Goal: Task Accomplishment & Management: Manage account settings

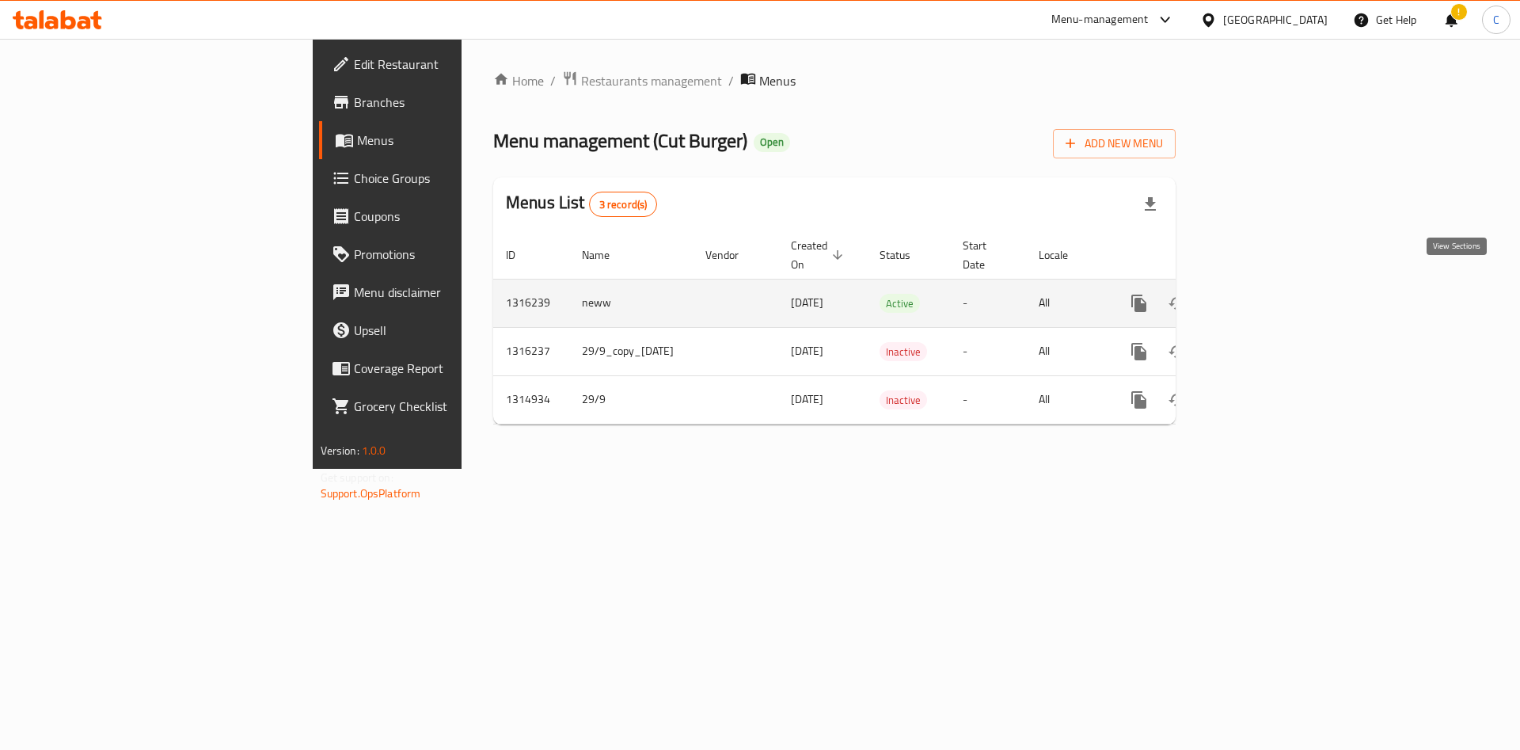
click at [1272, 294] on link "enhanced table" at bounding box center [1253, 303] width 38 height 38
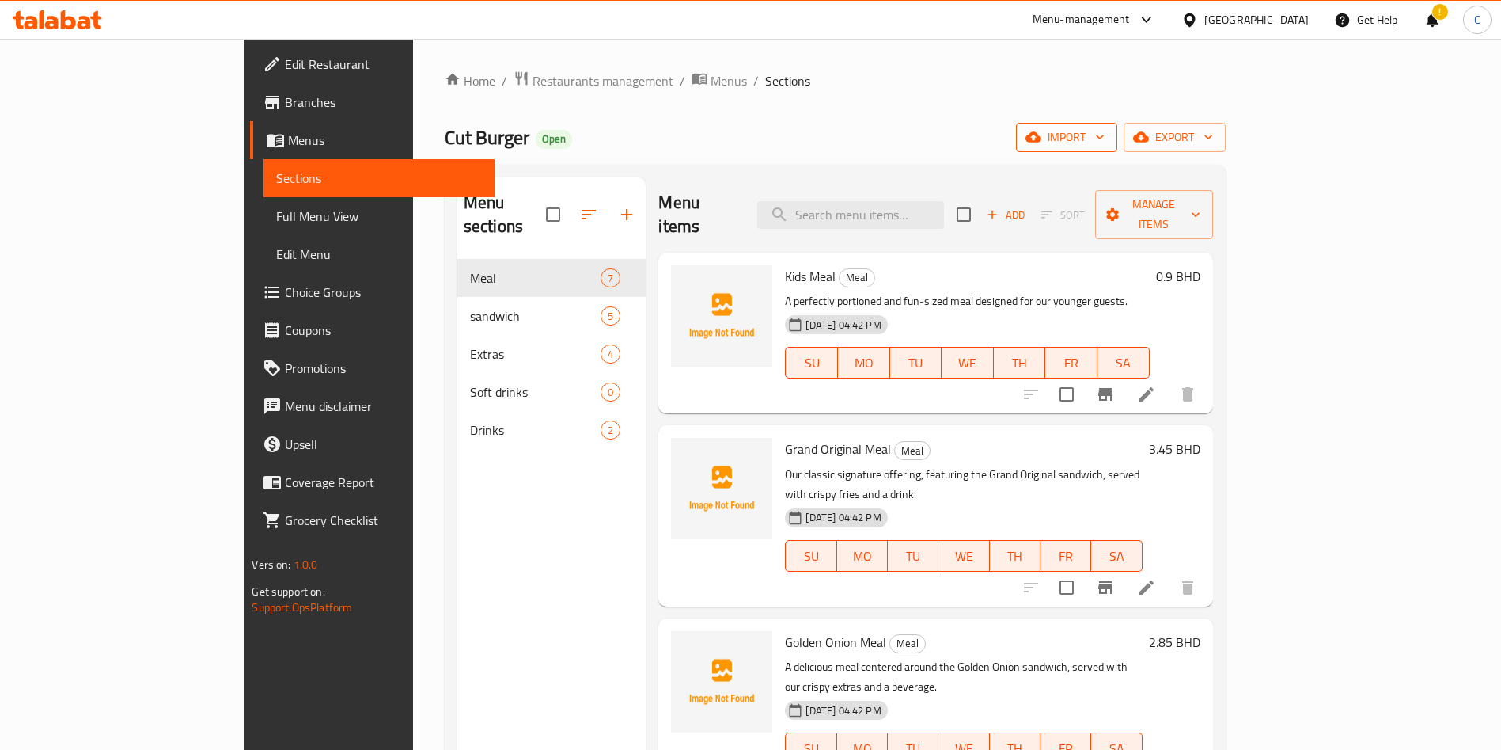
click at [1118, 147] on button "import" at bounding box center [1066, 137] width 101 height 29
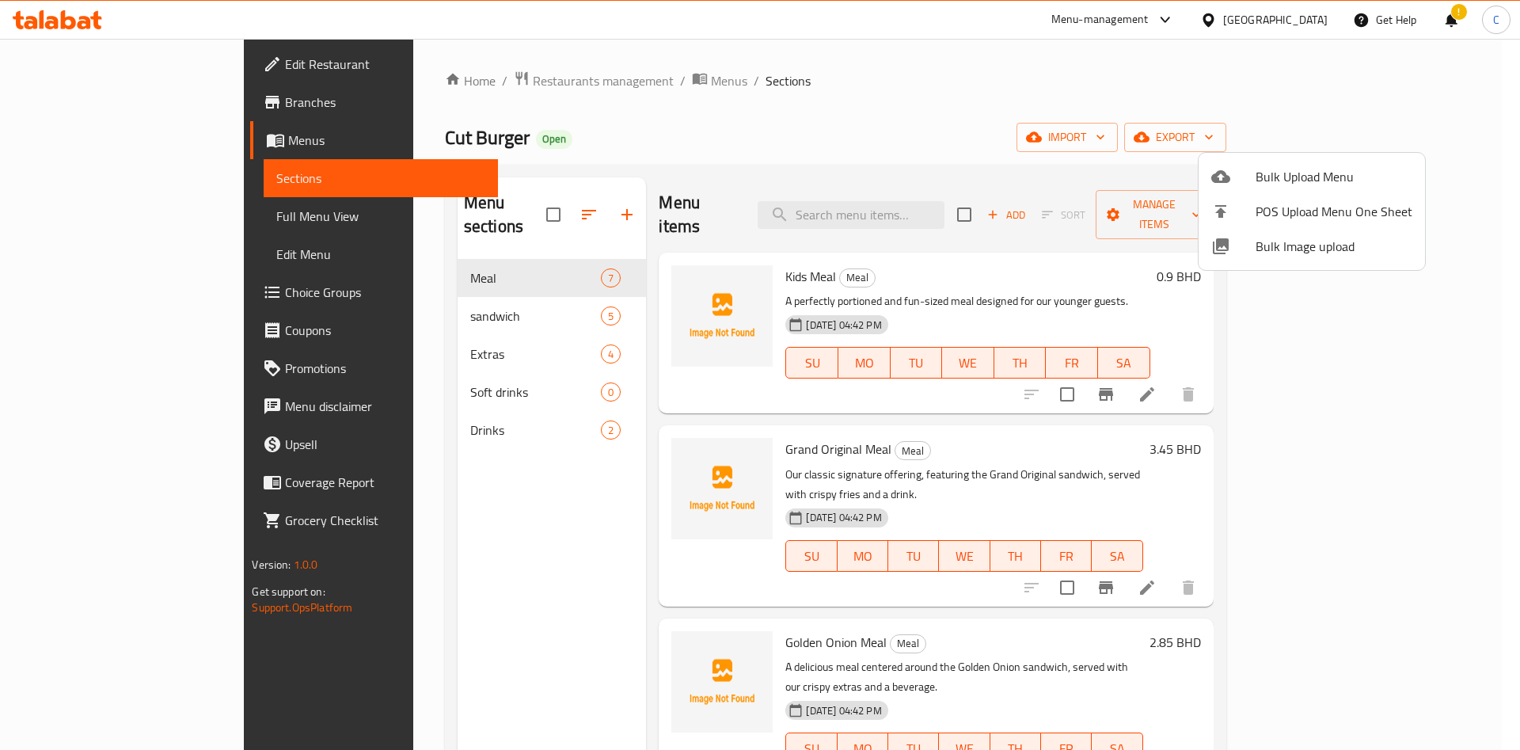
click at [1346, 237] on span "Bulk Image upload" at bounding box center [1333, 246] width 157 height 19
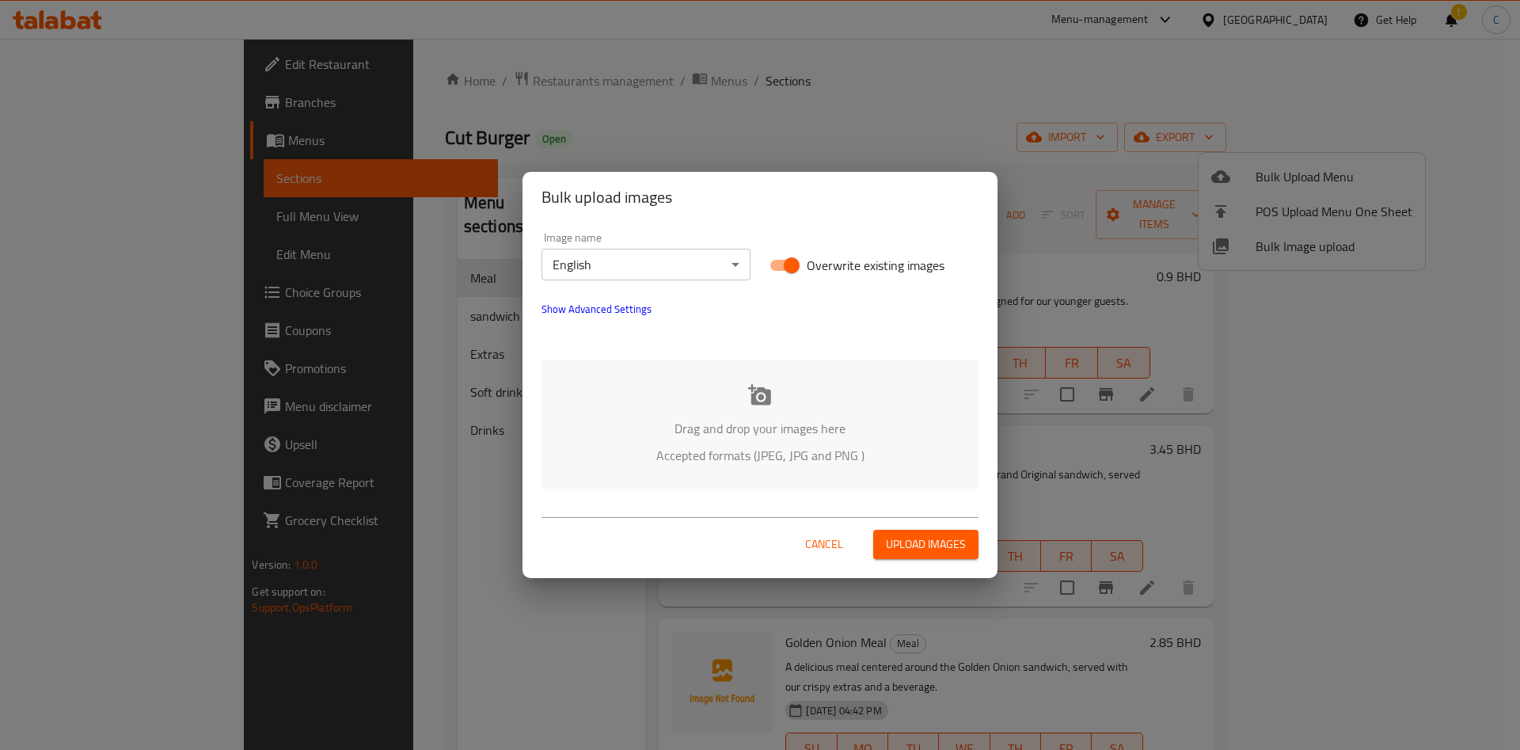
click at [743, 412] on div "Drag and drop your images here Accepted formats (JPEG, JPG and PNG )" at bounding box center [759, 423] width 437 height 129
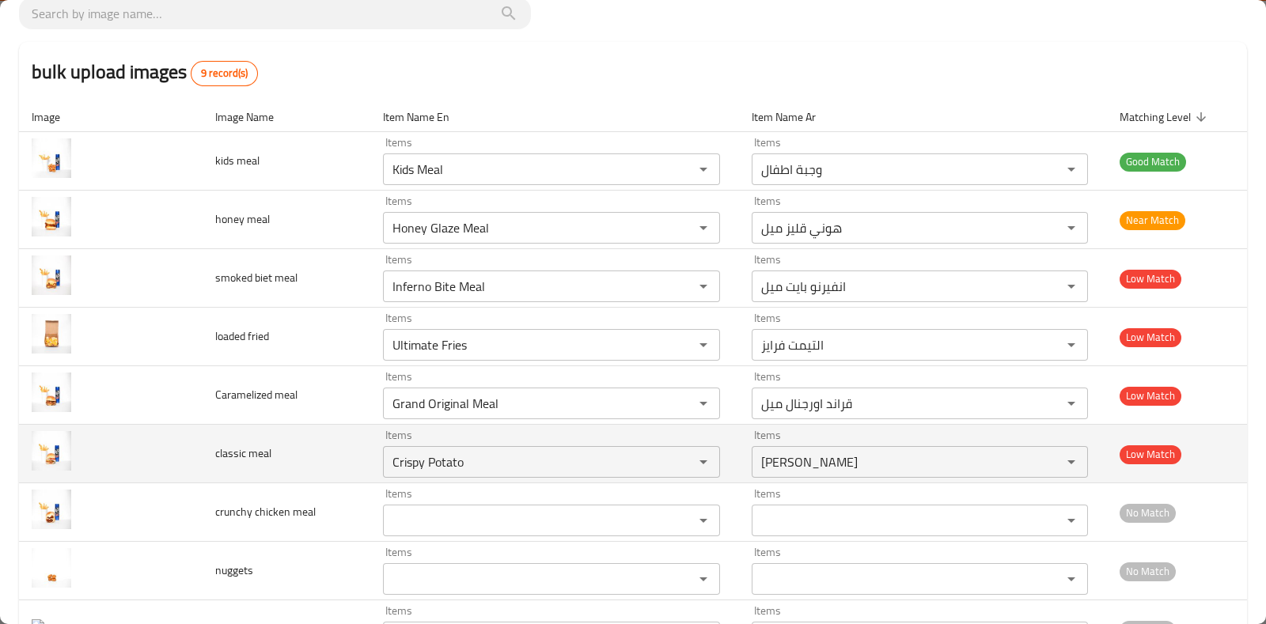
scroll to position [150, 0]
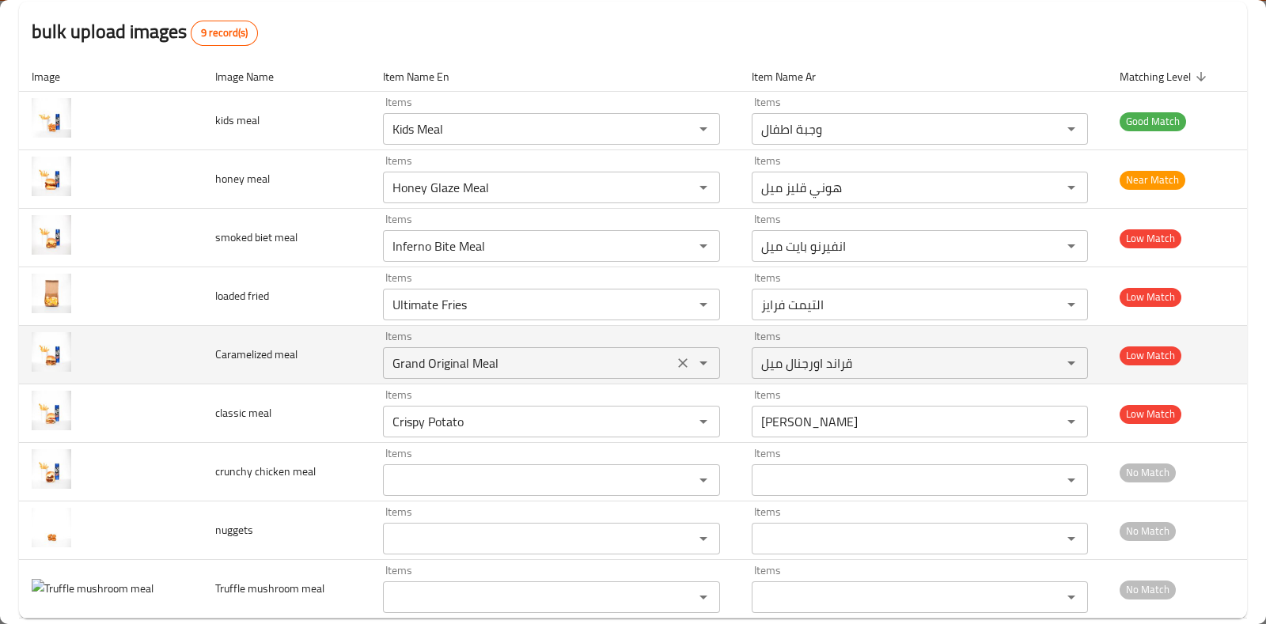
click at [699, 362] on icon "Open" at bounding box center [703, 363] width 19 height 19
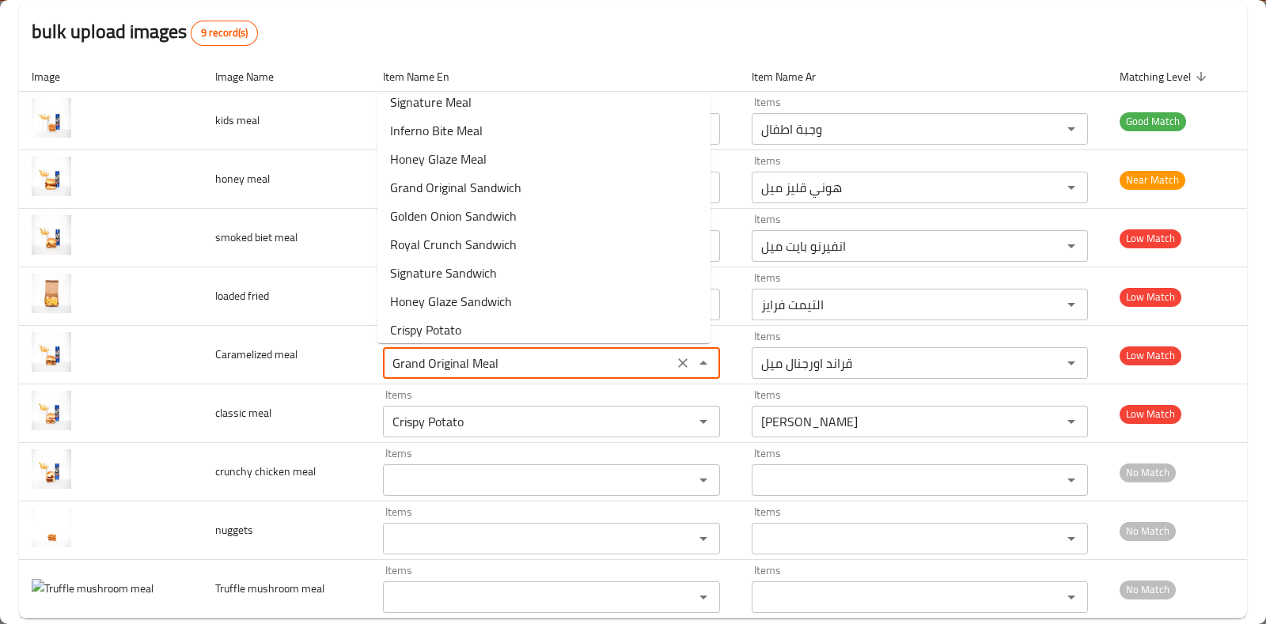
scroll to position [0, 0]
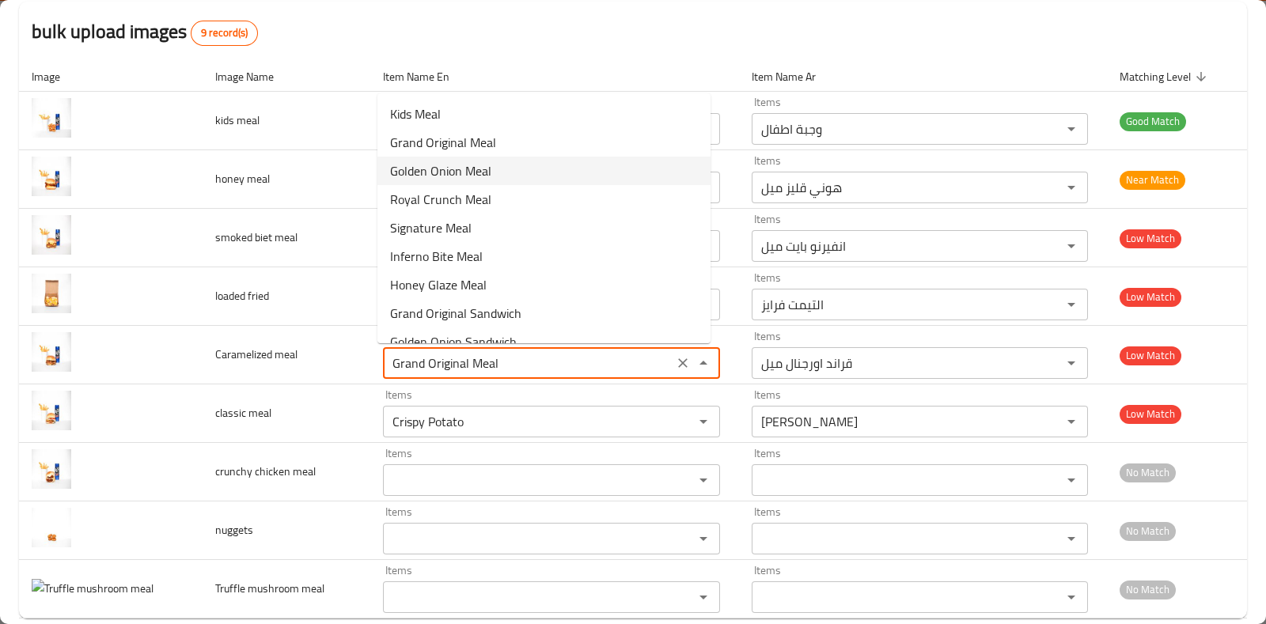
click at [491, 175] on meal-option-2 "Golden Onion Meal" at bounding box center [544, 171] width 333 height 28
type meal "Golden Onion Meal"
type meal-ar "قولدن اونيون ميل"
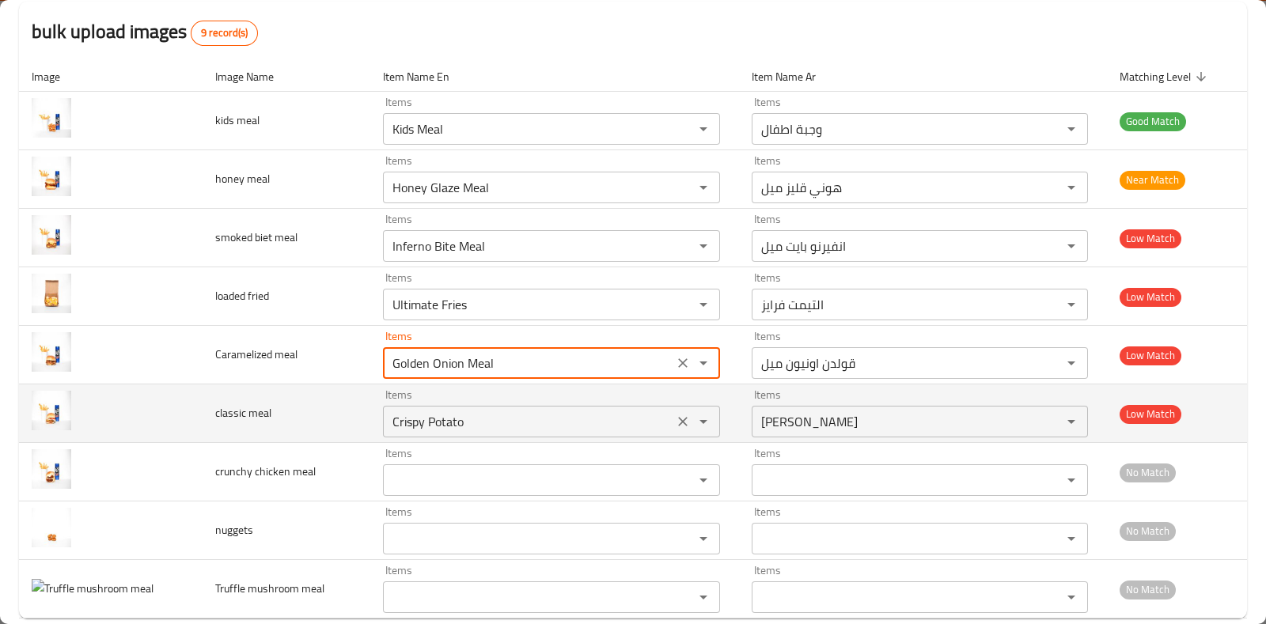
click at [528, 432] on div "Crispy Potato Items" at bounding box center [551, 422] width 337 height 32
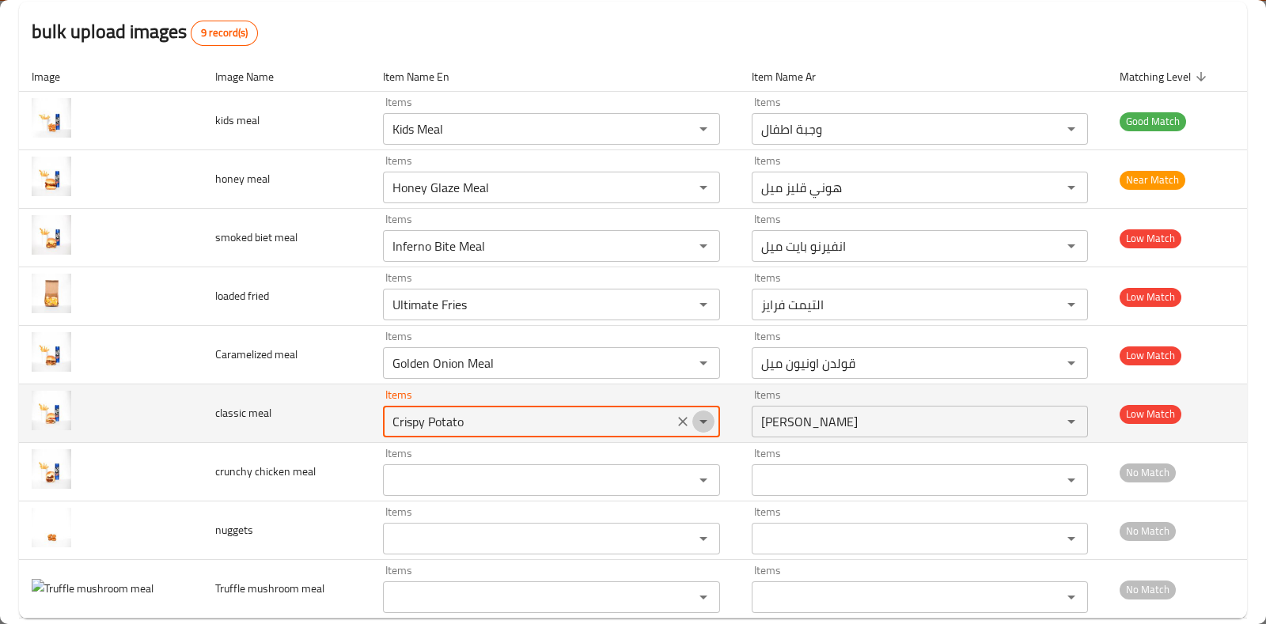
click at [701, 422] on icon "Open" at bounding box center [703, 421] width 19 height 19
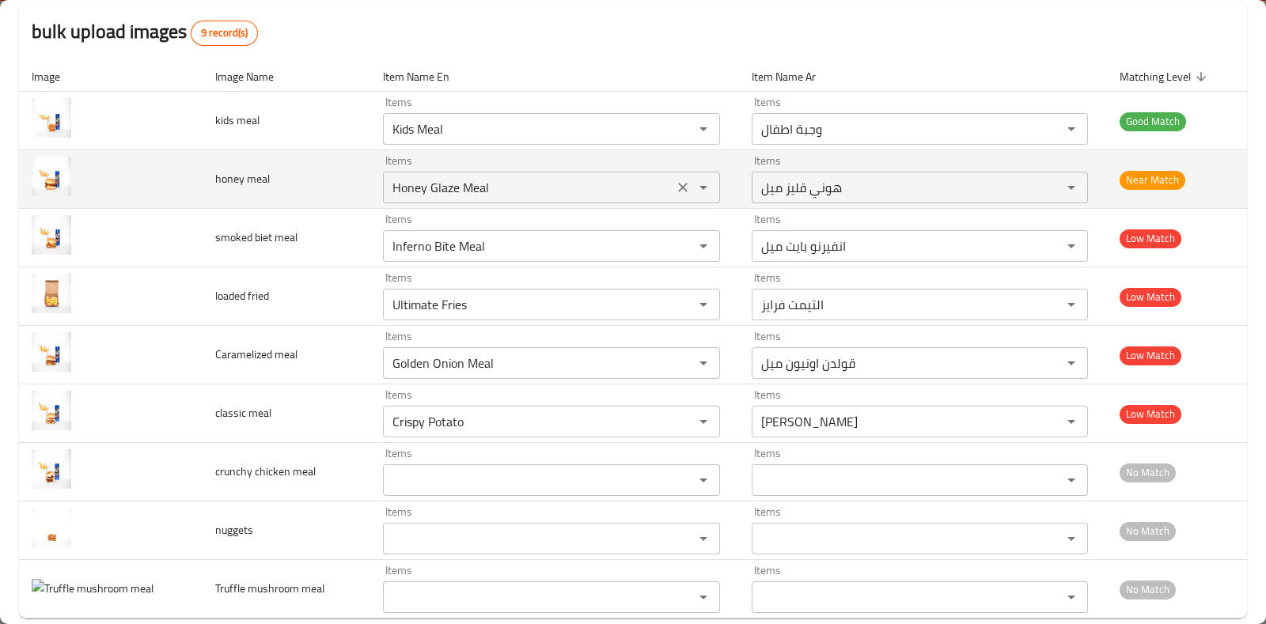
drag, startPoint x: 763, startPoint y: 35, endPoint x: 637, endPoint y: 160, distance: 177.4
click at [763, 35] on div "bulk upload images 9 record(s)" at bounding box center [633, 32] width 1228 height 60
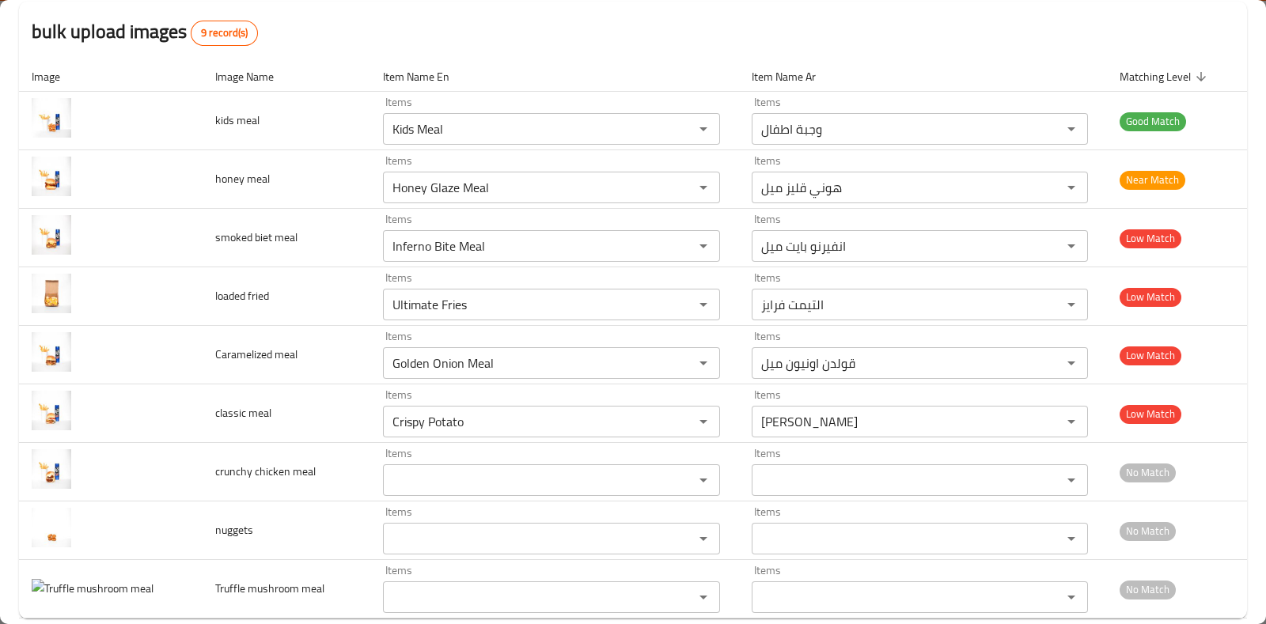
click at [772, 49] on div "bulk upload images 9 record(s)" at bounding box center [633, 32] width 1228 height 60
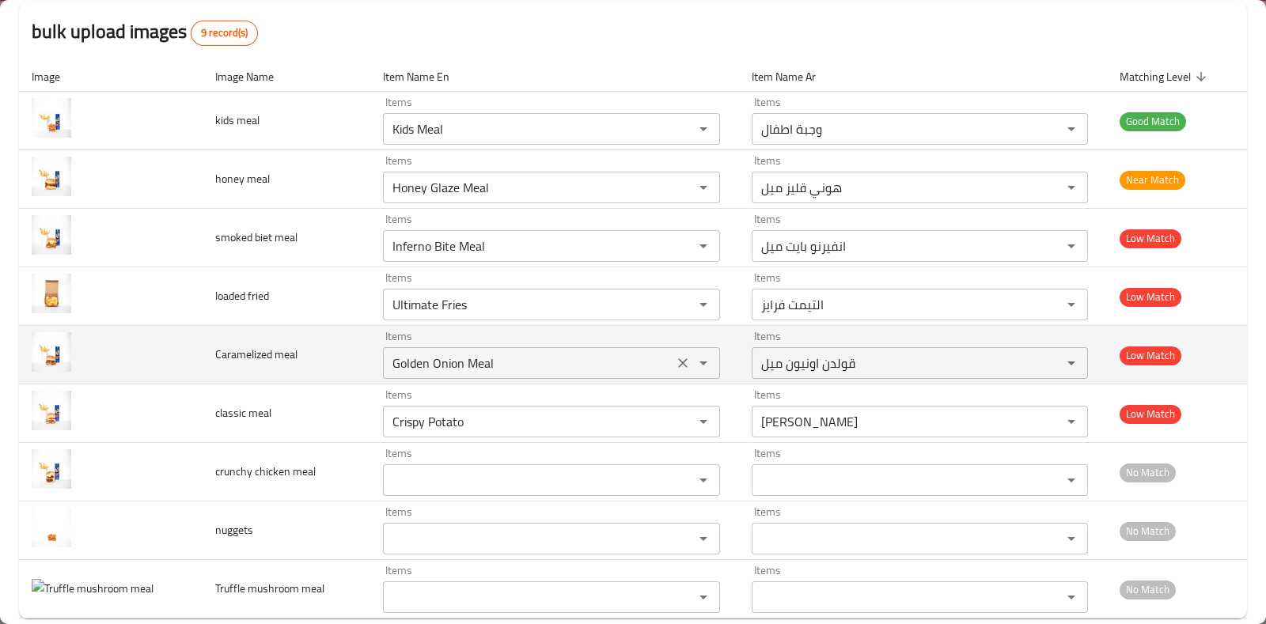
click at [488, 362] on meal "Golden Onion Meal" at bounding box center [528, 363] width 281 height 22
click at [566, 366] on meal "Golden Onion Meal" at bounding box center [528, 363] width 281 height 22
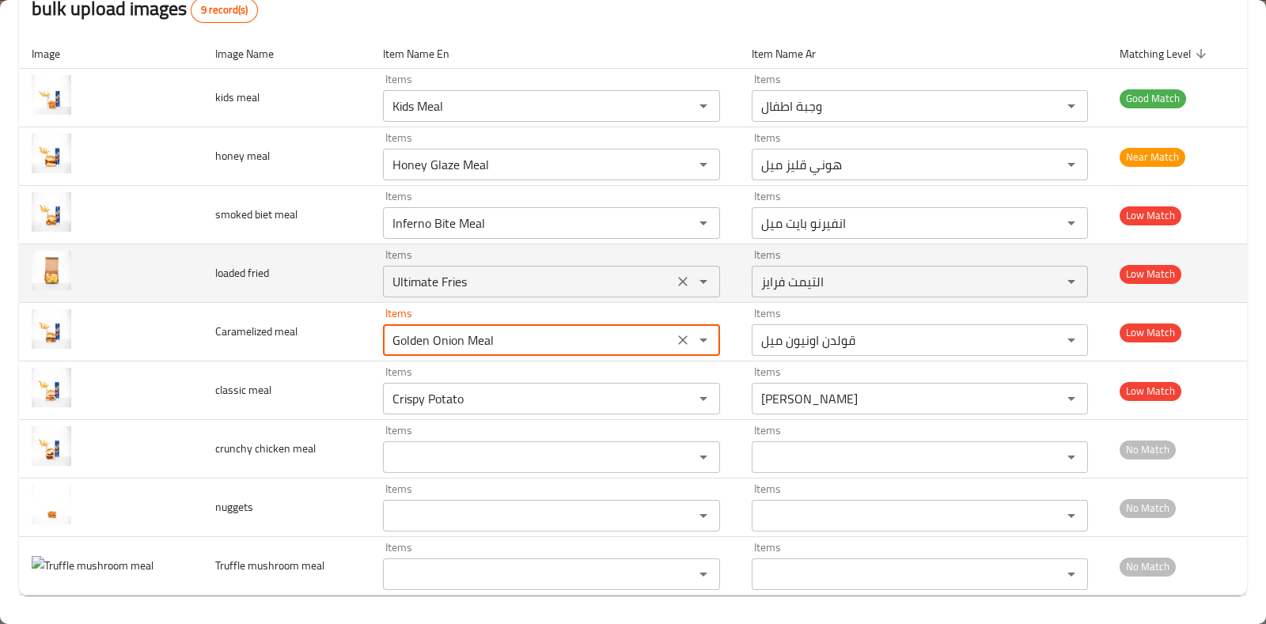
scroll to position [174, 0]
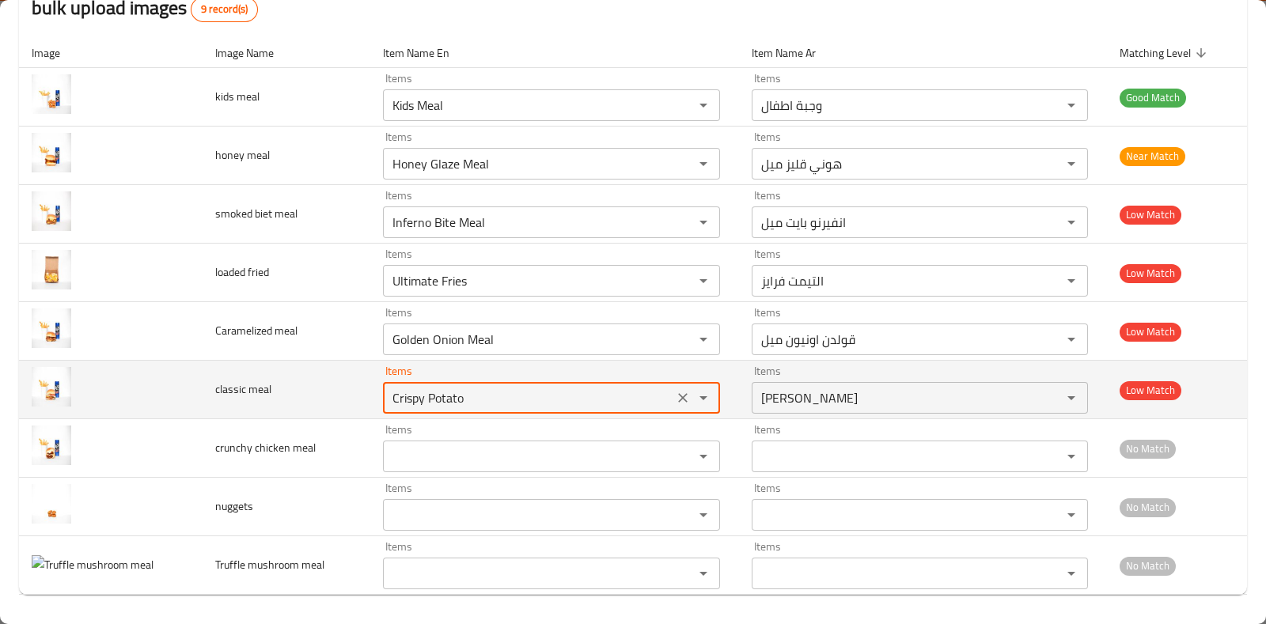
click at [451, 401] on "Crispy Potato" at bounding box center [528, 398] width 281 height 22
click at [694, 390] on icon "Open" at bounding box center [703, 398] width 19 height 19
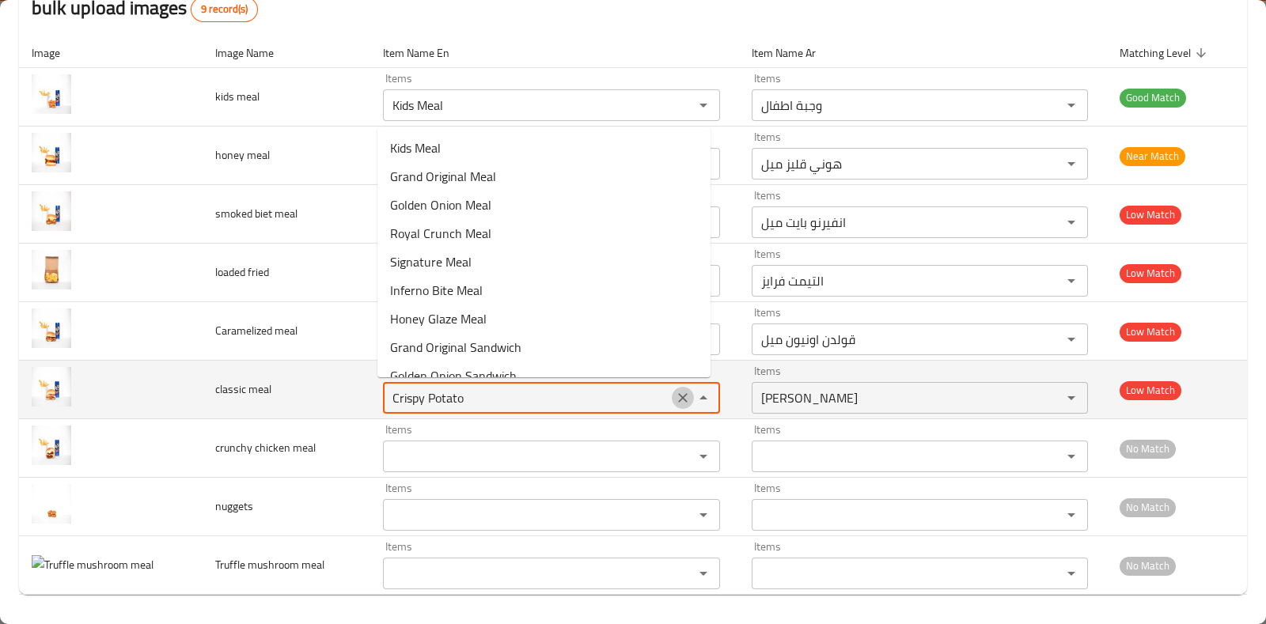
click at [679, 390] on icon "Clear" at bounding box center [683, 398] width 16 height 16
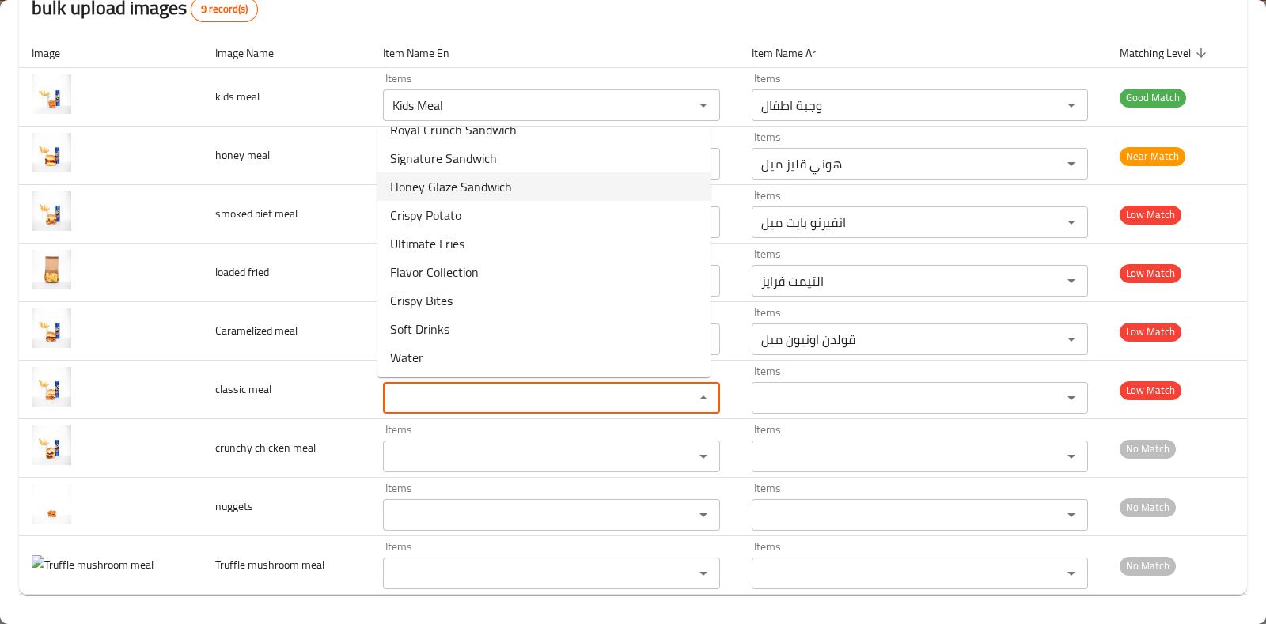
scroll to position [0, 0]
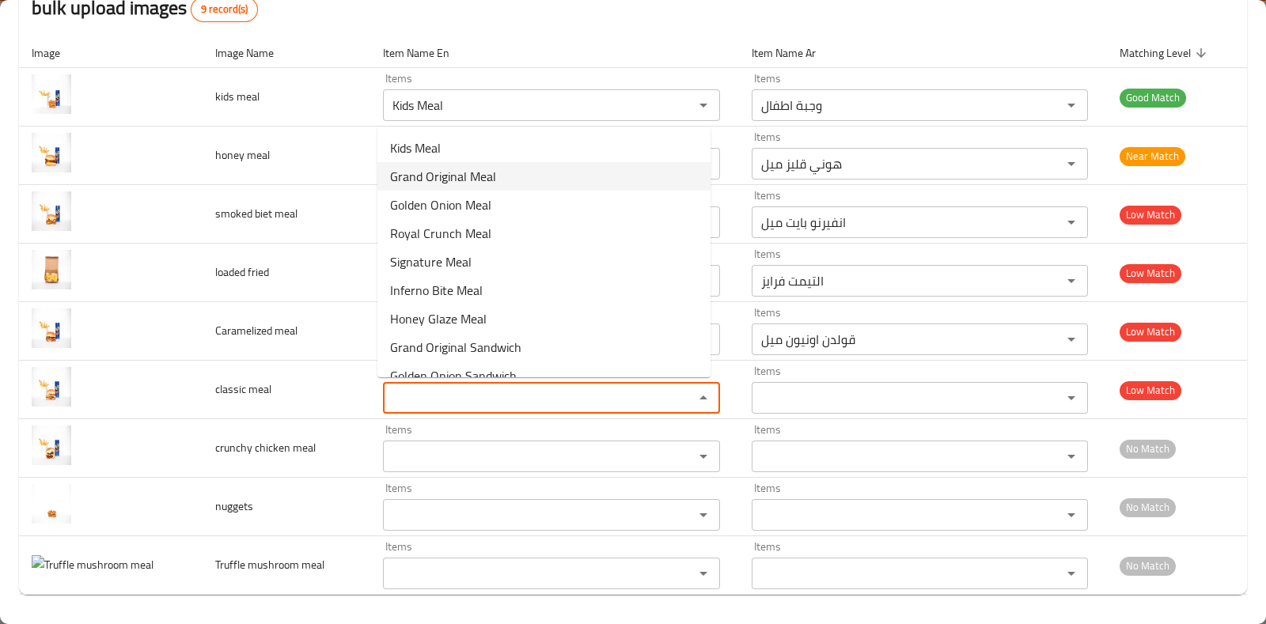
click at [526, 184] on -option-1 "Grand Original Meal" at bounding box center [544, 176] width 333 height 28
type "Grand Original Meal"
type -ar "قراند اورجنال ميل"
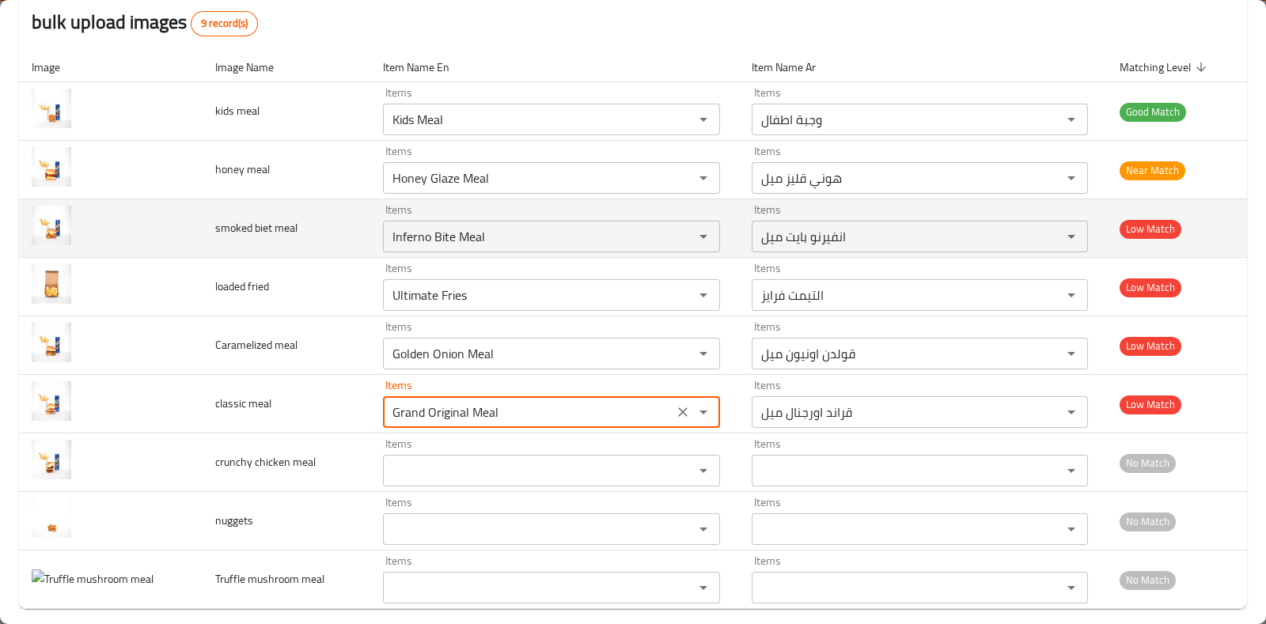
scroll to position [174, 0]
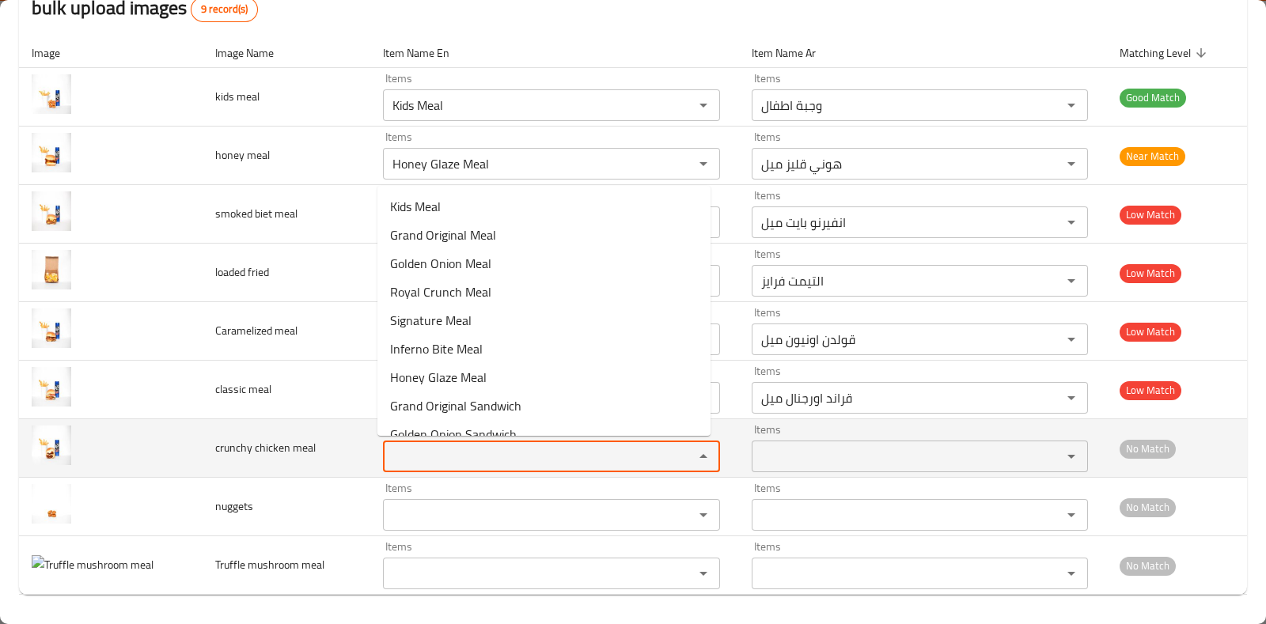
click at [491, 458] on "Items" at bounding box center [528, 457] width 281 height 22
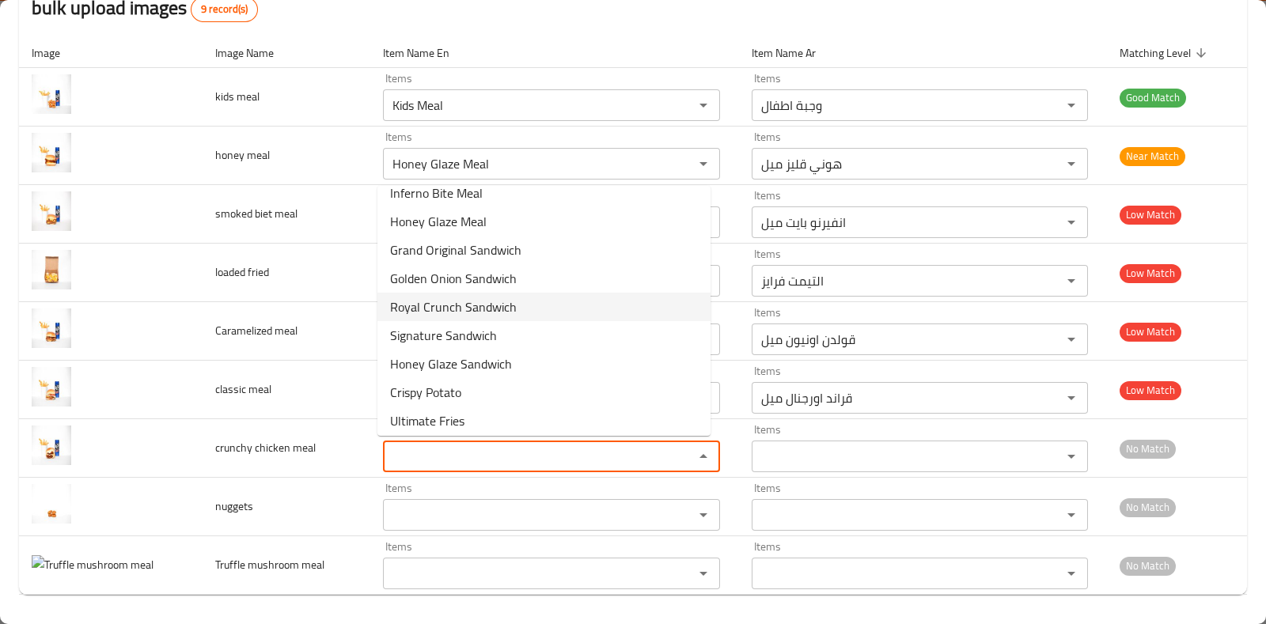
scroll to position [160, 0]
click at [493, 304] on span "Royal Crunch Sandwich" at bounding box center [453, 303] width 127 height 19
type "Royal Crunch Sandwich"
type -ar "[PERSON_NAME] ساندويتش"
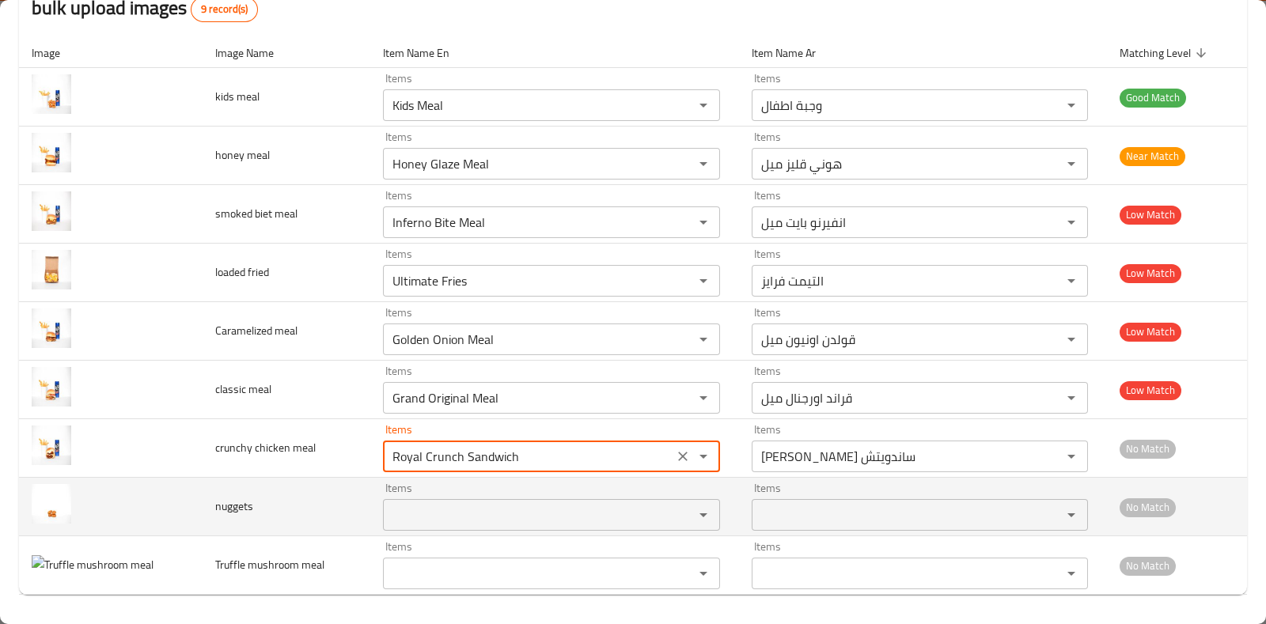
click at [406, 501] on div "Items" at bounding box center [551, 515] width 337 height 32
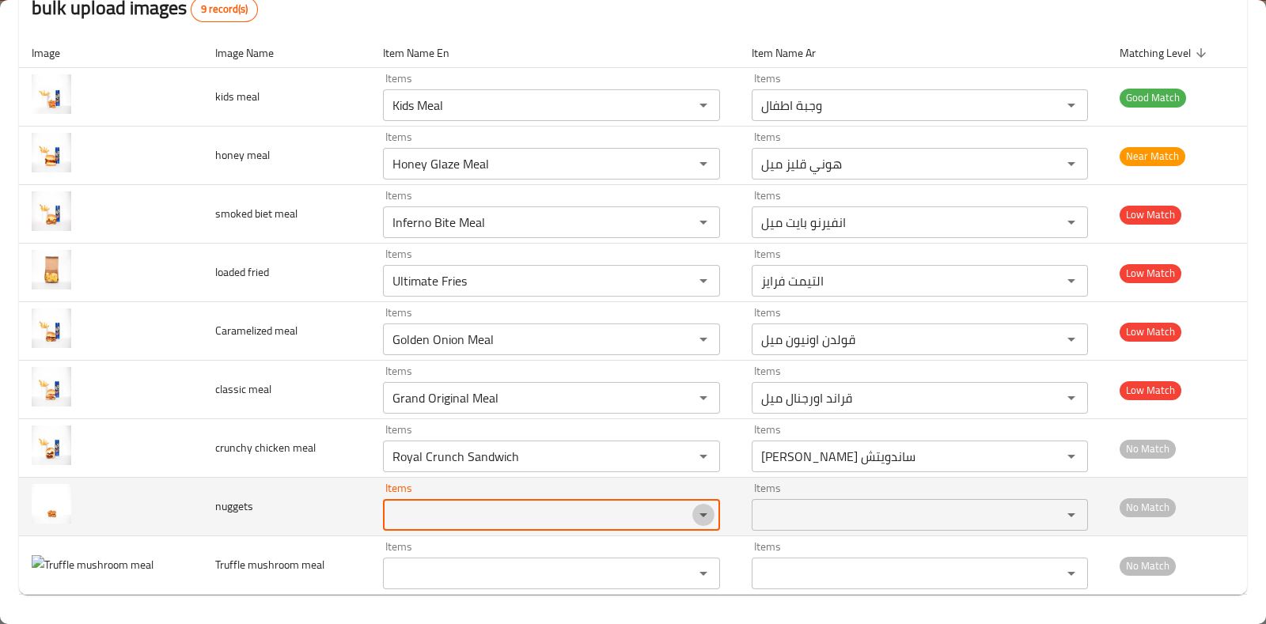
click at [700, 513] on icon "Open" at bounding box center [703, 515] width 19 height 19
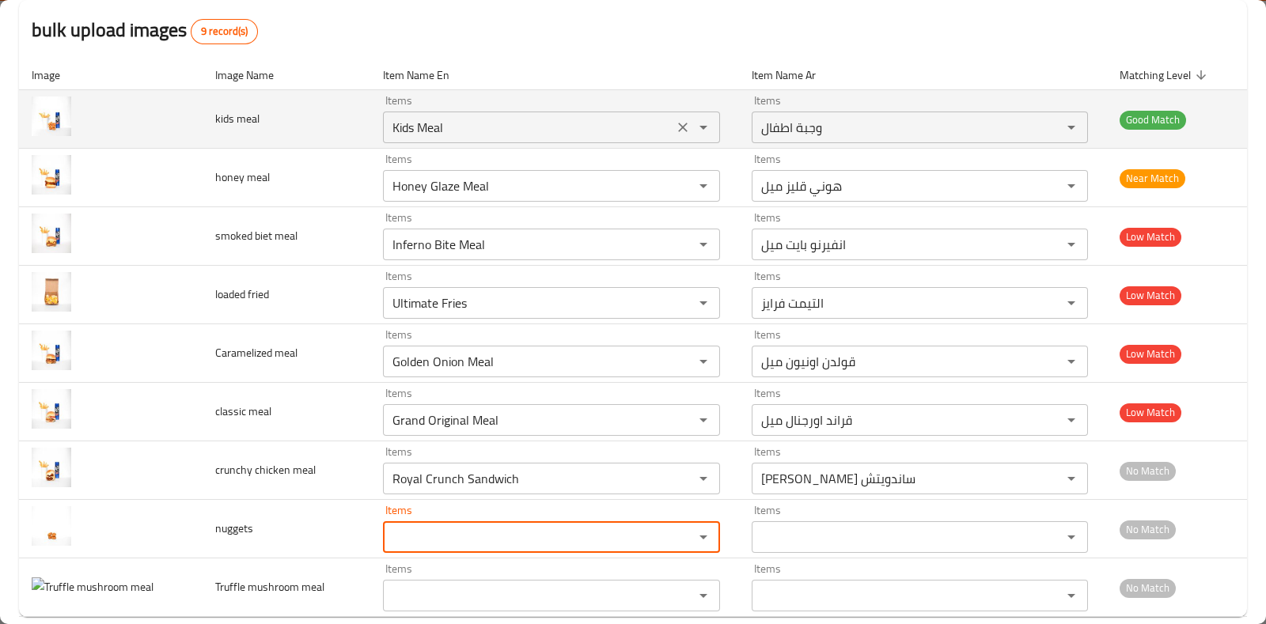
scroll to position [174, 0]
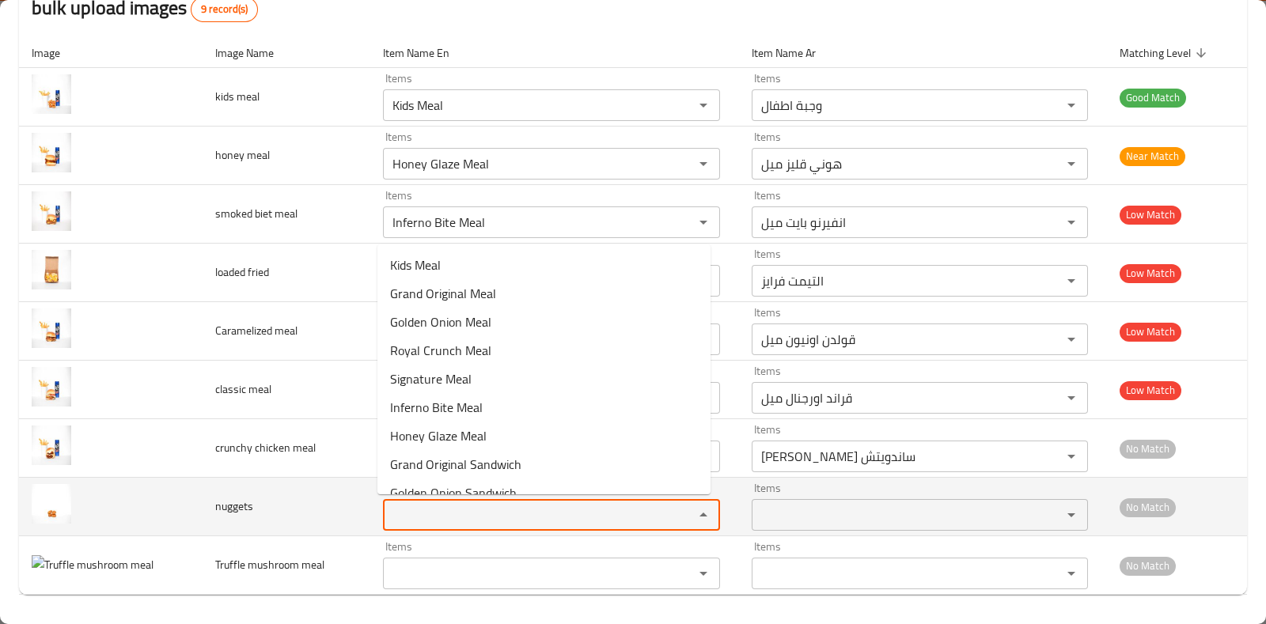
click at [559, 522] on input "Items" at bounding box center [528, 515] width 281 height 22
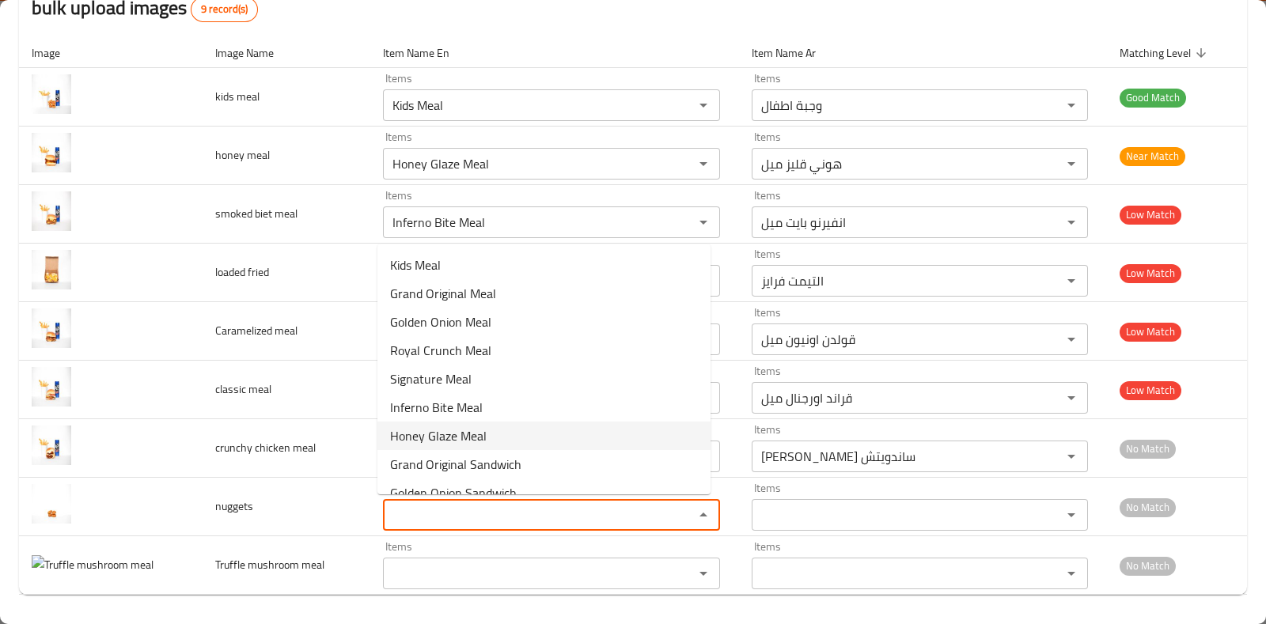
scroll to position [275, 0]
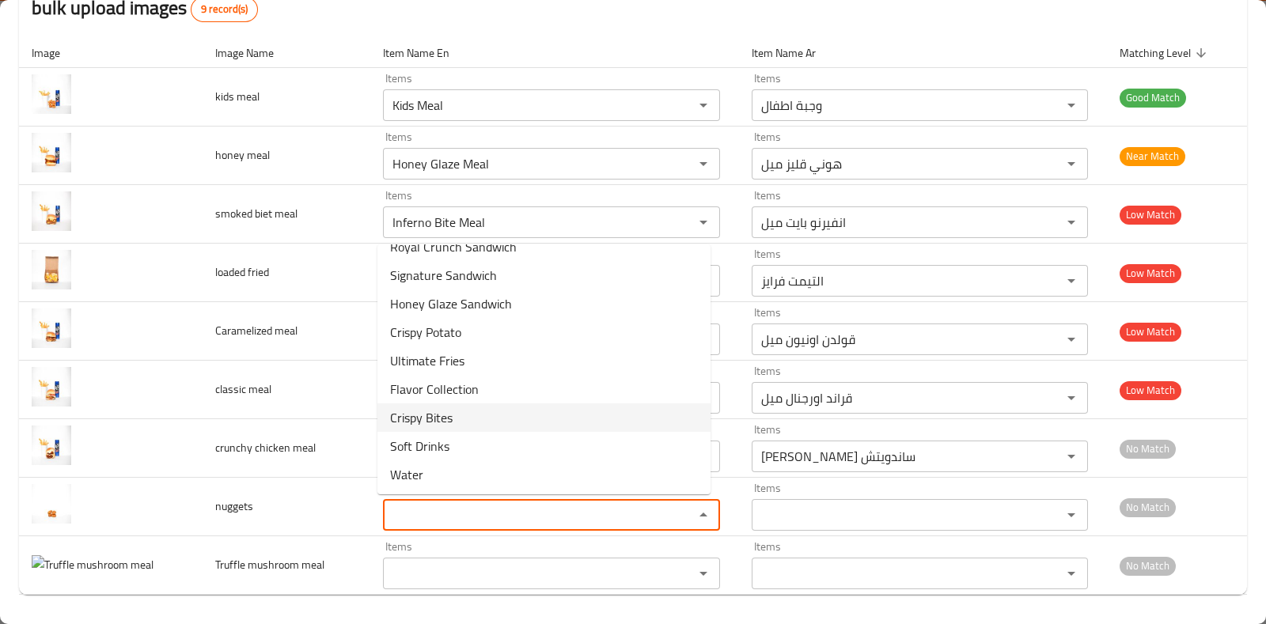
click at [532, 411] on li "Crispy Bites" at bounding box center [544, 418] width 333 height 28
type input "Crispy Bites"
type input "[PERSON_NAME]"
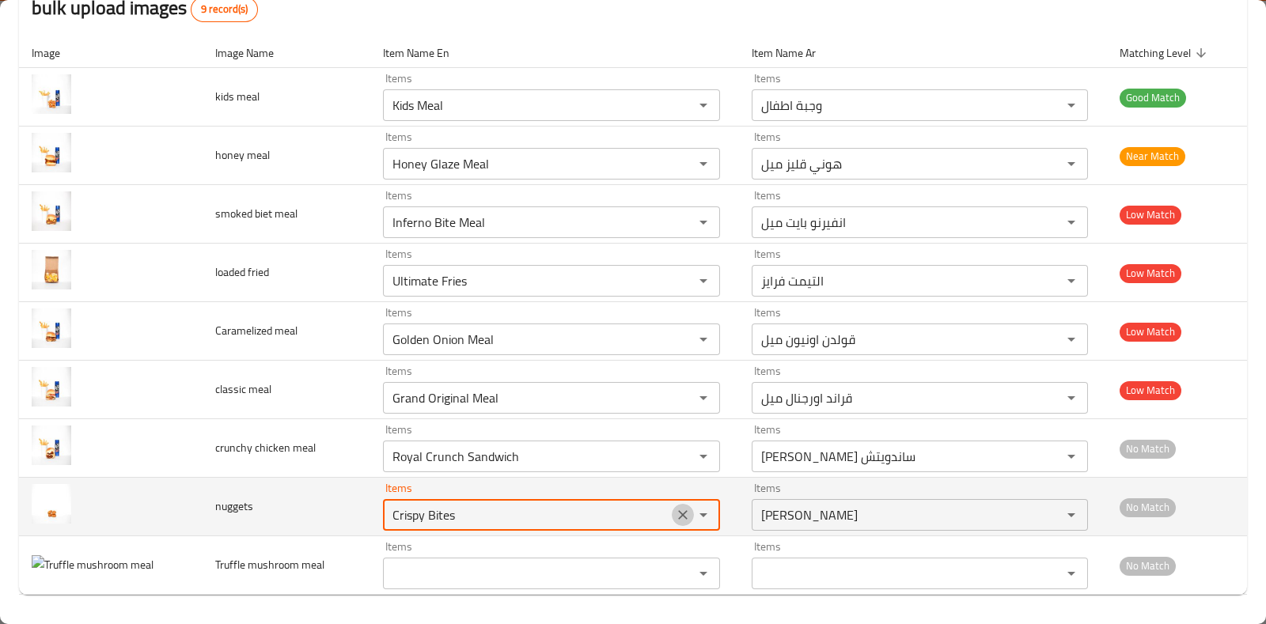
click at [678, 510] on icon "Clear" at bounding box center [682, 514] width 9 height 9
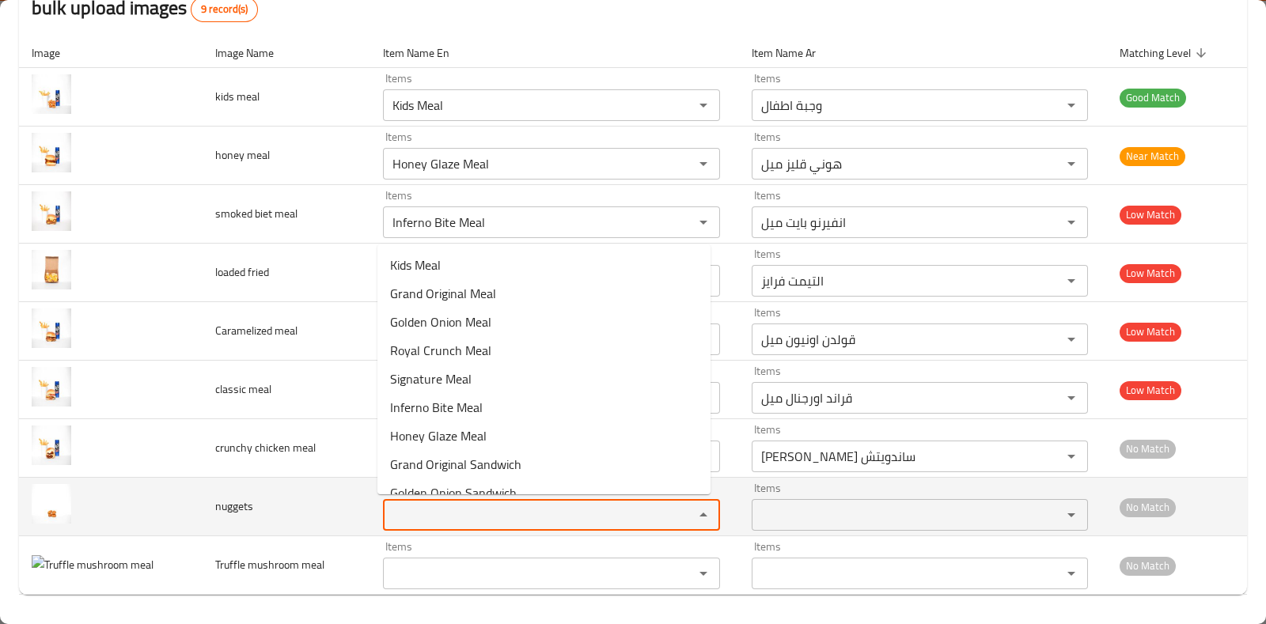
click at [443, 510] on input "Items" at bounding box center [528, 515] width 281 height 22
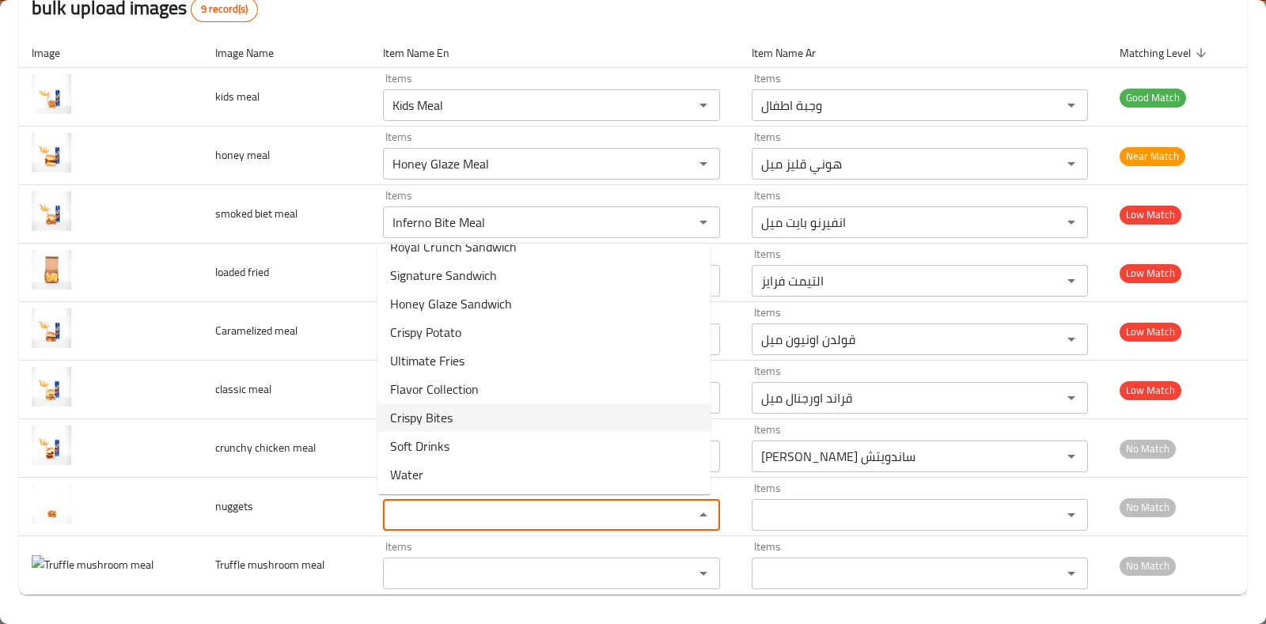
click at [446, 413] on span "Crispy Bites" at bounding box center [421, 417] width 63 height 19
type input "Crispy Bites"
type input "[PERSON_NAME]"
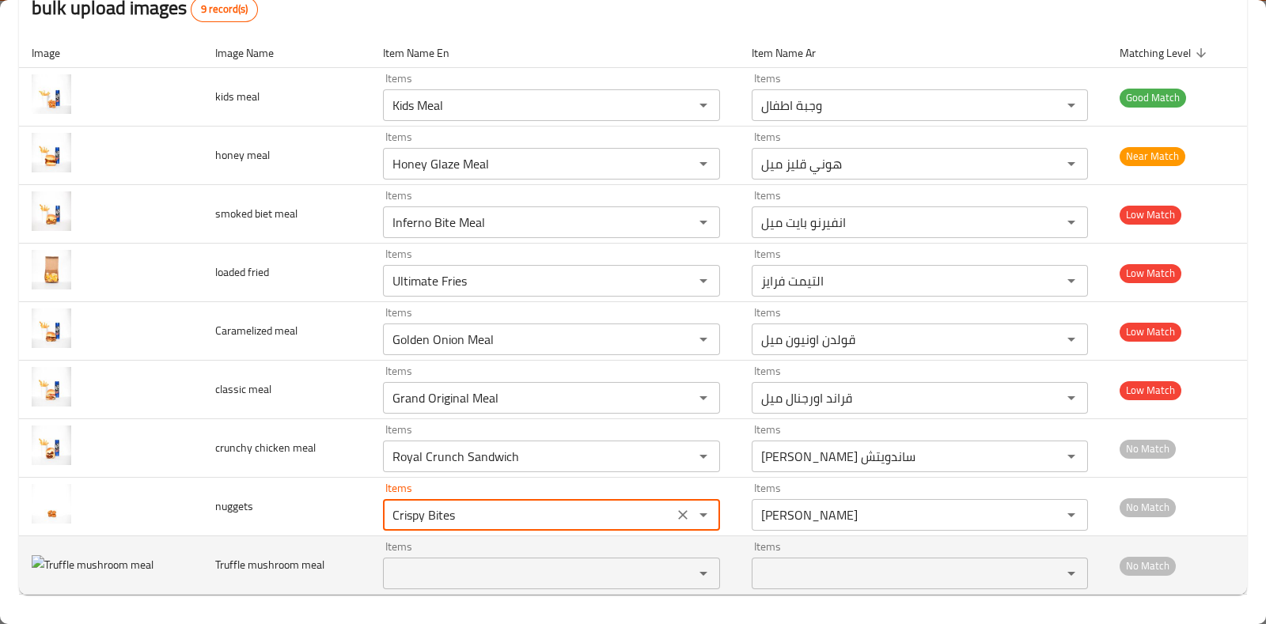
click at [582, 573] on meal "Items" at bounding box center [528, 574] width 281 height 22
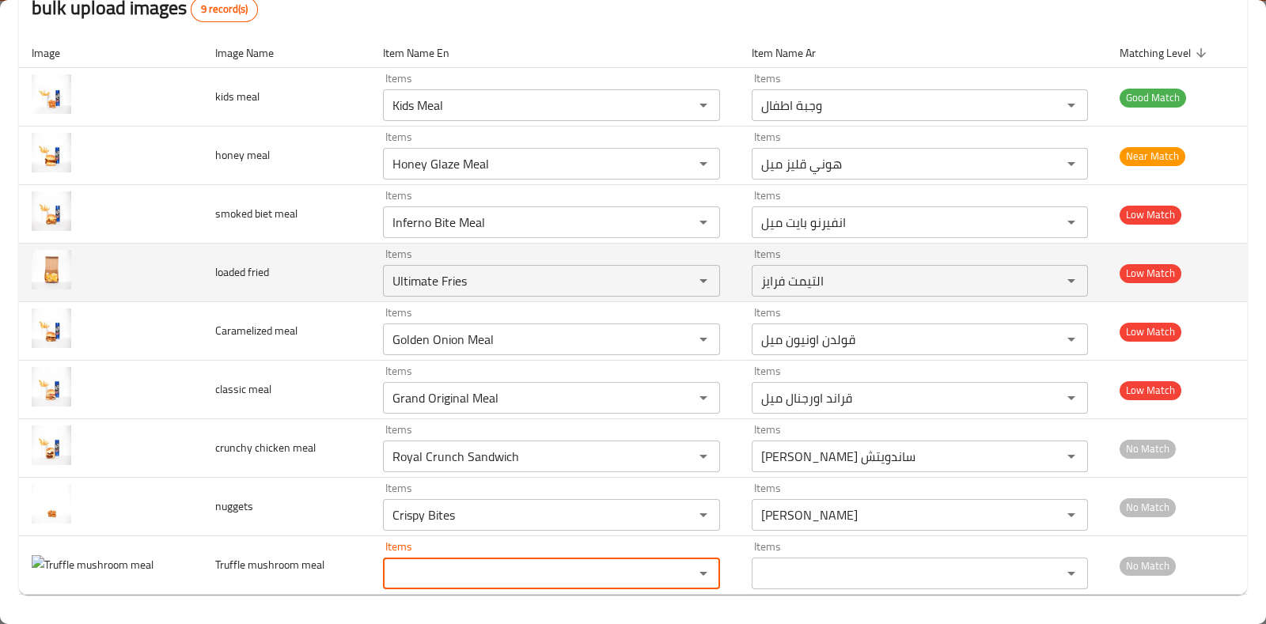
scroll to position [174, 0]
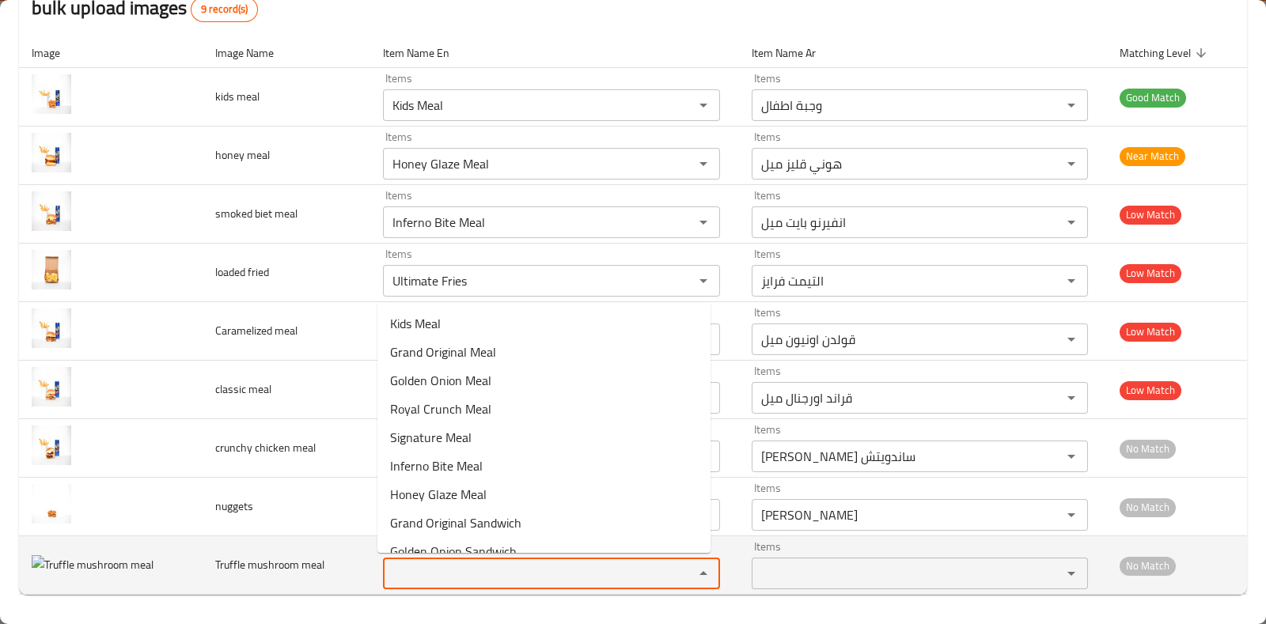
click at [491, 580] on meal "Items" at bounding box center [528, 574] width 281 height 22
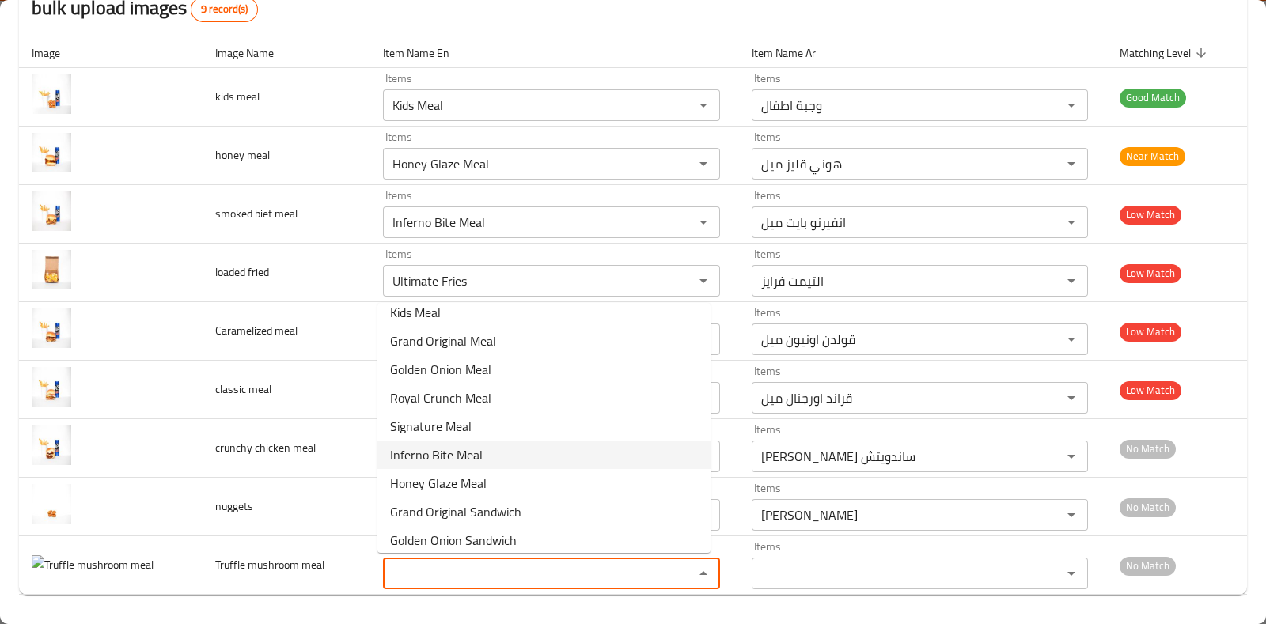
scroll to position [0, 0]
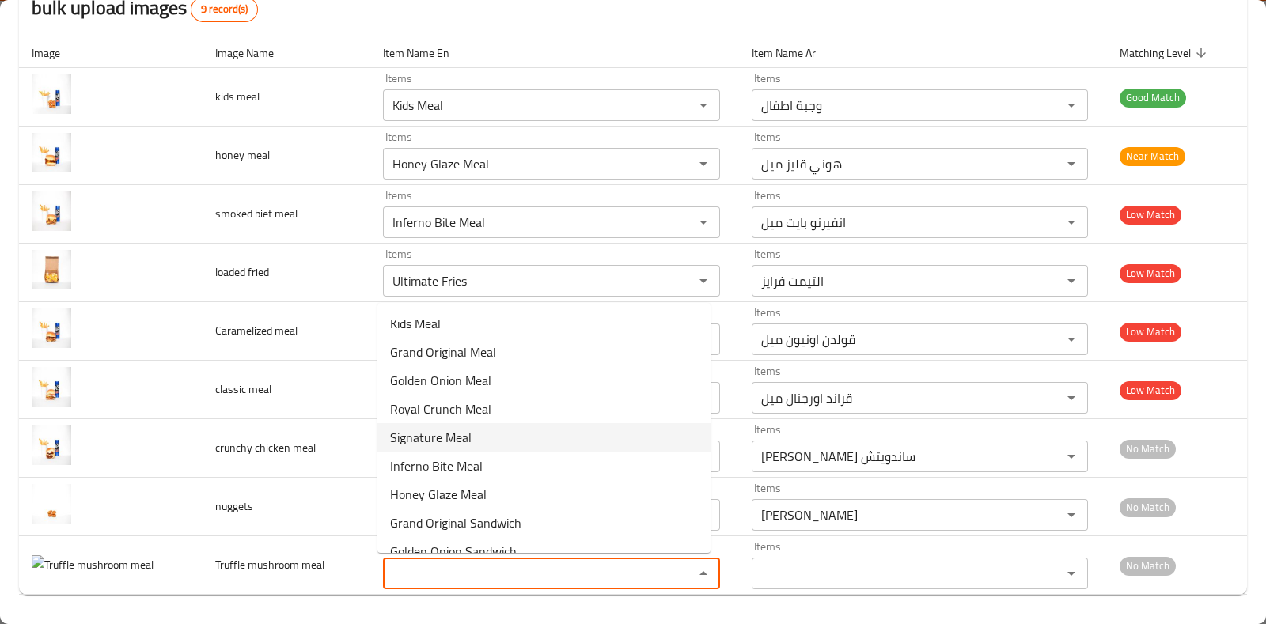
click at [484, 431] on meal-option-4 "Signature Meal" at bounding box center [544, 437] width 333 height 28
type meal "Signature Meal"
type meal-ar "سقنتشر ميل"
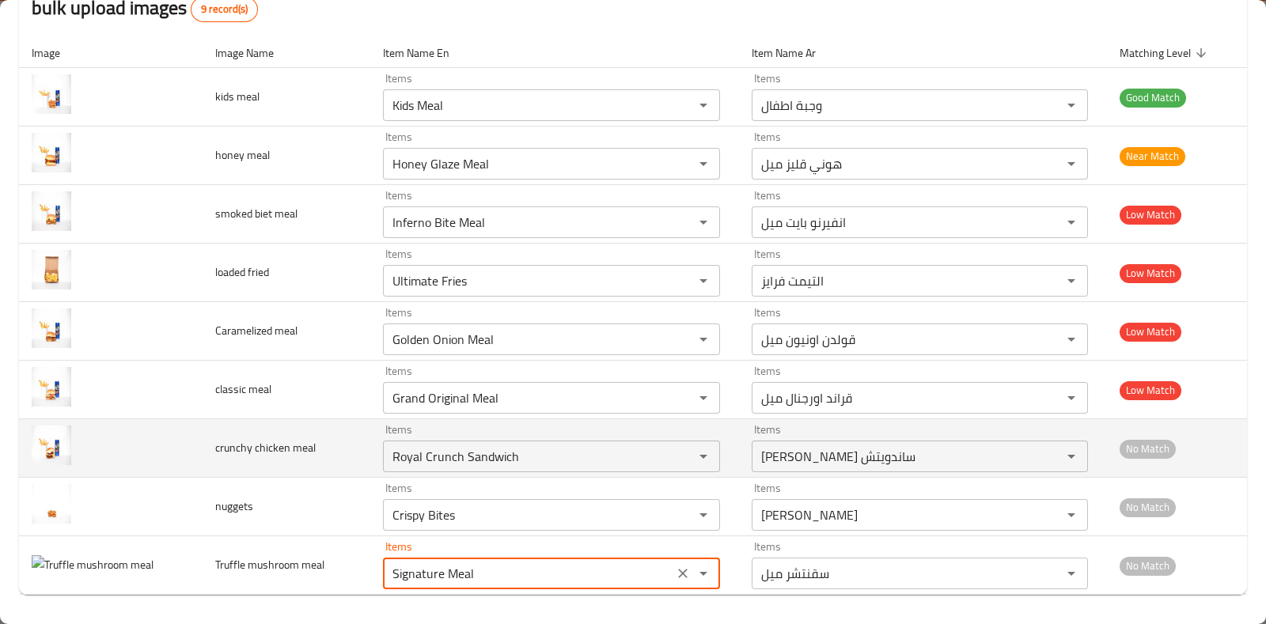
click at [1156, 451] on span "No Match" at bounding box center [1148, 449] width 56 height 18
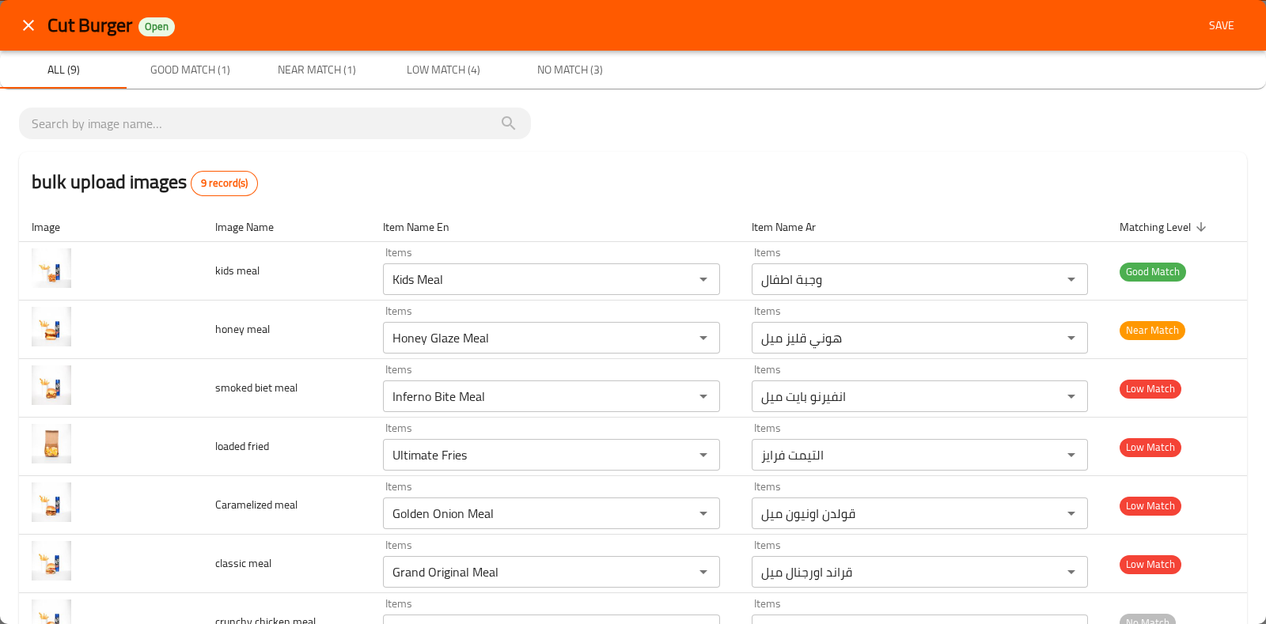
click at [1203, 41] on div "Cut Burger Open Save" at bounding box center [633, 25] width 1266 height 51
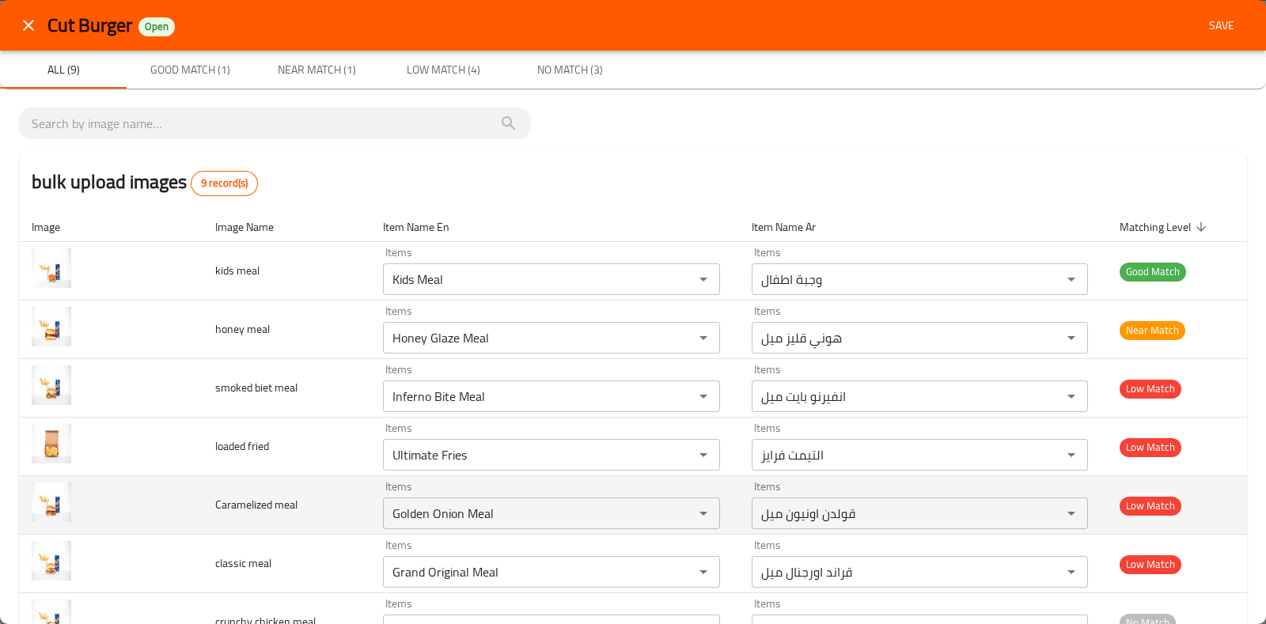
scroll to position [174, 0]
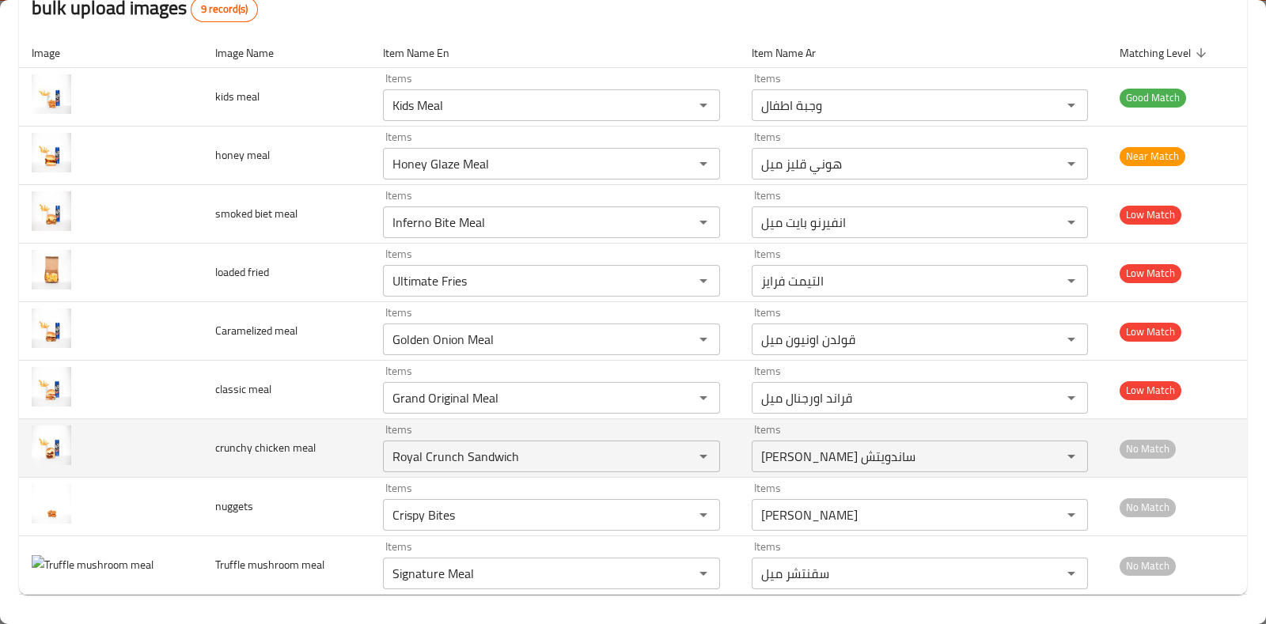
click at [1182, 433] on td "No Match" at bounding box center [1177, 448] width 140 height 59
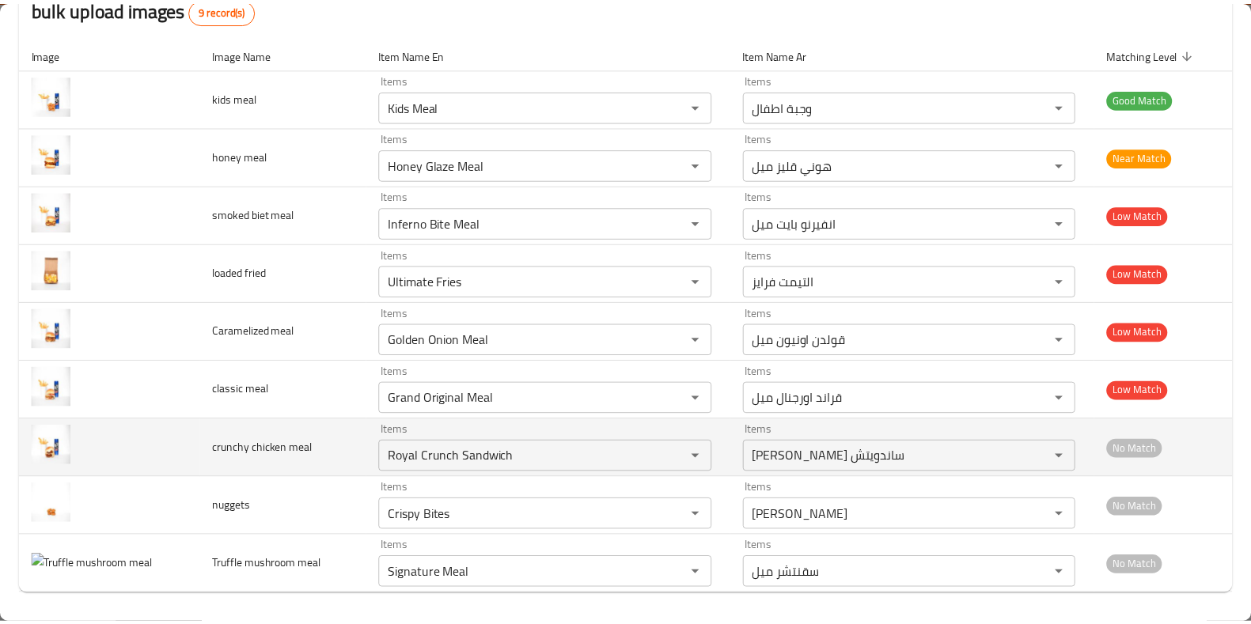
scroll to position [0, 0]
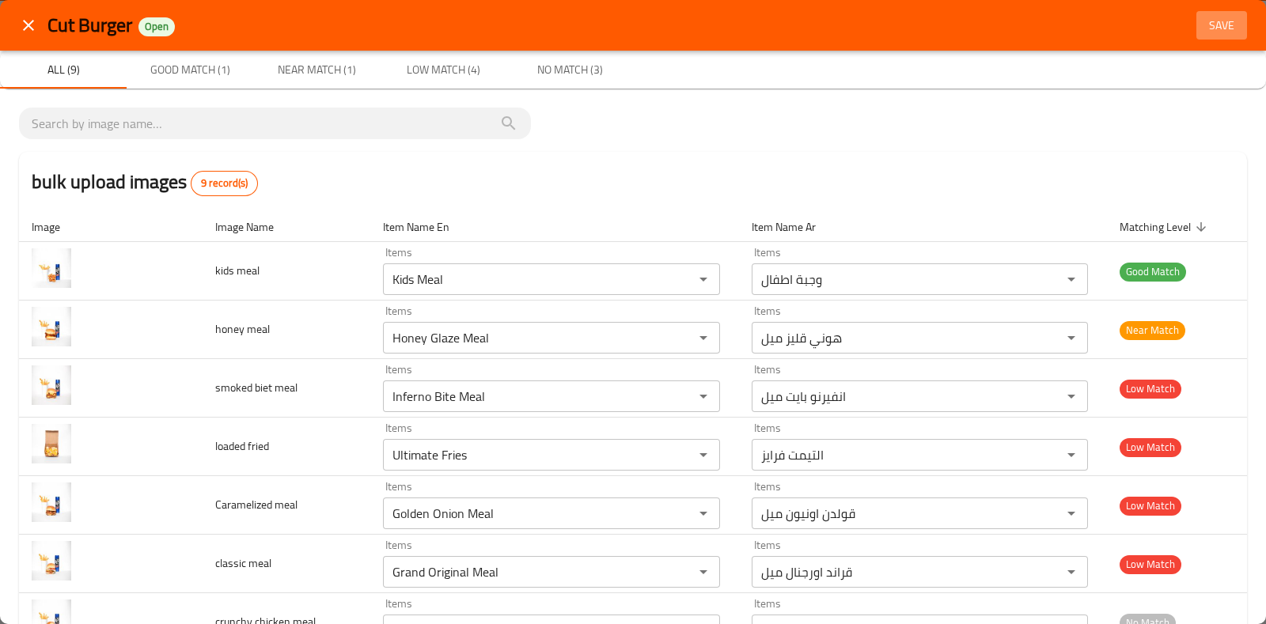
click at [1210, 28] on span "Save" at bounding box center [1222, 26] width 38 height 20
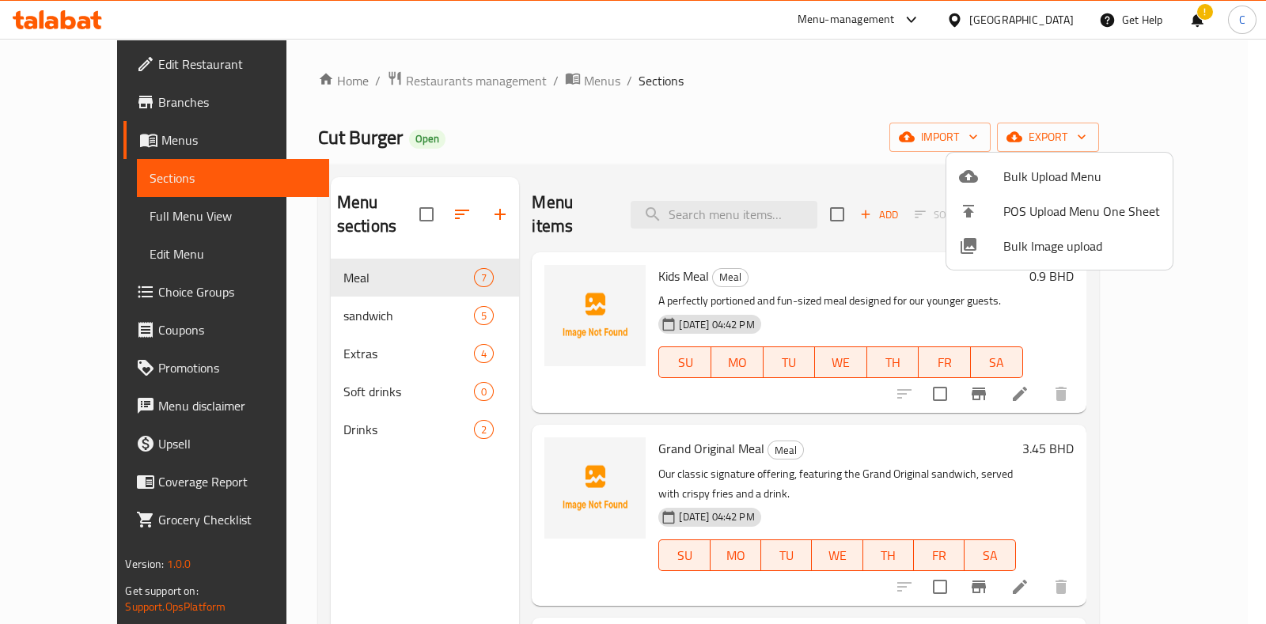
click at [314, 356] on div at bounding box center [633, 312] width 1266 height 624
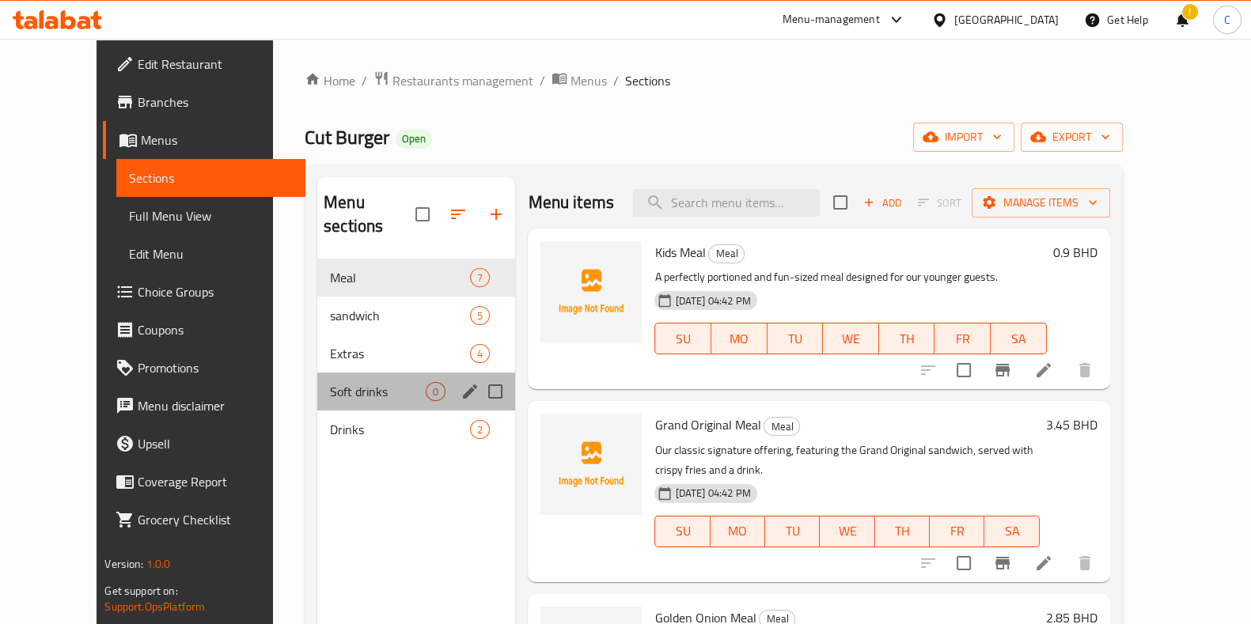
click at [330, 373] on div "Soft drinks 0" at bounding box center [416, 392] width 198 height 38
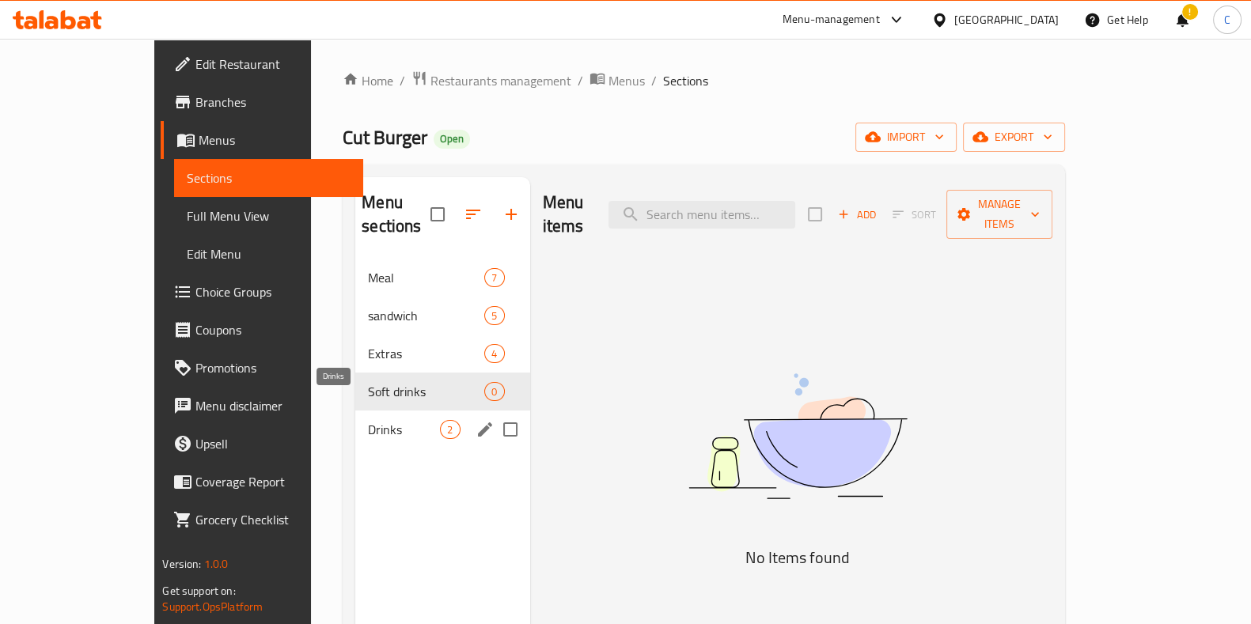
click at [373, 420] on span "Drinks" at bounding box center [404, 429] width 72 height 19
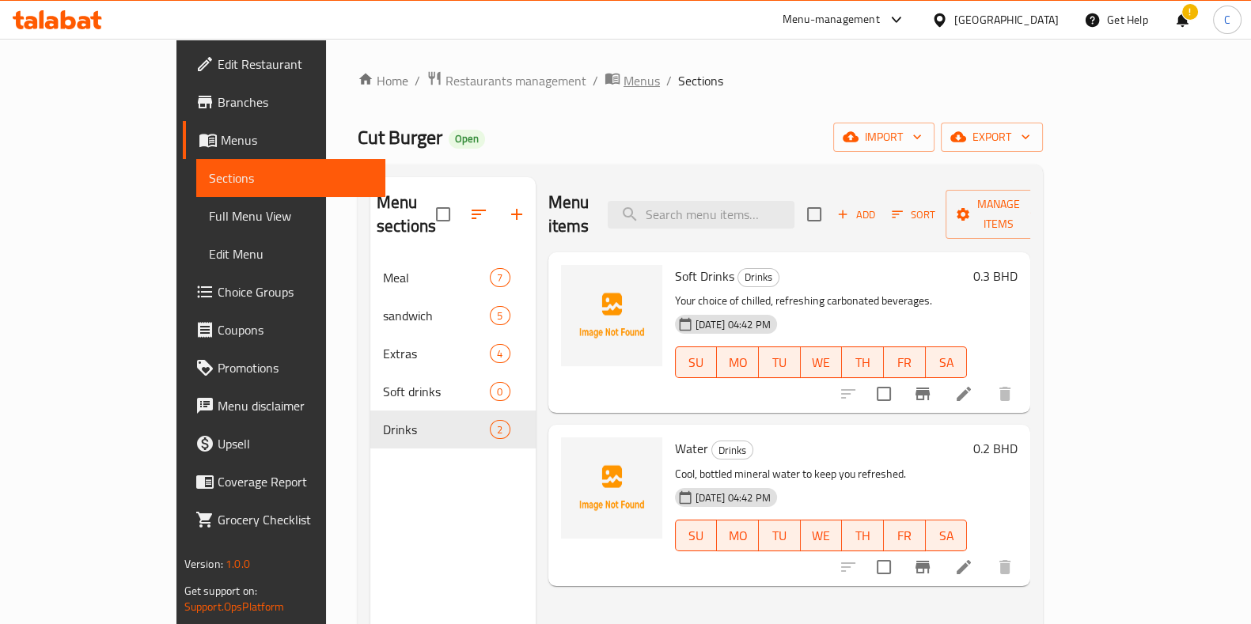
click at [624, 85] on span "Menus" at bounding box center [642, 80] width 36 height 19
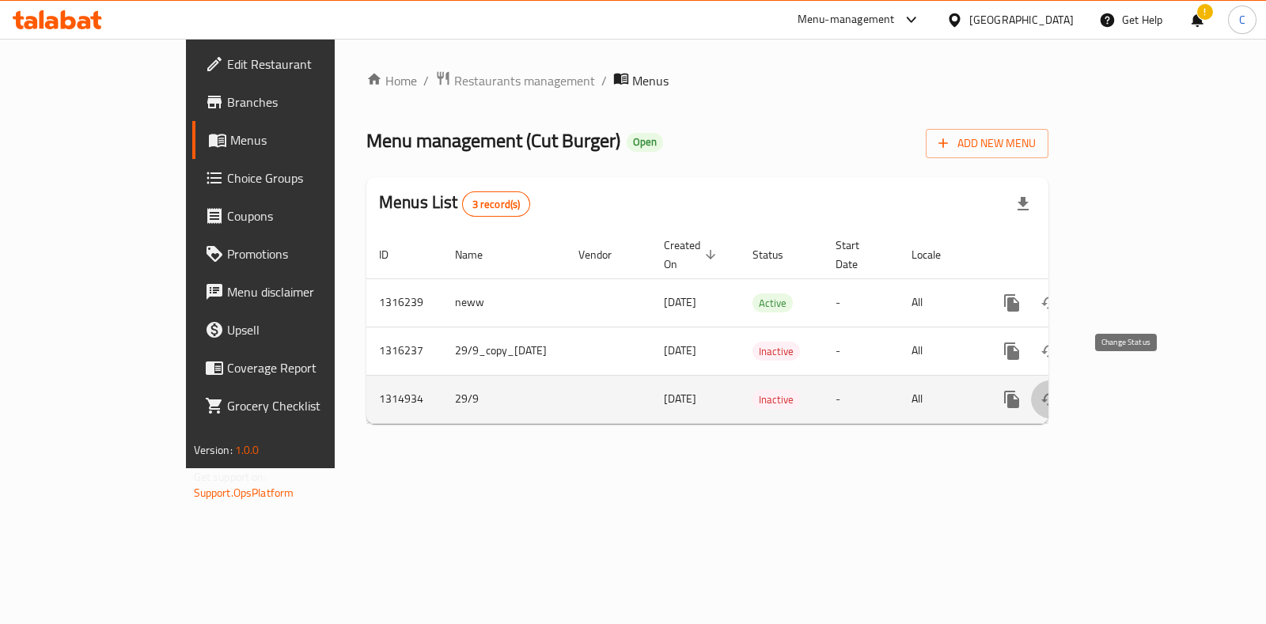
click at [1060, 390] on icon "enhanced table" at bounding box center [1050, 399] width 19 height 19
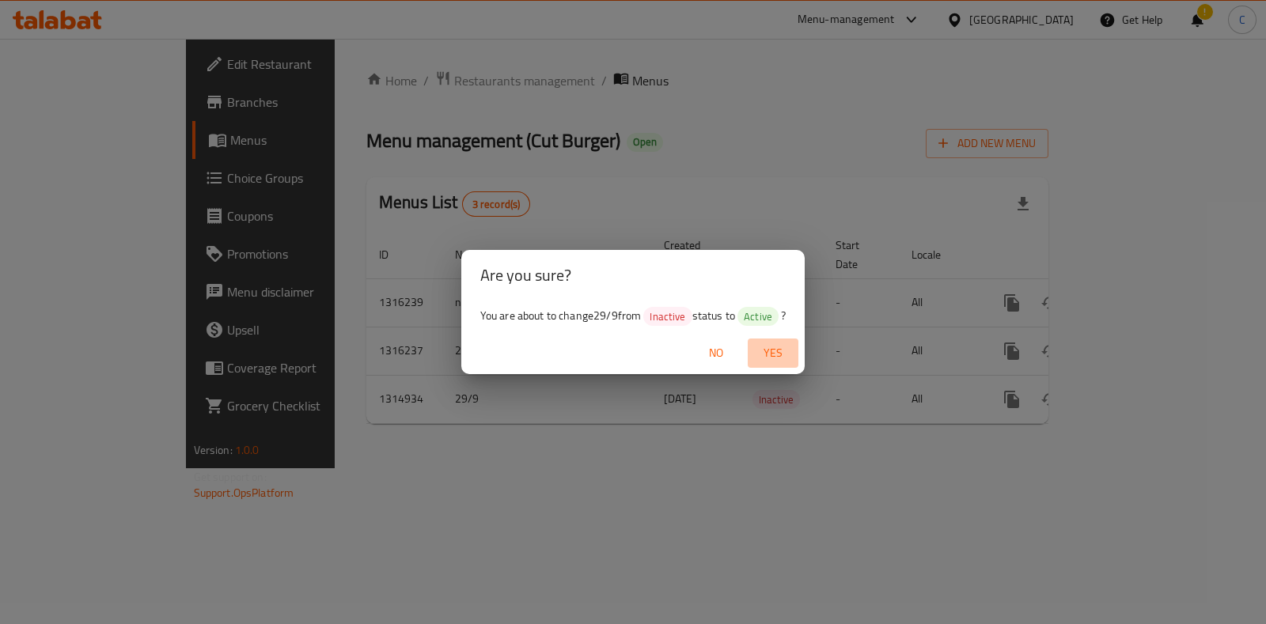
click at [761, 346] on span "Yes" at bounding box center [773, 353] width 38 height 20
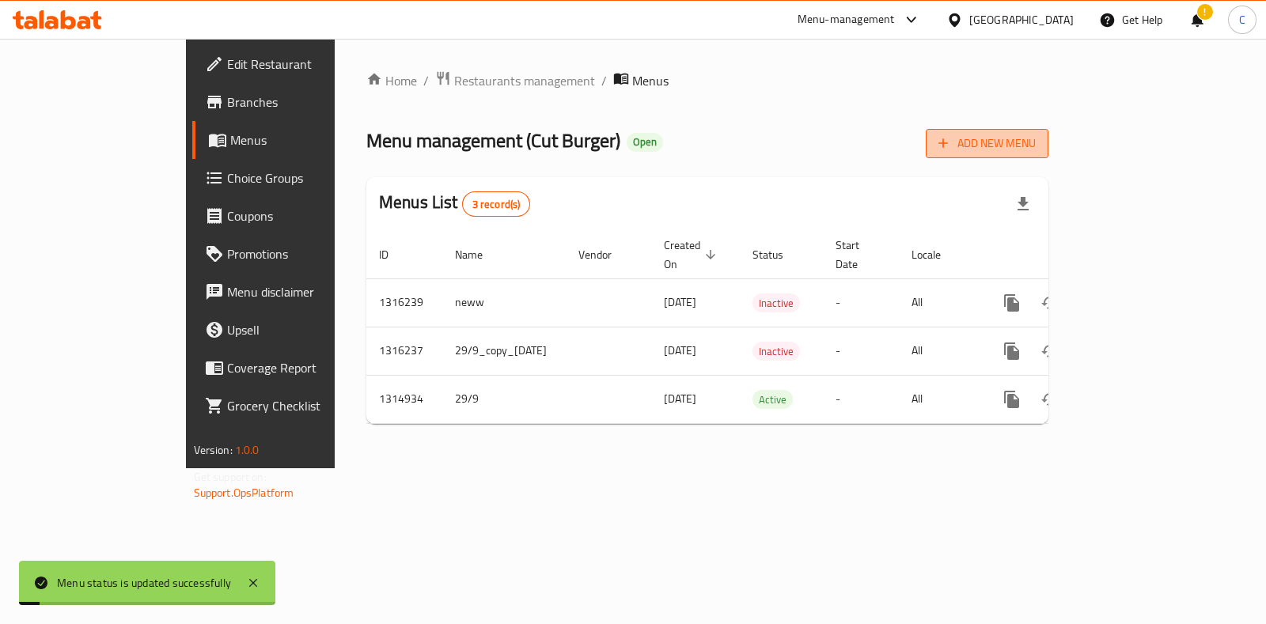
click at [1036, 150] on span "Add New Menu" at bounding box center [987, 144] width 97 height 20
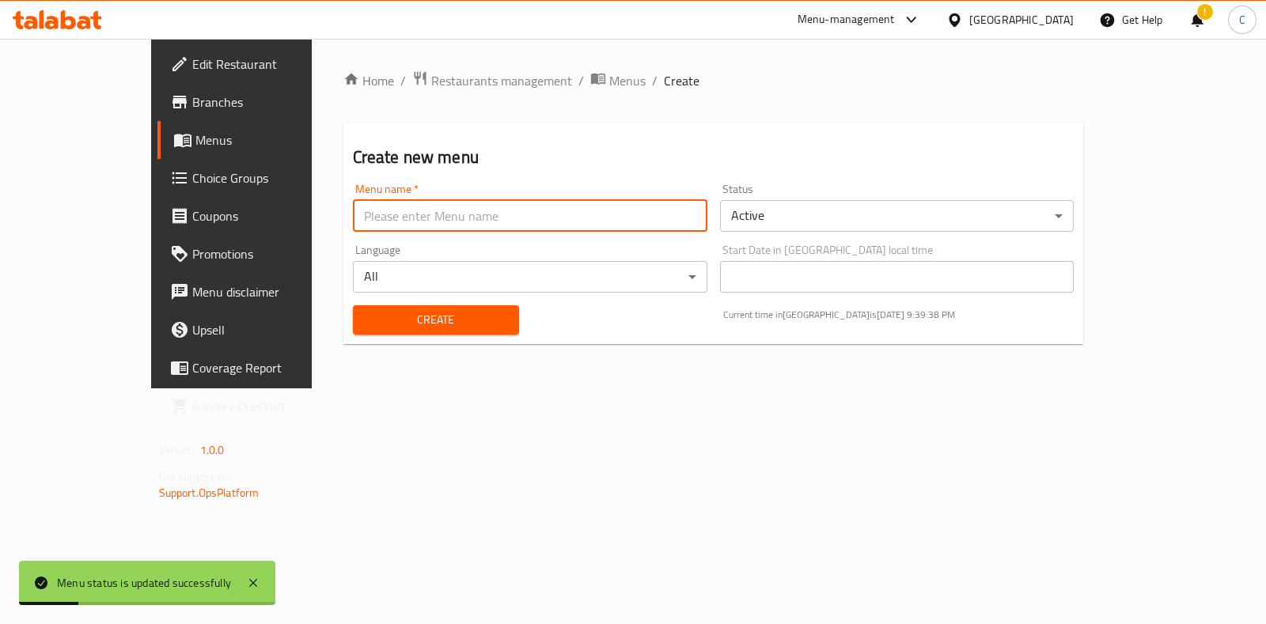
click at [353, 212] on input "text" at bounding box center [530, 216] width 355 height 32
type input "new 2"
click at [353, 306] on button "Create" at bounding box center [436, 320] width 166 height 29
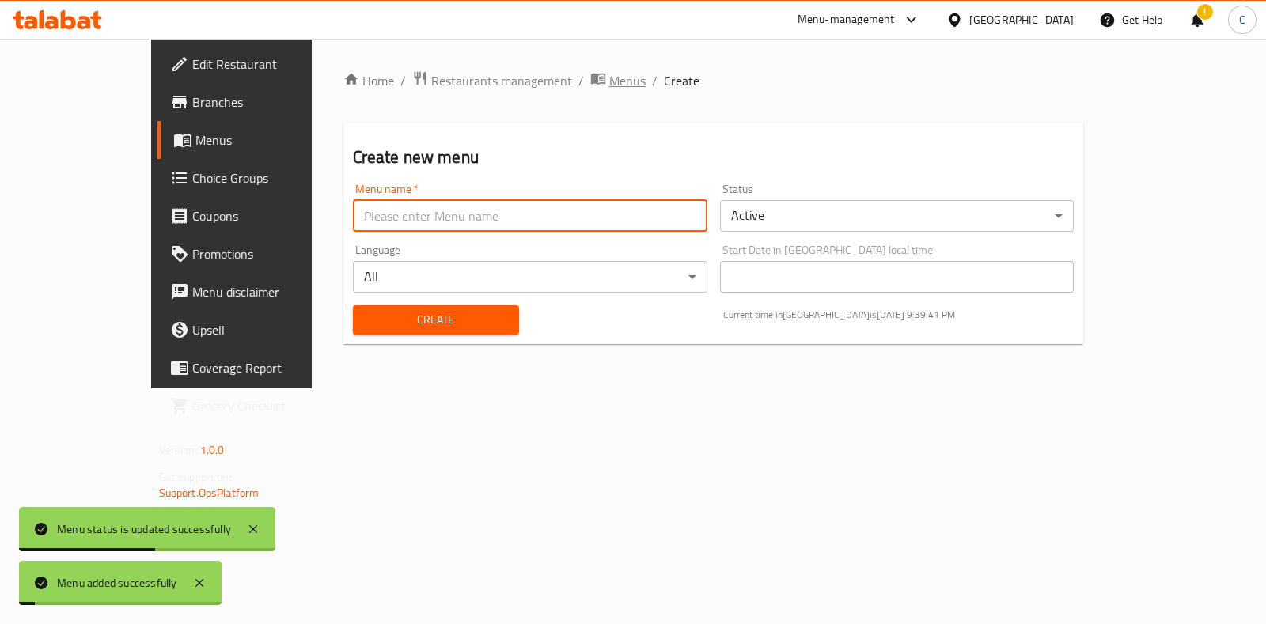
click at [590, 80] on span "breadcrumb" at bounding box center [599, 80] width 19 height 21
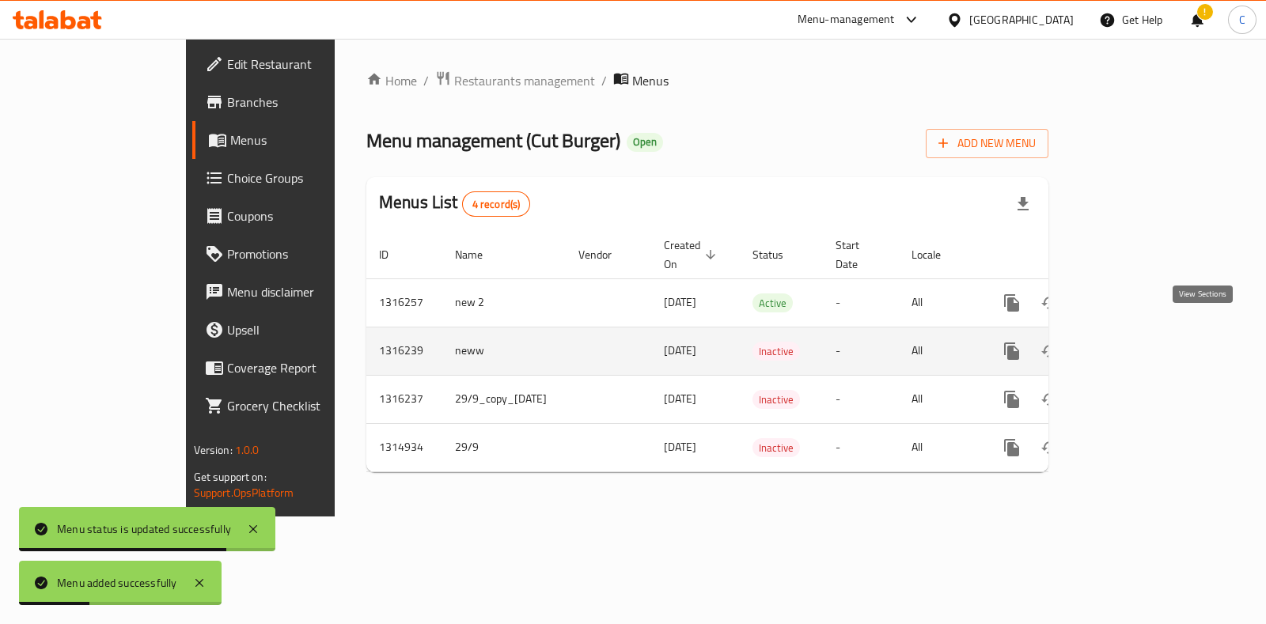
click at [1136, 342] on icon "enhanced table" at bounding box center [1126, 351] width 19 height 19
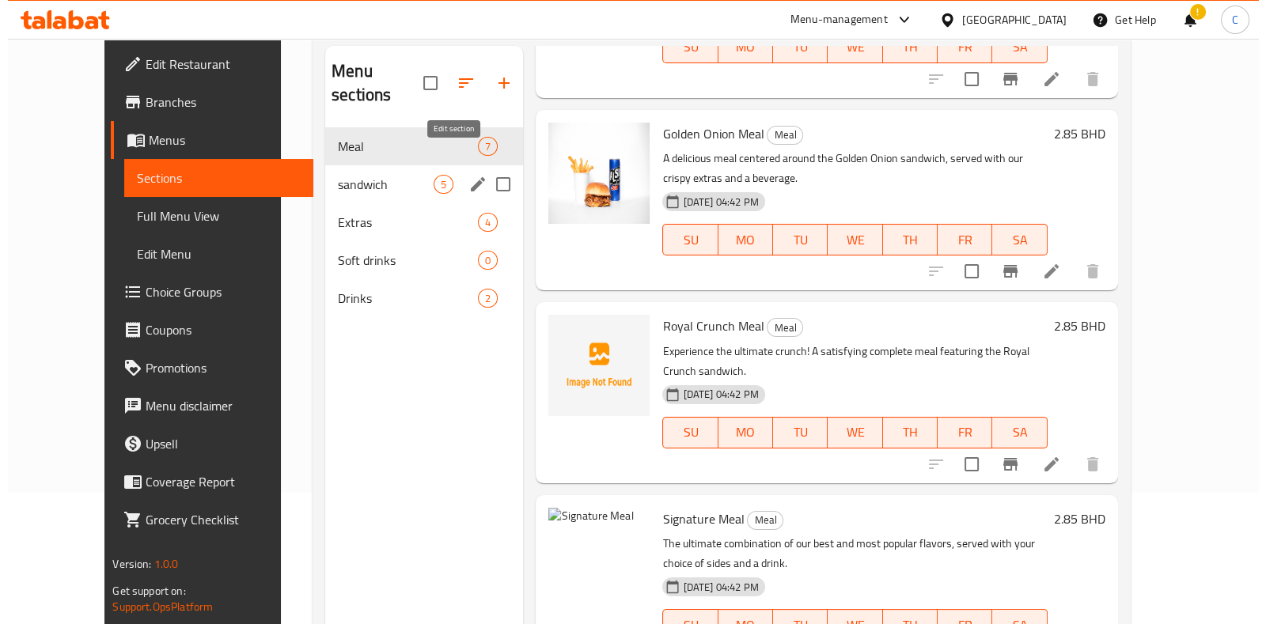
scroll to position [51, 0]
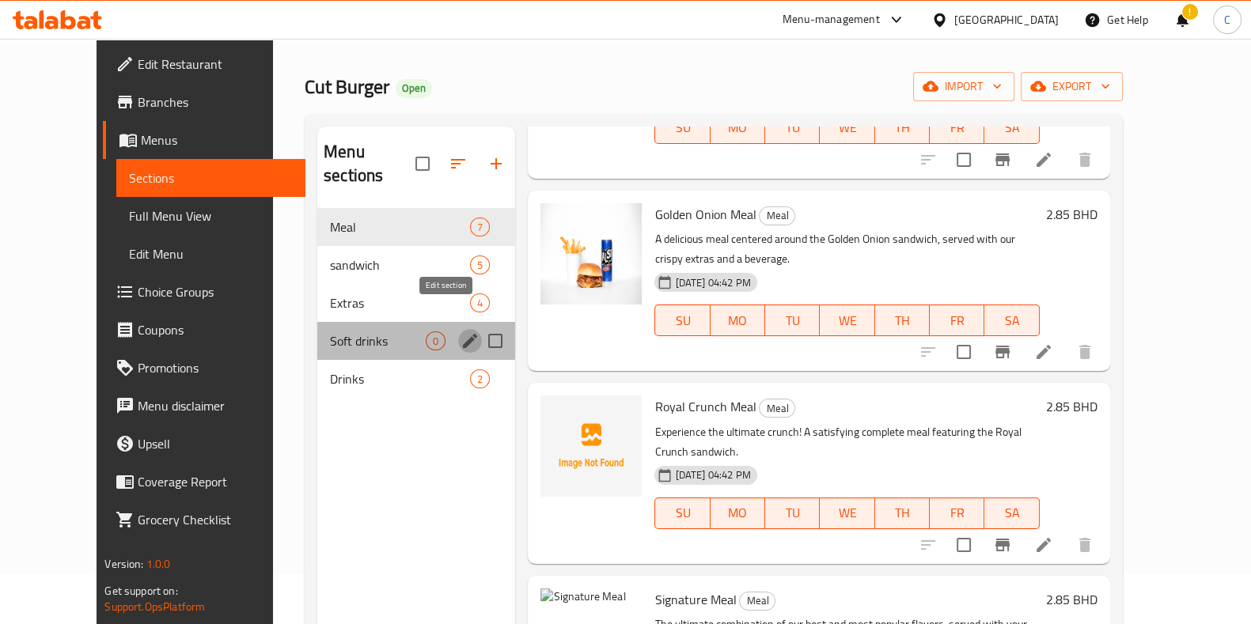
click at [461, 332] on icon "edit" at bounding box center [470, 341] width 19 height 19
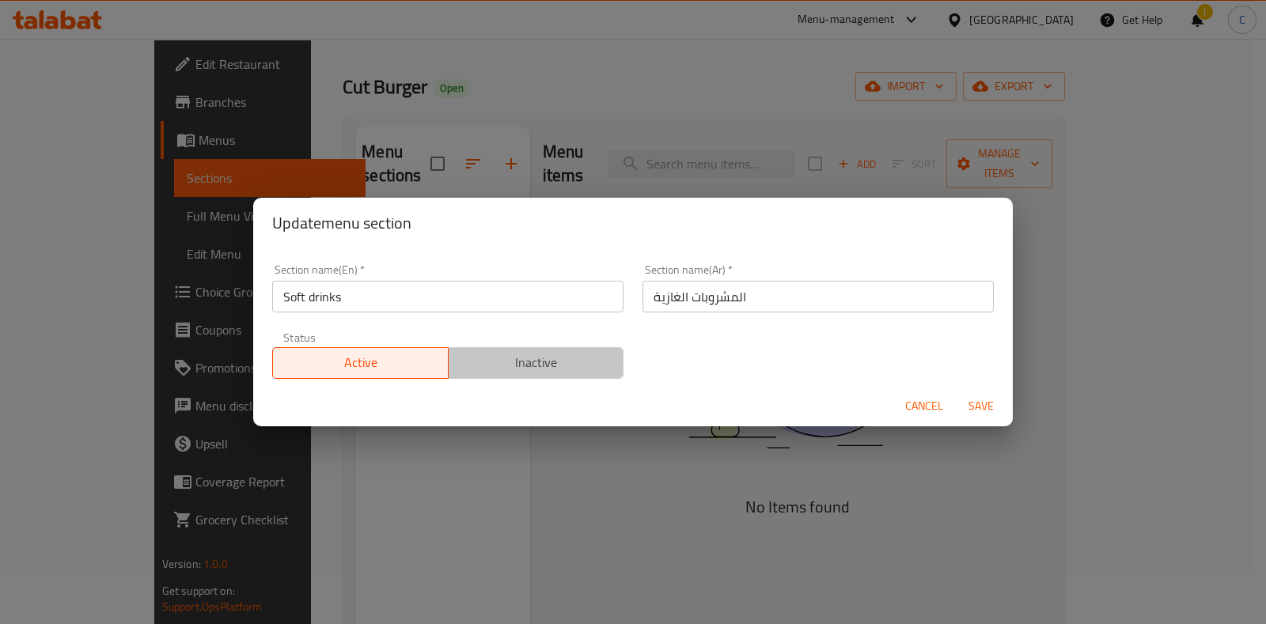
click at [571, 359] on span "Inactive" at bounding box center [536, 362] width 163 height 23
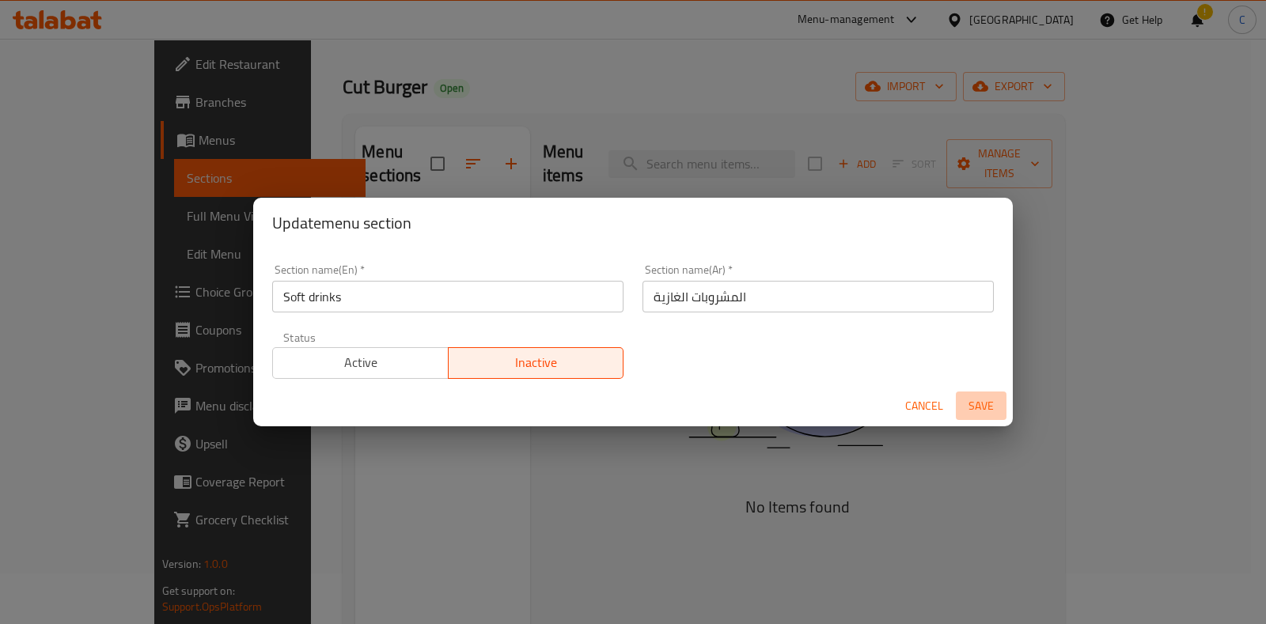
click at [973, 392] on button "Save" at bounding box center [981, 406] width 51 height 29
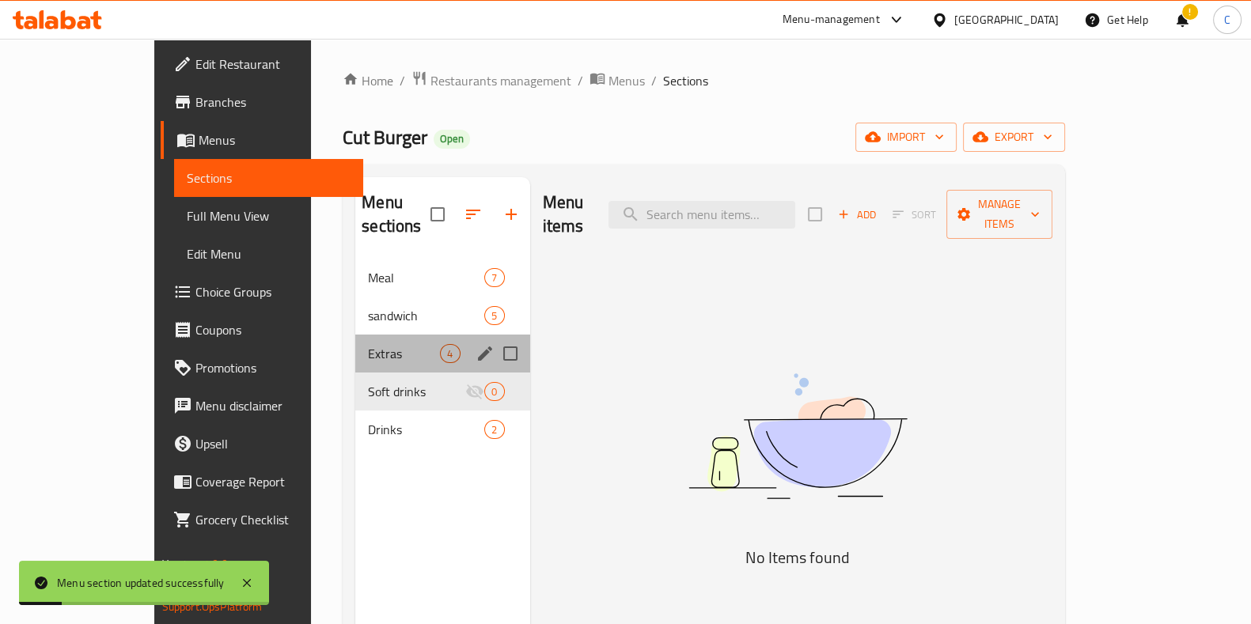
click at [355, 341] on div "Extras 4" at bounding box center [442, 354] width 174 height 38
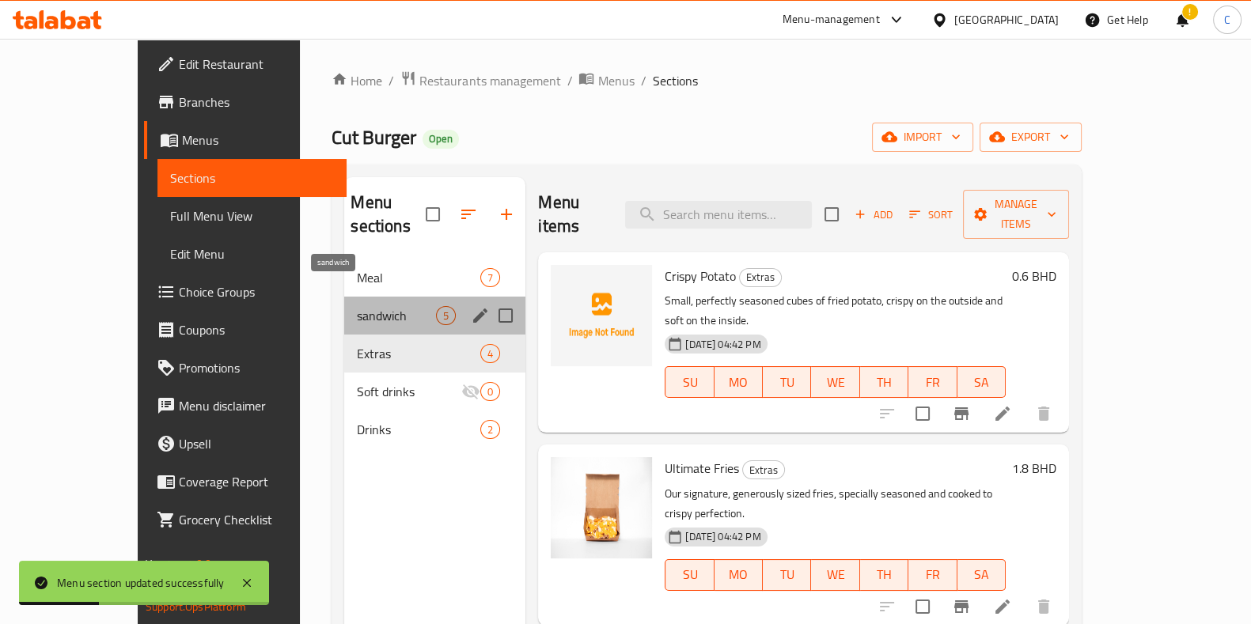
click at [357, 306] on span "sandwich" at bounding box center [396, 315] width 79 height 19
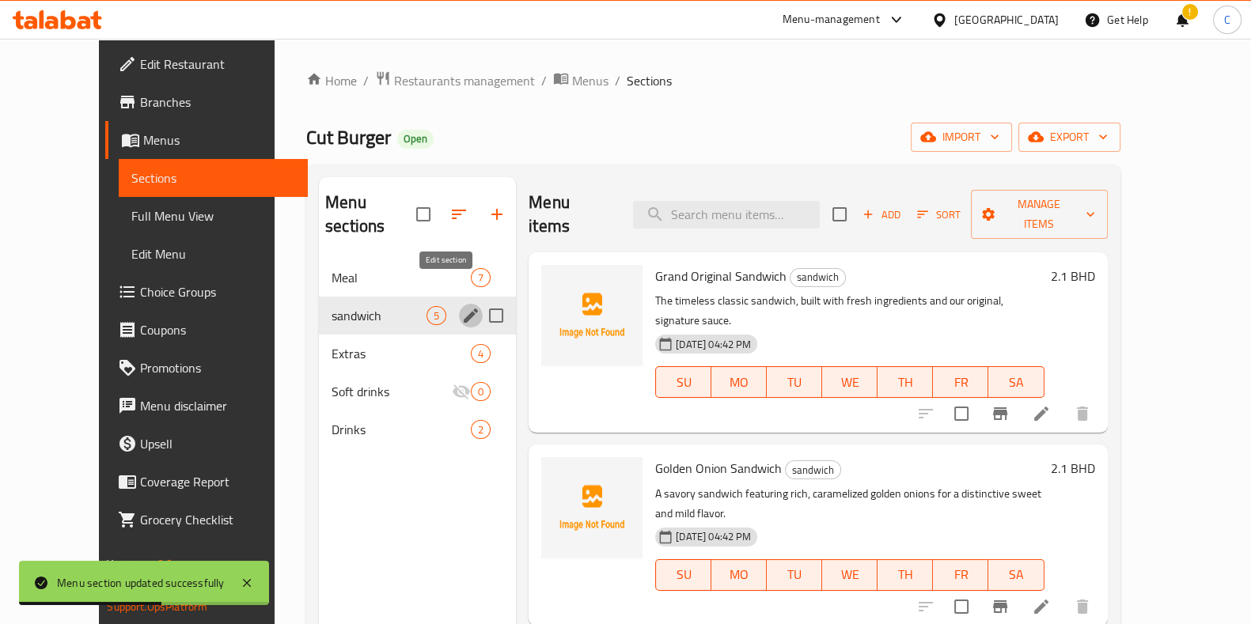
click at [464, 309] on icon "edit" at bounding box center [471, 316] width 14 height 14
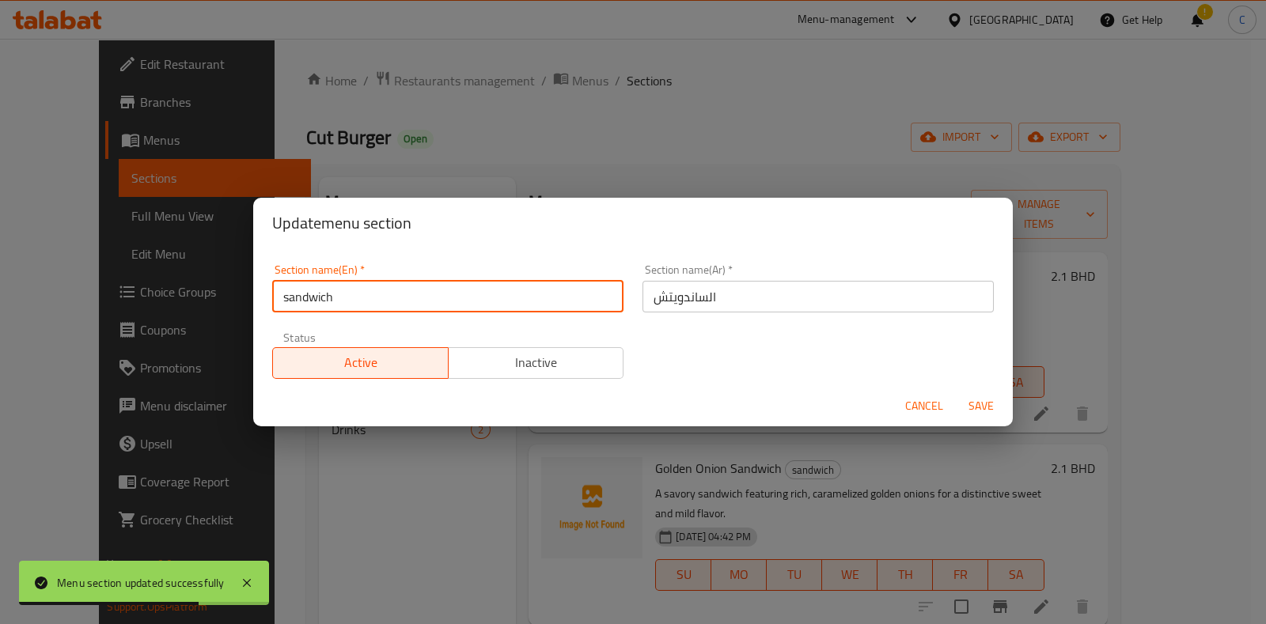
click at [287, 295] on input "sandwich" at bounding box center [447, 297] width 351 height 32
type input "Sandwich"
click at [956, 392] on button "Save" at bounding box center [981, 406] width 51 height 29
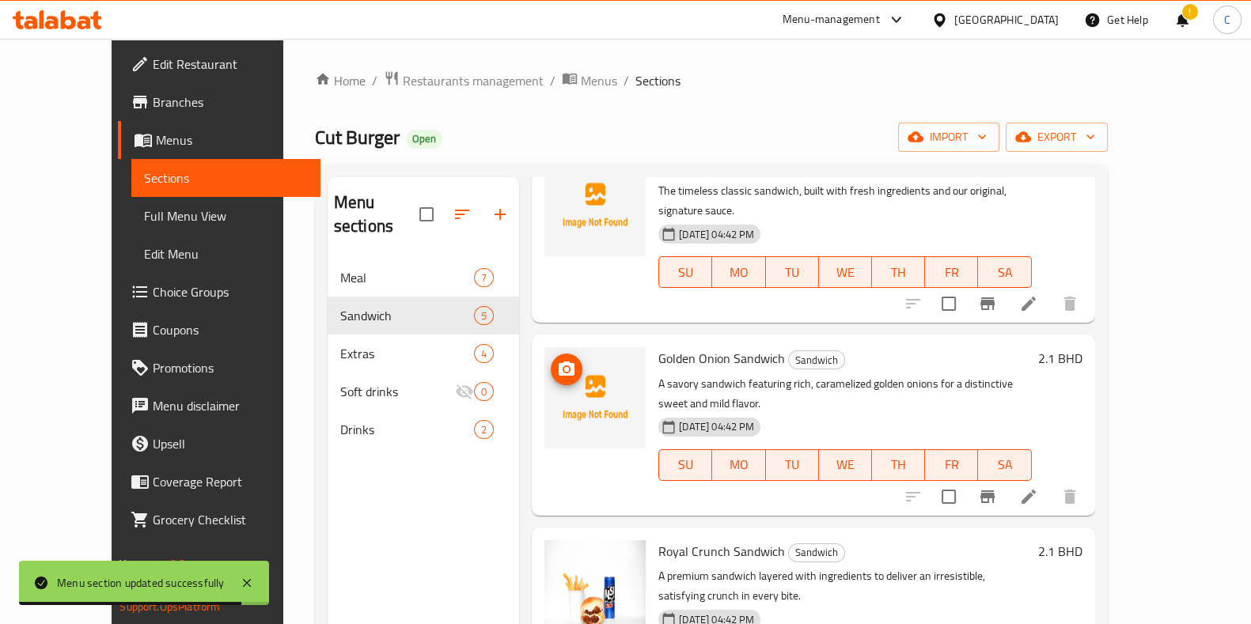
scroll to position [111, 0]
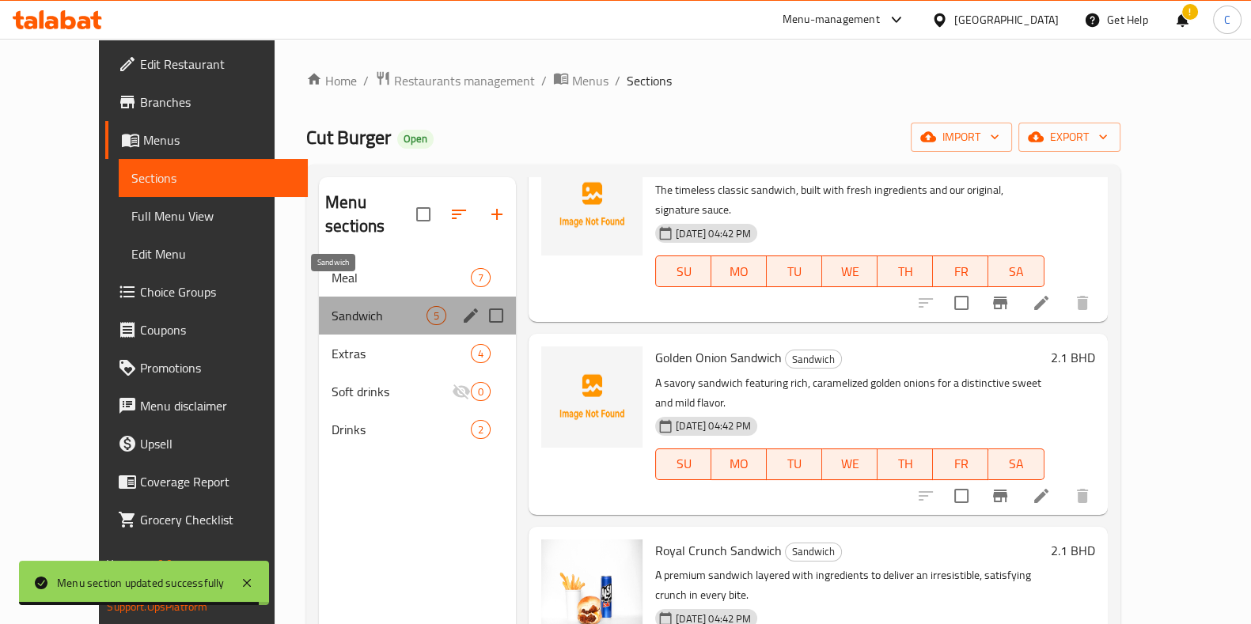
click at [352, 306] on span "Sandwich" at bounding box center [379, 315] width 95 height 19
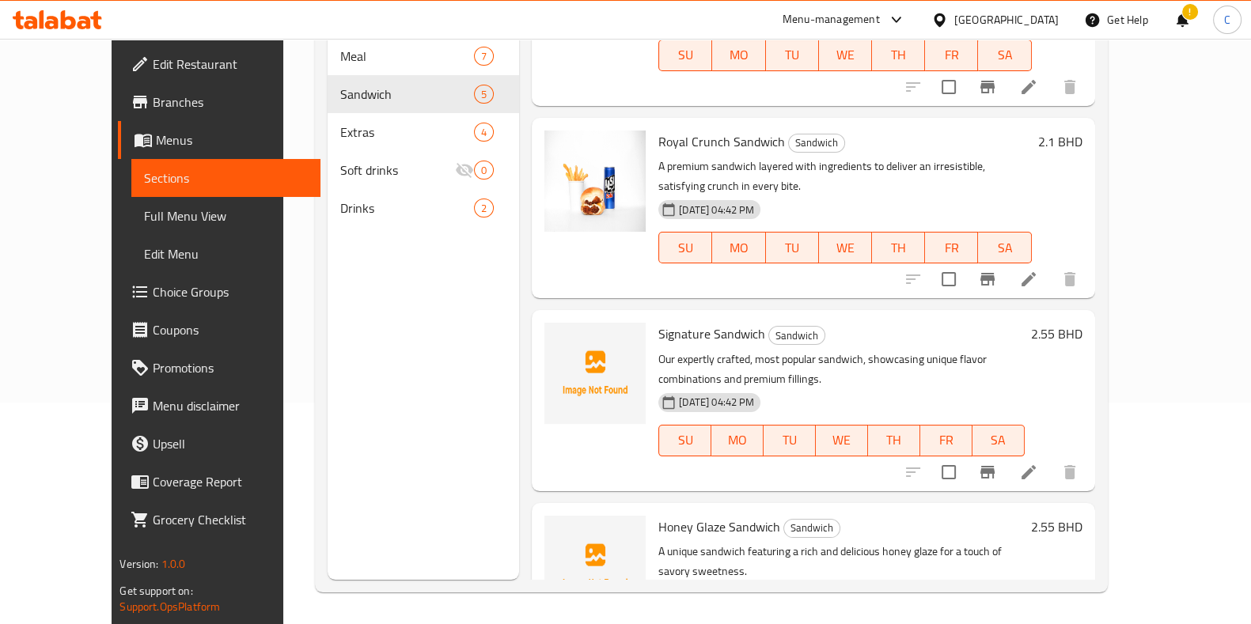
scroll to position [0, 0]
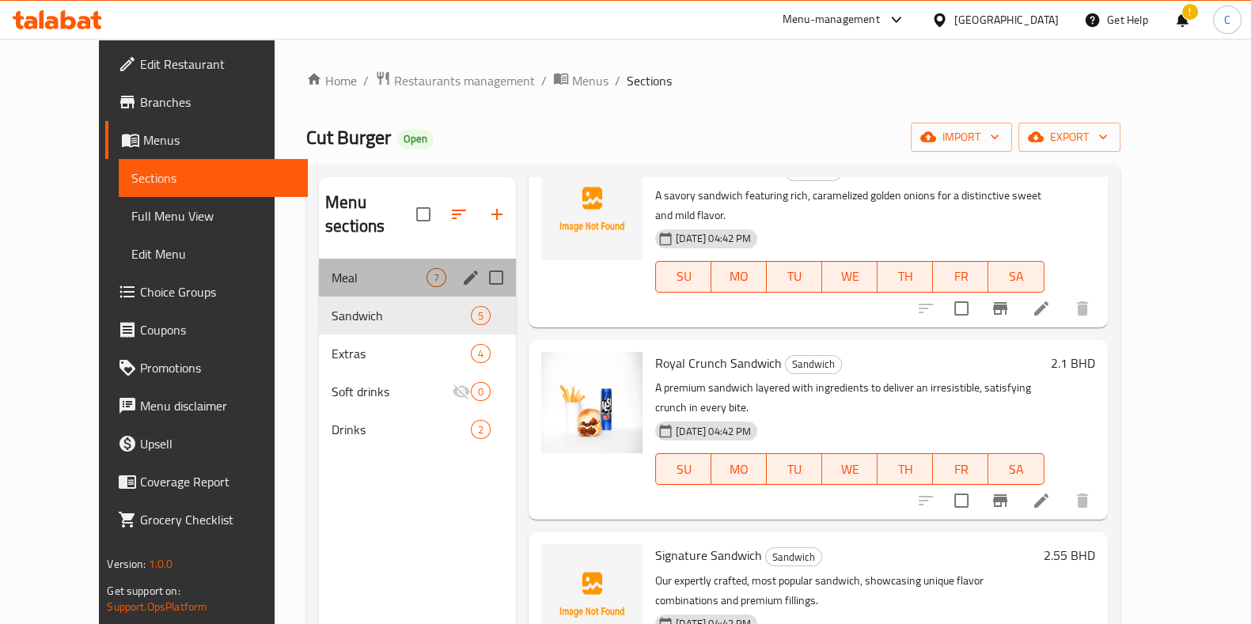
click at [368, 264] on div "Meal 7" at bounding box center [417, 278] width 197 height 38
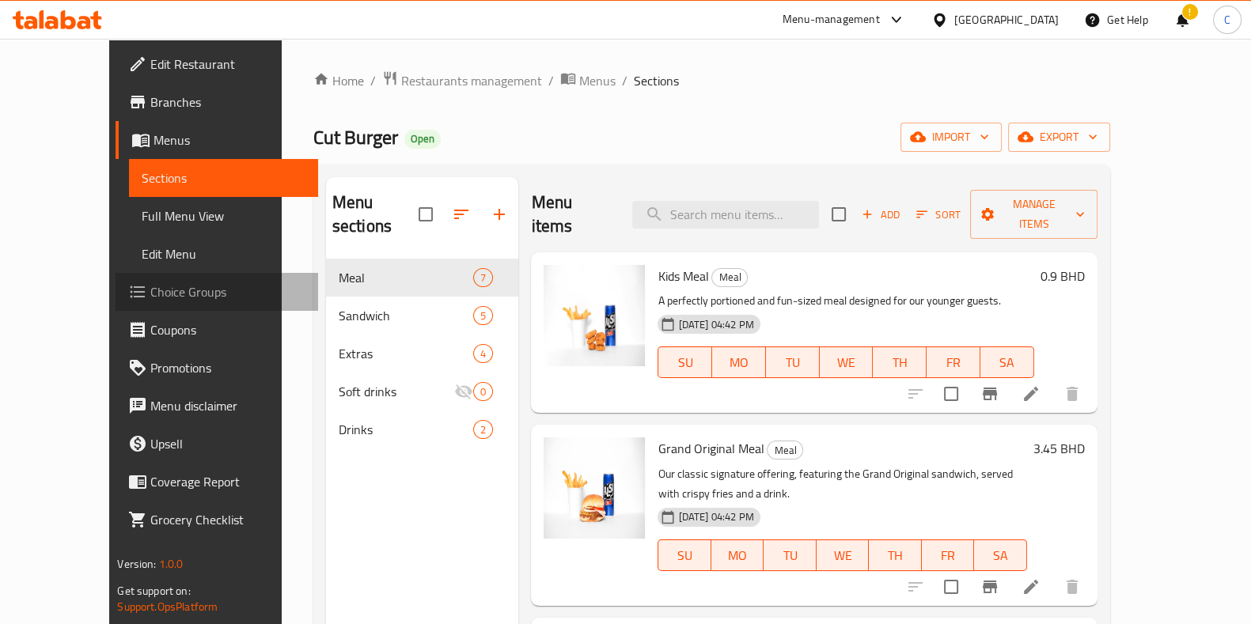
click at [116, 305] on link "Choice Groups" at bounding box center [217, 292] width 203 height 38
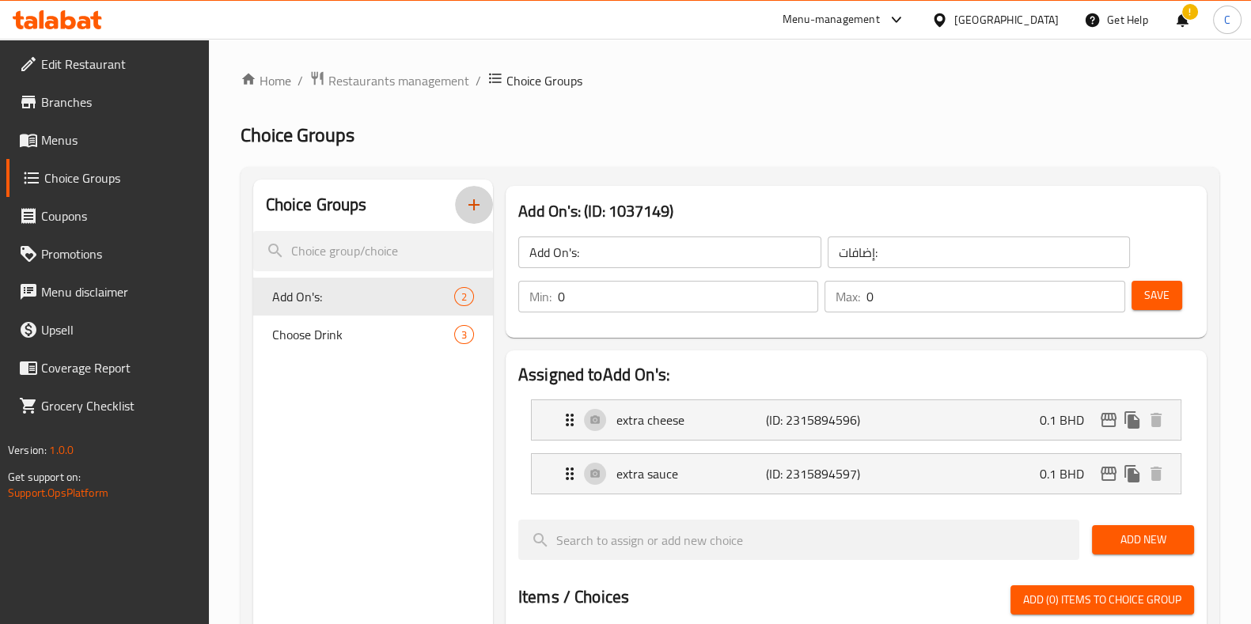
click at [482, 205] on icon "button" at bounding box center [474, 204] width 19 height 19
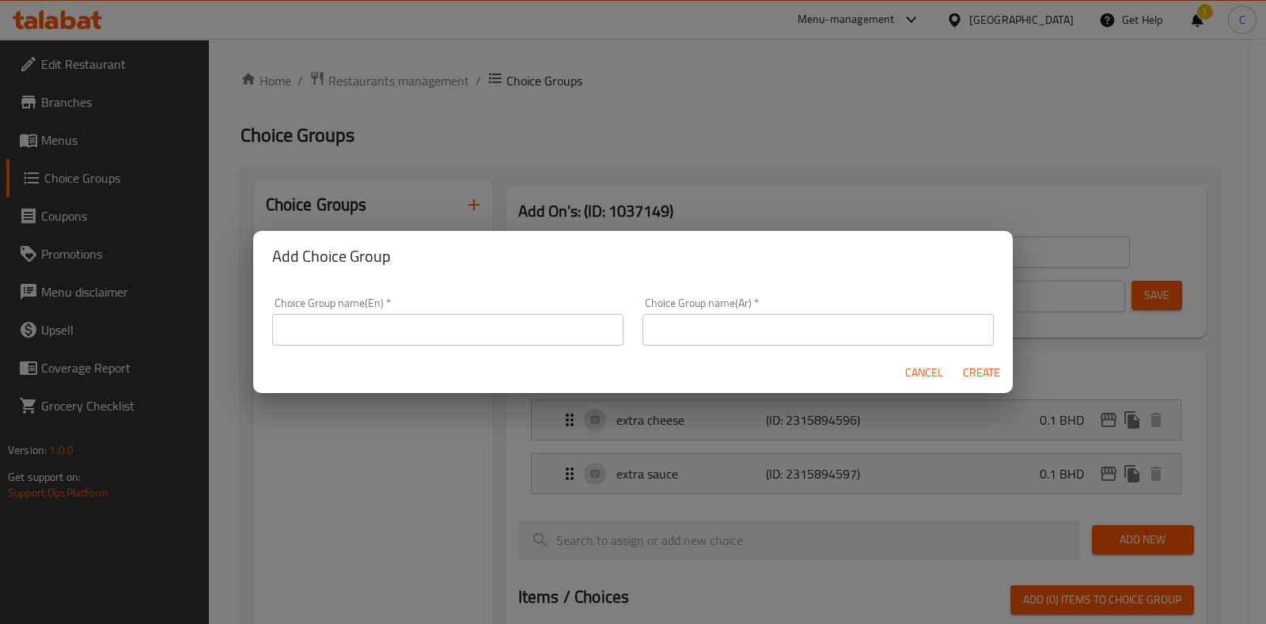
click at [484, 320] on input "text" at bounding box center [447, 330] width 351 height 32
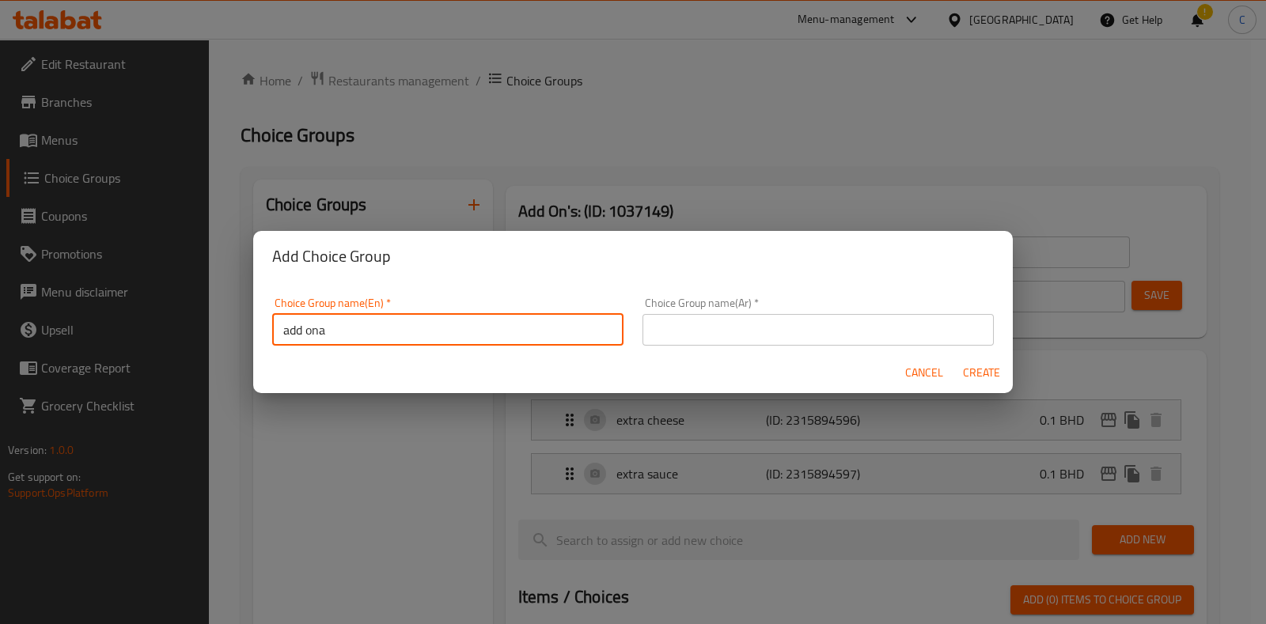
type input "add ona"
click at [926, 373] on span "Cancel" at bounding box center [924, 373] width 38 height 20
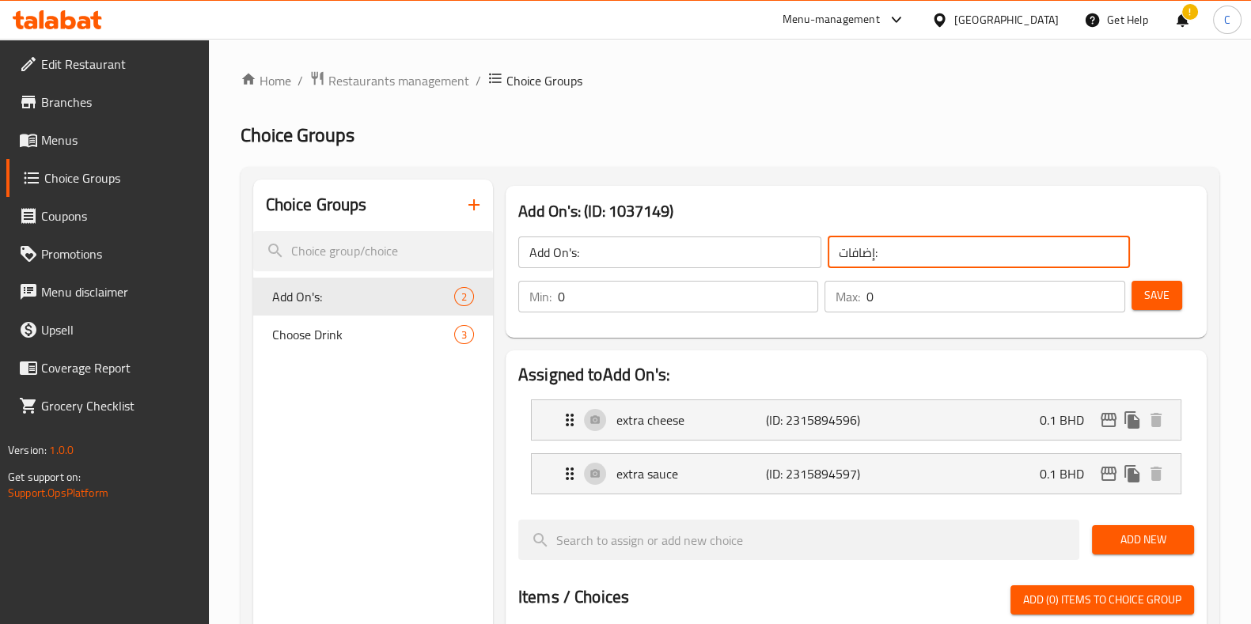
click at [959, 254] on input "إضافات:" at bounding box center [979, 253] width 303 height 32
click at [479, 204] on icon "button" at bounding box center [474, 204] width 19 height 19
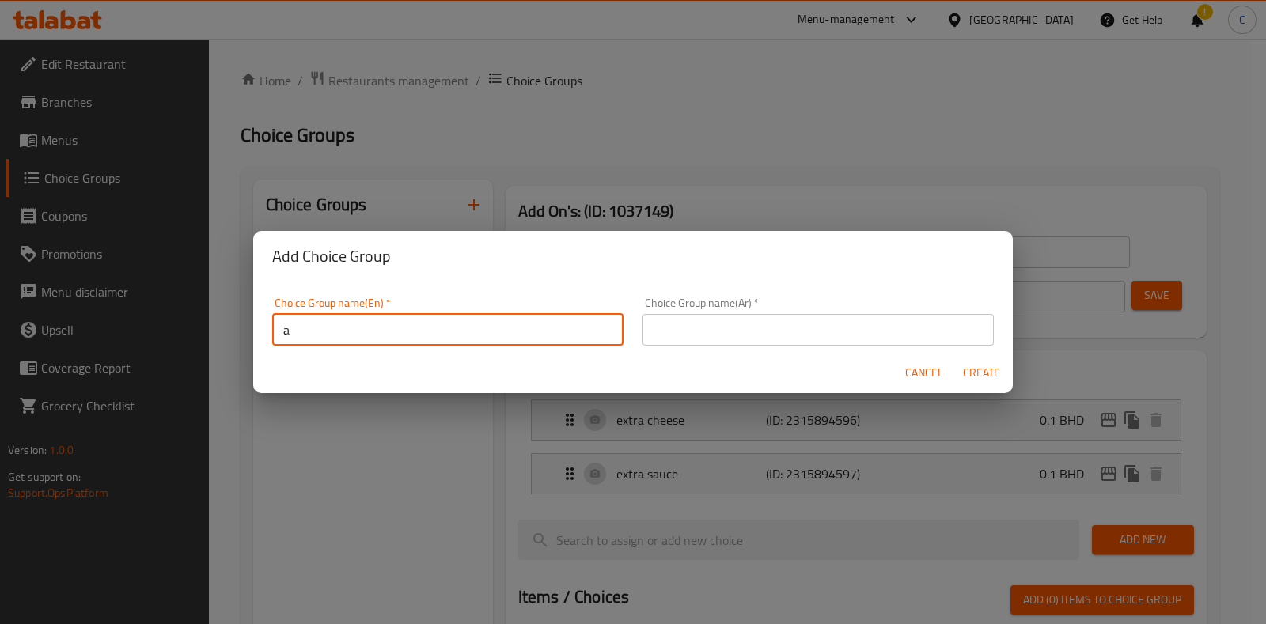
click at [455, 328] on input "a" at bounding box center [447, 330] width 351 height 32
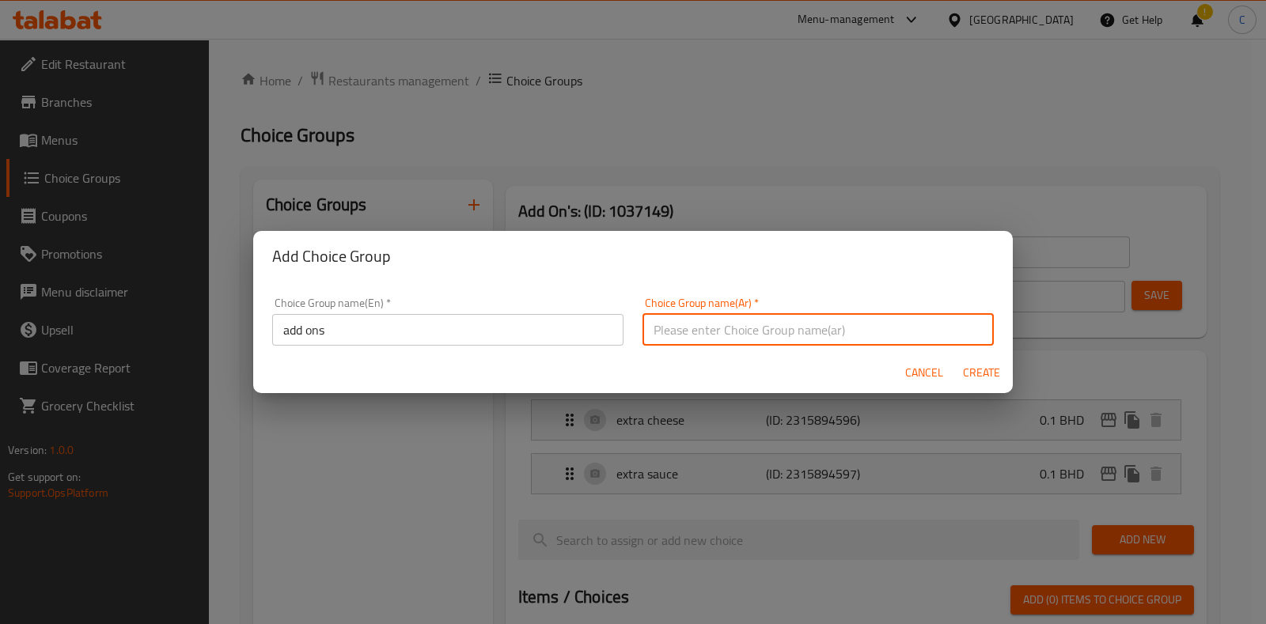
click at [455, 328] on input "add ons" at bounding box center [447, 330] width 351 height 32
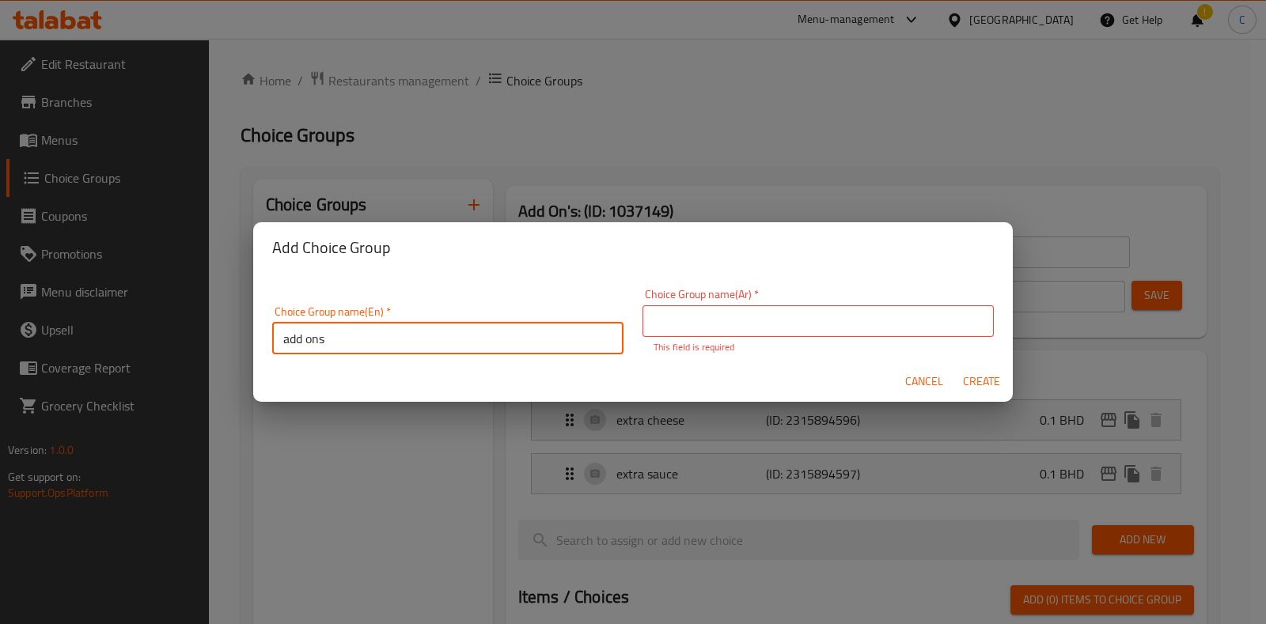
click at [455, 328] on input "add ons" at bounding box center [447, 339] width 351 height 32
type input "Add on's"
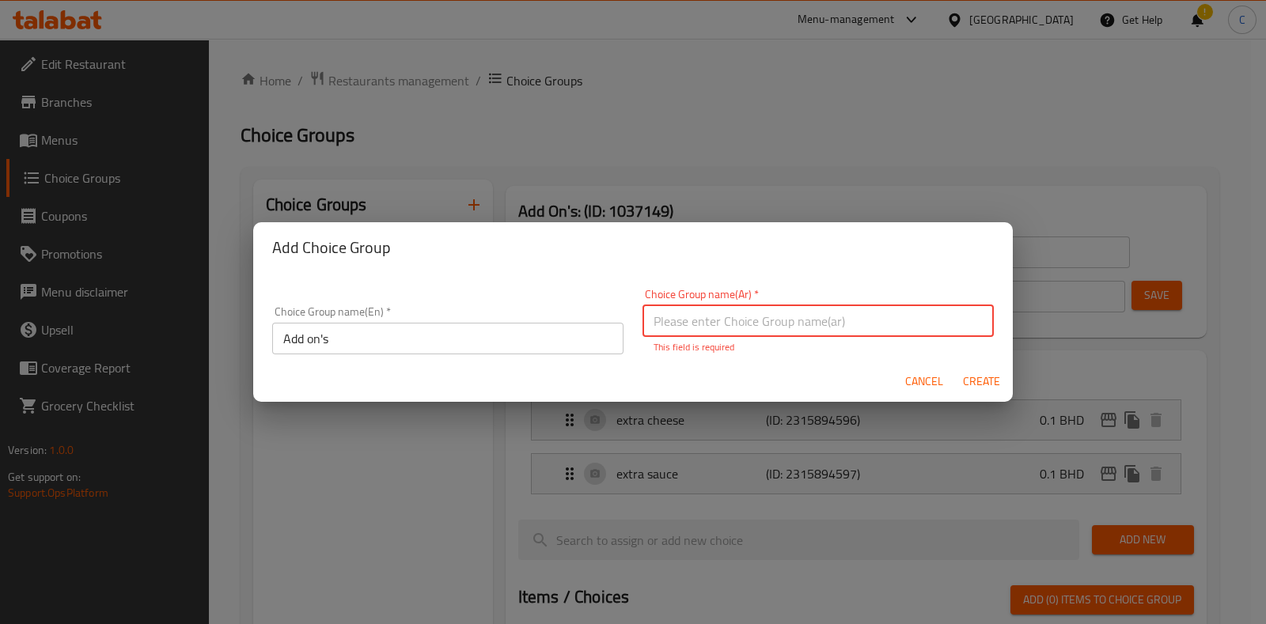
paste input "إضافات:"
type input "إضافات"
click at [956, 367] on button "Create" at bounding box center [981, 381] width 51 height 29
type input "Add on's"
type input "إضافات"
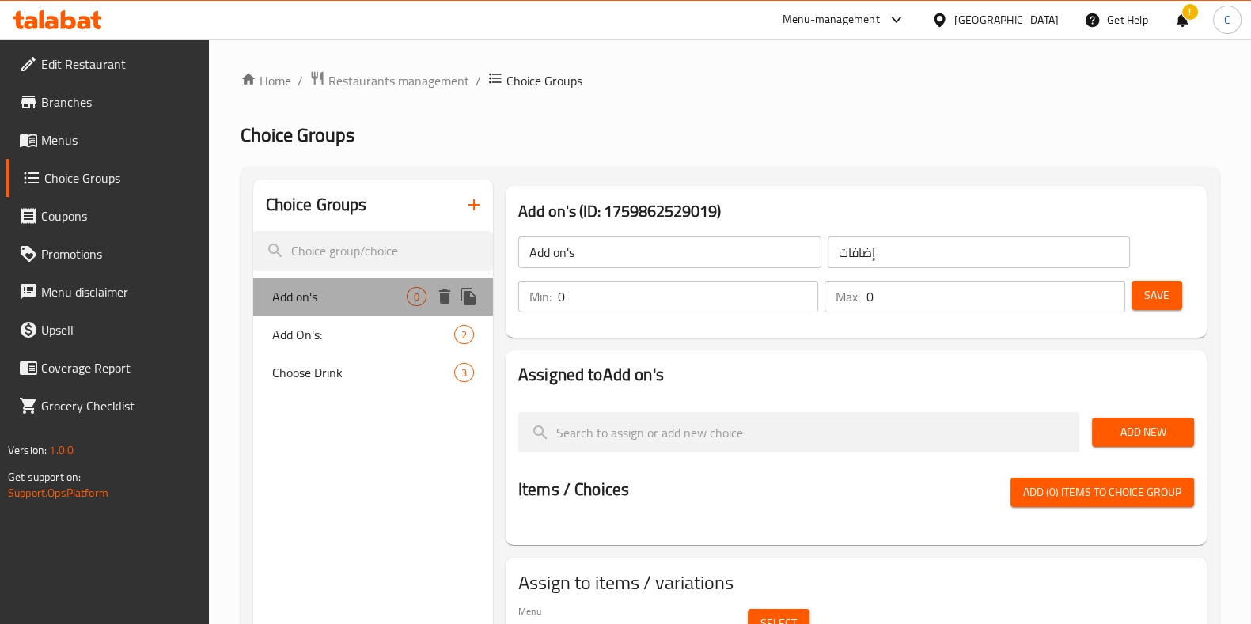
click at [374, 298] on span "Add on's" at bounding box center [339, 296] width 135 height 19
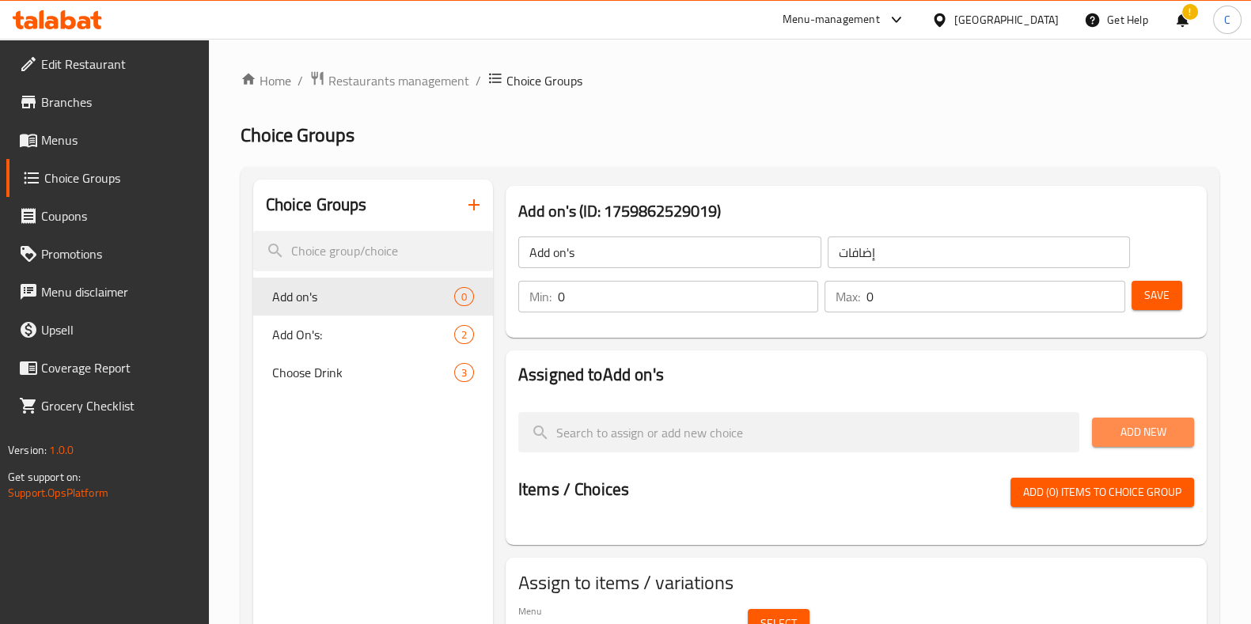
click at [1122, 423] on span "Add New" at bounding box center [1143, 433] width 77 height 20
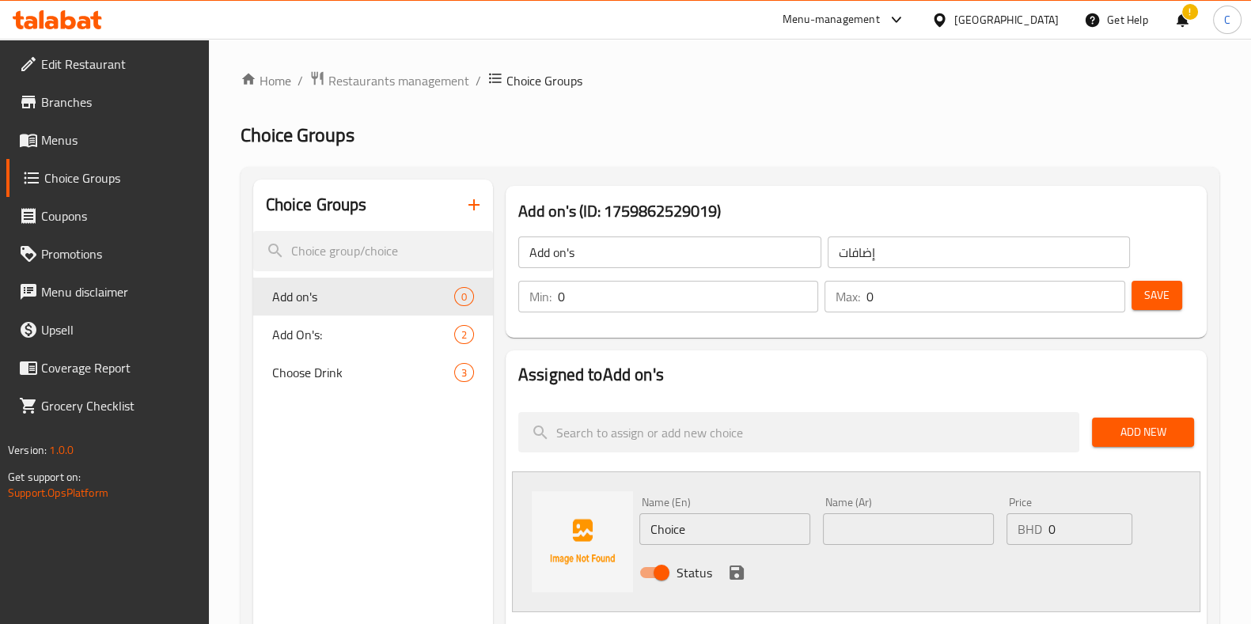
click at [681, 528] on input "Choice" at bounding box center [725, 530] width 171 height 32
type input "A"
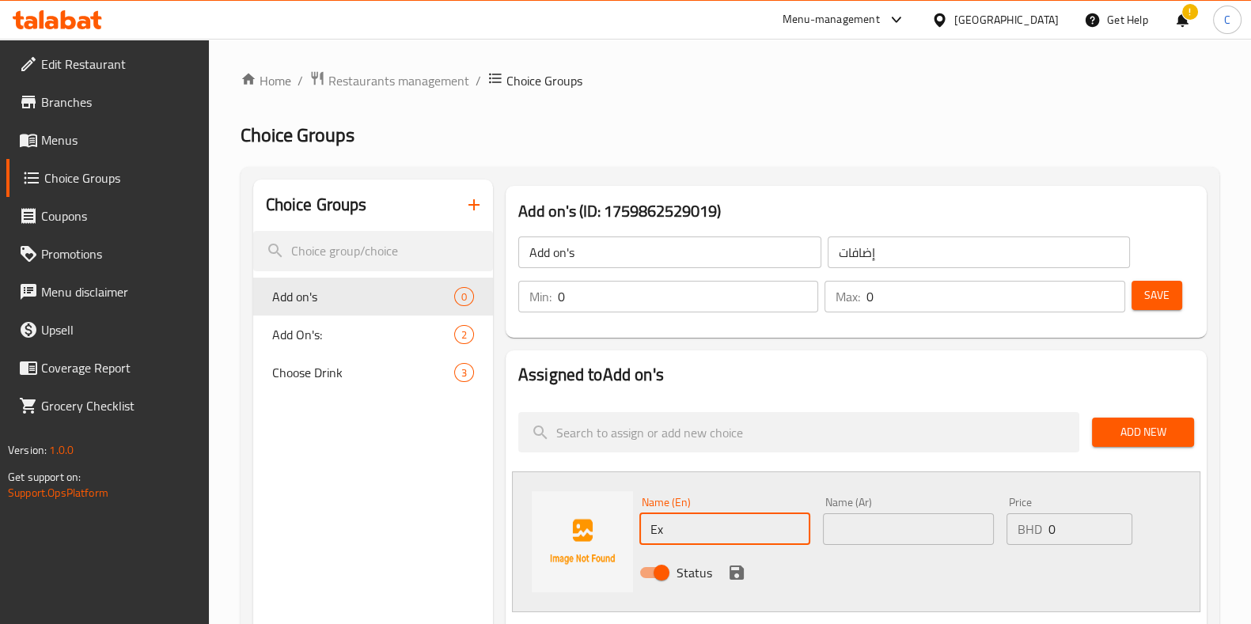
type input "E"
type input "2 Extra Nuggets"
click at [1063, 533] on input "0" at bounding box center [1090, 530] width 83 height 32
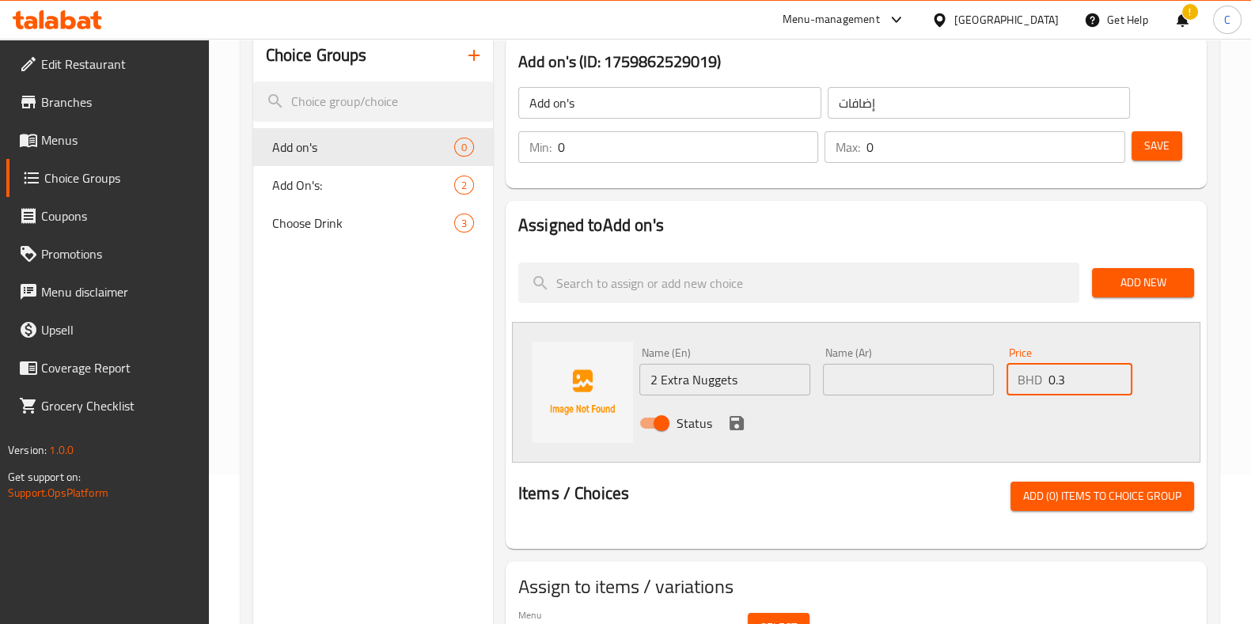
scroll to position [150, 0]
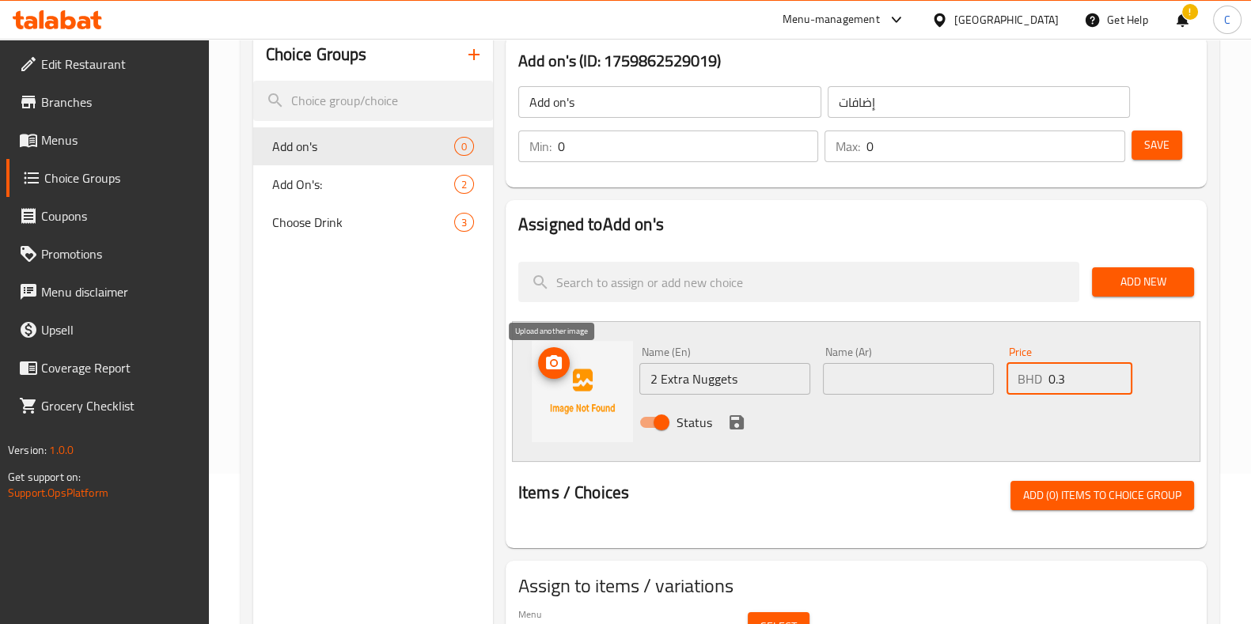
type input "0.3"
click at [547, 358] on icon "upload picture" at bounding box center [554, 362] width 16 height 14
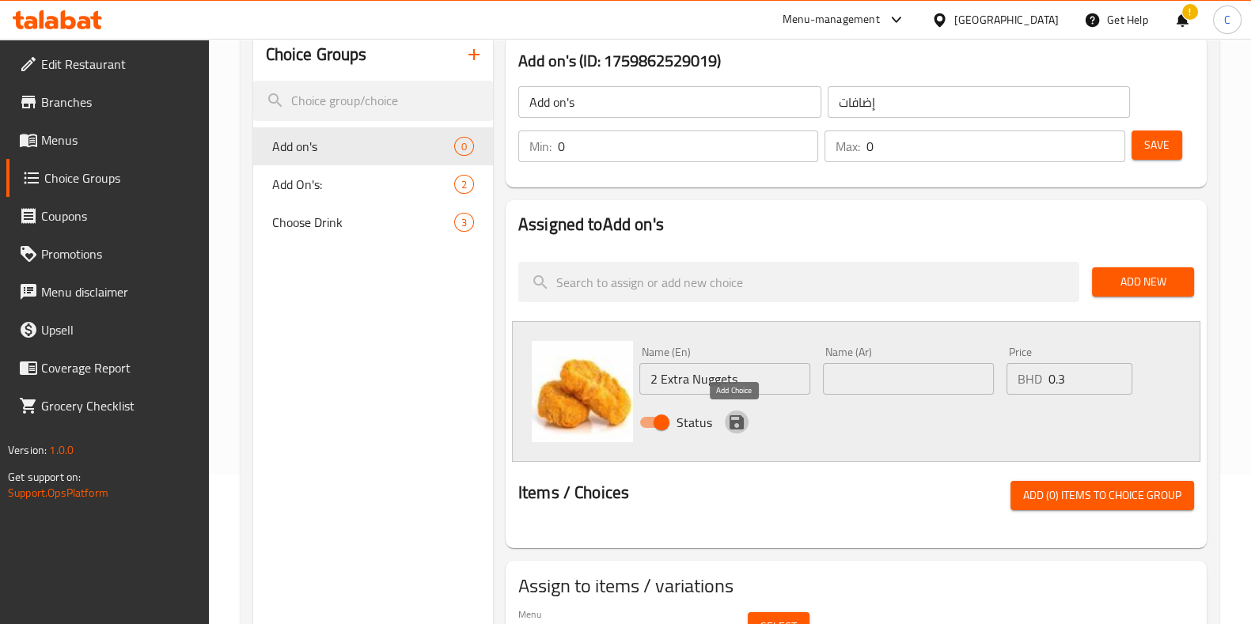
click at [736, 424] on icon "save" at bounding box center [736, 422] width 19 height 19
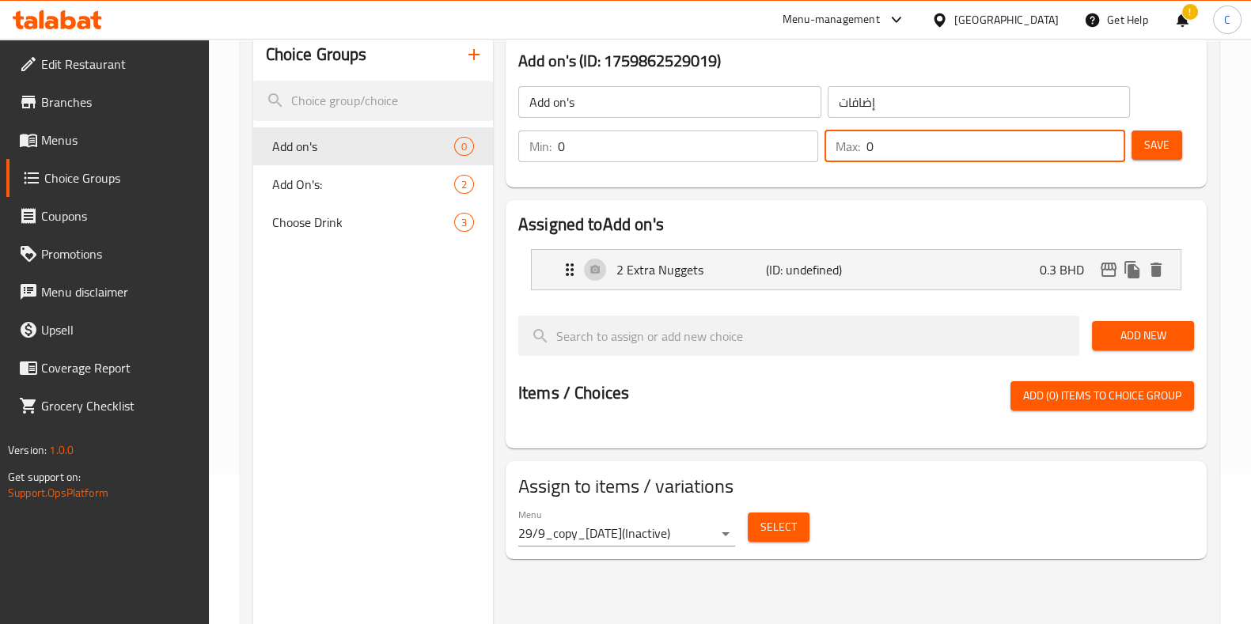
click at [1027, 153] on input "0" at bounding box center [996, 147] width 258 height 32
drag, startPoint x: 1027, startPoint y: 153, endPoint x: 852, endPoint y: 149, distance: 175.0
click at [852, 149] on div "Max: 0 ​" at bounding box center [975, 147] width 300 height 32
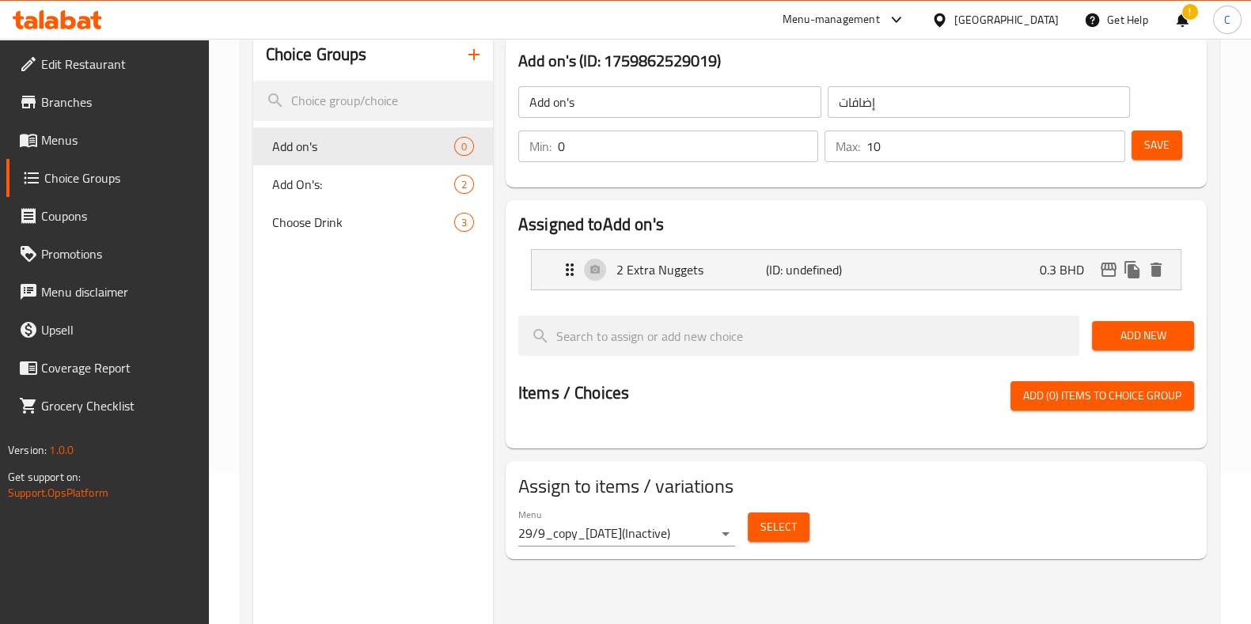
click at [920, 59] on h3 "Add on's (ID: 1759862529019)" at bounding box center [856, 60] width 676 height 25
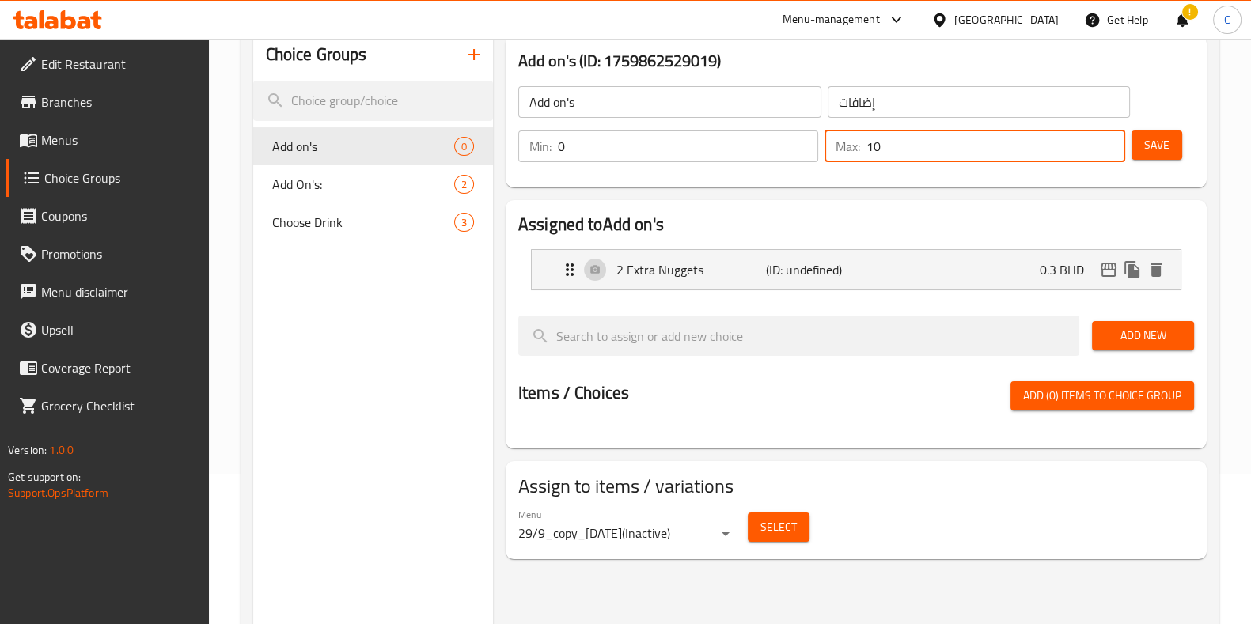
click at [906, 150] on input "10" at bounding box center [996, 147] width 258 height 32
type input "1"
type input "2"
type input "3"
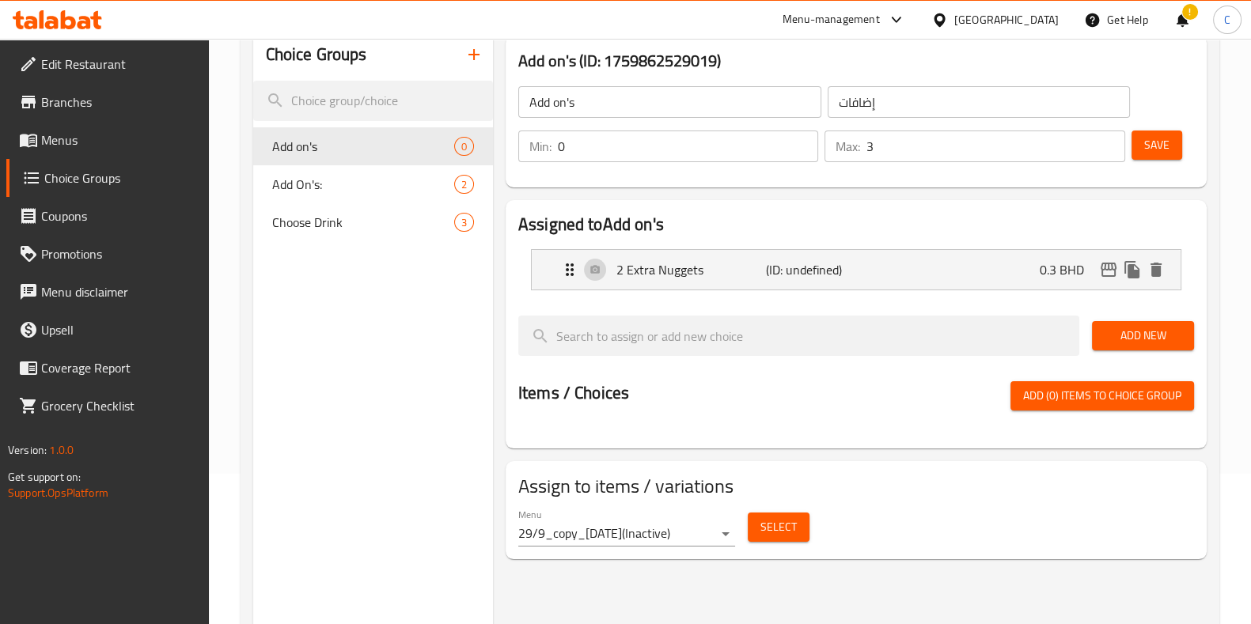
click at [1010, 199] on div "Assigned to Add on's 2 Extra Nuggets (ID: undefined) 0.3 BHD [URL][DOMAIN_NAME]…" at bounding box center [856, 324] width 714 height 261
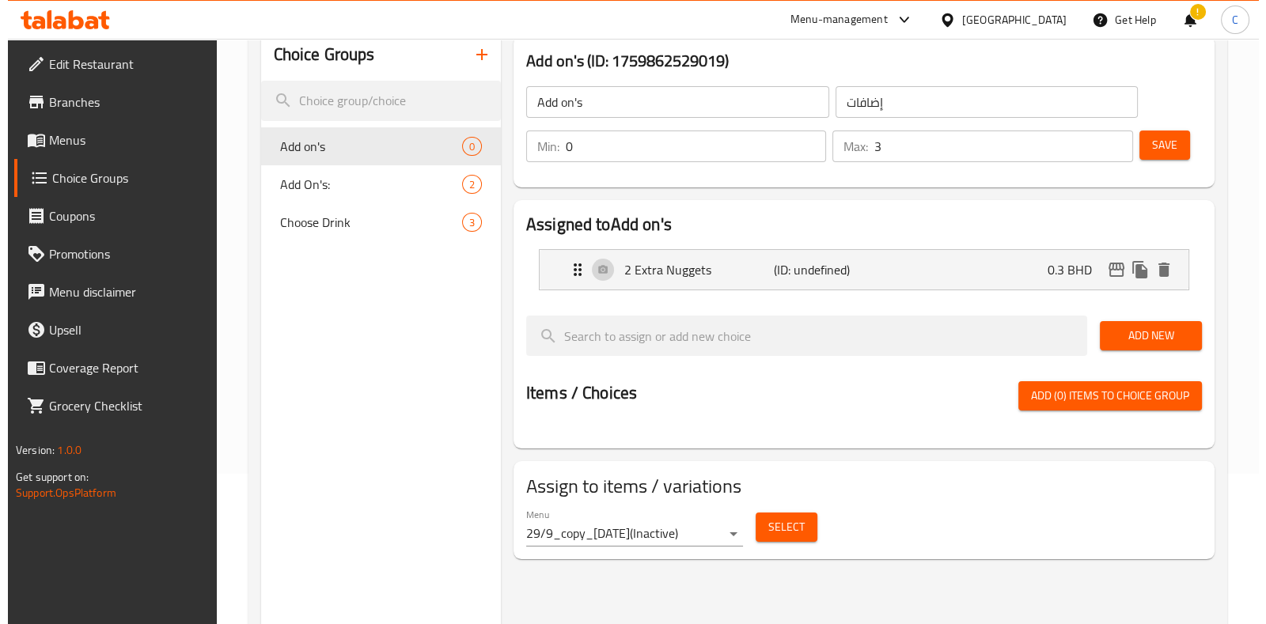
scroll to position [224, 0]
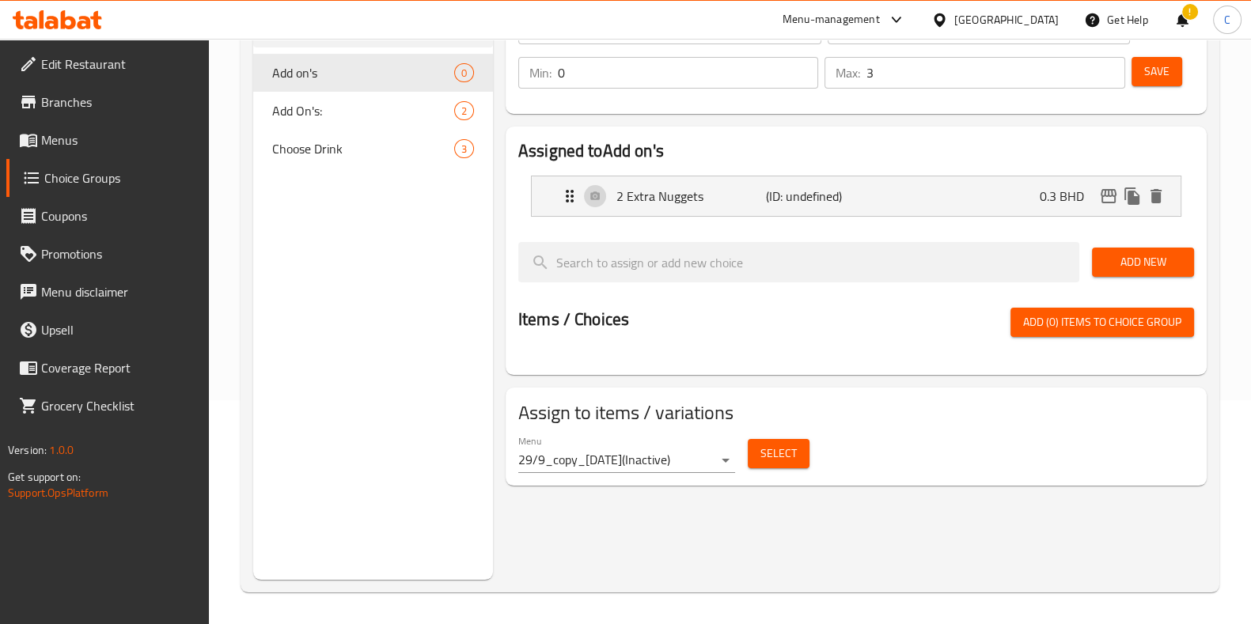
click at [774, 446] on span "Select" at bounding box center [779, 454] width 36 height 20
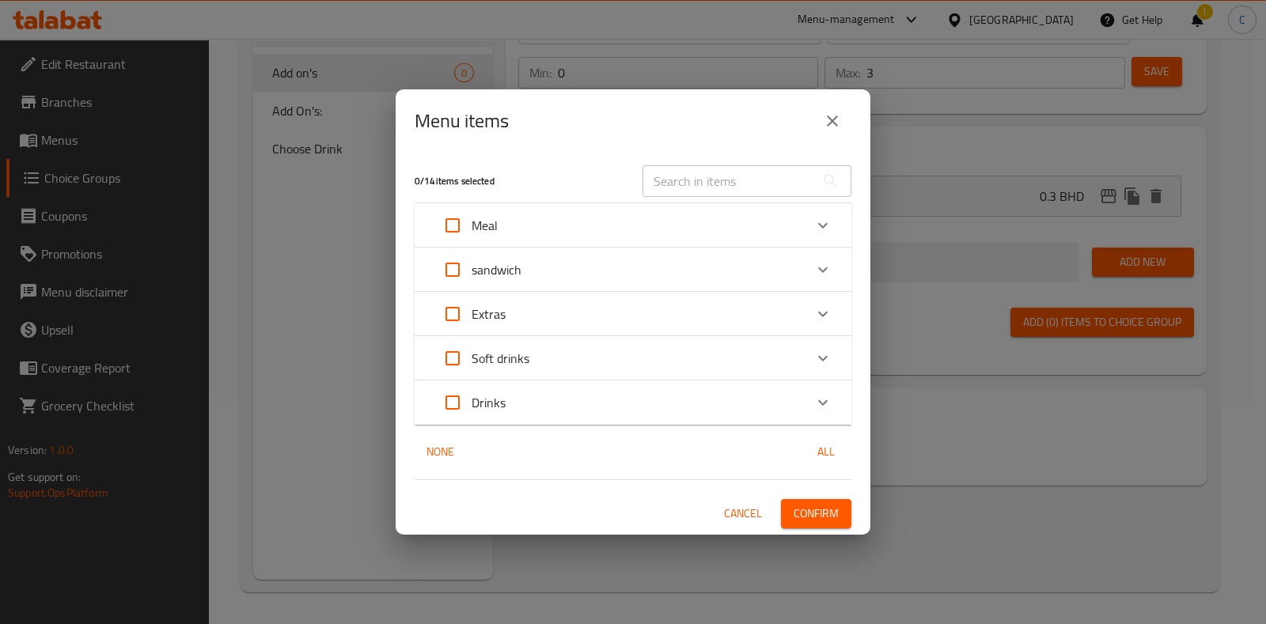
click at [740, 501] on button "Cancel" at bounding box center [743, 513] width 51 height 29
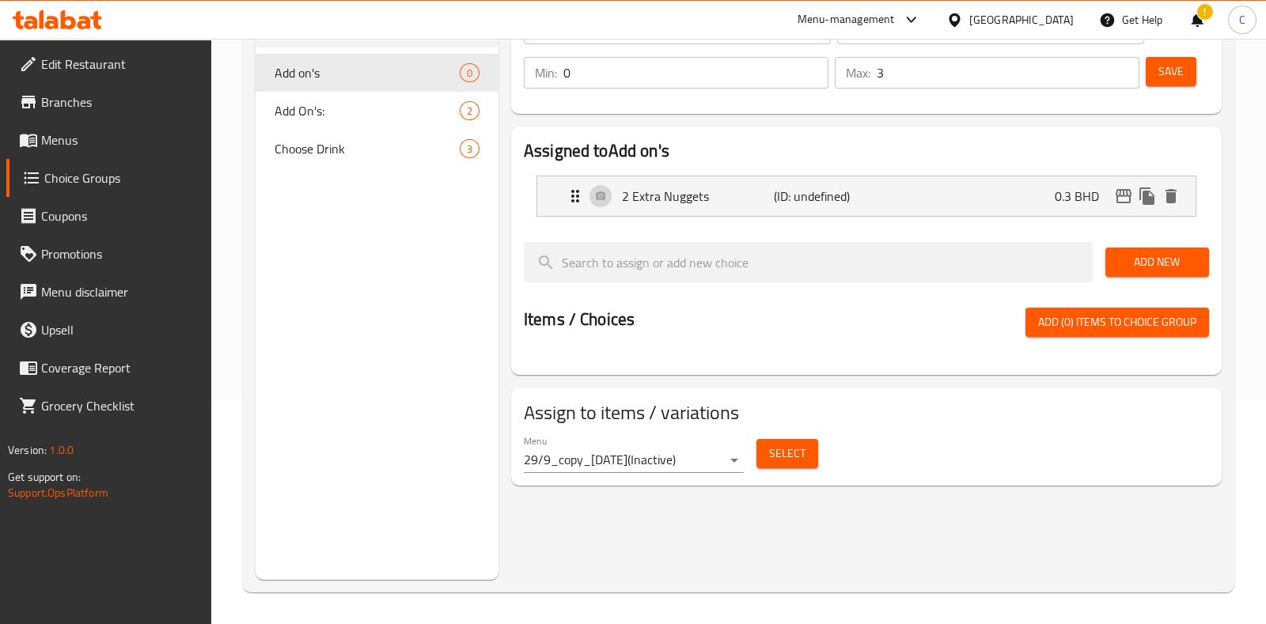
click at [661, 400] on body "​ Menu-management [GEOGRAPHIC_DATA] Get Help ! C Edit Restaurant Branches Menus…" at bounding box center [633, 108] width 1266 height 586
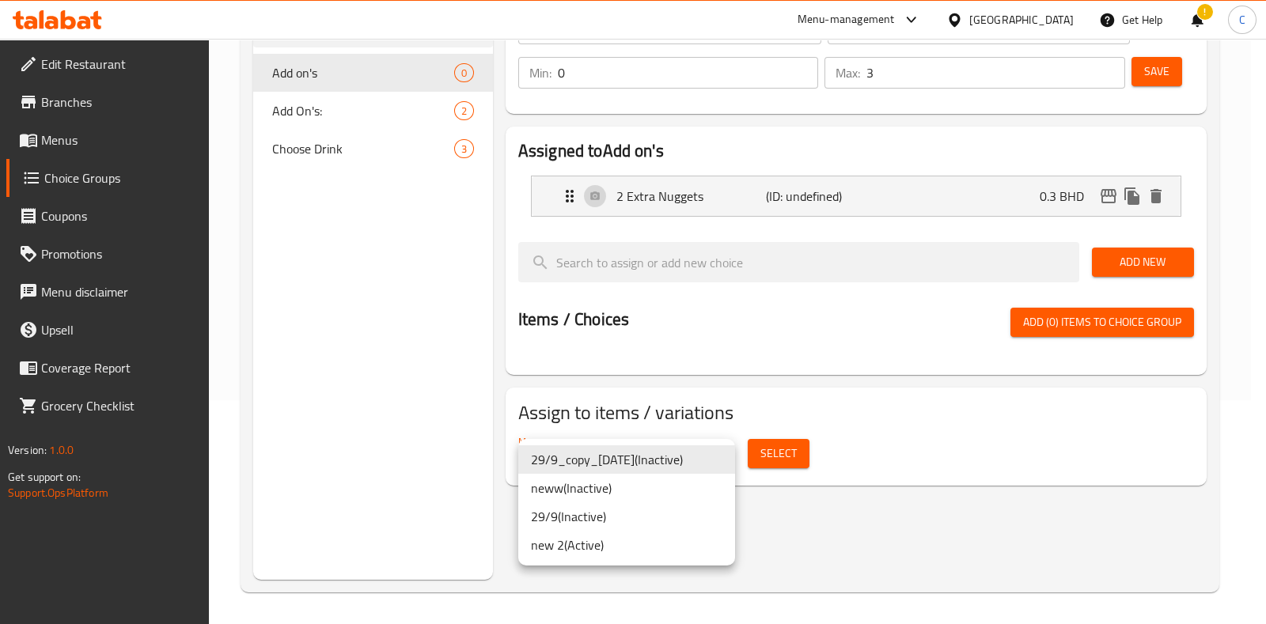
click at [598, 488] on li "neww ( Inactive )" at bounding box center [626, 488] width 217 height 28
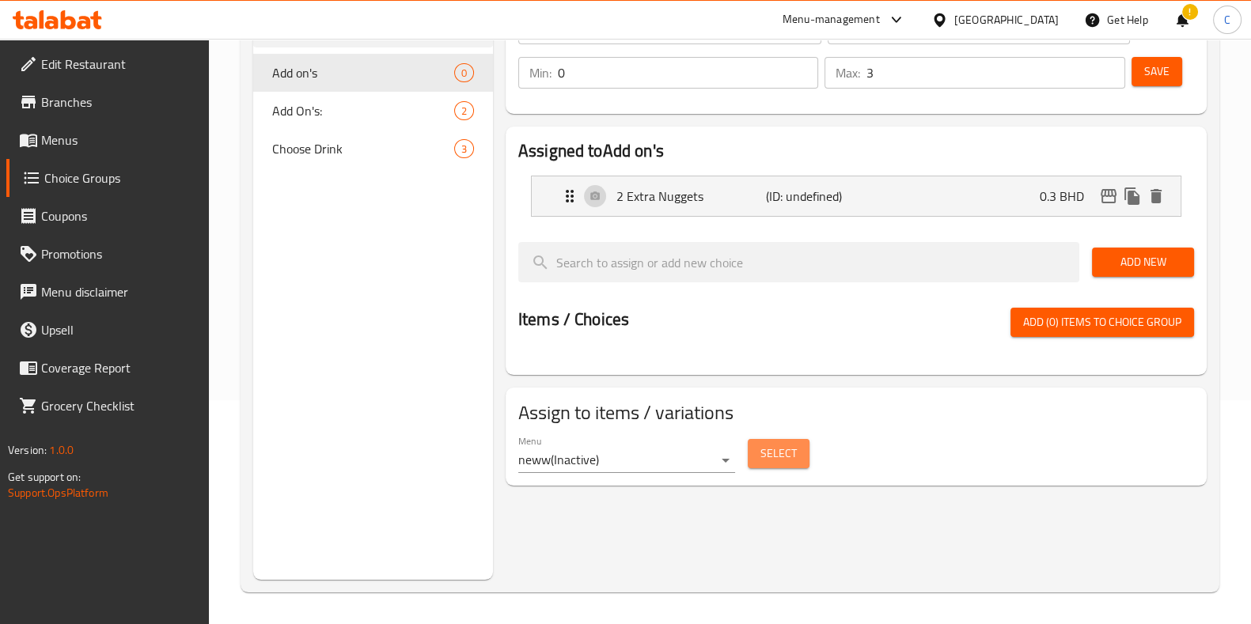
click at [774, 449] on span "Select" at bounding box center [779, 454] width 36 height 20
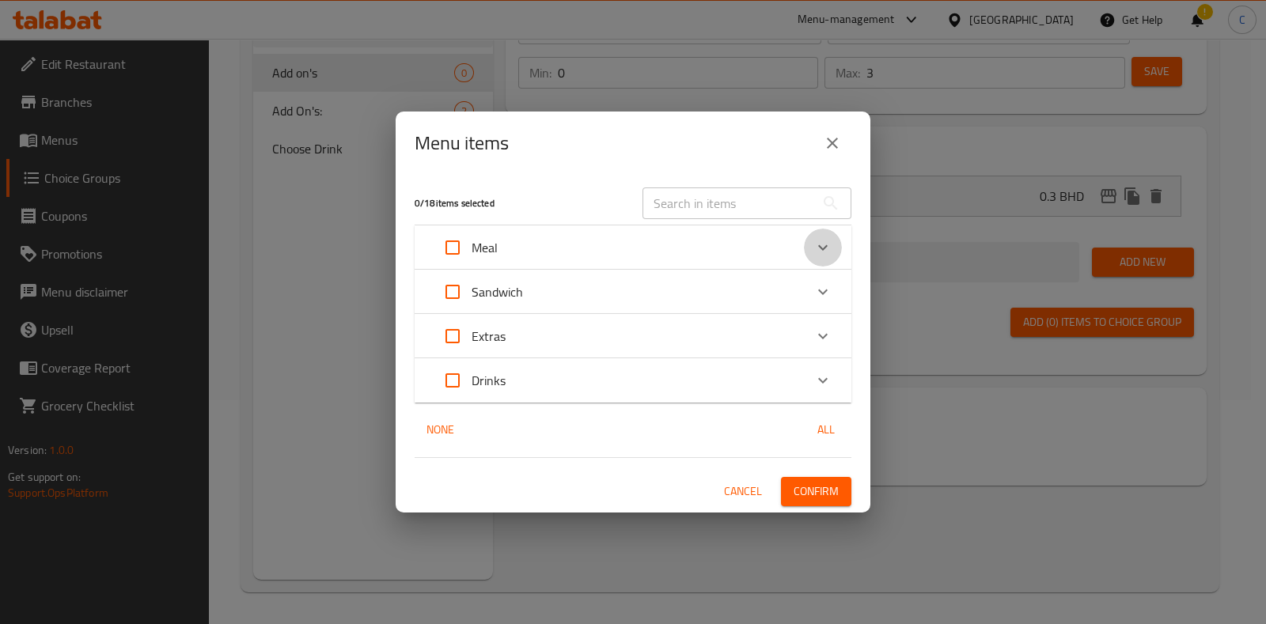
click at [827, 243] on icon "Expand" at bounding box center [823, 247] width 19 height 19
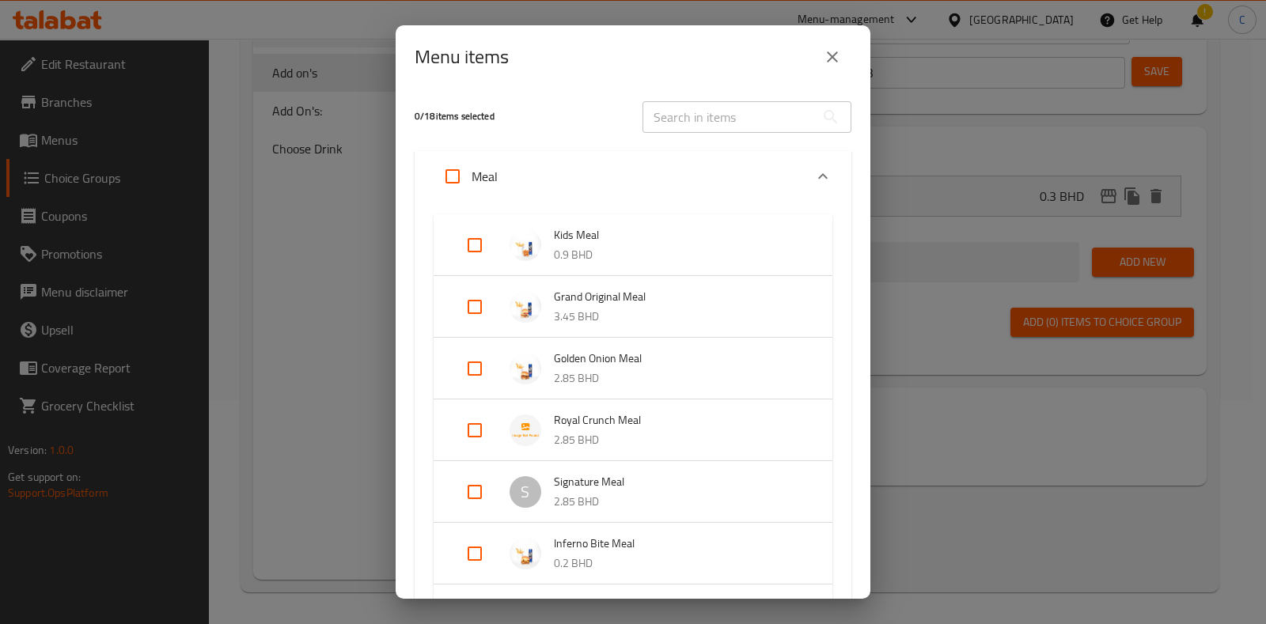
click at [471, 250] on input "Expand" at bounding box center [475, 245] width 38 height 38
checkbox input "true"
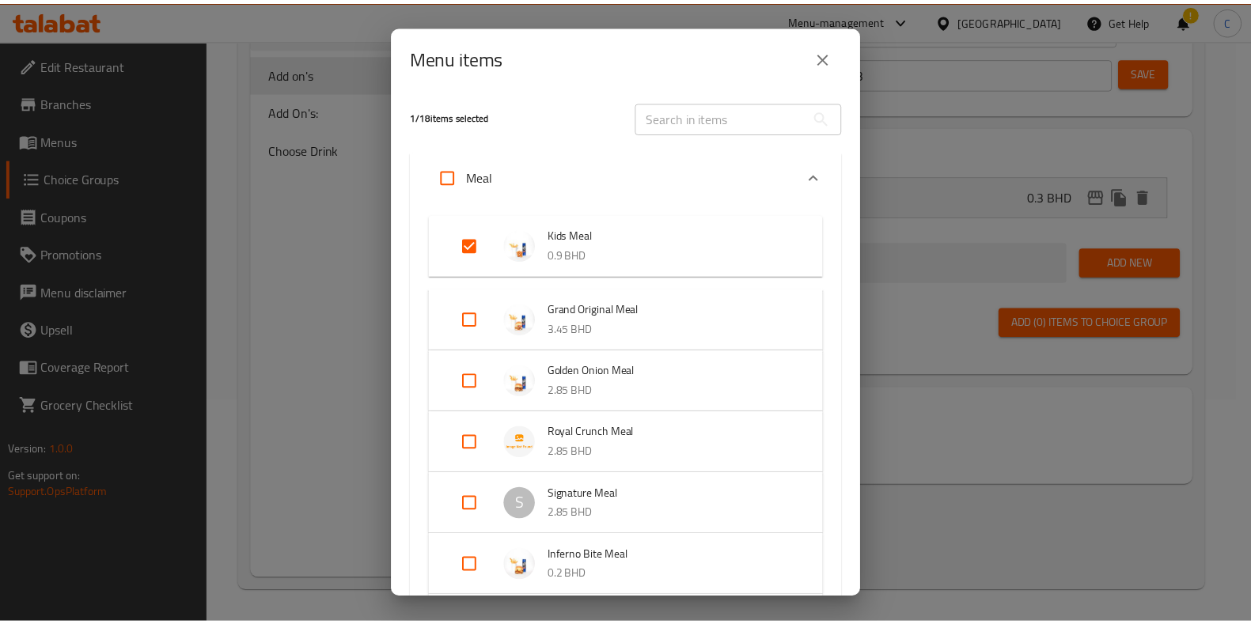
scroll to position [340, 0]
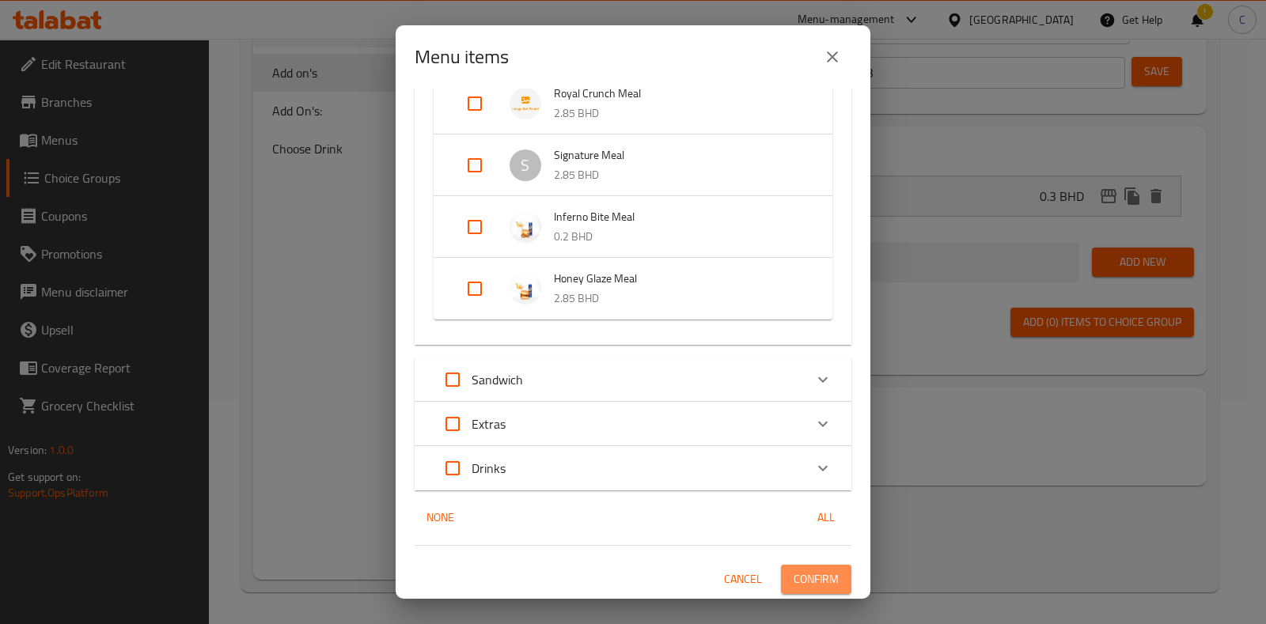
click at [812, 573] on span "Confirm" at bounding box center [816, 580] width 45 height 20
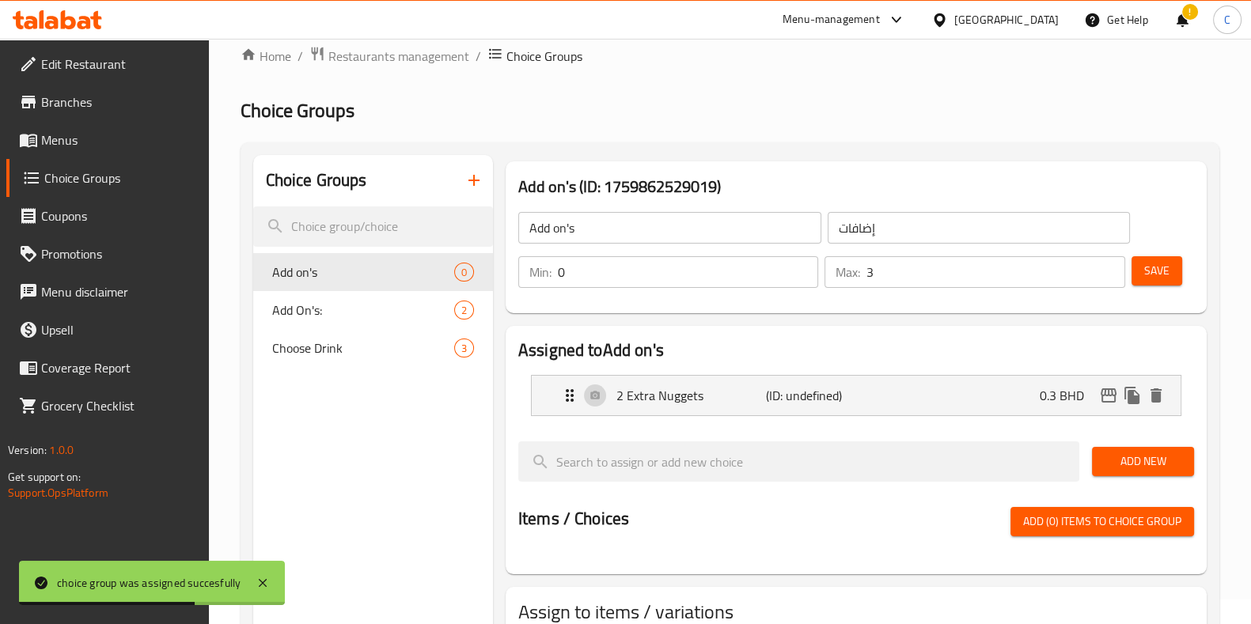
scroll to position [0, 0]
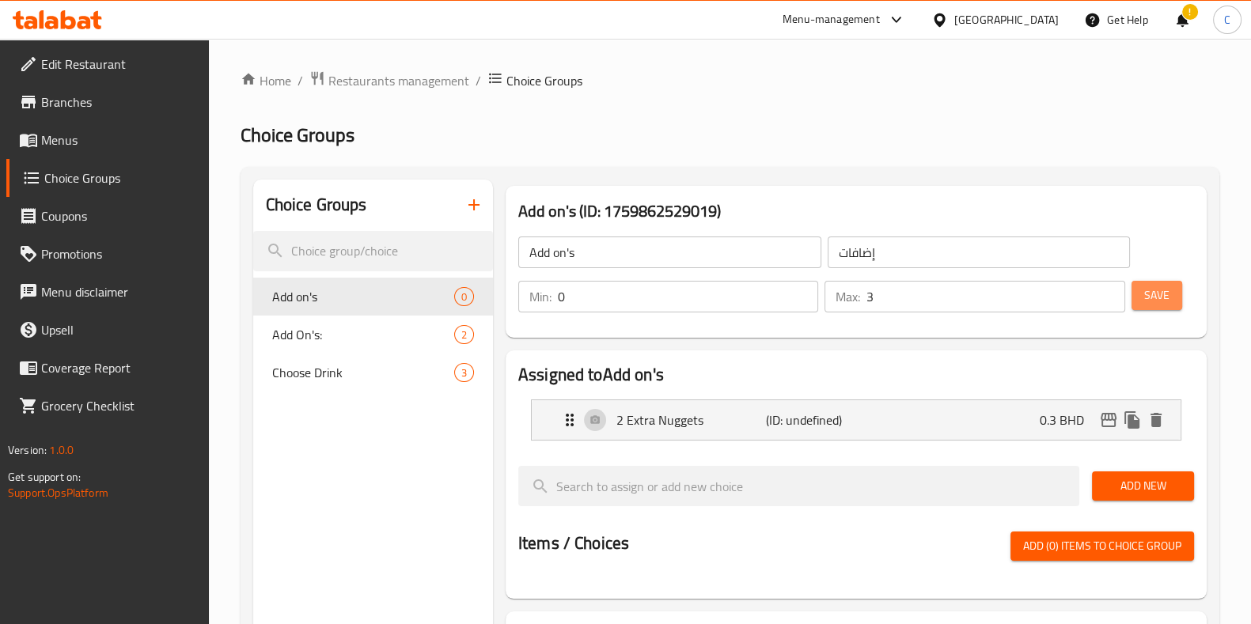
click at [1152, 287] on span "Save" at bounding box center [1156, 296] width 25 height 20
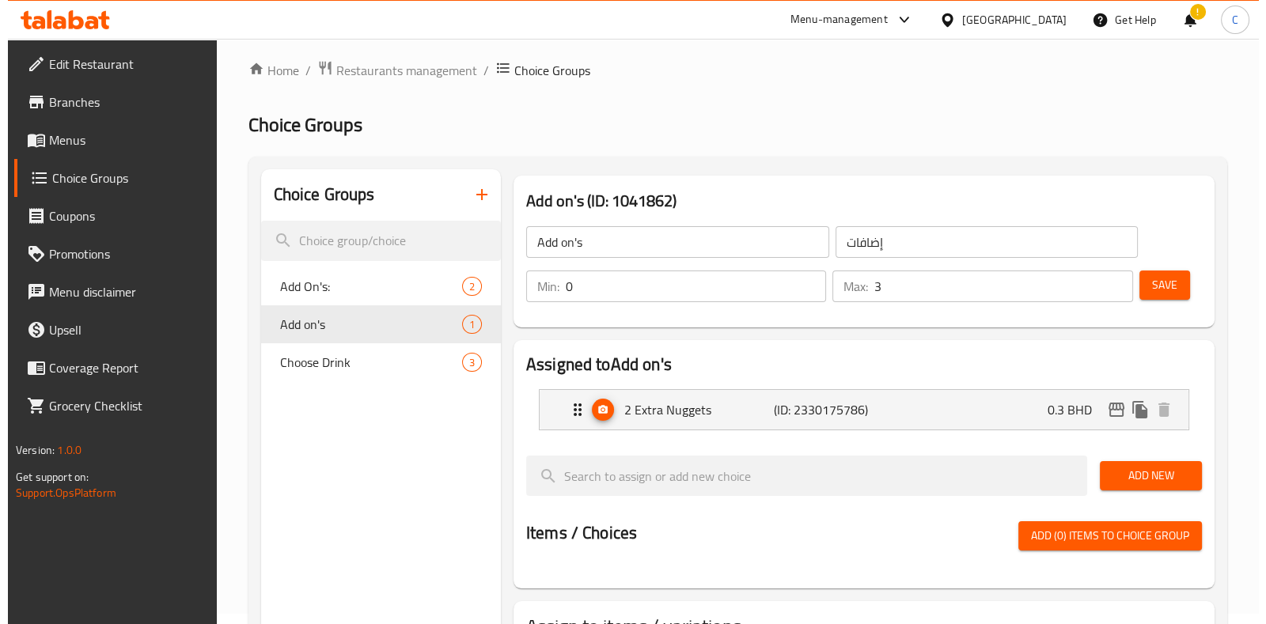
scroll to position [224, 0]
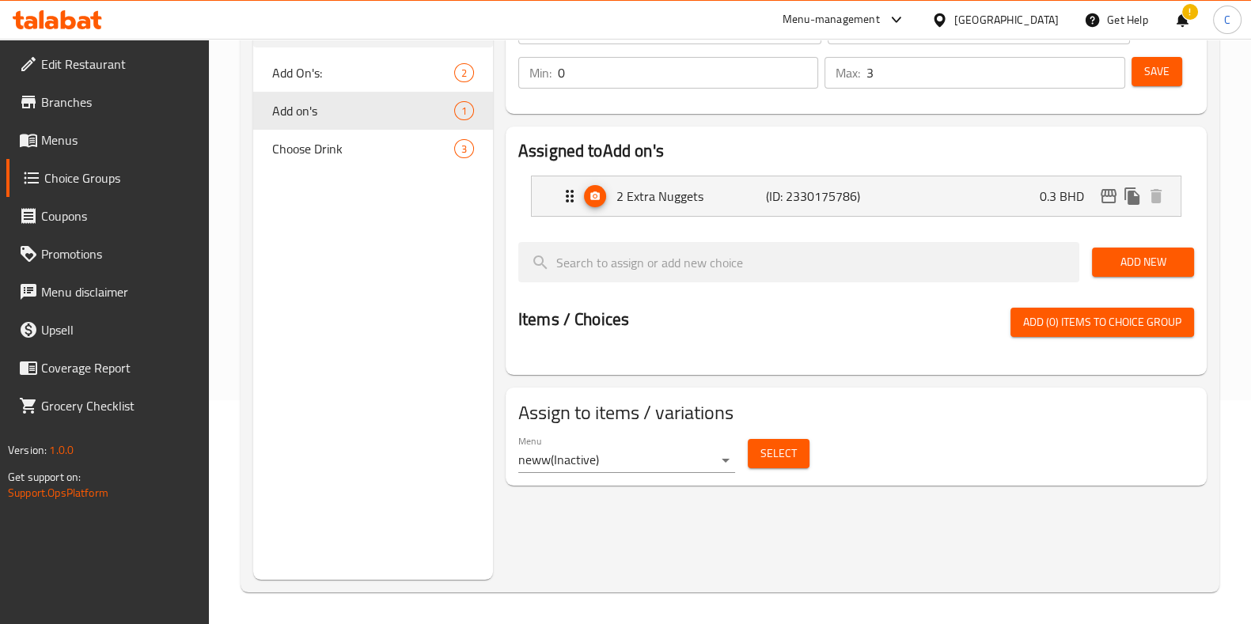
click at [764, 447] on span "Select" at bounding box center [779, 454] width 36 height 20
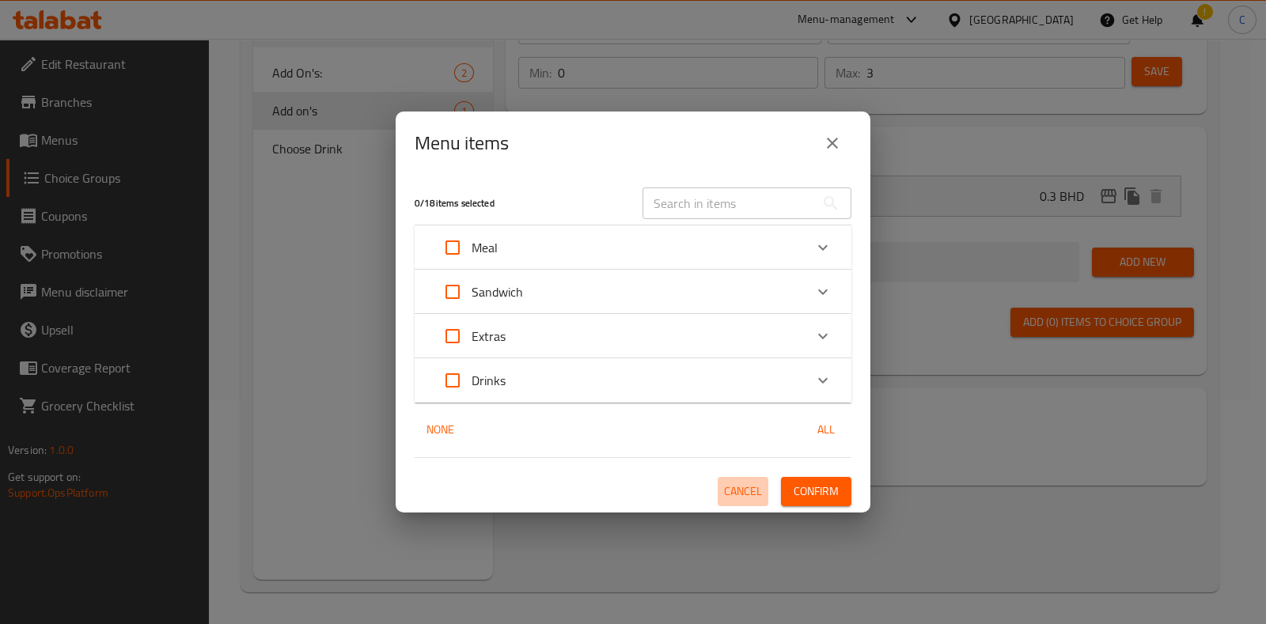
click at [736, 500] on span "Cancel" at bounding box center [743, 492] width 38 height 20
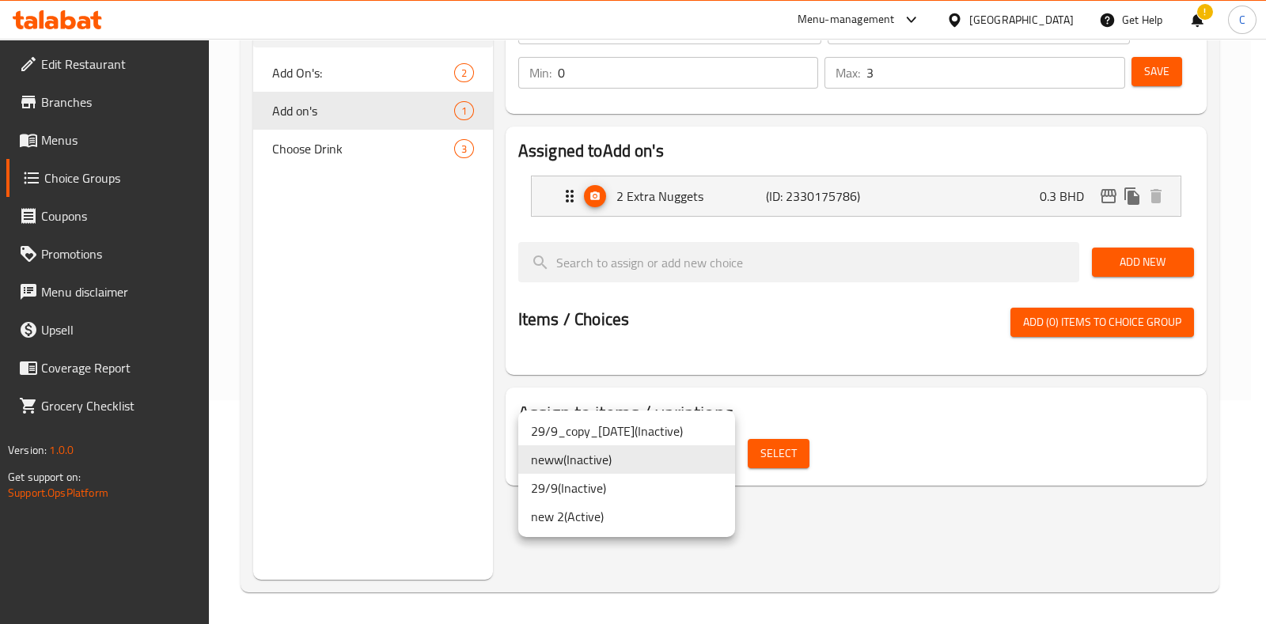
click at [697, 400] on body "​ Menu-management [GEOGRAPHIC_DATA] Get Help ! C Edit Restaurant Branches Menus…" at bounding box center [633, 108] width 1266 height 586
click at [632, 469] on li "neww ( Inactive )" at bounding box center [626, 460] width 217 height 28
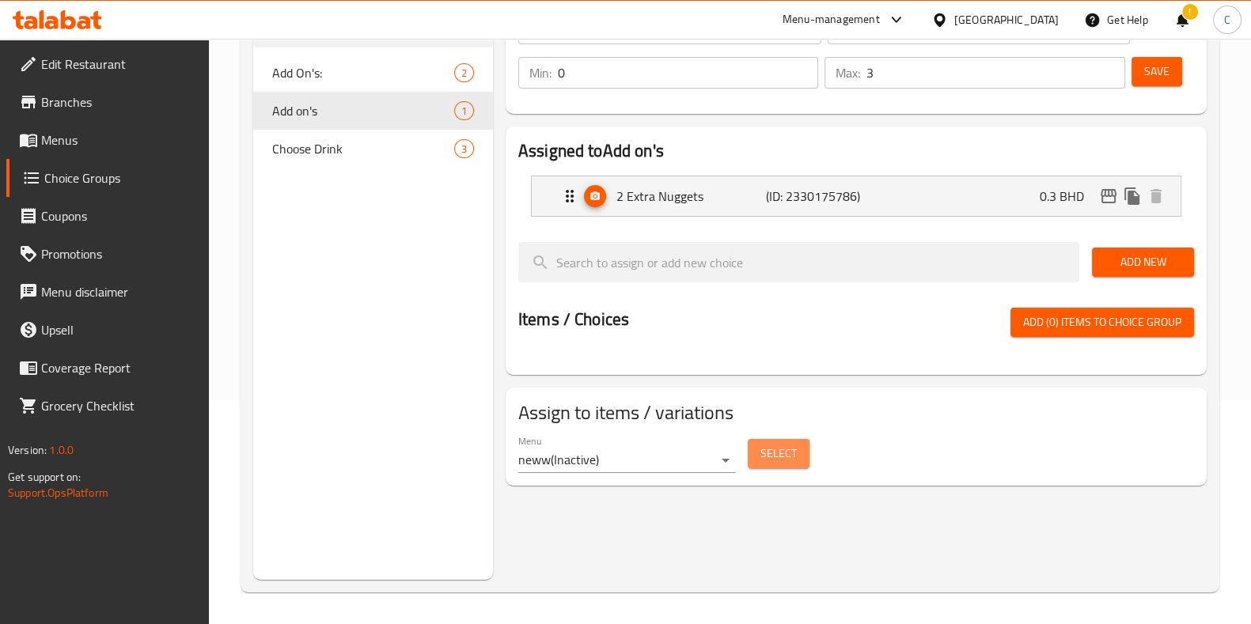
click at [787, 447] on span "Select" at bounding box center [779, 454] width 36 height 20
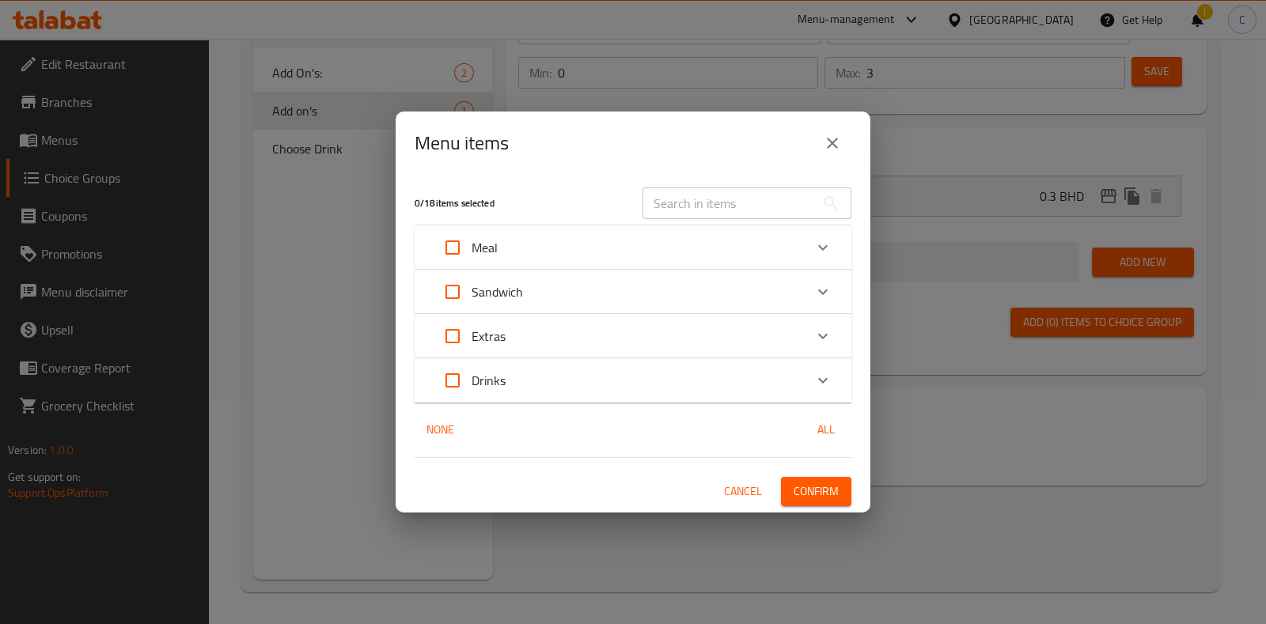
click at [776, 283] on div "Sandwich" at bounding box center [619, 292] width 370 height 38
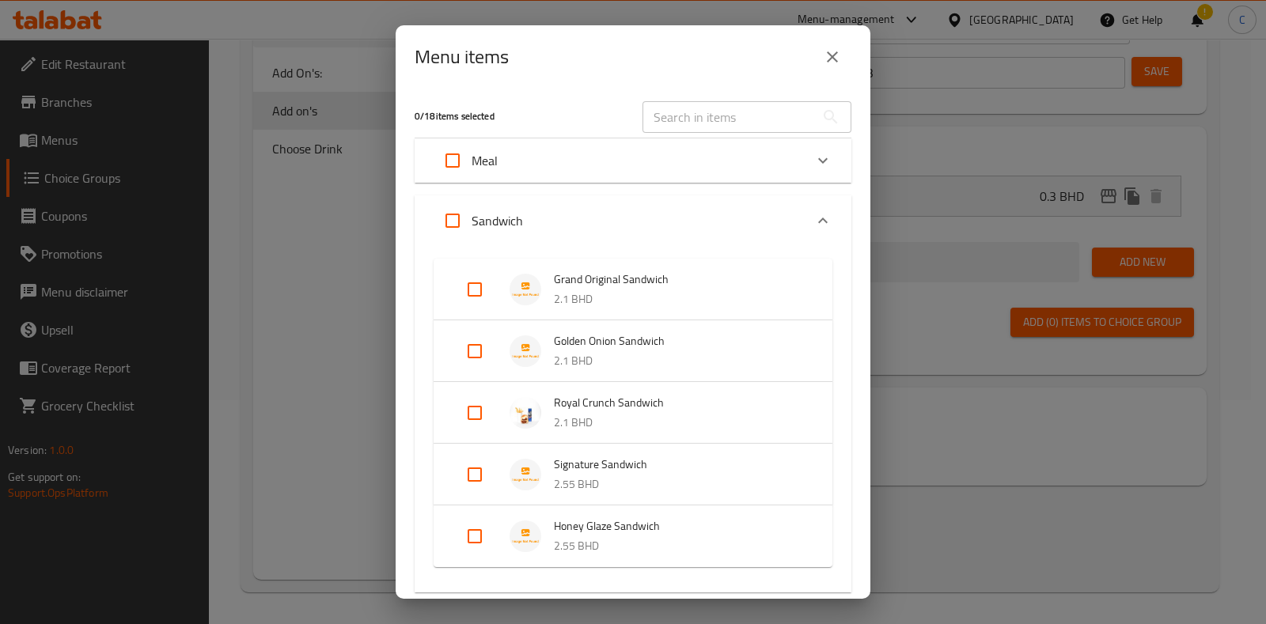
click at [791, 192] on div "0 / 18 items selected ​ Meal Kids Meal 0.9 BHD Grand Original Meal 3.45 BHD Gol…" at bounding box center [633, 344] width 475 height 510
click at [814, 136] on div "​" at bounding box center [747, 117] width 228 height 51
click at [813, 150] on div "Expand" at bounding box center [823, 161] width 38 height 38
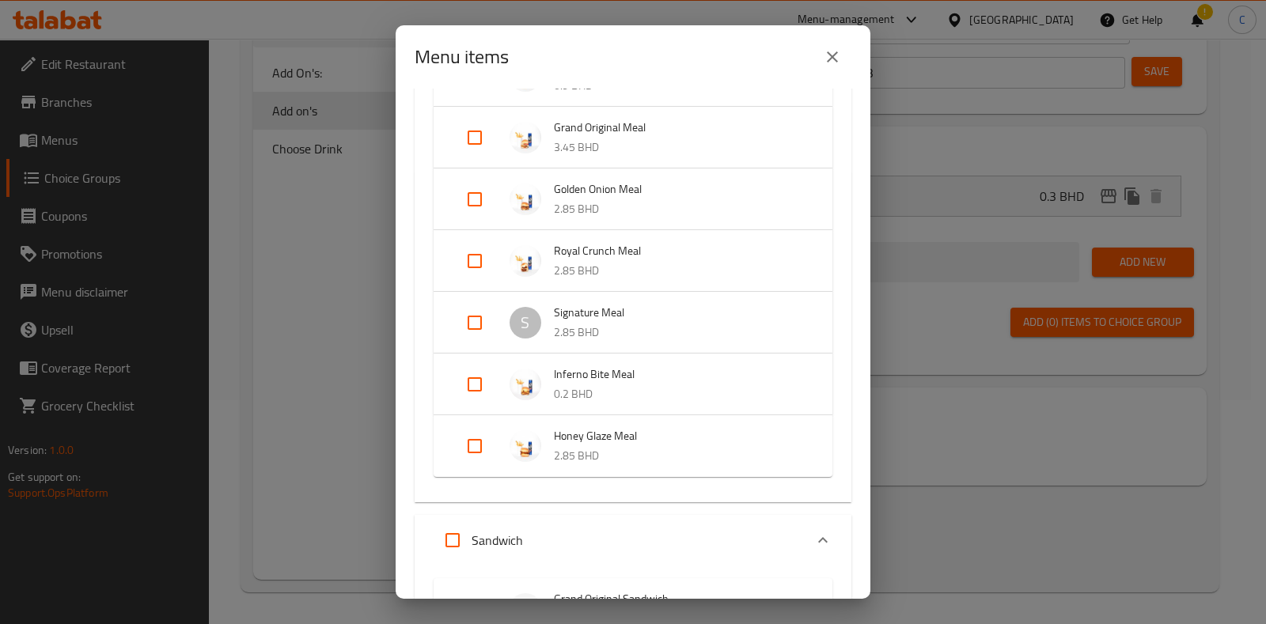
scroll to position [0, 0]
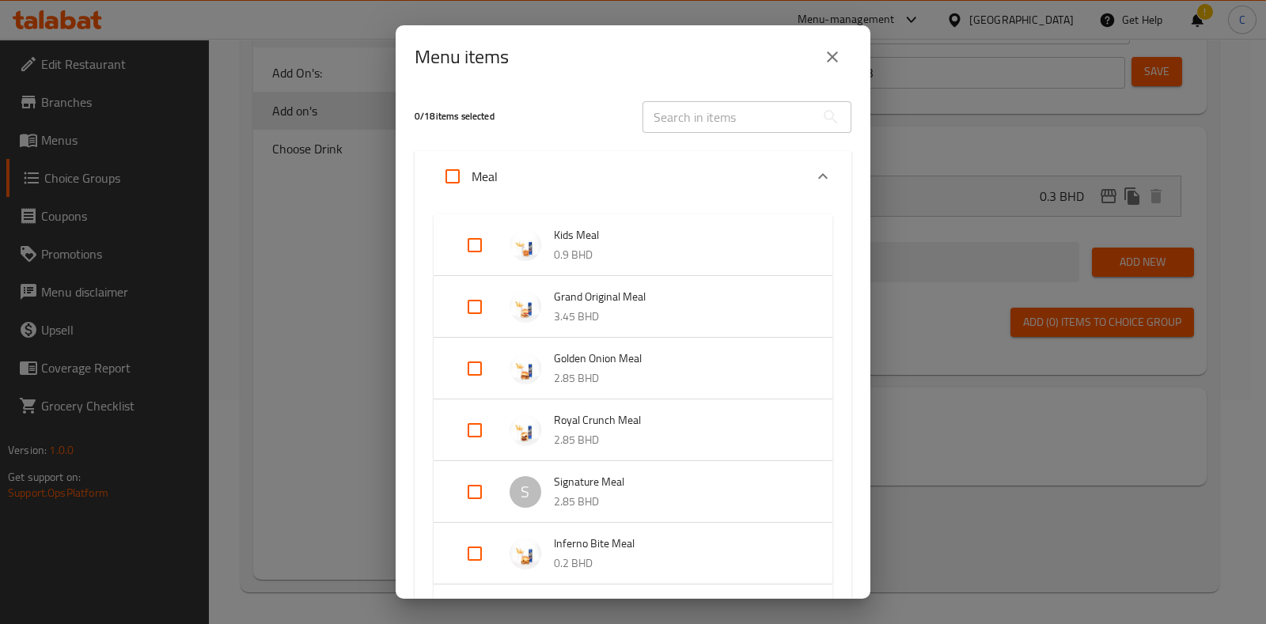
click at [476, 251] on input "Expand" at bounding box center [475, 245] width 38 height 38
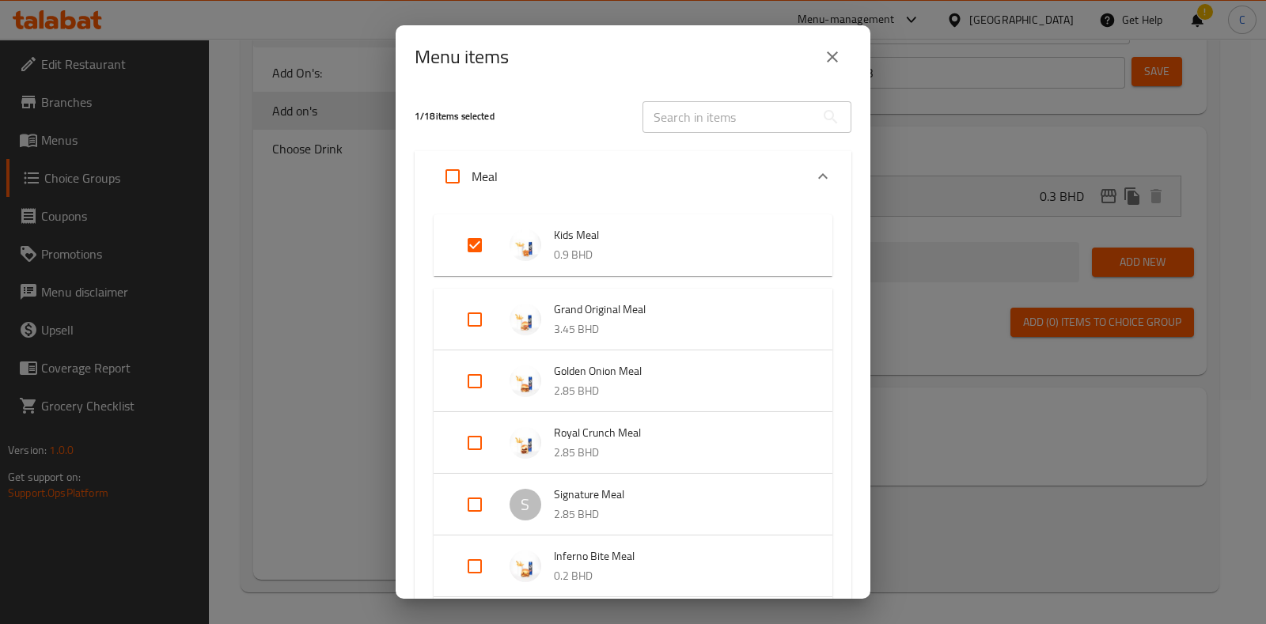
click at [481, 255] on input "Expand" at bounding box center [475, 245] width 38 height 38
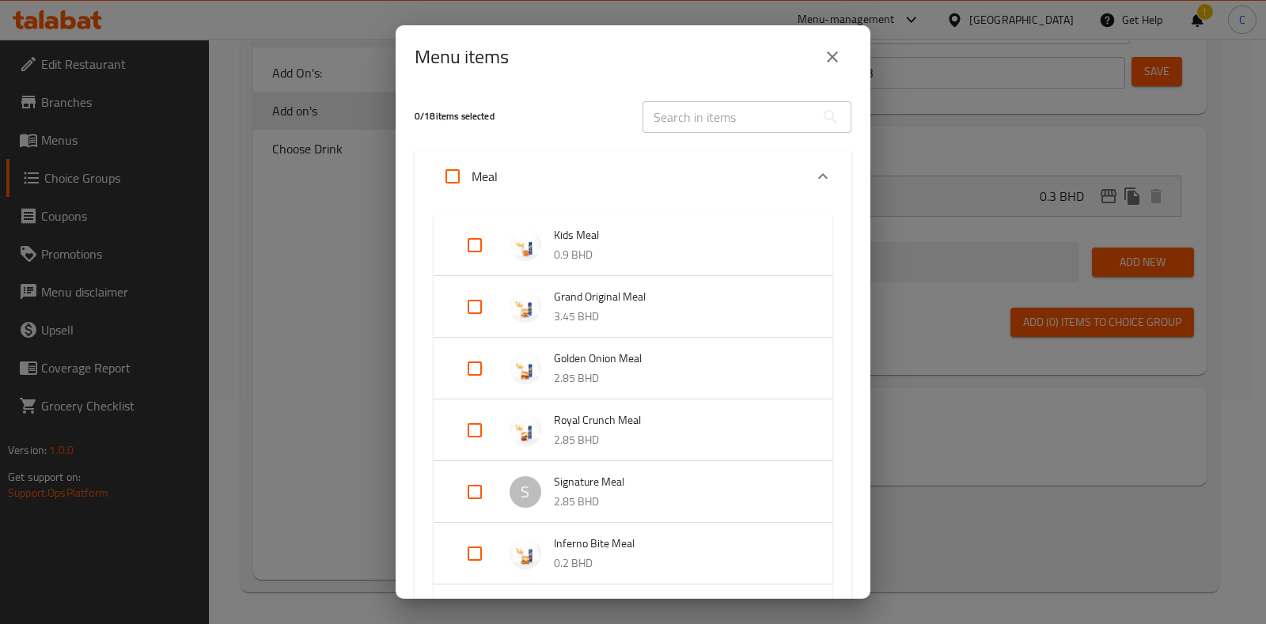
click at [476, 241] on input "Expand" at bounding box center [475, 245] width 38 height 38
checkbox input "true"
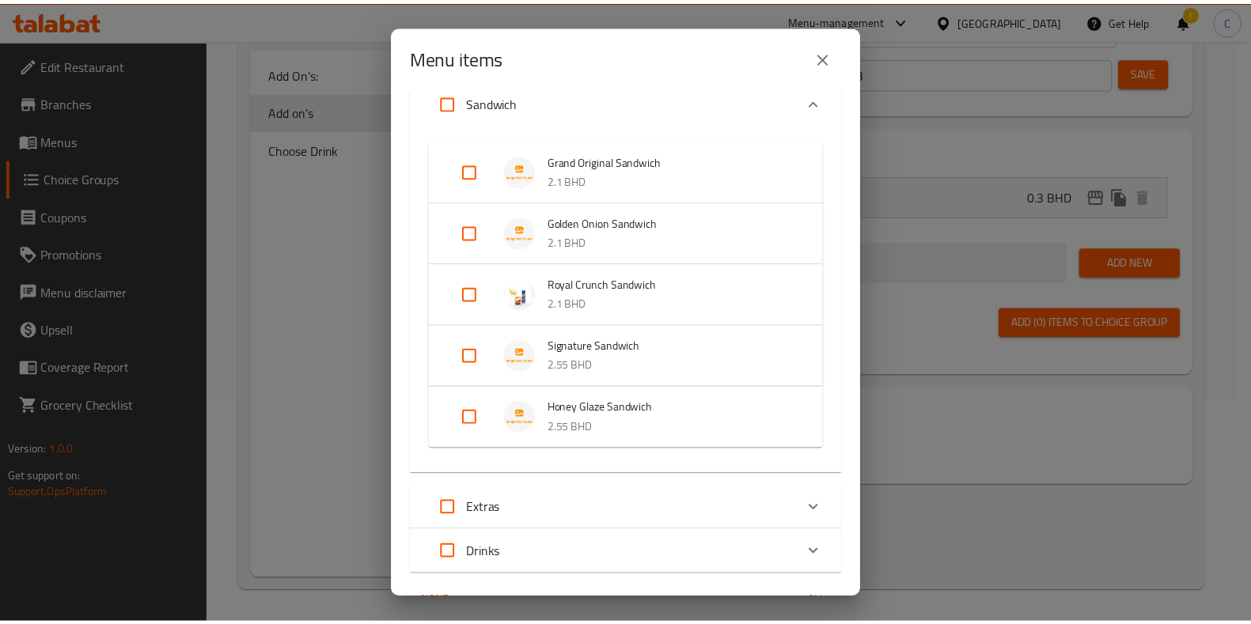
scroll to position [705, 0]
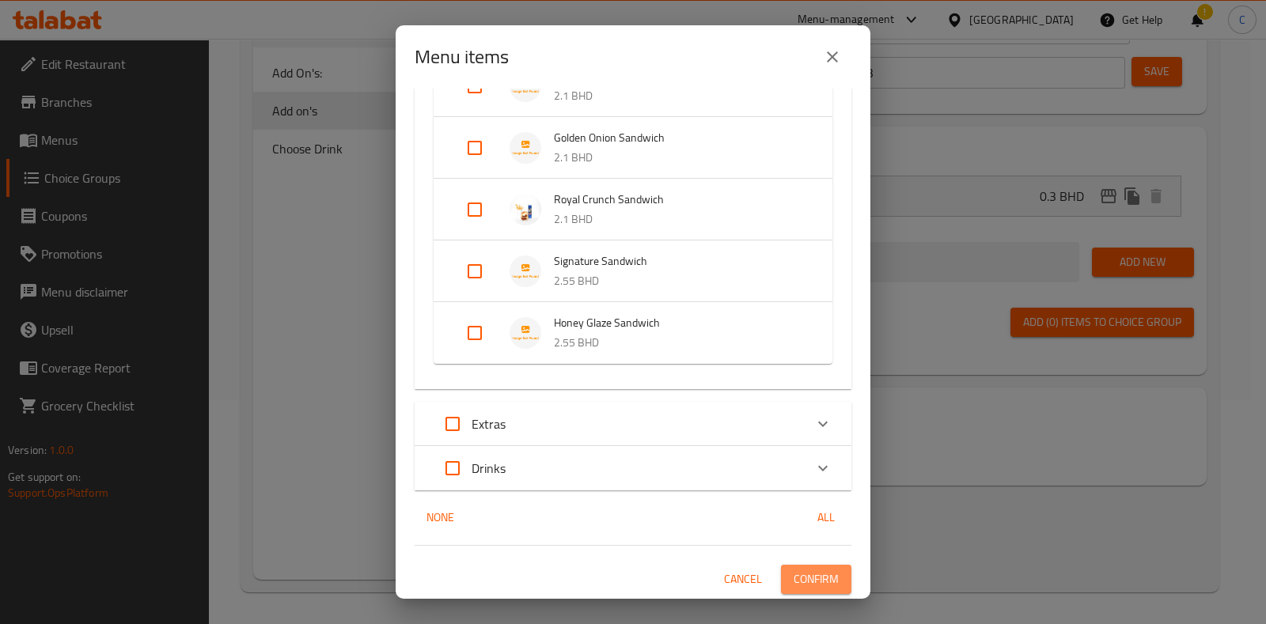
click at [794, 575] on span "Confirm" at bounding box center [816, 580] width 45 height 20
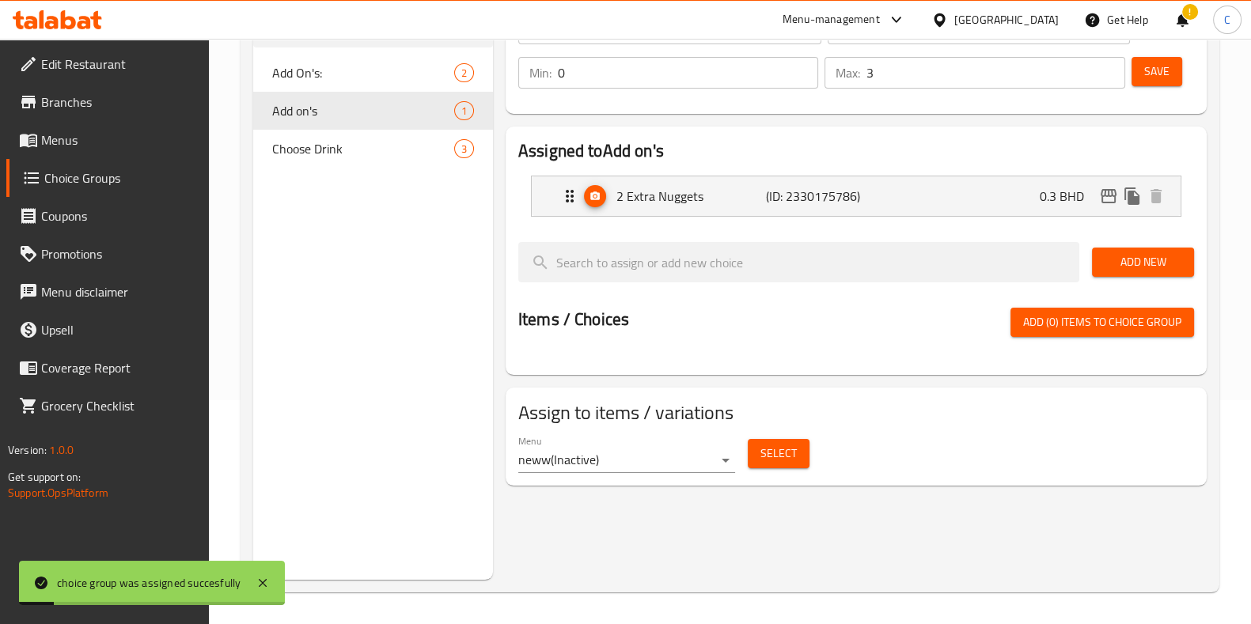
scroll to position [0, 0]
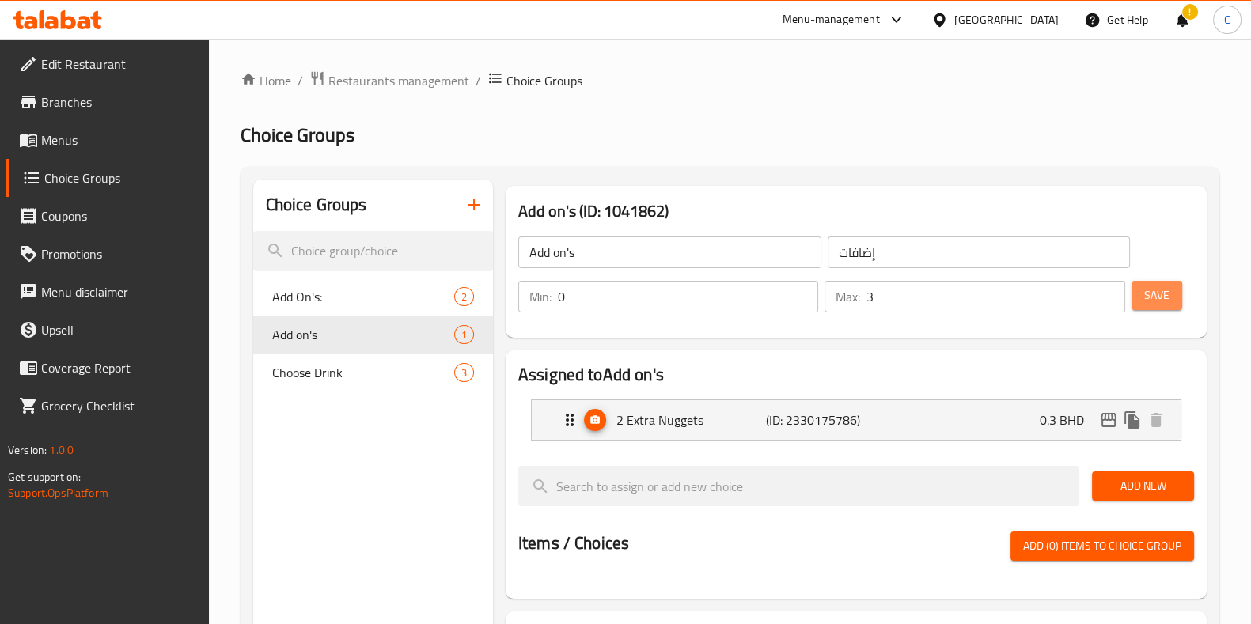
click at [1147, 300] on span "Save" at bounding box center [1156, 296] width 25 height 20
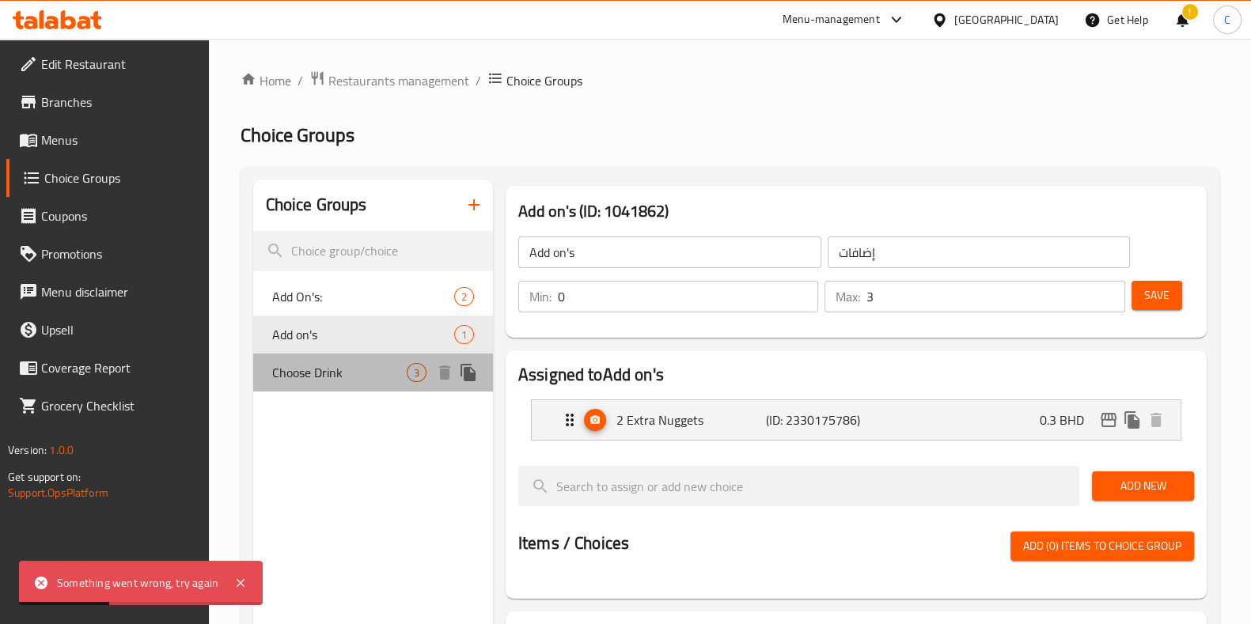
click at [332, 363] on span "Choose Drink" at bounding box center [339, 372] width 135 height 19
type input "Choose Drink"
type input "اختر مشروبًا"
type input "1"
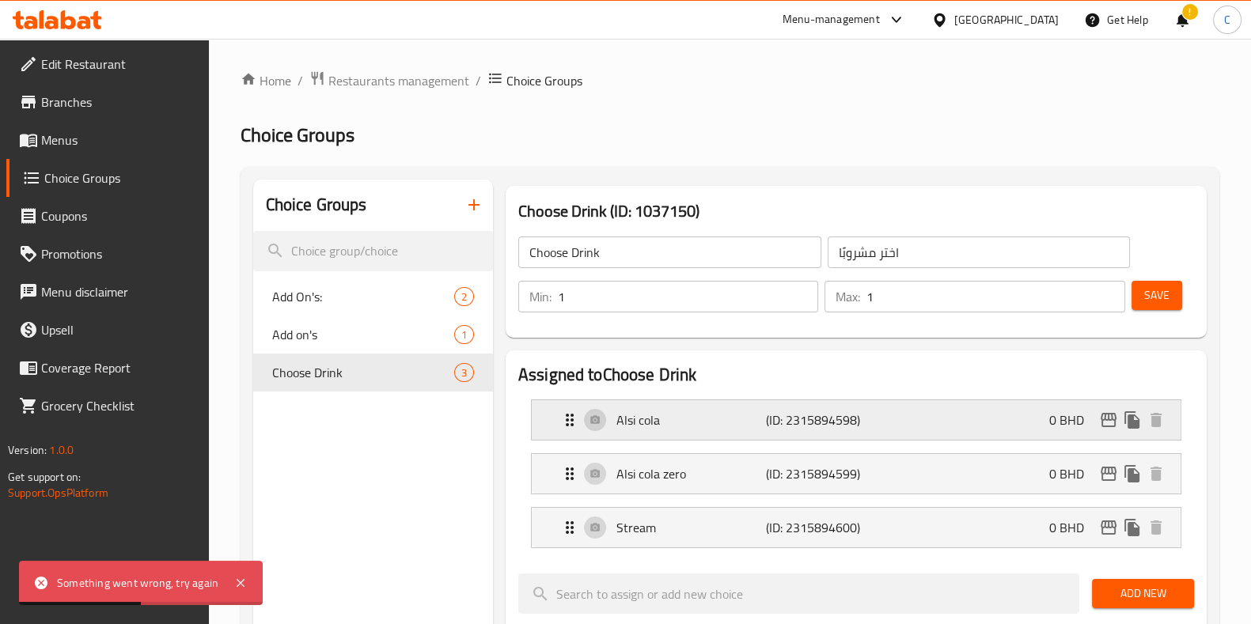
scroll to position [57, 0]
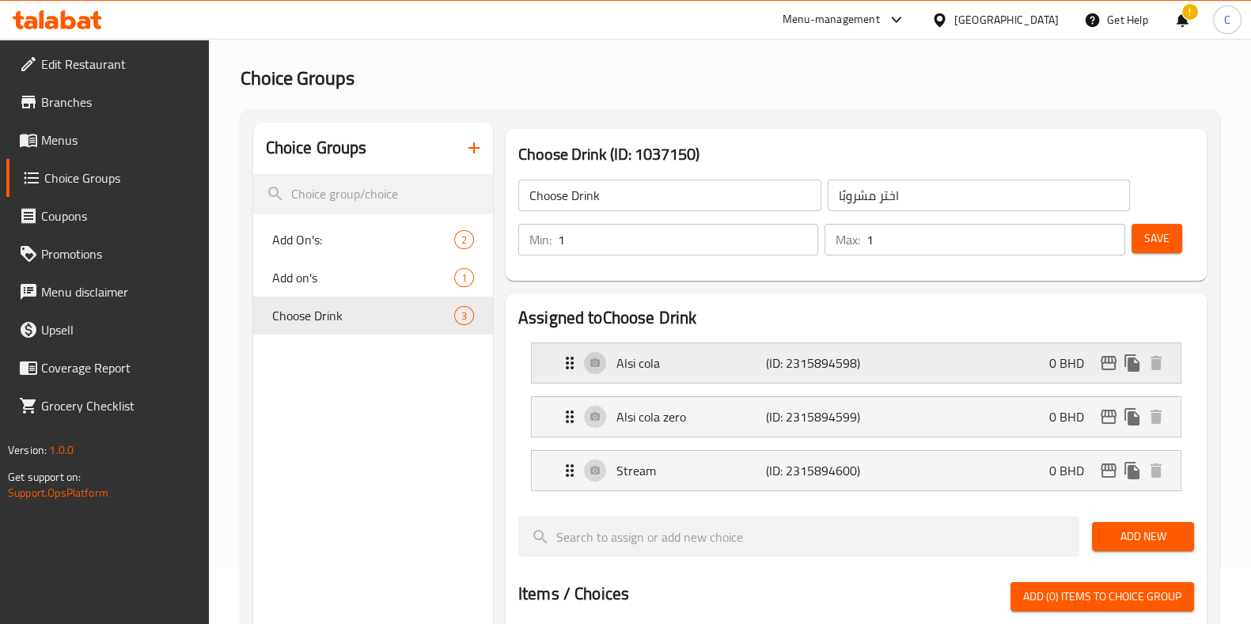
click at [885, 356] on div "Alsi cola (ID: 2315894598) 0 BHD" at bounding box center [861, 363] width 602 height 40
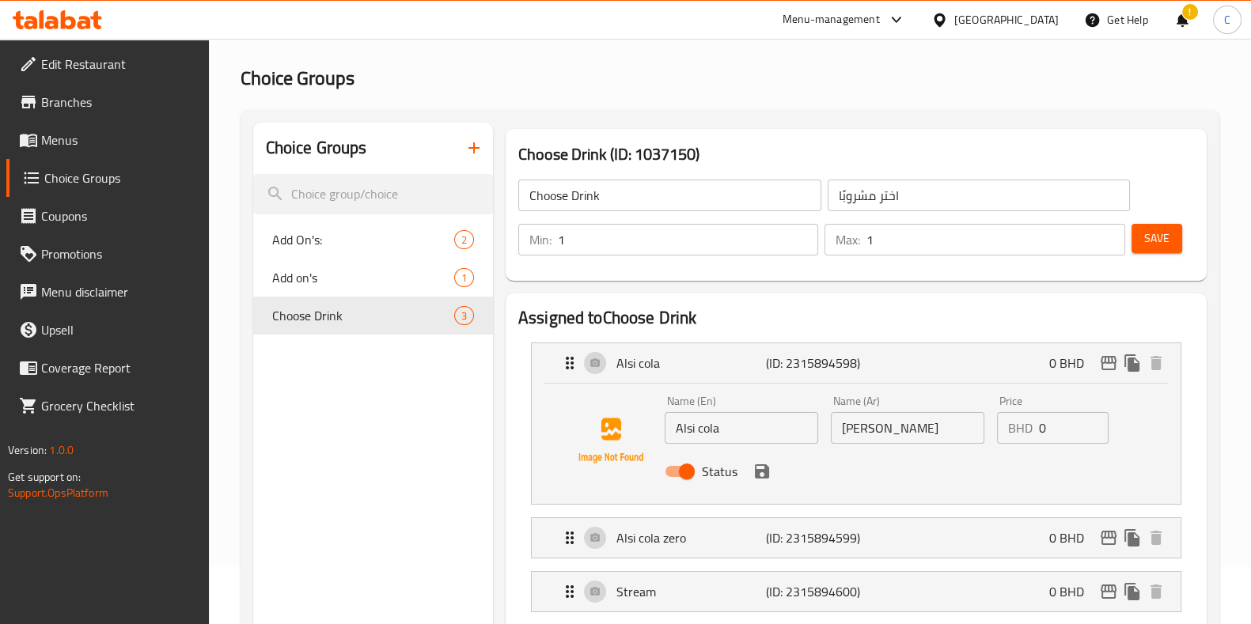
scroll to position [158, 0]
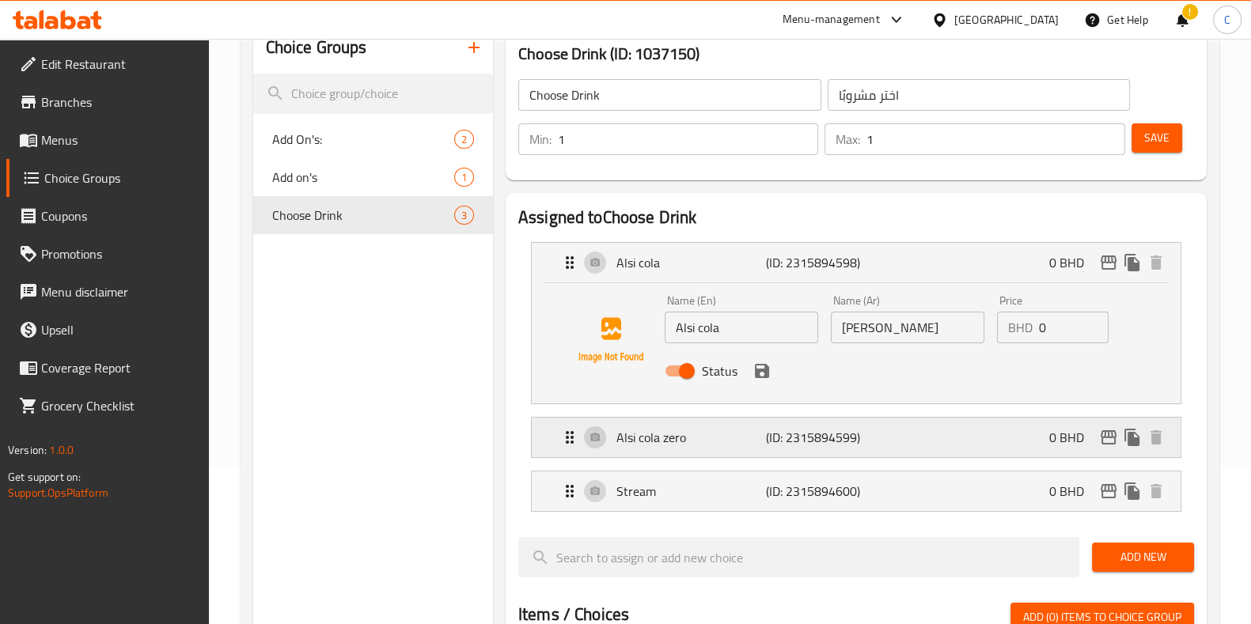
click at [860, 445] on p "(ID: 2315894599)" at bounding box center [816, 437] width 100 height 19
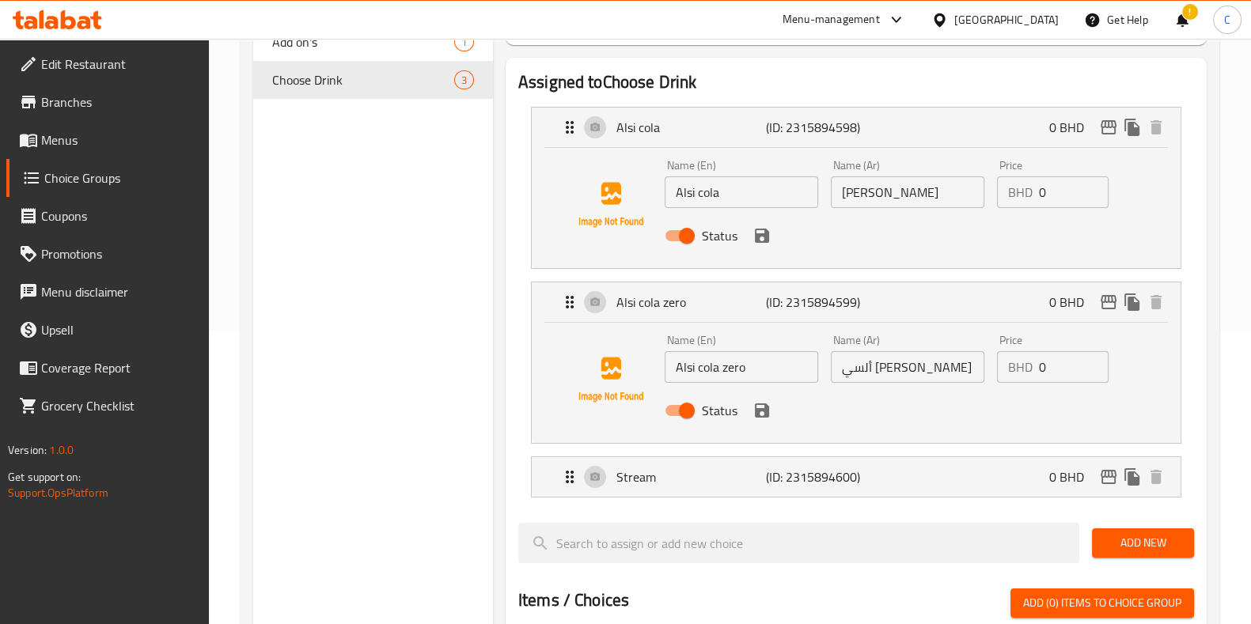
scroll to position [294, 0]
click at [841, 478] on p "(ID: 2315894600)" at bounding box center [816, 476] width 100 height 19
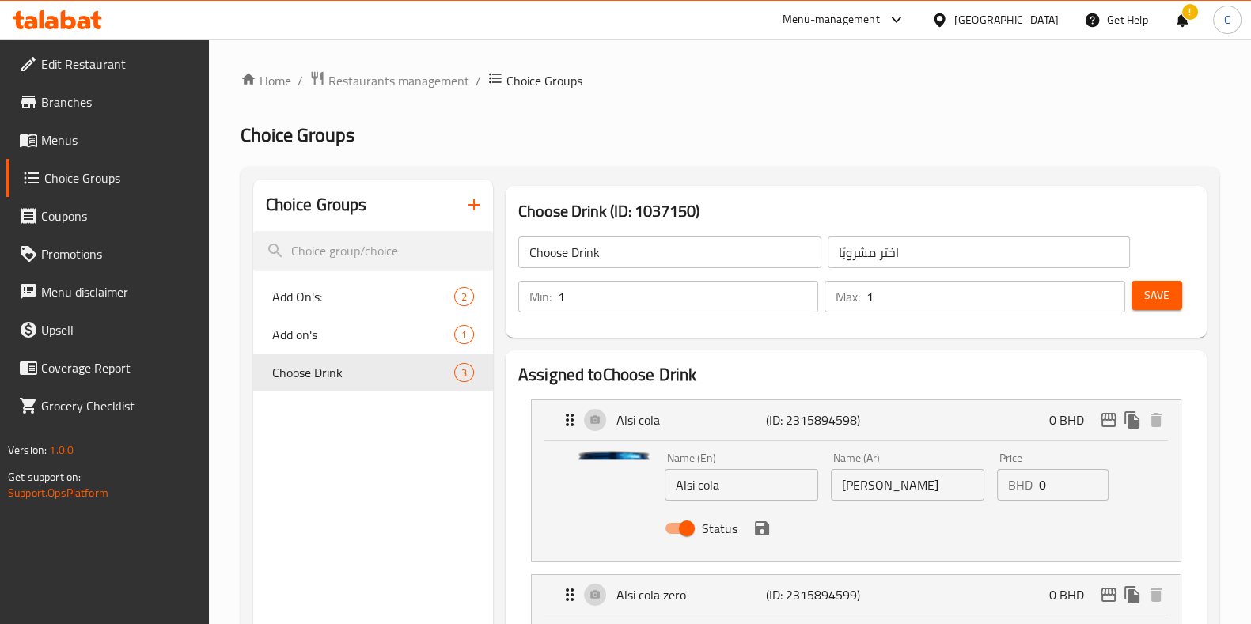
scroll to position [215, 0]
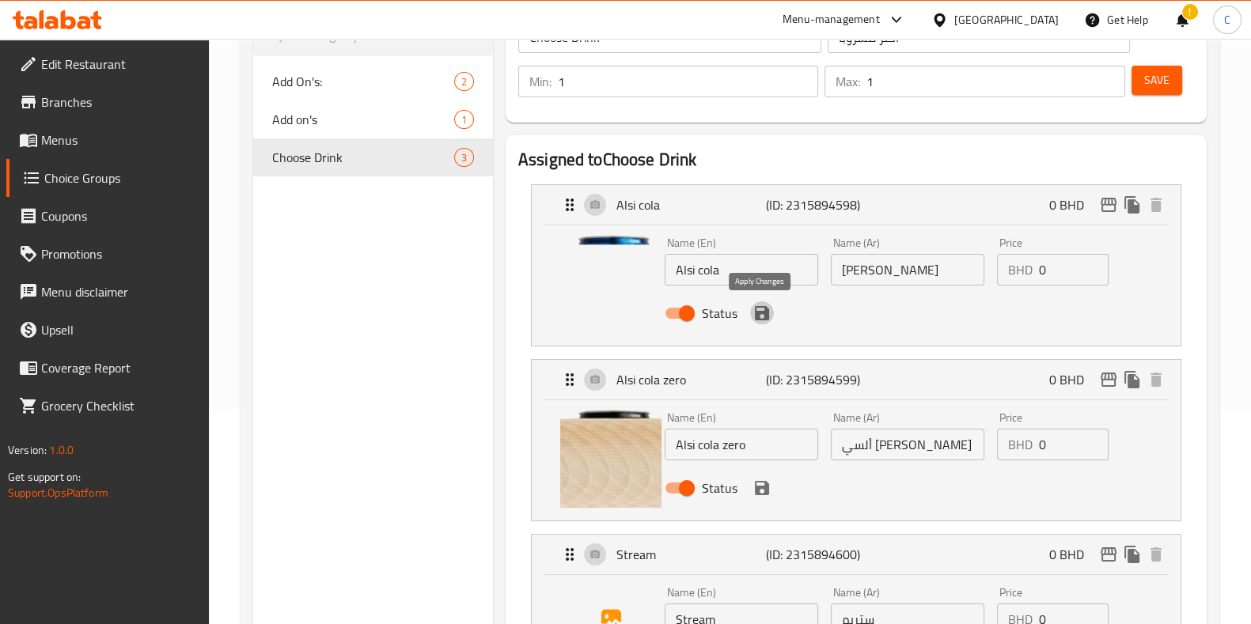
click at [769, 322] on icon "save" at bounding box center [762, 313] width 19 height 19
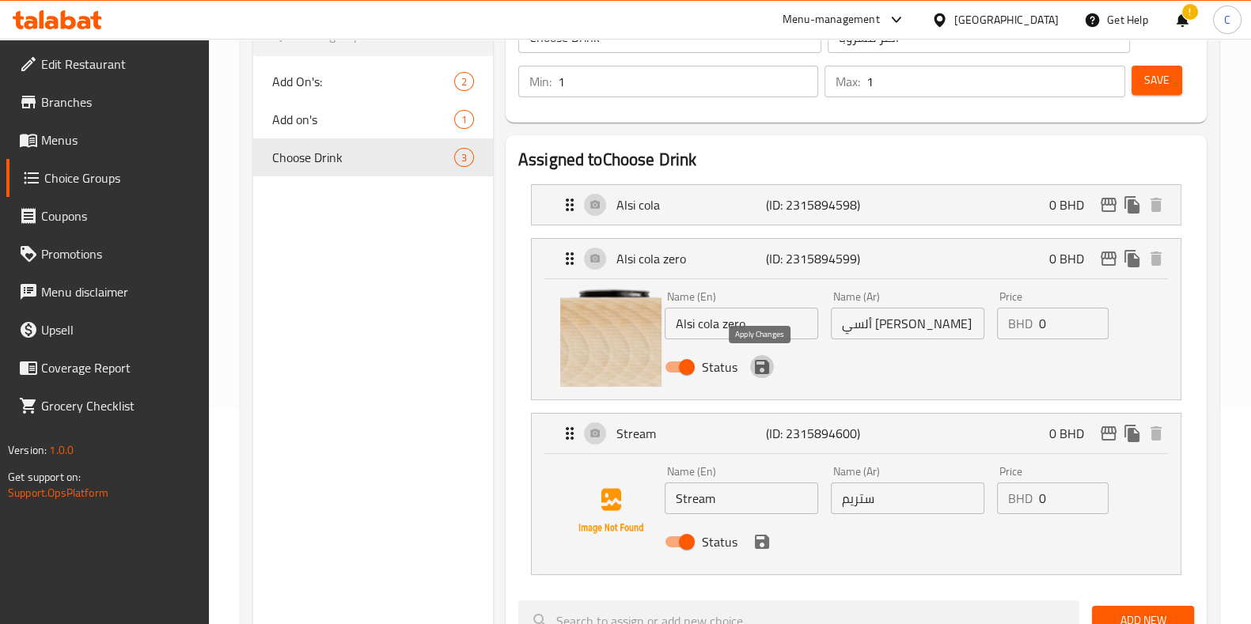
click at [764, 370] on icon "save" at bounding box center [762, 367] width 14 height 14
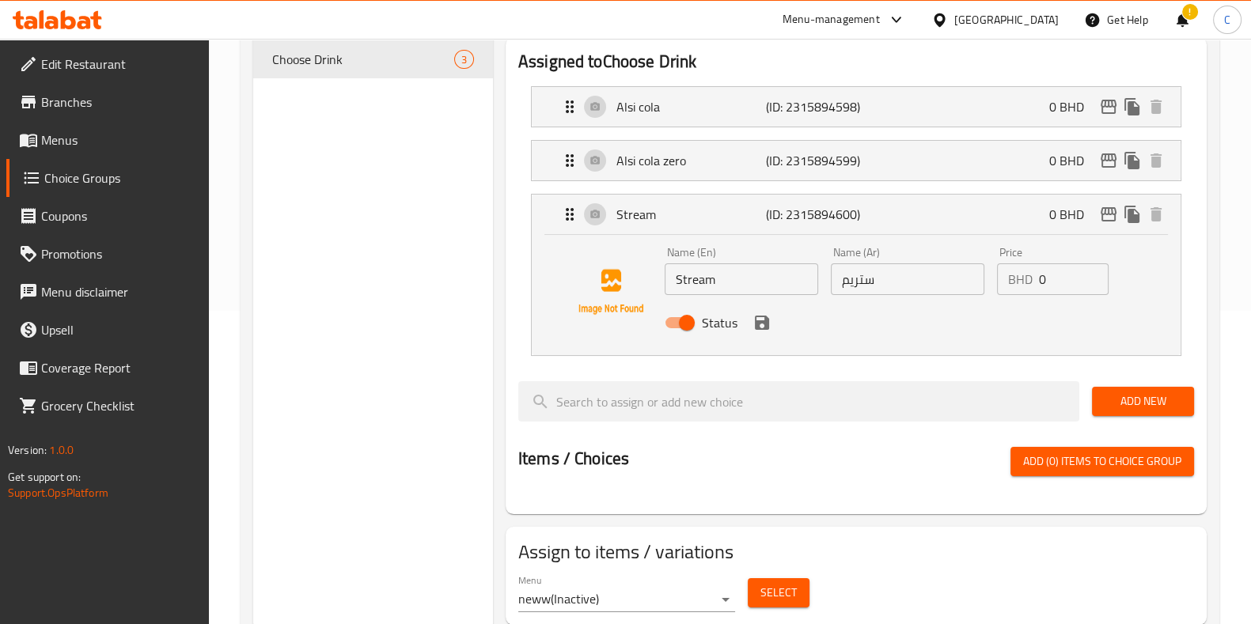
scroll to position [343, 0]
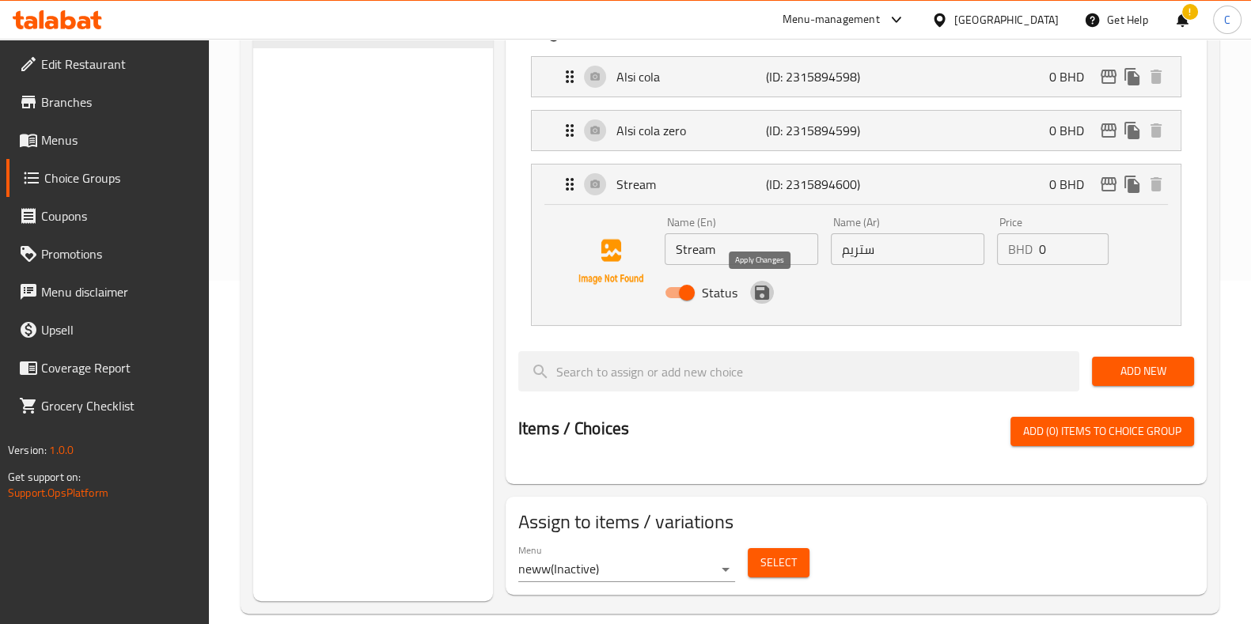
click at [767, 296] on icon "save" at bounding box center [762, 293] width 14 height 14
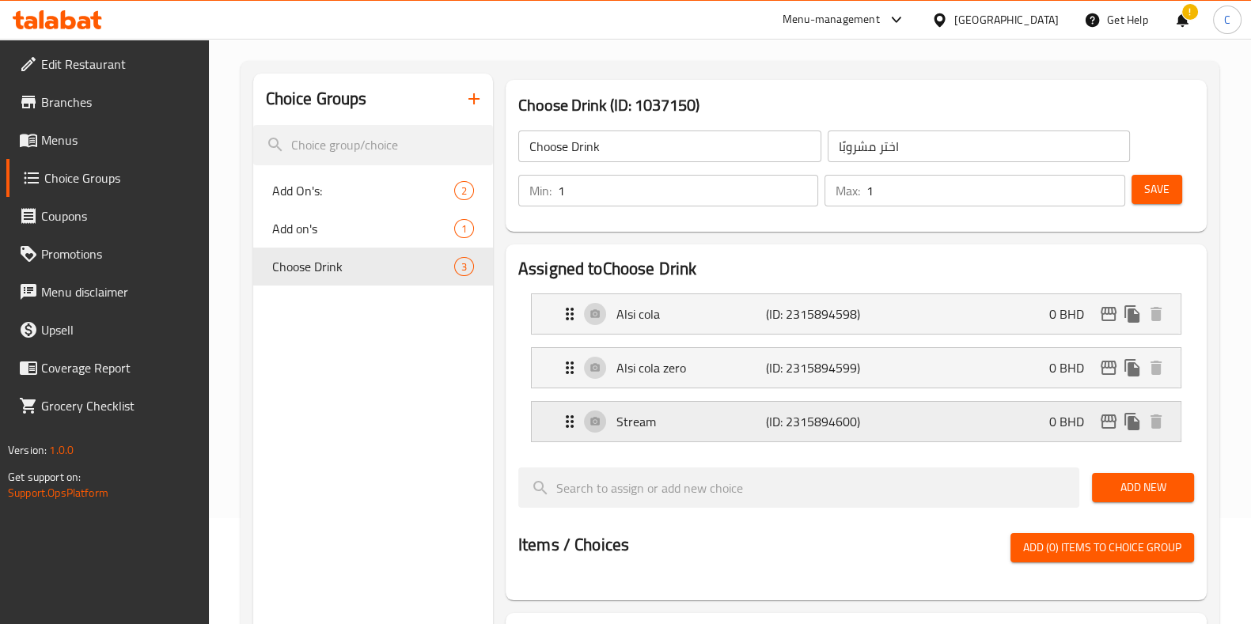
scroll to position [102, 0]
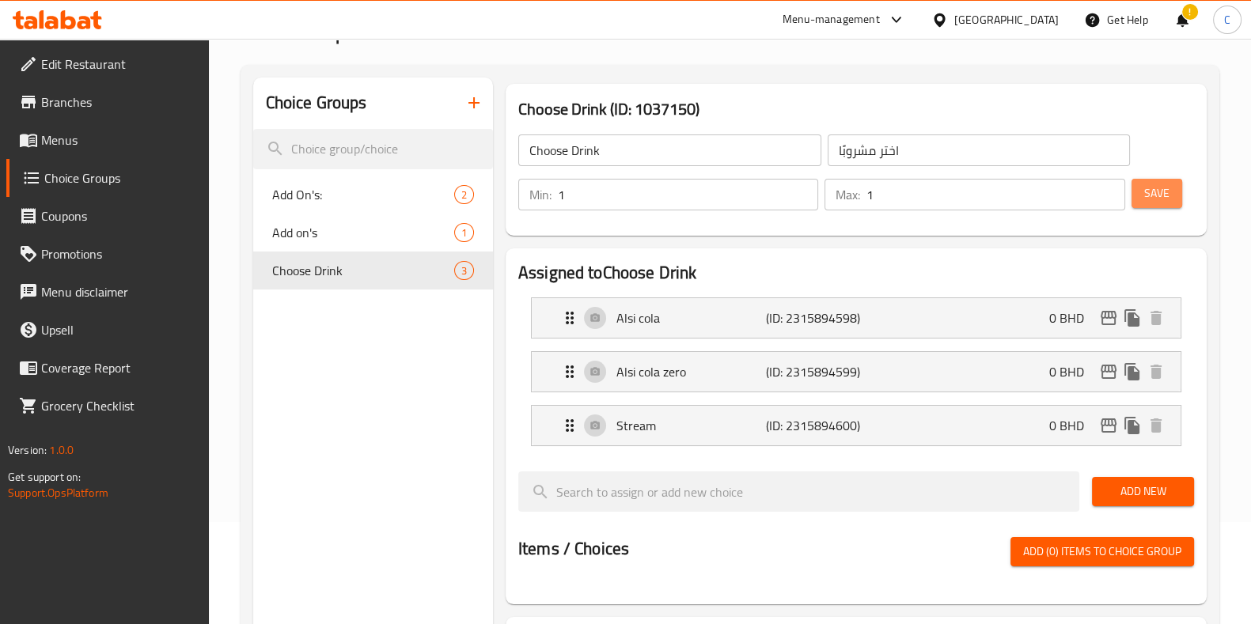
click at [1147, 191] on span "Save" at bounding box center [1156, 194] width 25 height 20
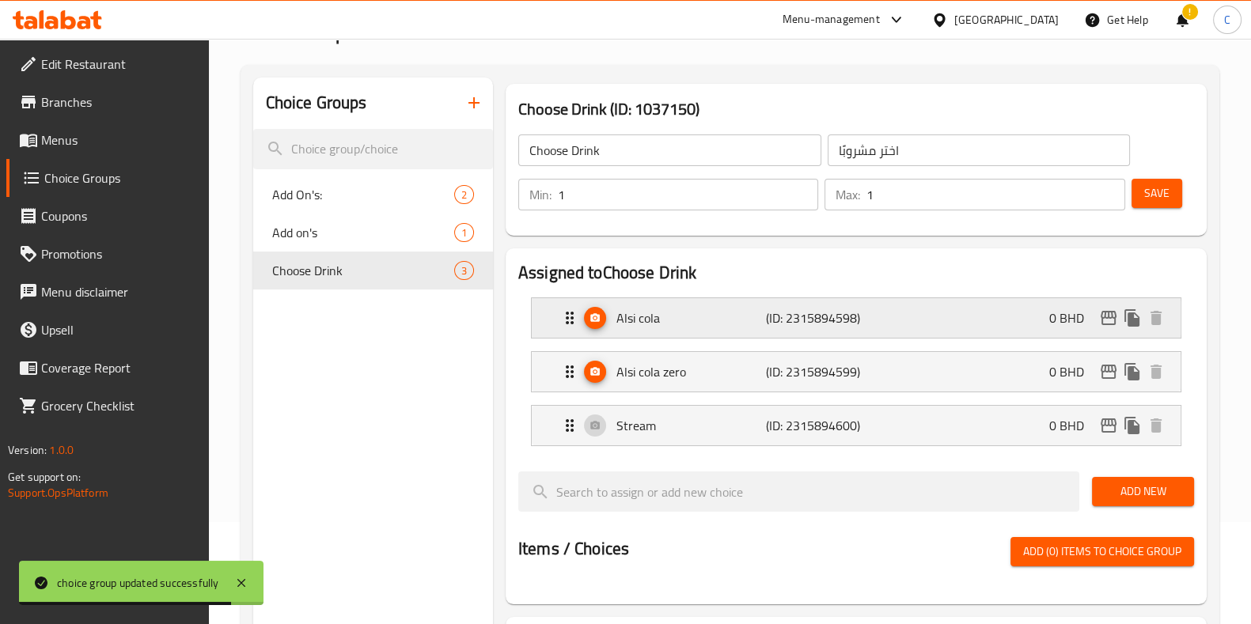
scroll to position [0, 0]
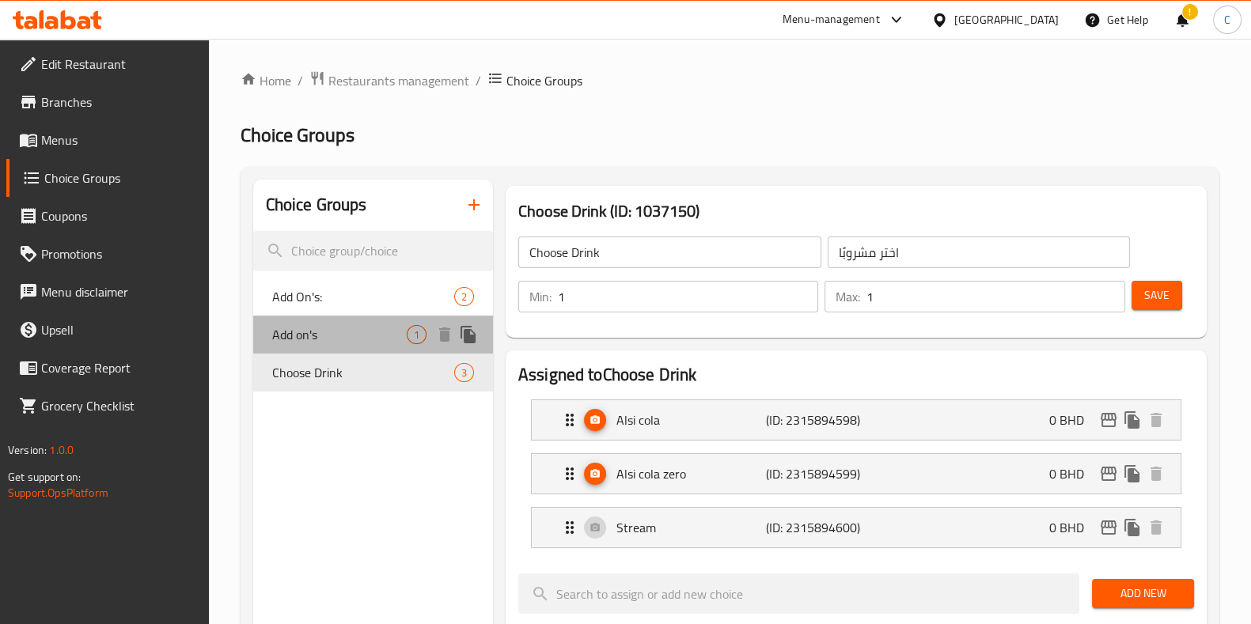
click at [374, 327] on span "Add on's" at bounding box center [339, 334] width 135 height 19
type input "Add on's"
type input "إضافات"
type input "0"
type input "3"
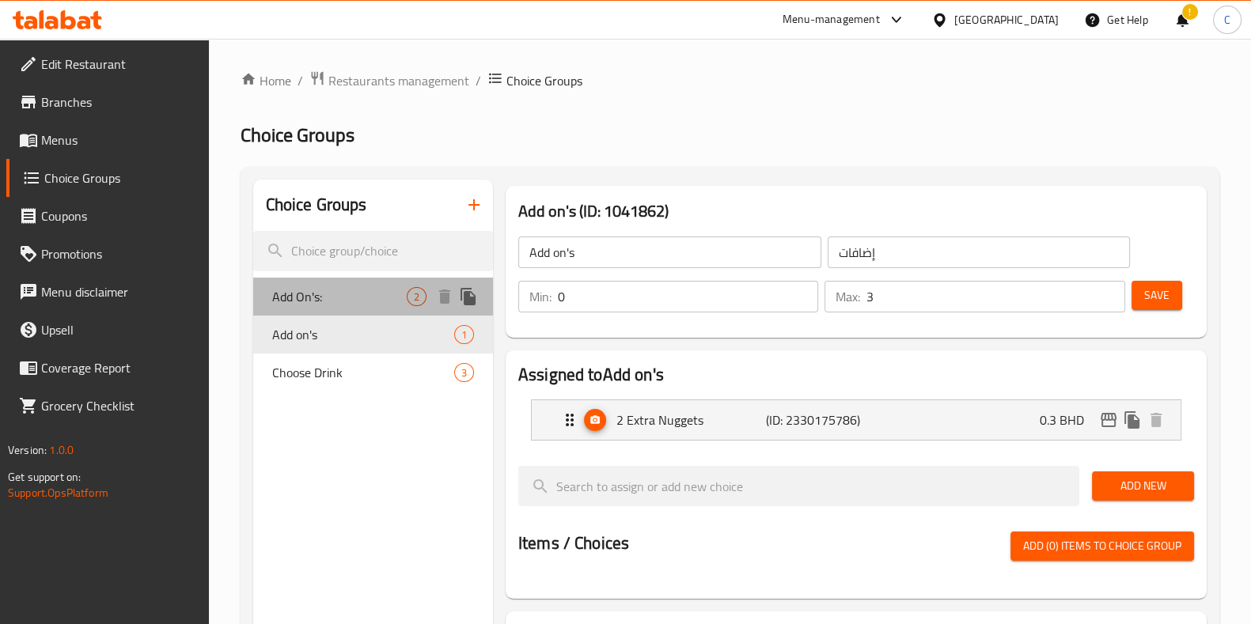
click at [378, 298] on span "Add On's:" at bounding box center [339, 296] width 135 height 19
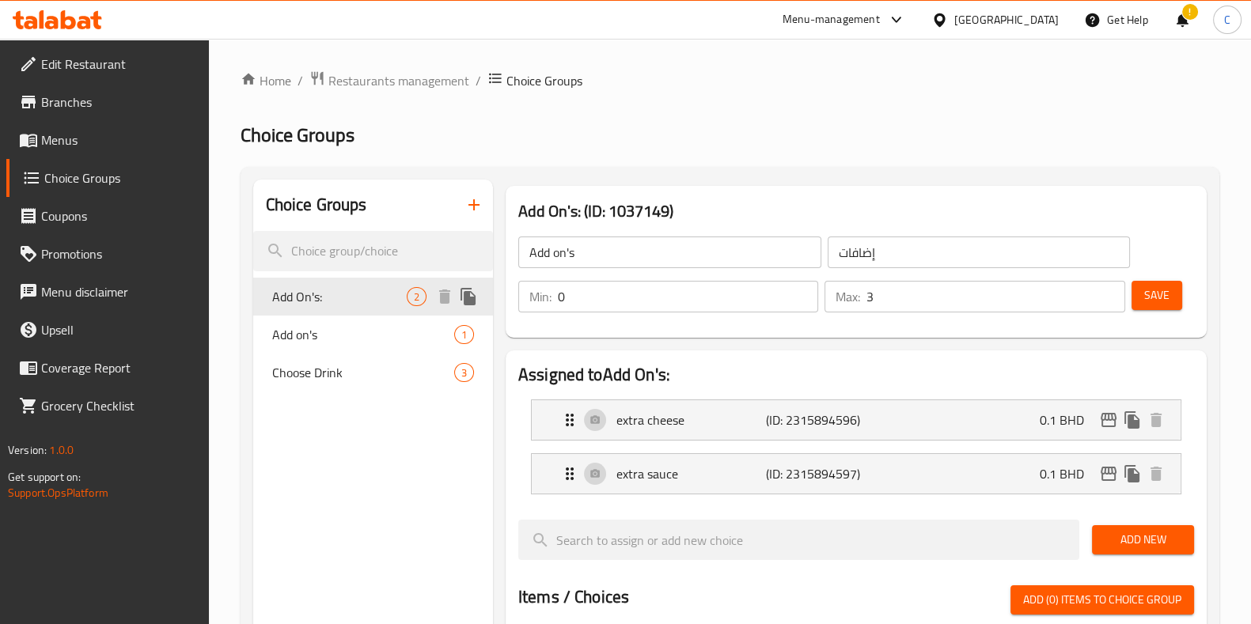
type input "Add On's:"
type input "إضافات:"
type input "0"
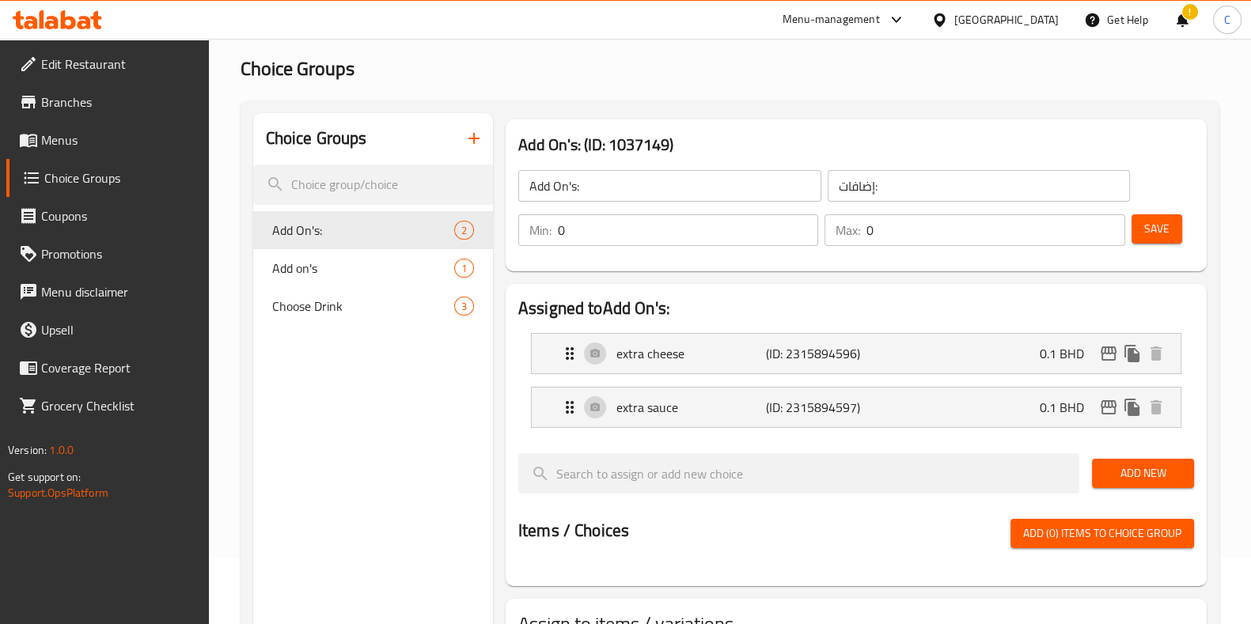
scroll to position [68, 0]
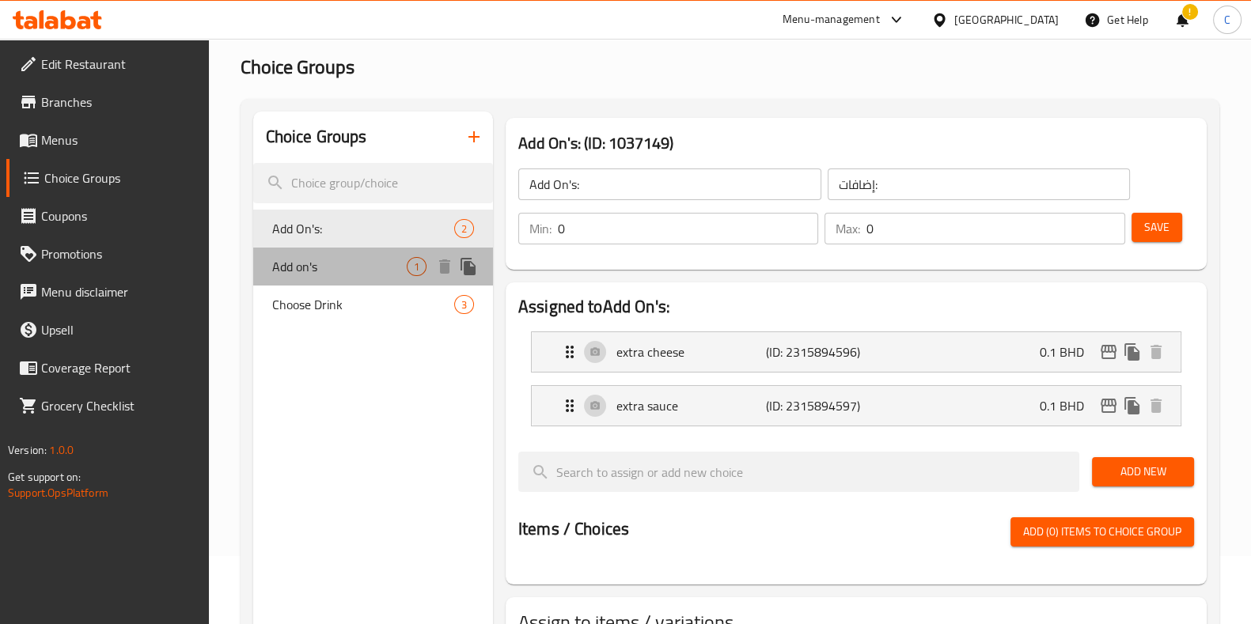
click at [340, 267] on span "Add on's" at bounding box center [339, 266] width 135 height 19
type input "Add on's"
type input "إضافات"
type input "3"
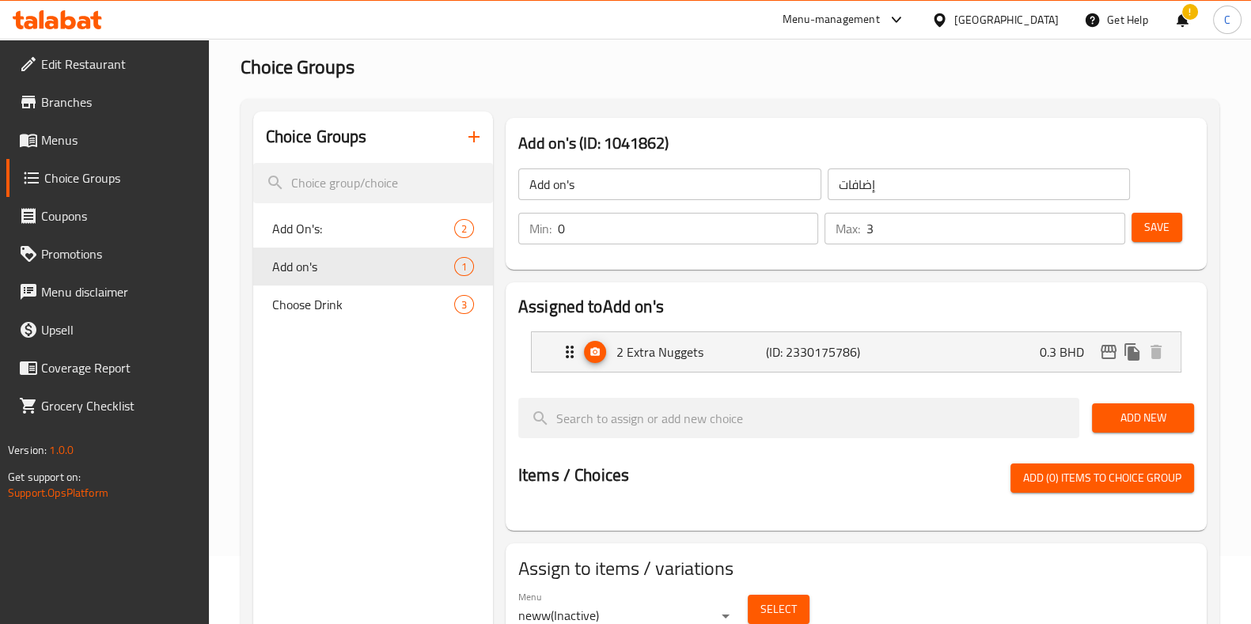
scroll to position [108, 0]
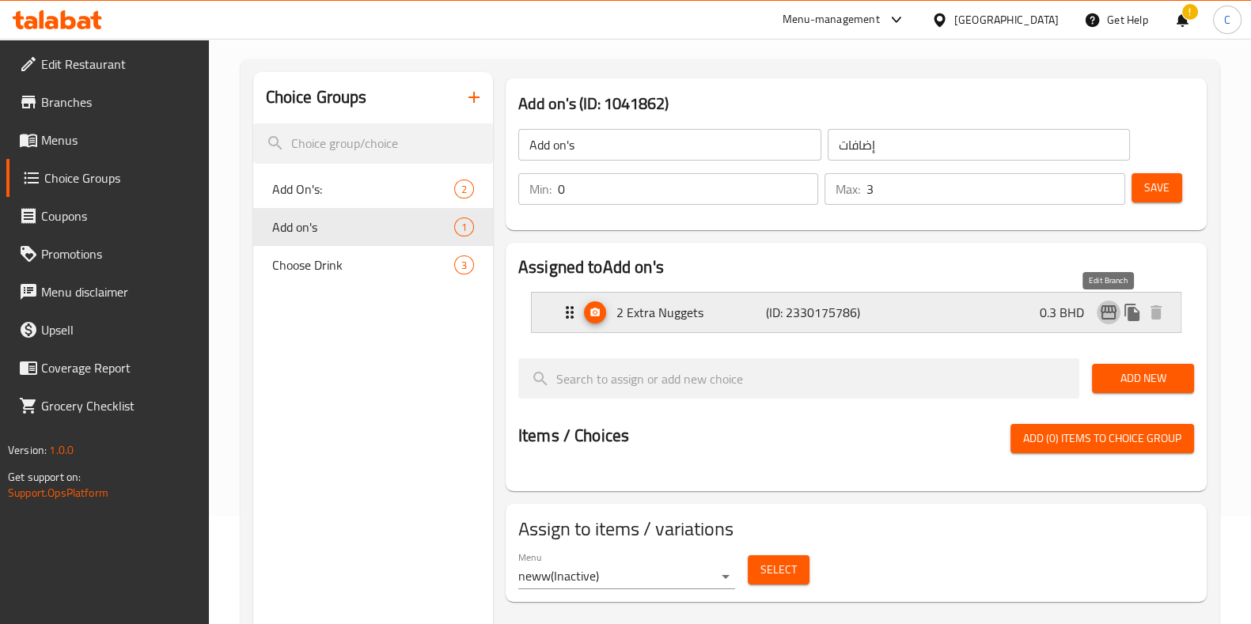
click at [1100, 309] on icon "edit" at bounding box center [1108, 312] width 19 height 19
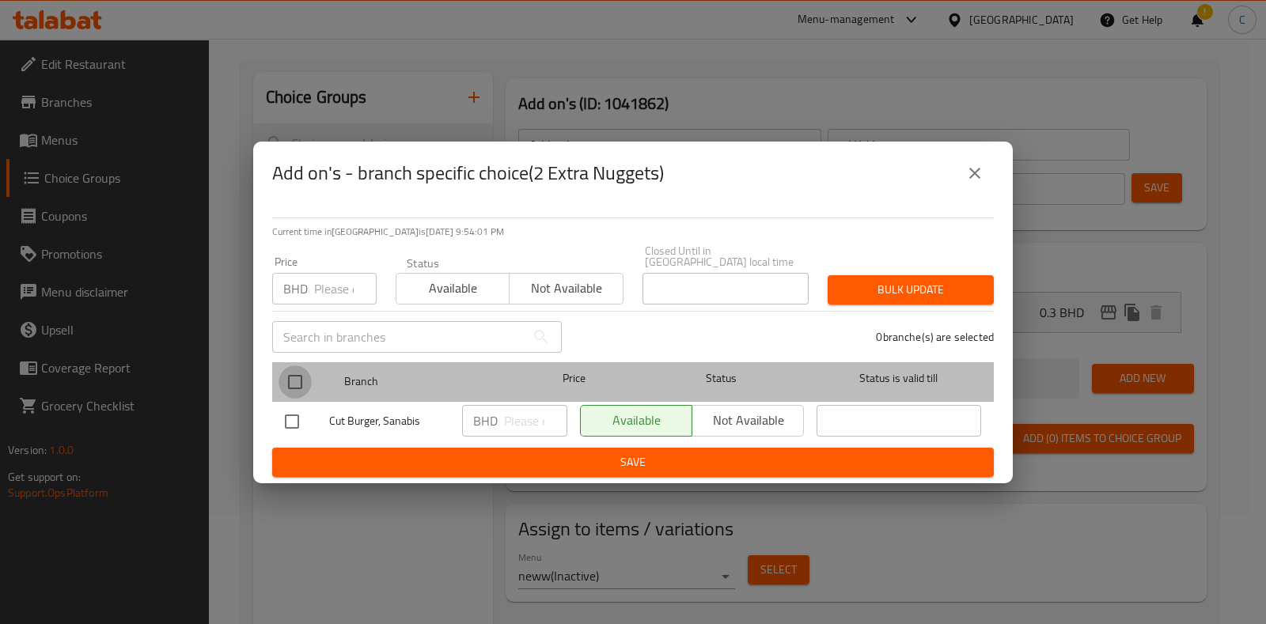
click at [284, 374] on input "checkbox" at bounding box center [295, 382] width 33 height 33
checkbox input "true"
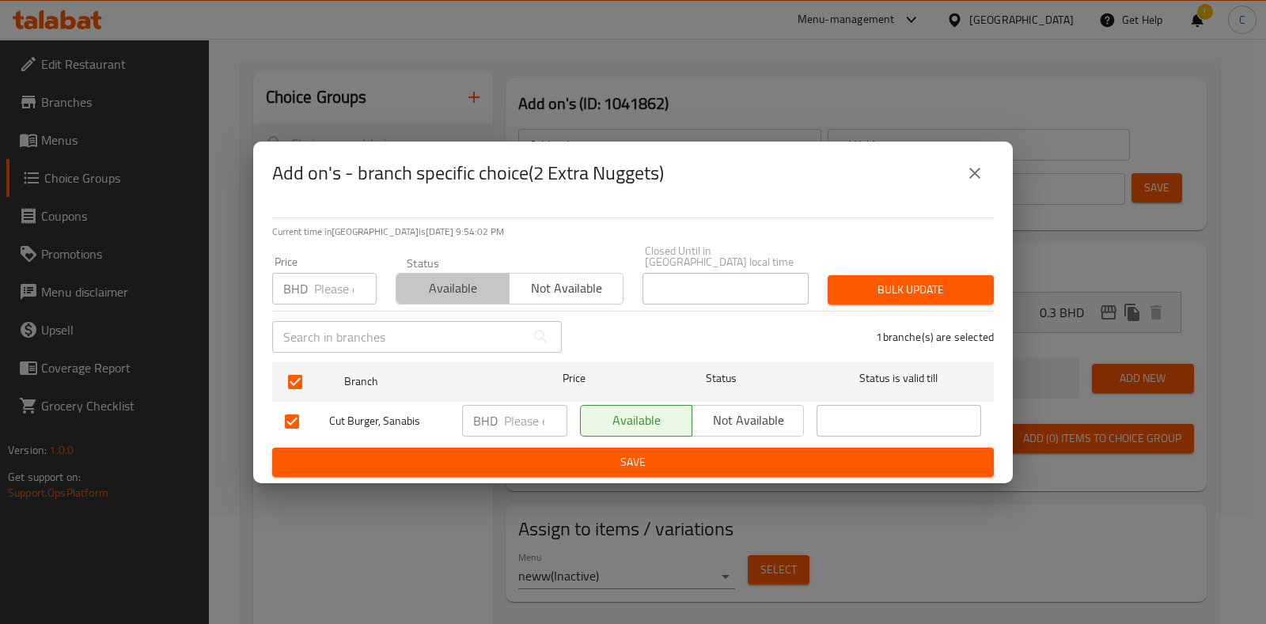
click at [444, 294] on span "Available" at bounding box center [453, 288] width 101 height 23
click at [899, 283] on span "Bulk update" at bounding box center [911, 290] width 141 height 20
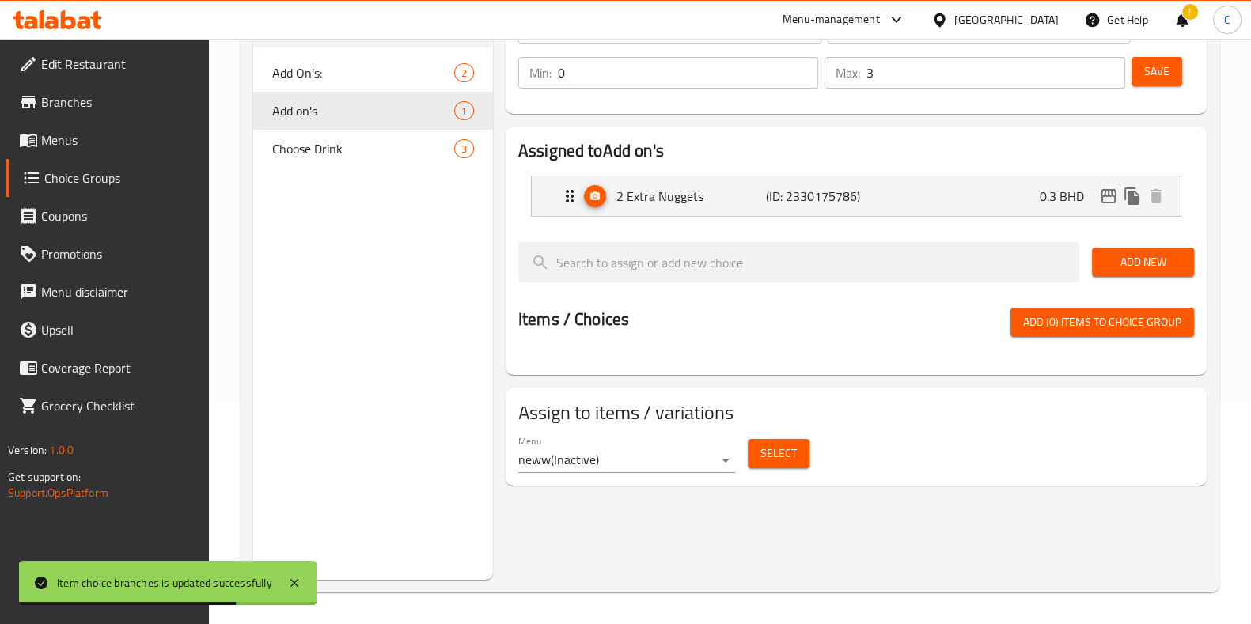
scroll to position [0, 0]
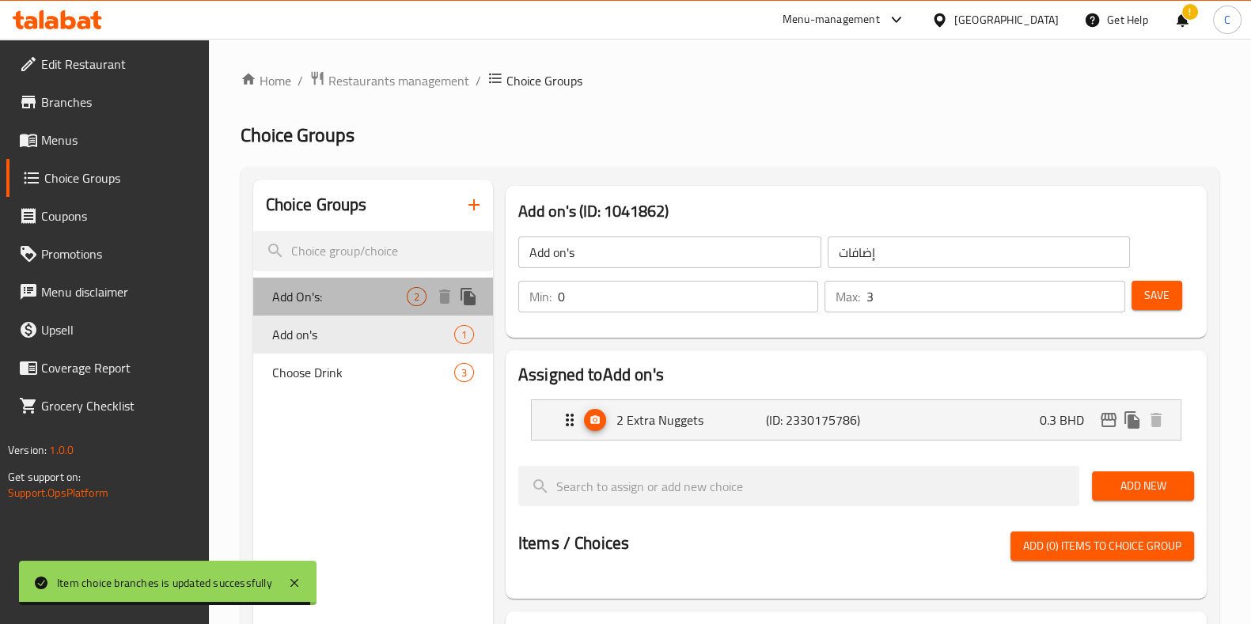
click at [381, 290] on span "Add On's:" at bounding box center [339, 296] width 135 height 19
type input "Add On's:"
type input "إضافات:"
type input "0"
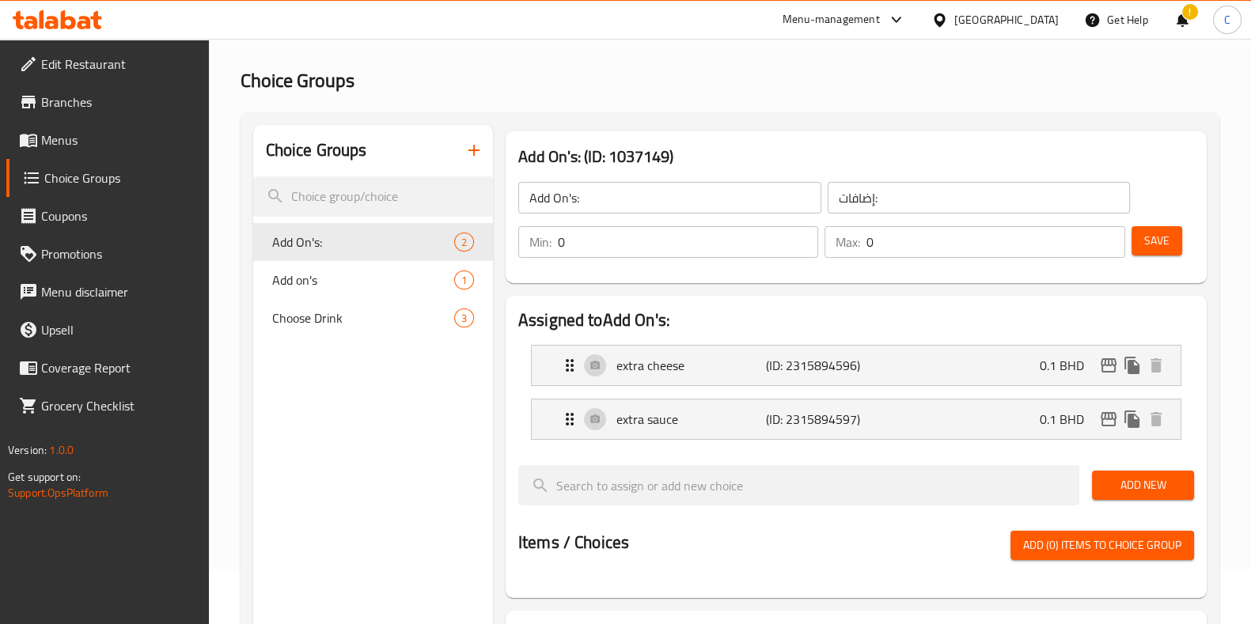
scroll to position [53, 0]
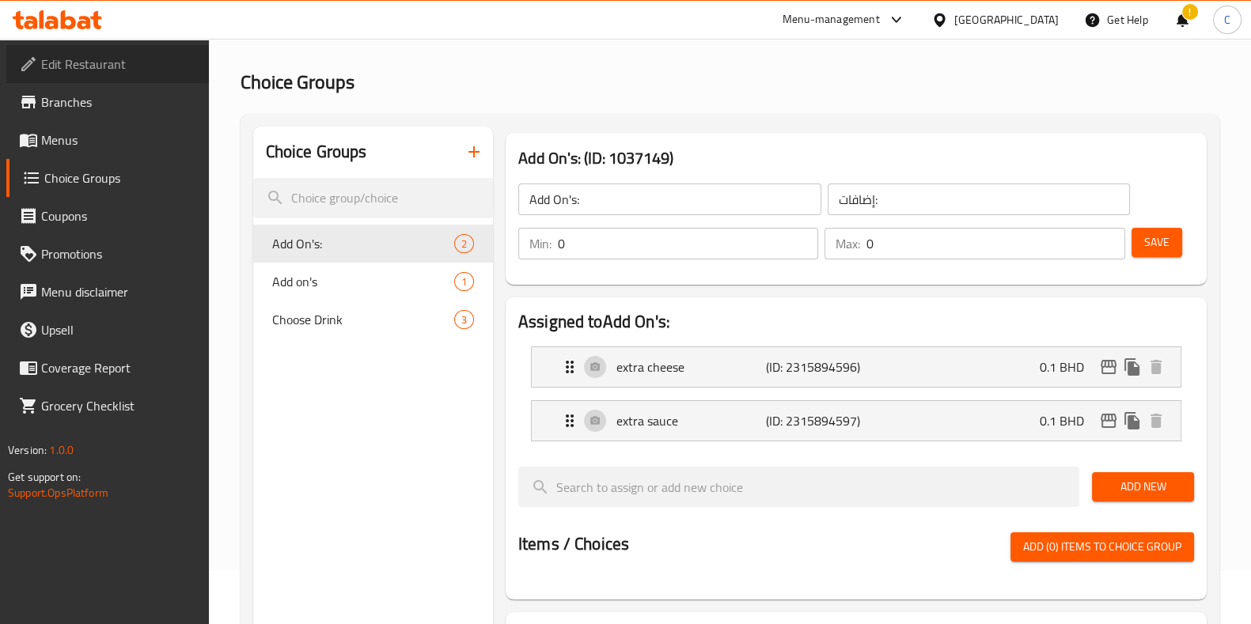
click at [99, 71] on span "Edit Restaurant" at bounding box center [118, 64] width 155 height 19
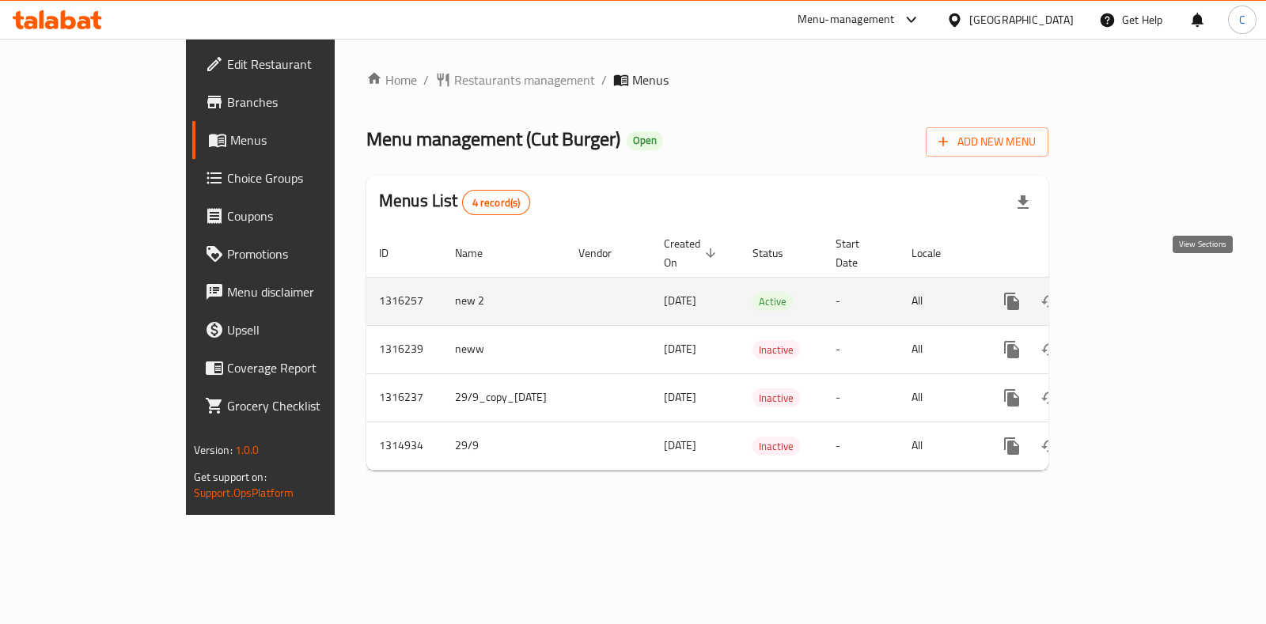
click at [1136, 292] on icon "enhanced table" at bounding box center [1126, 301] width 19 height 19
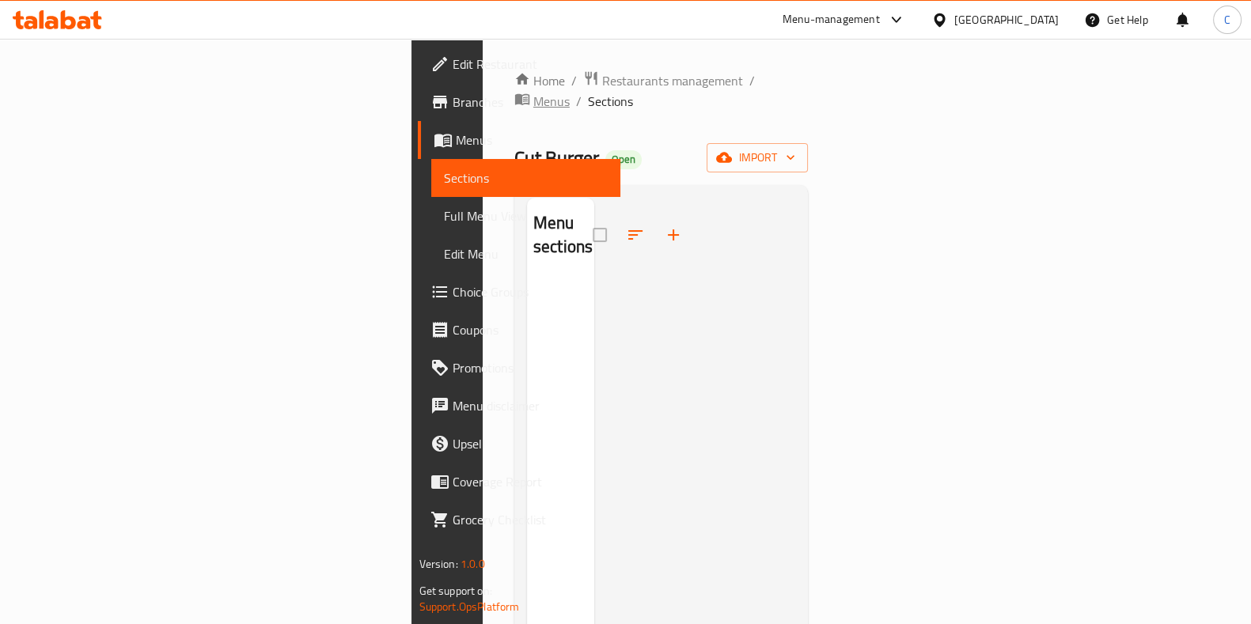
click at [515, 94] on icon "breadcrumb" at bounding box center [522, 99] width 14 height 11
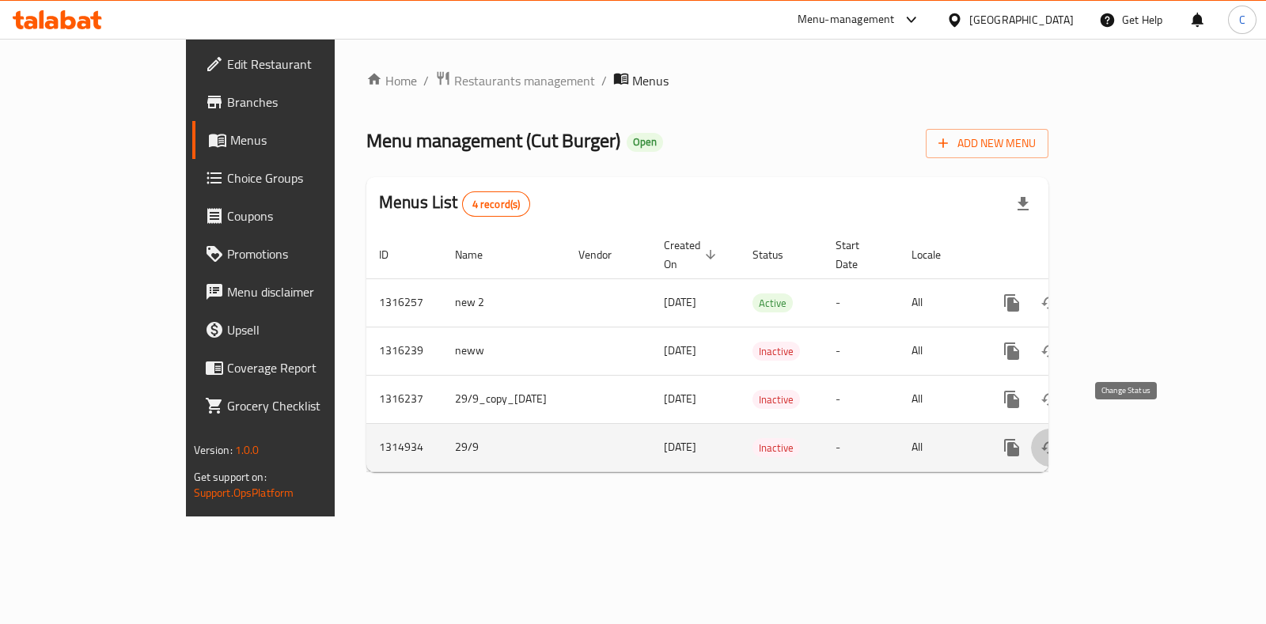
click at [1060, 438] on icon "enhanced table" at bounding box center [1050, 447] width 19 height 19
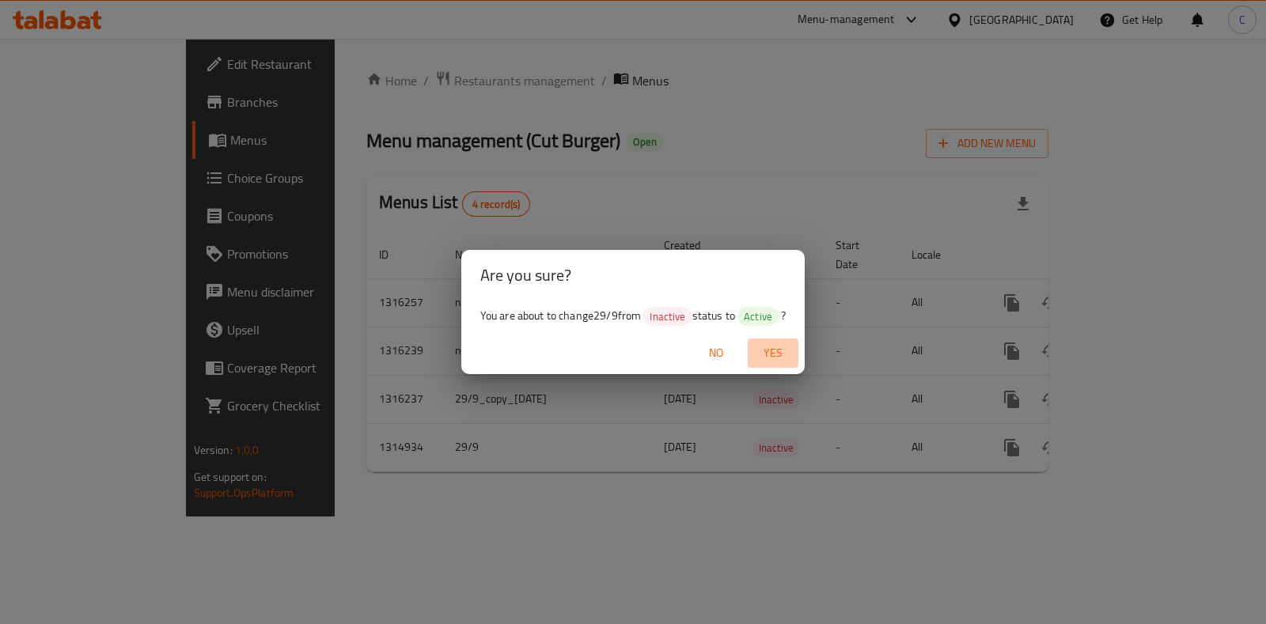
click at [788, 347] on span "Yes" at bounding box center [773, 353] width 38 height 20
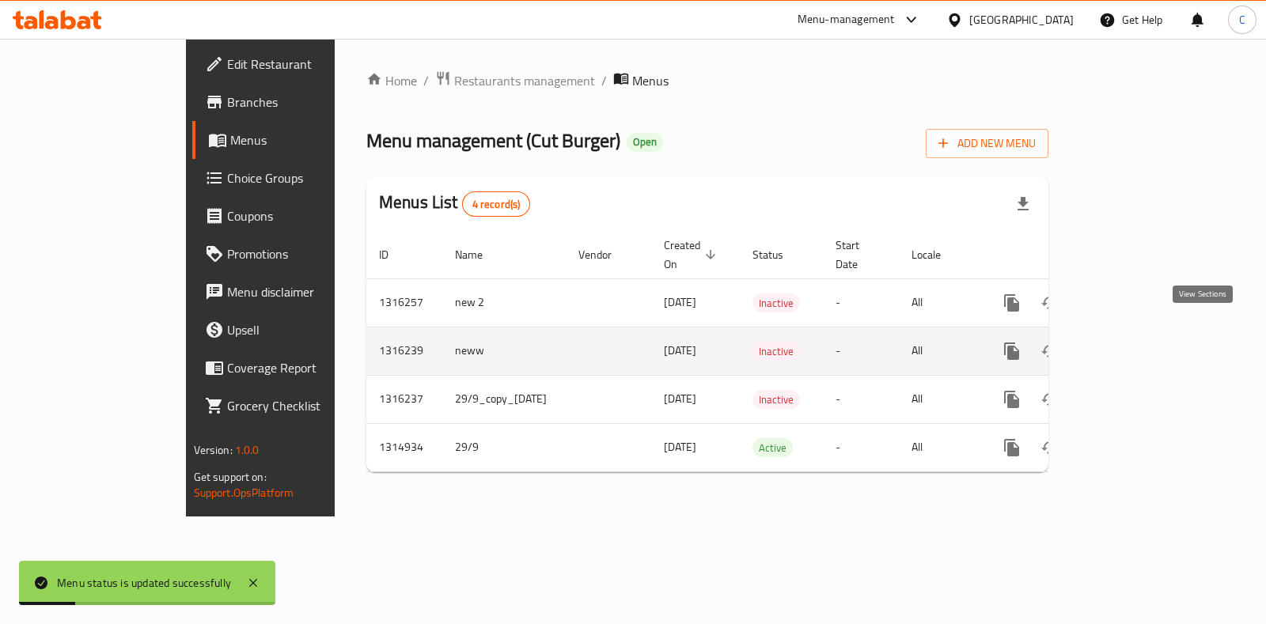
click at [1133, 344] on icon "enhanced table" at bounding box center [1126, 351] width 14 height 14
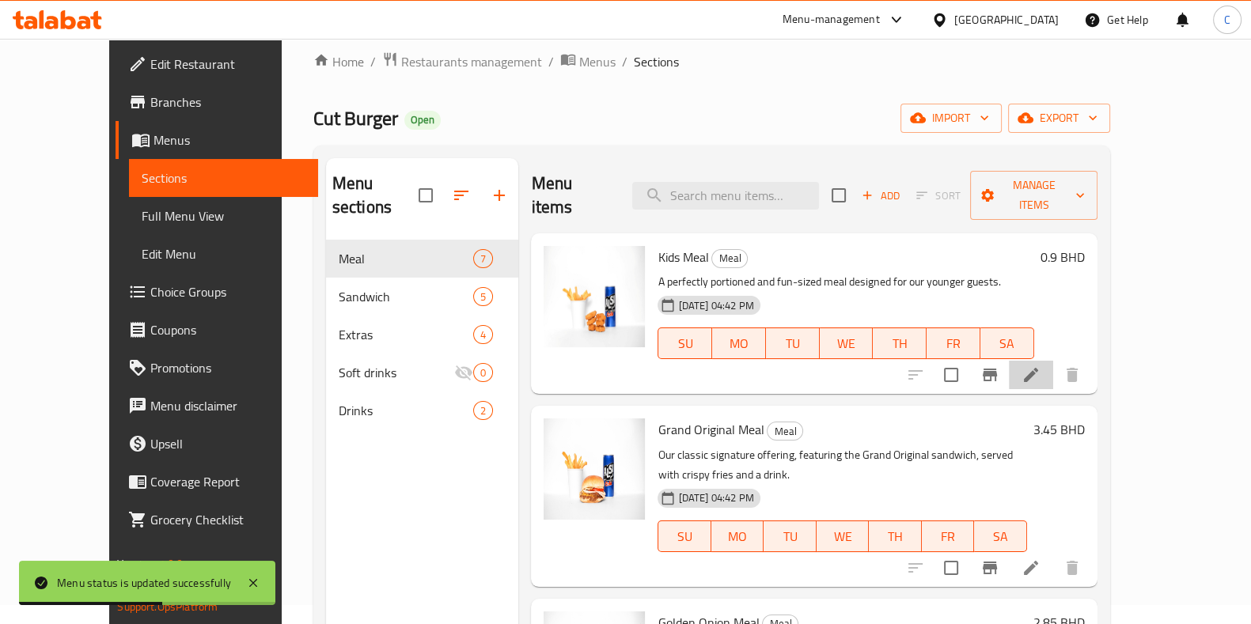
click at [1053, 361] on li at bounding box center [1031, 375] width 44 height 28
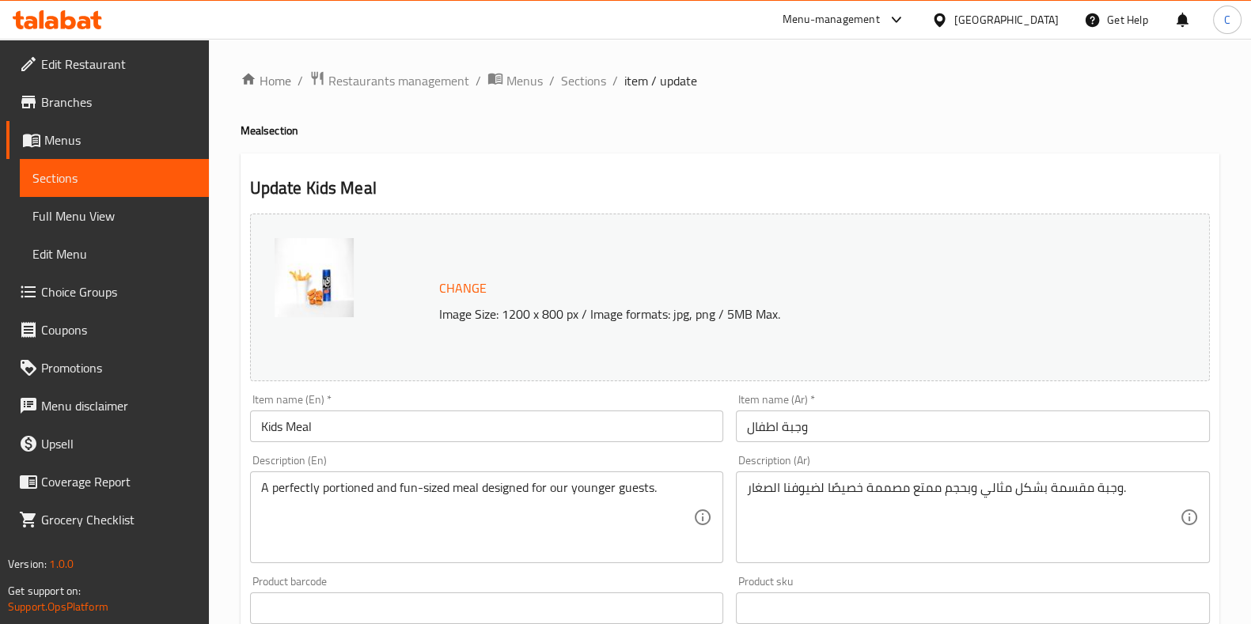
scroll to position [515, 0]
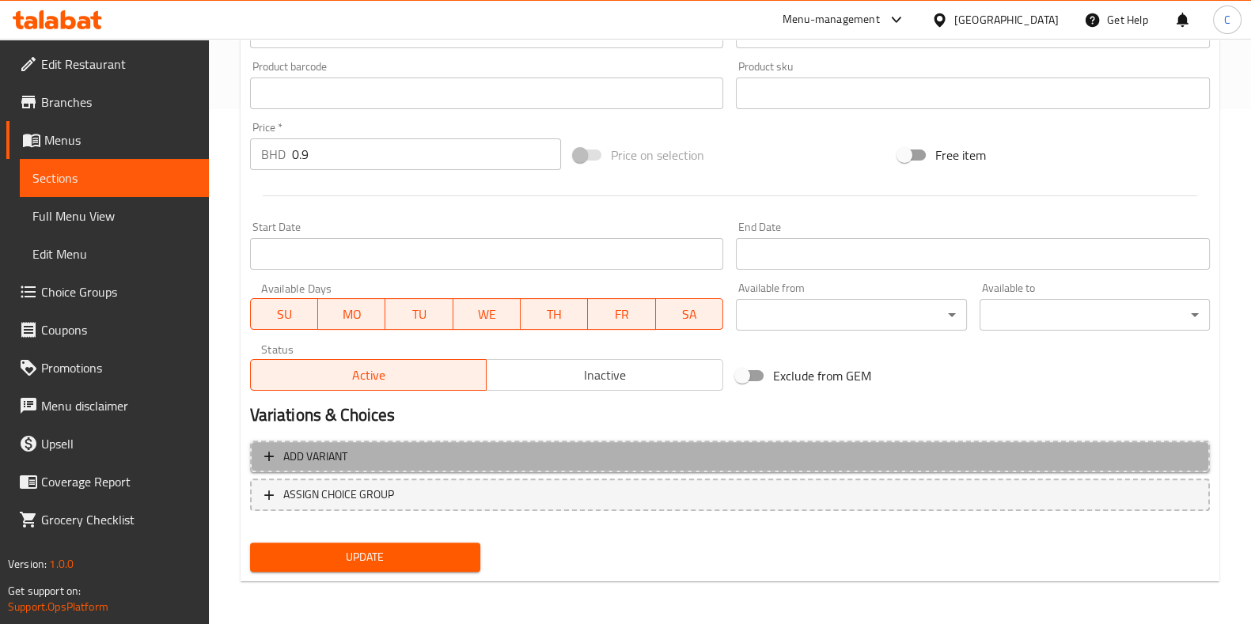
click at [424, 460] on span "Add variant" at bounding box center [730, 457] width 932 height 20
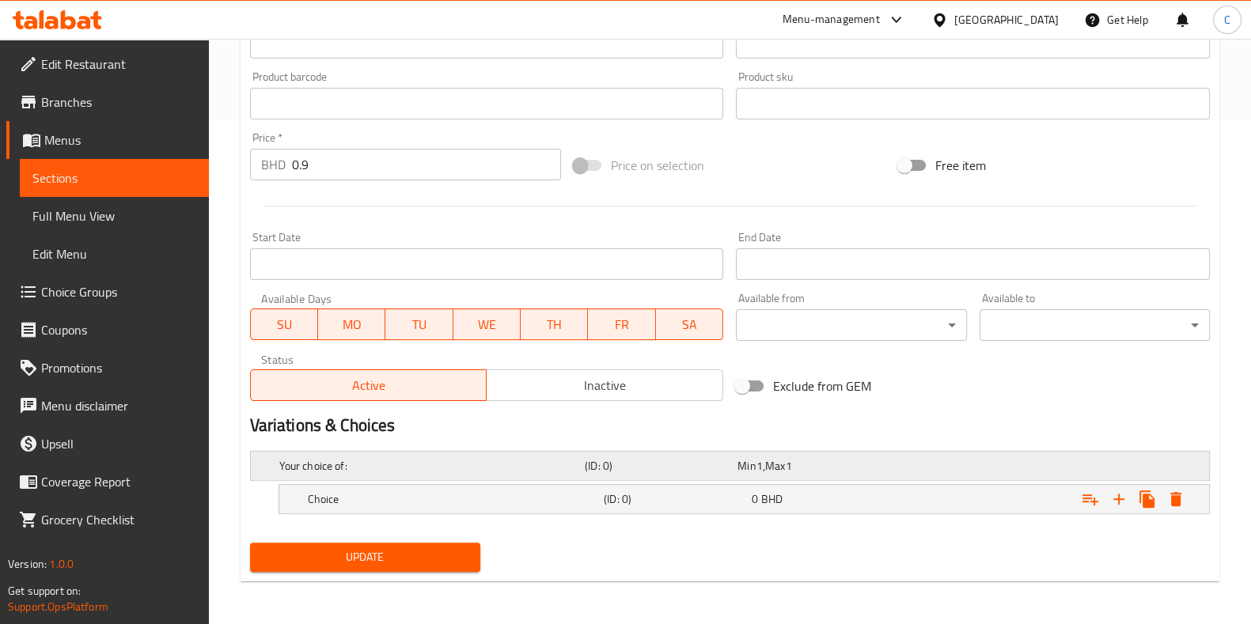
click at [586, 469] on h5 "(ID: 0)" at bounding box center [658, 466] width 146 height 16
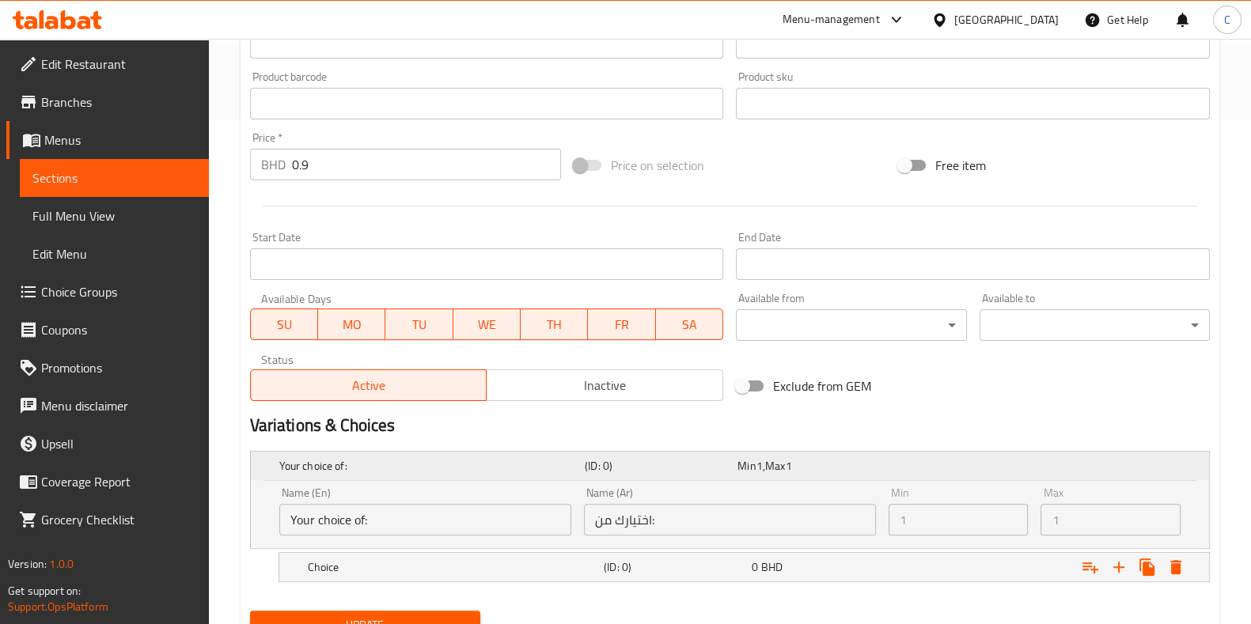
click at [594, 465] on h5 "(ID: 0)" at bounding box center [658, 466] width 146 height 16
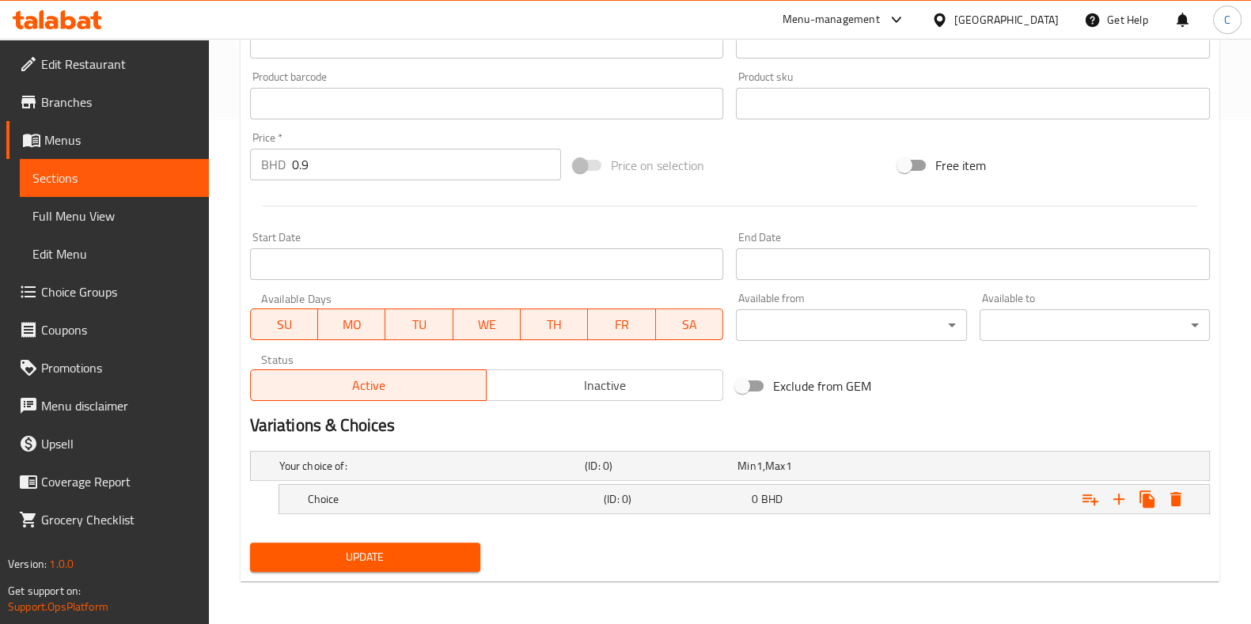
scroll to position [0, 0]
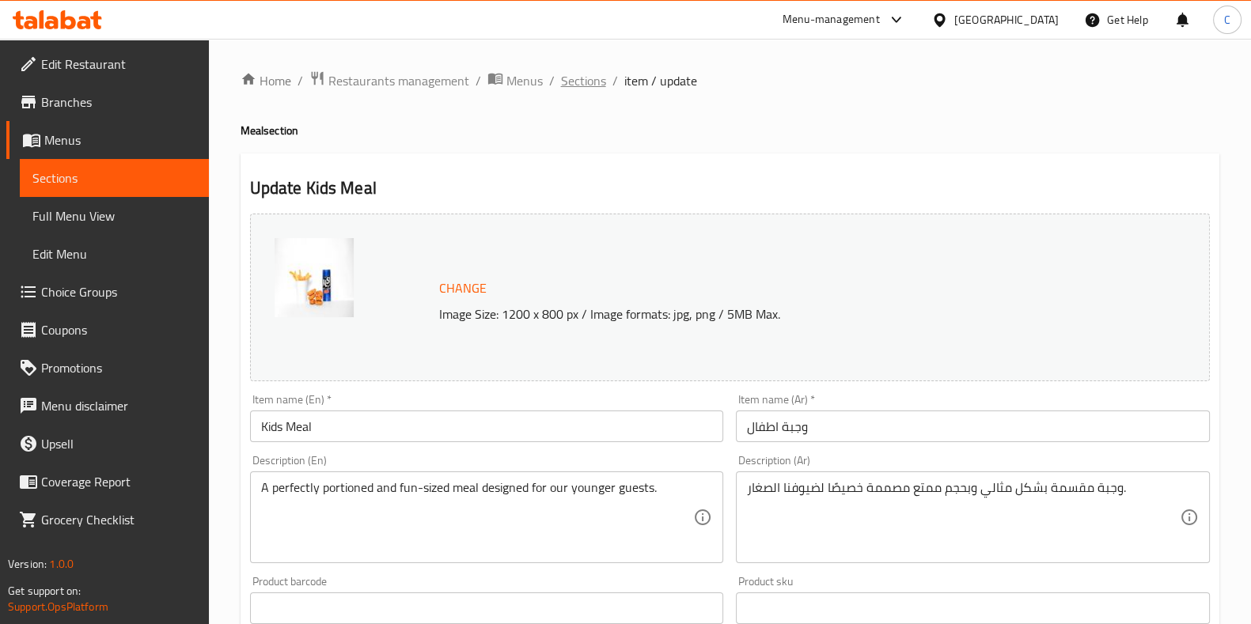
click at [578, 76] on span "Sections" at bounding box center [583, 80] width 45 height 19
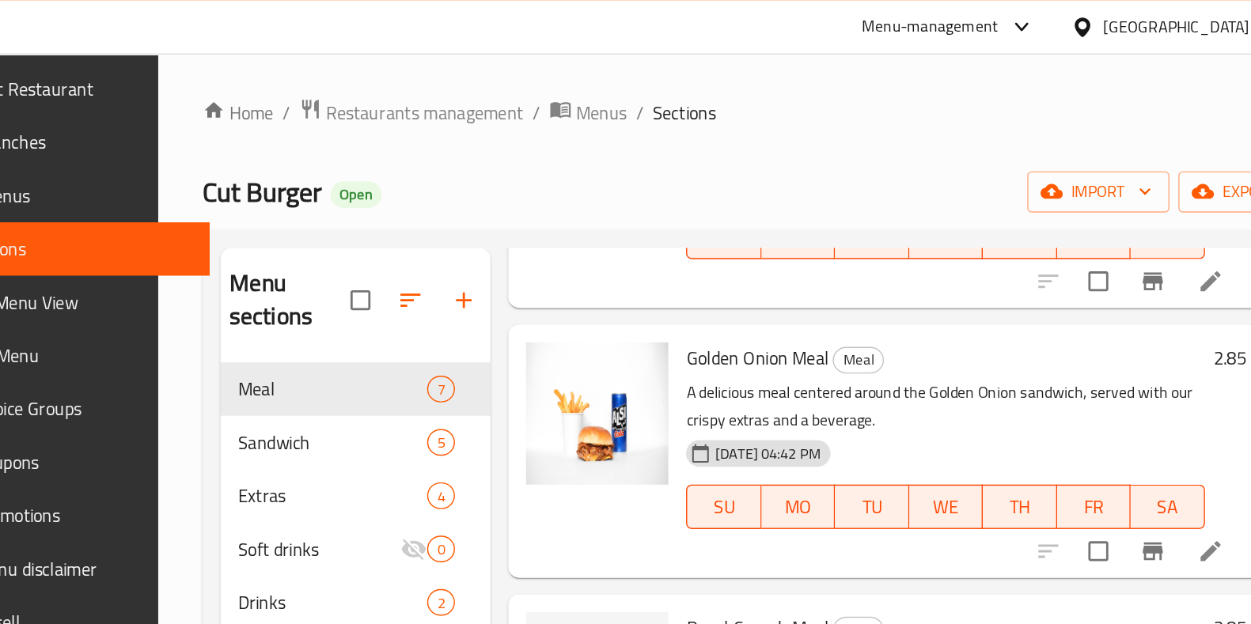
scroll to position [389, 0]
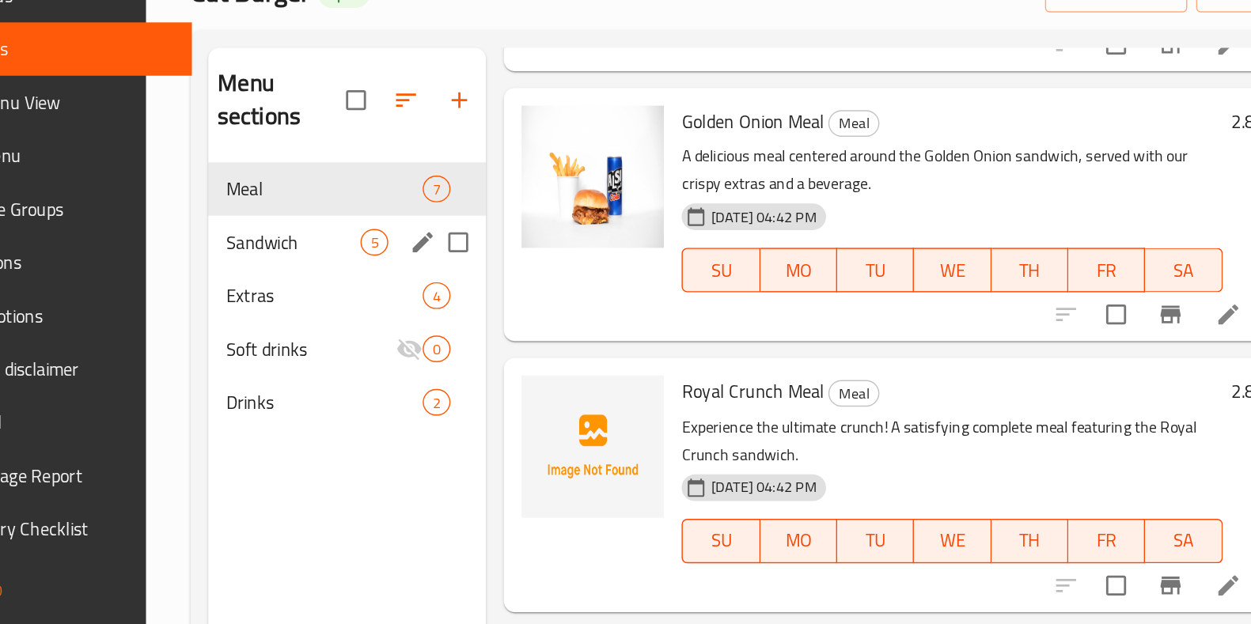
click at [349, 302] on div "Sandwich 5" at bounding box center [416, 316] width 198 height 38
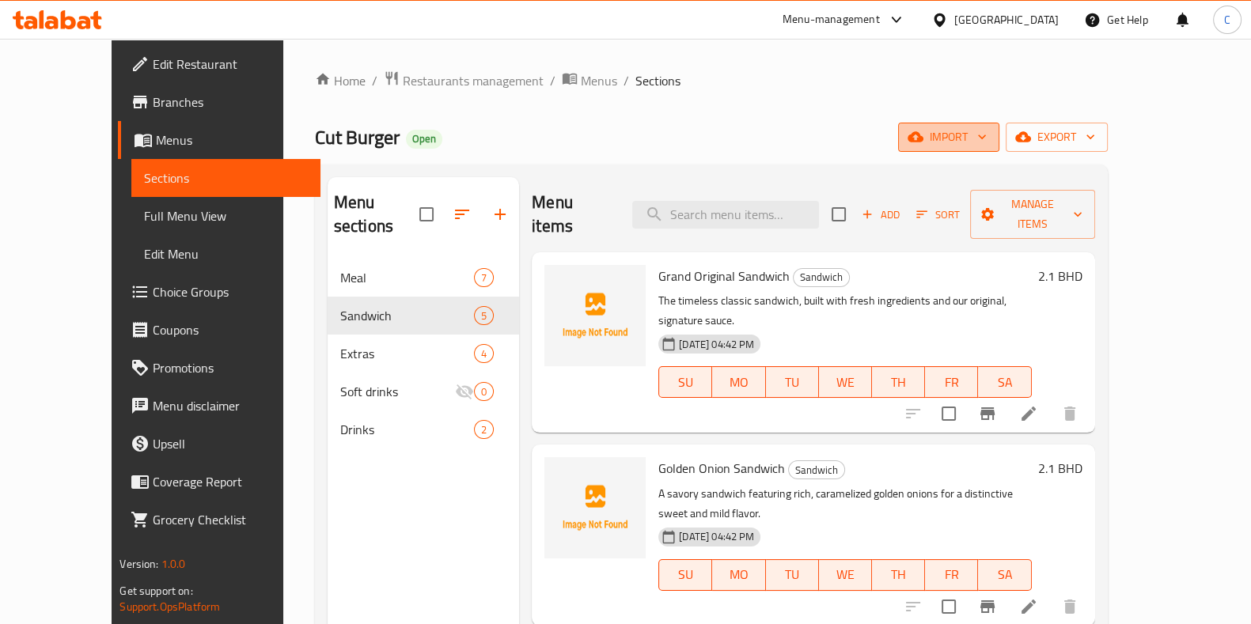
click at [990, 133] on icon "button" at bounding box center [982, 137] width 16 height 16
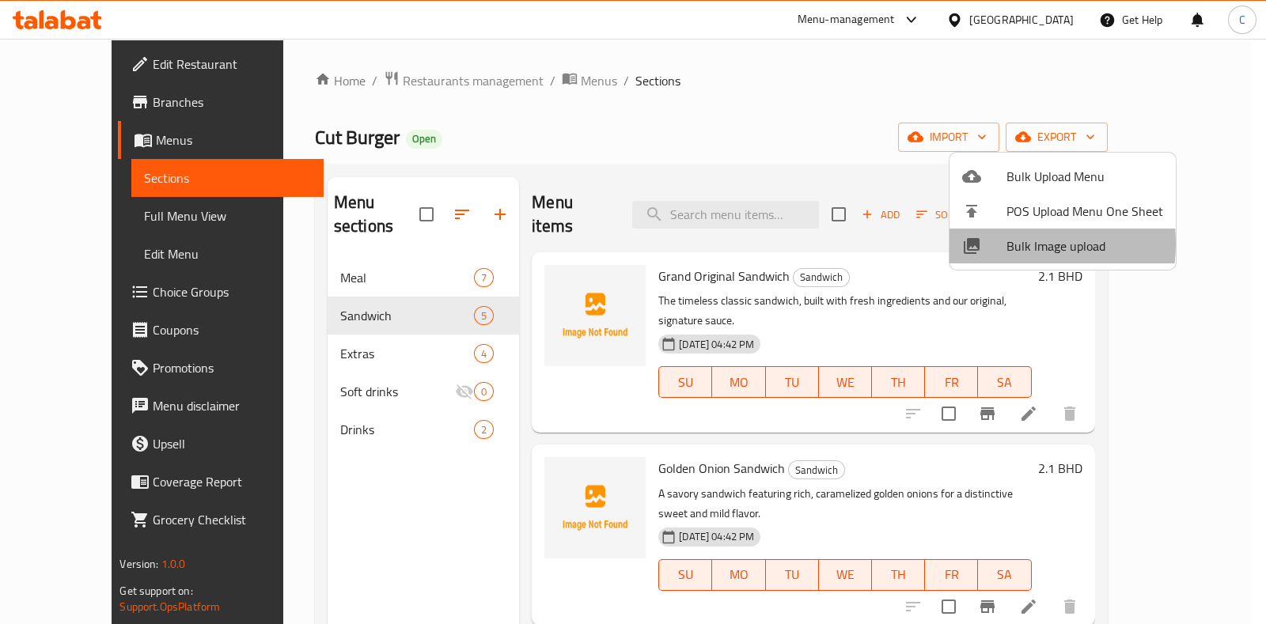
click at [1002, 244] on div at bounding box center [984, 246] width 44 height 19
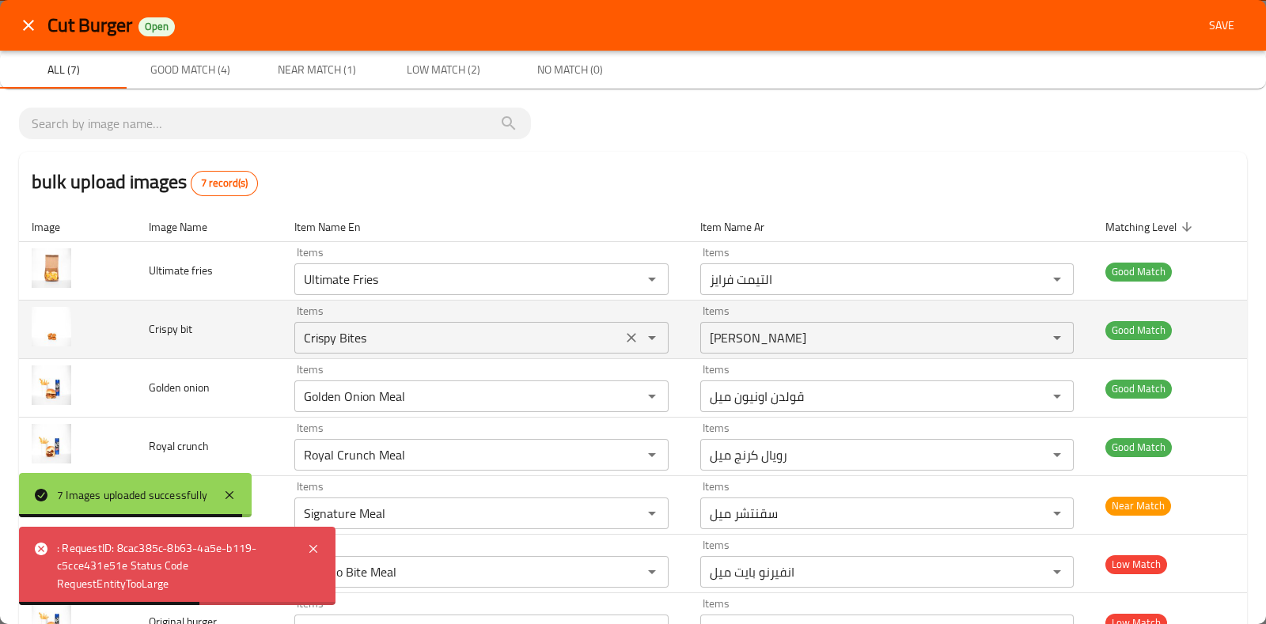
scroll to position [58, 0]
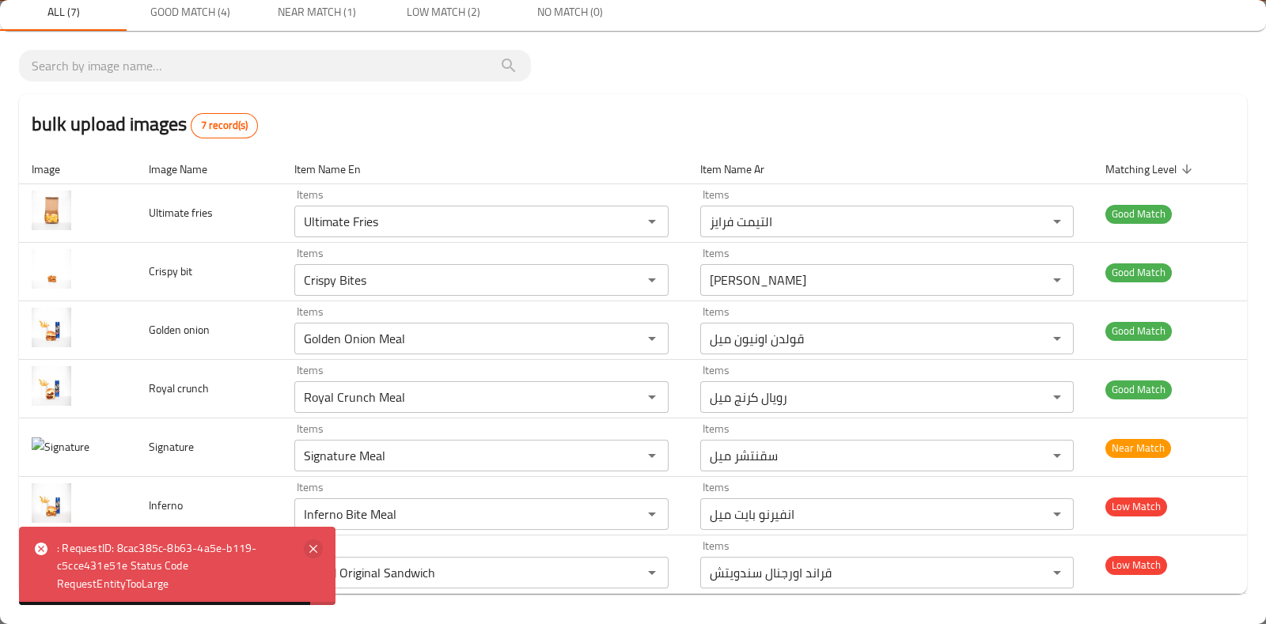
click at [311, 544] on icon at bounding box center [313, 549] width 19 height 19
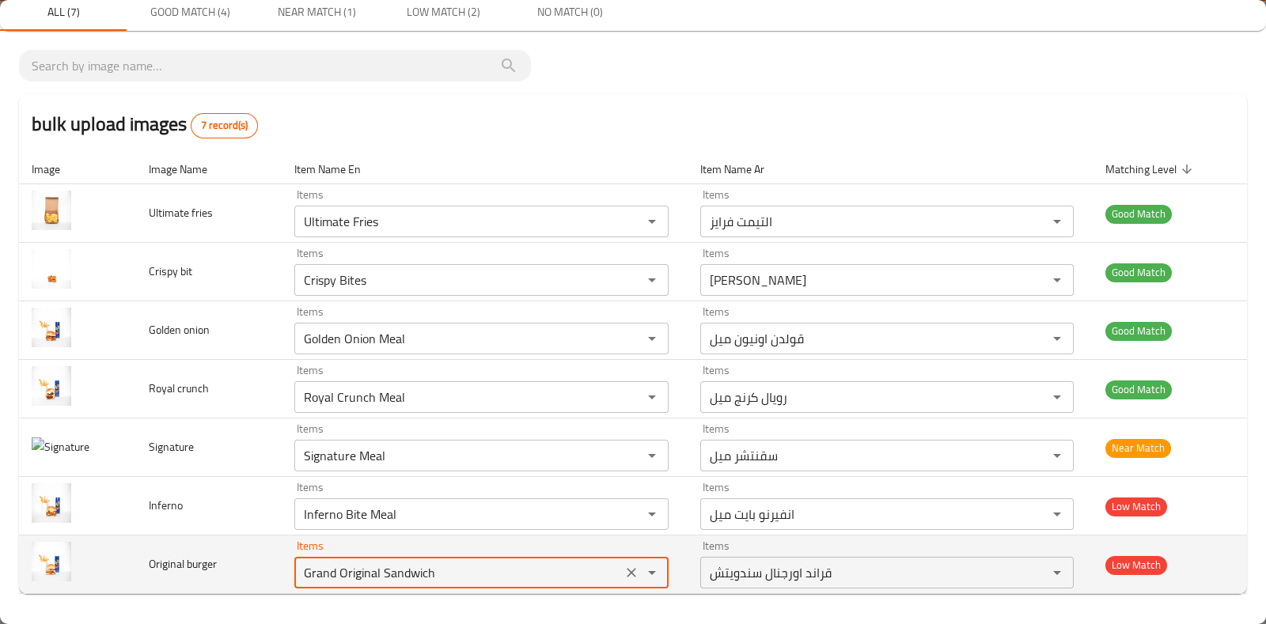
click at [513, 571] on burger "Grand Original Sandwich" at bounding box center [458, 573] width 318 height 22
click at [648, 571] on icon "Open" at bounding box center [652, 573] width 8 height 4
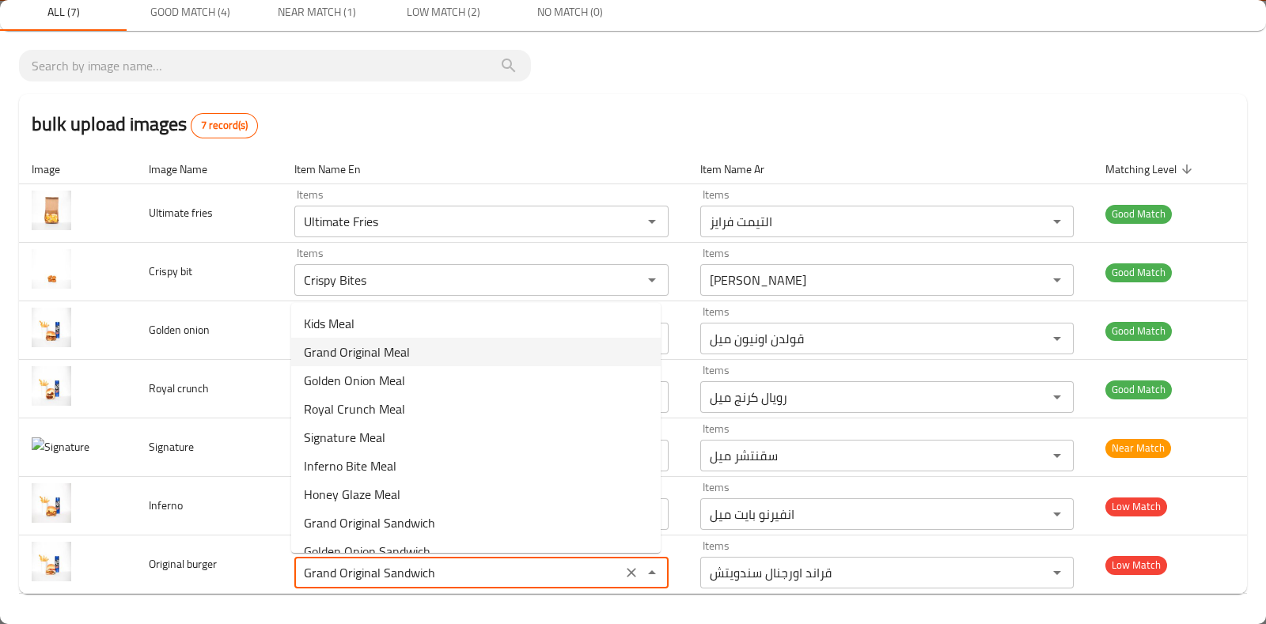
click at [533, 354] on burger-option-1 "Grand Original Meal" at bounding box center [476, 352] width 370 height 28
type burger "Grand Original Meal"
type burger-ar "قراند اورجنال ميل"
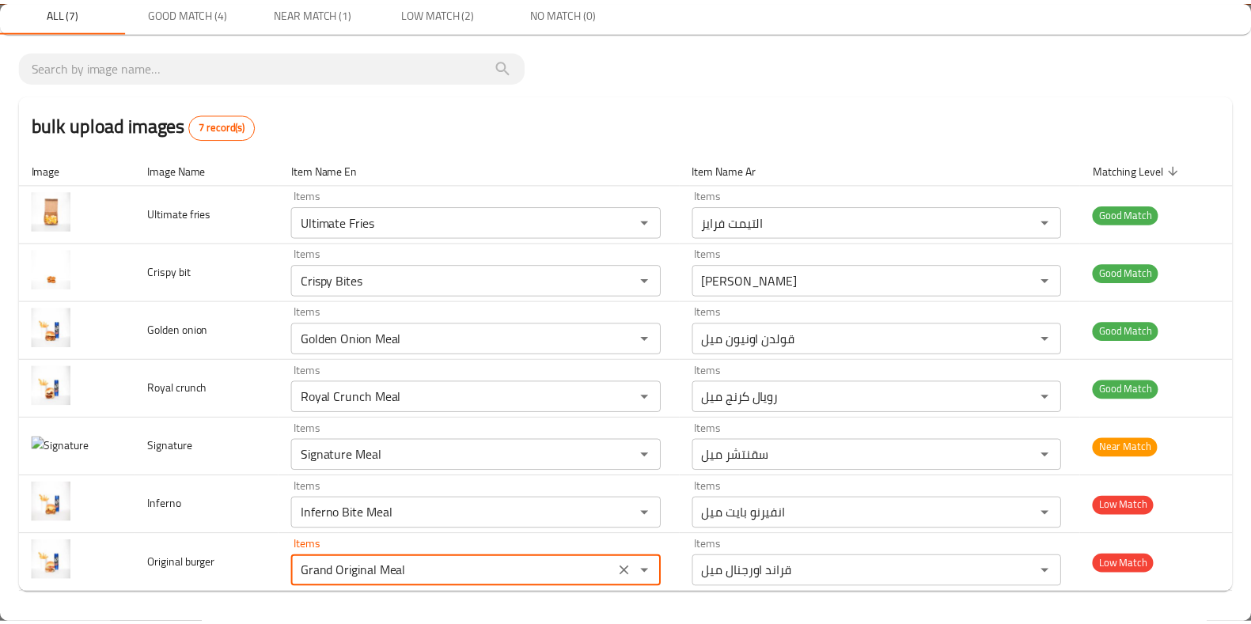
scroll to position [0, 0]
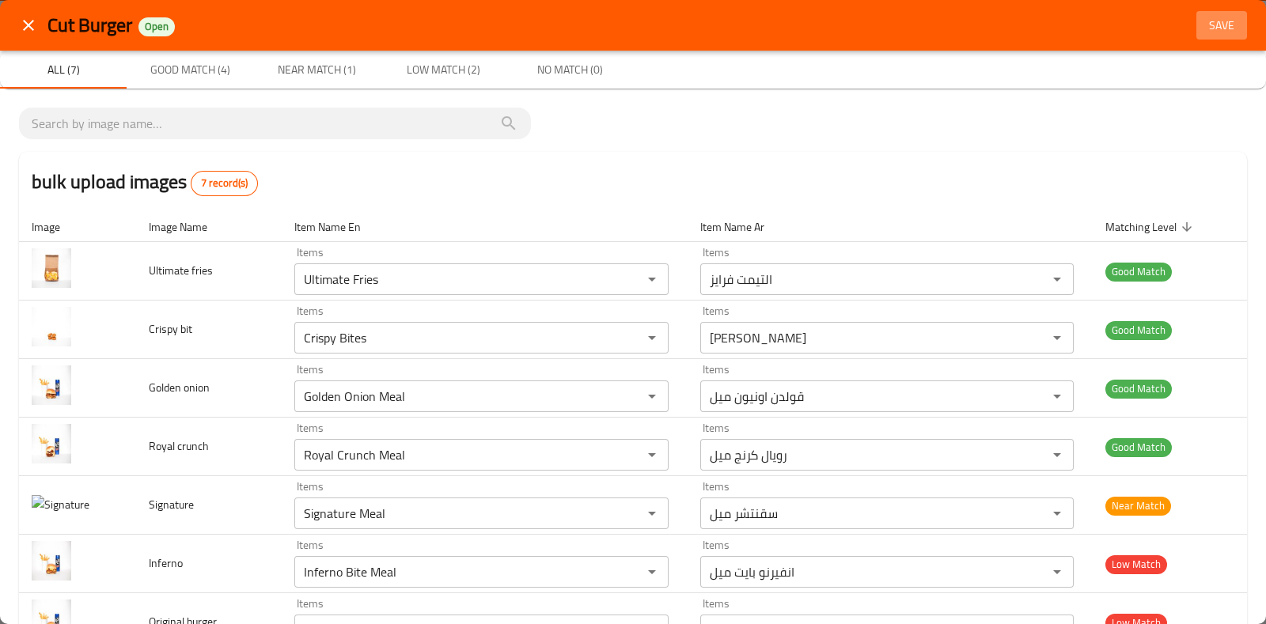
click at [1206, 22] on span "Save" at bounding box center [1222, 26] width 38 height 20
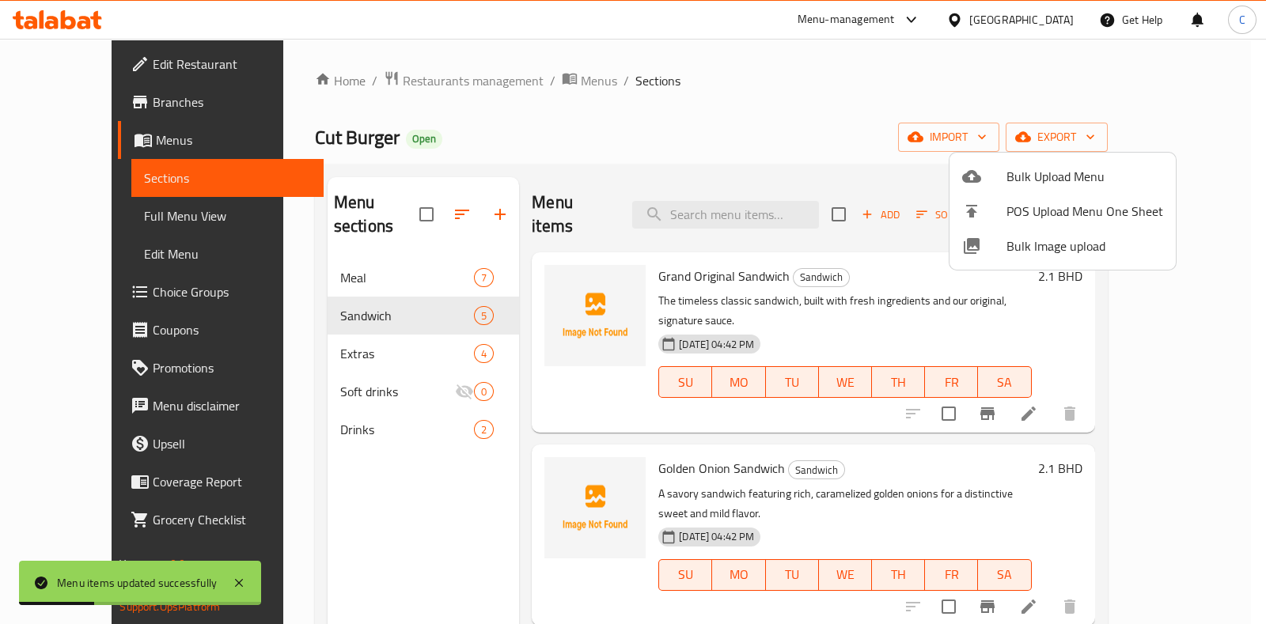
click at [348, 256] on div at bounding box center [633, 312] width 1266 height 624
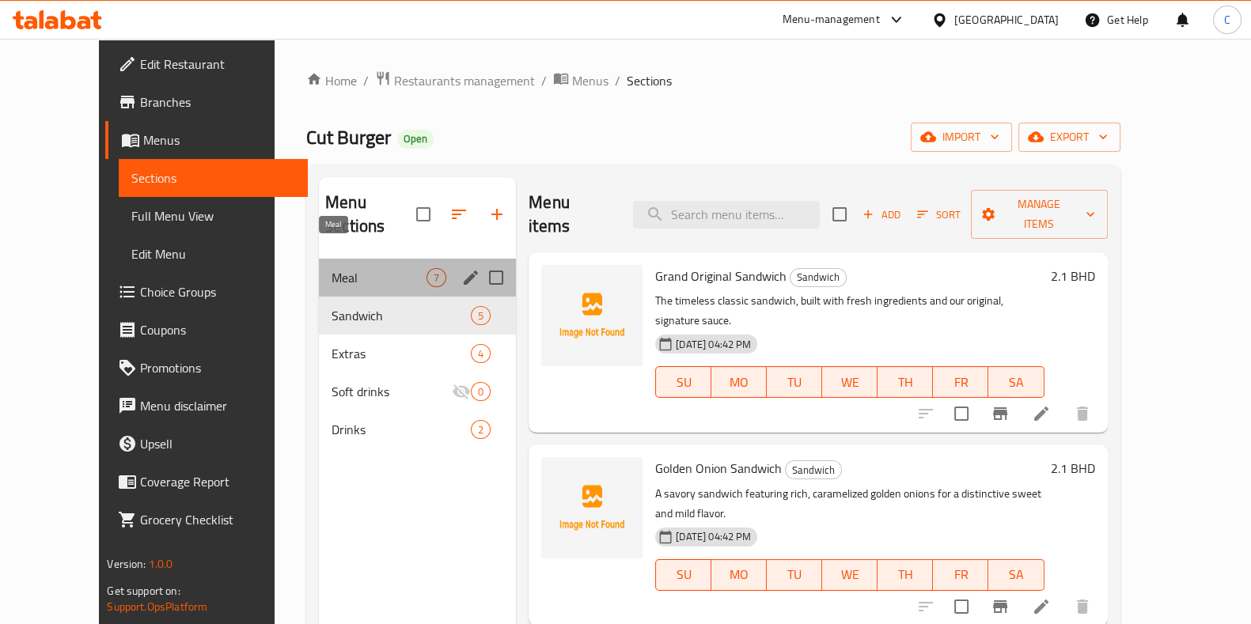
click at [338, 268] on span "Meal" at bounding box center [379, 277] width 95 height 19
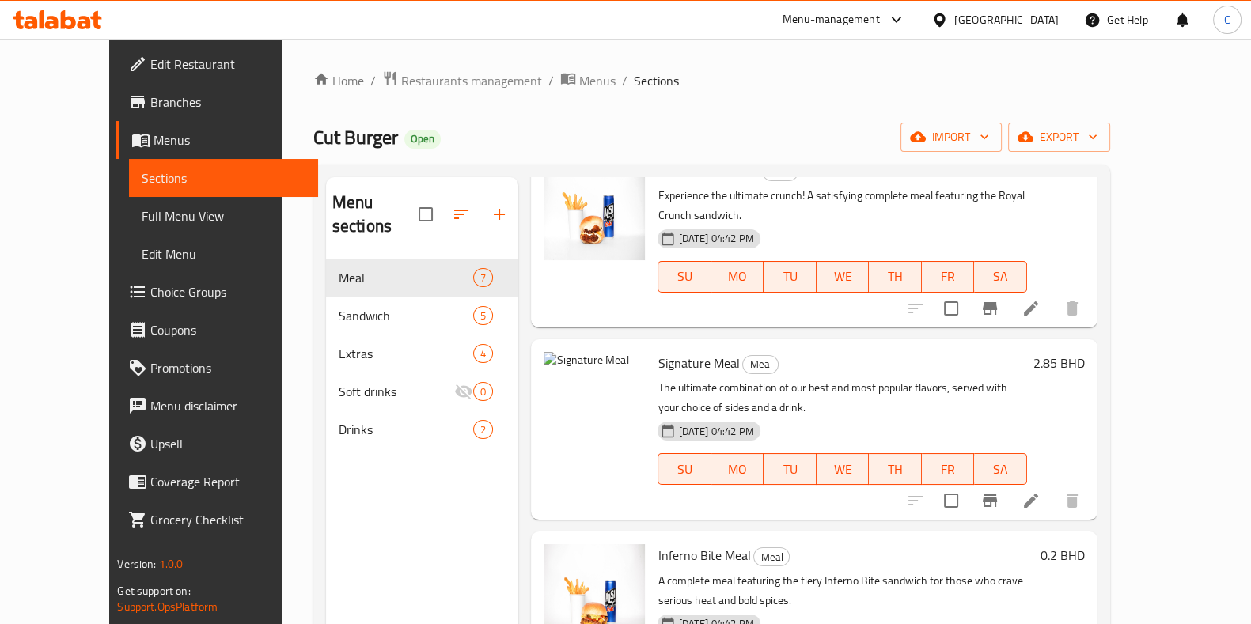
scroll to position [222, 0]
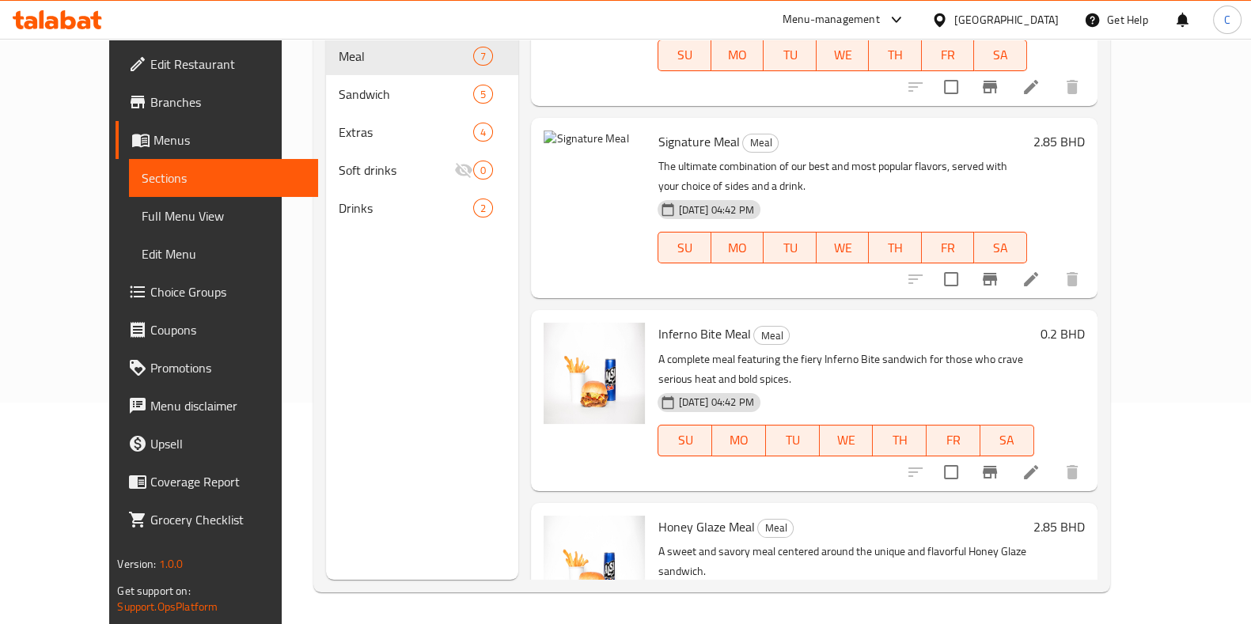
click at [1005, 350] on p "A complete meal featuring the fiery Inferno Bite sandwich for those who crave s…" at bounding box center [846, 370] width 376 height 40
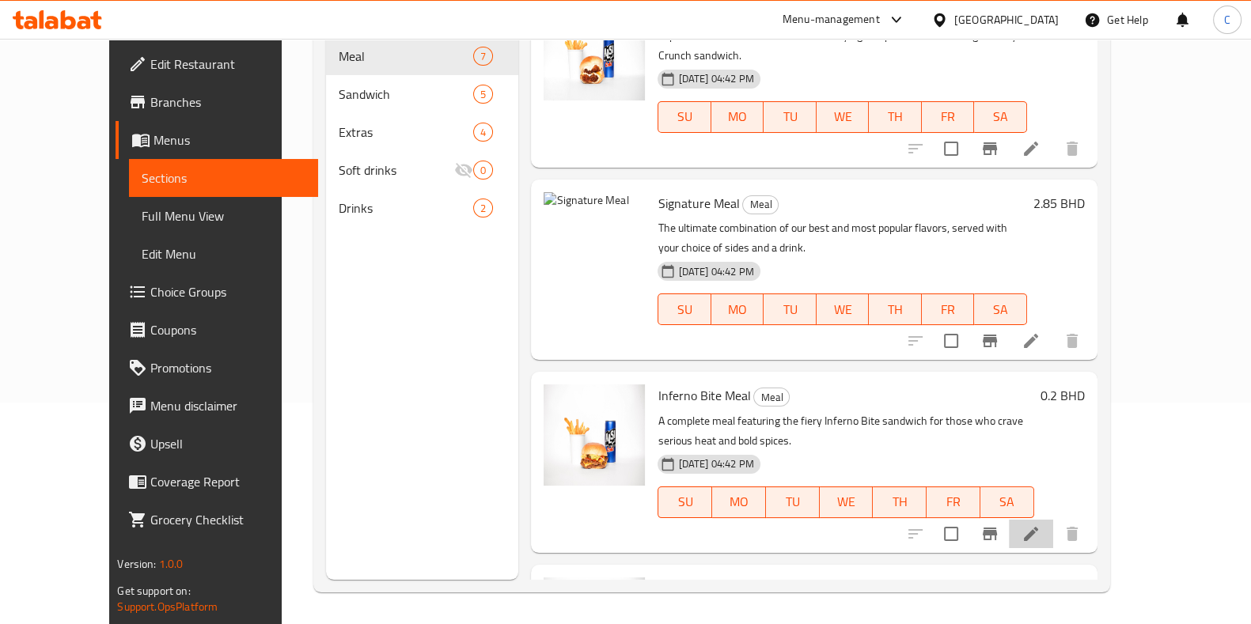
click at [1053, 520] on li at bounding box center [1031, 534] width 44 height 28
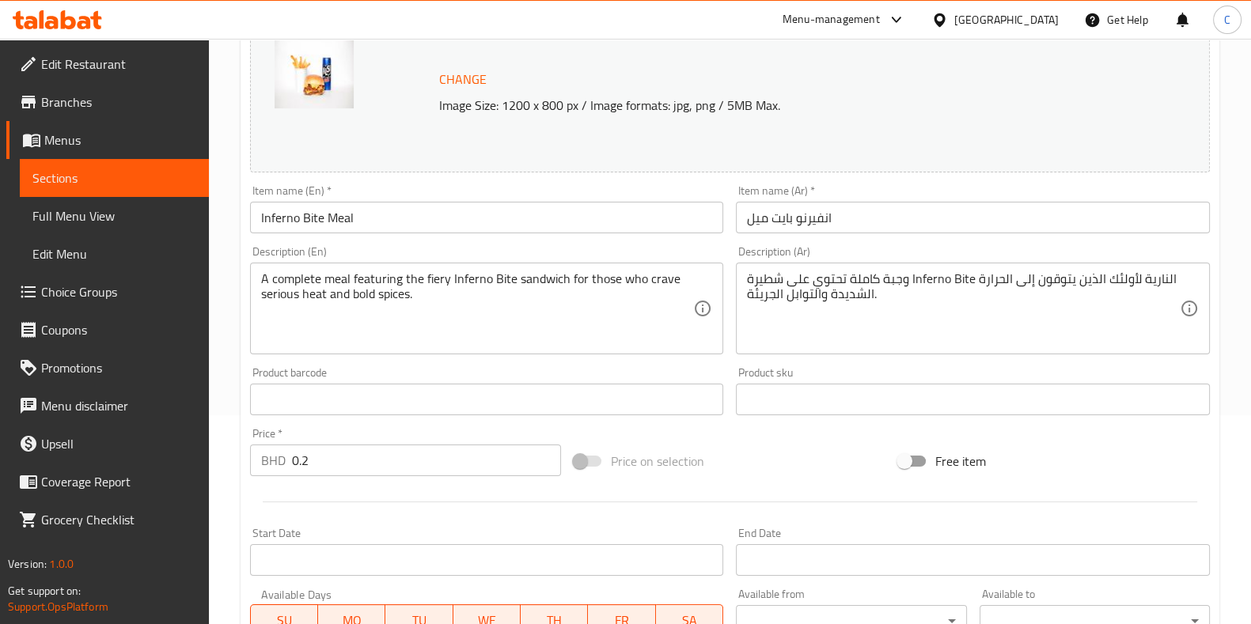
scroll to position [221, 0]
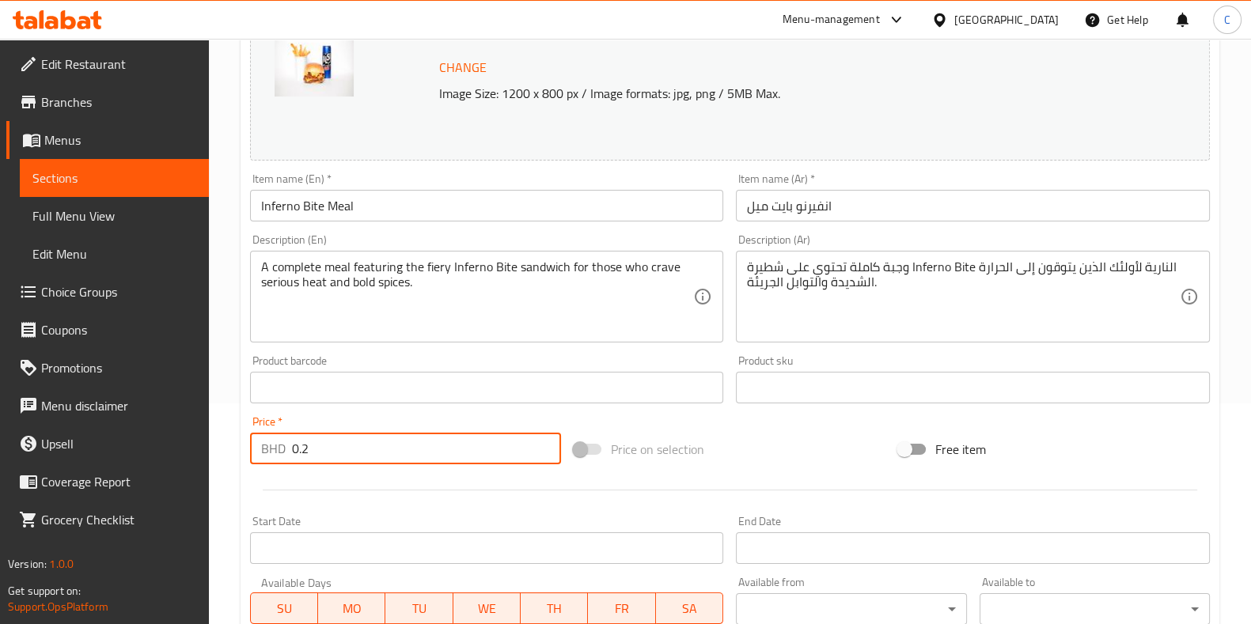
click at [391, 453] on input "0.2" at bounding box center [427, 449] width 270 height 32
type input "0"
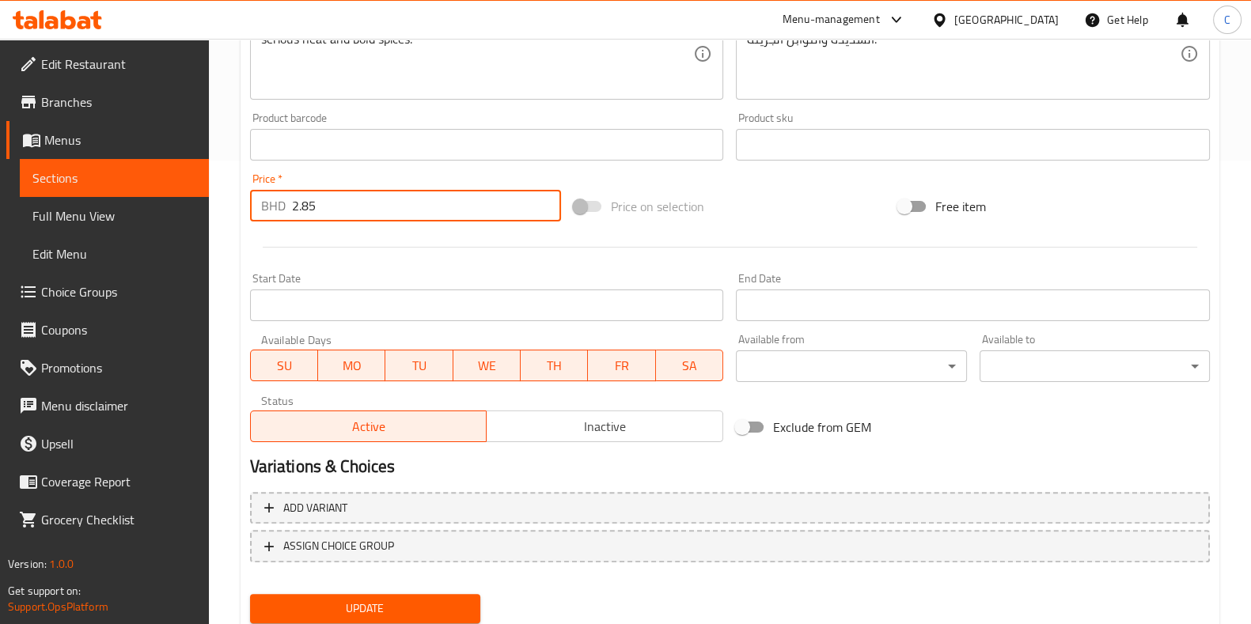
scroll to position [515, 0]
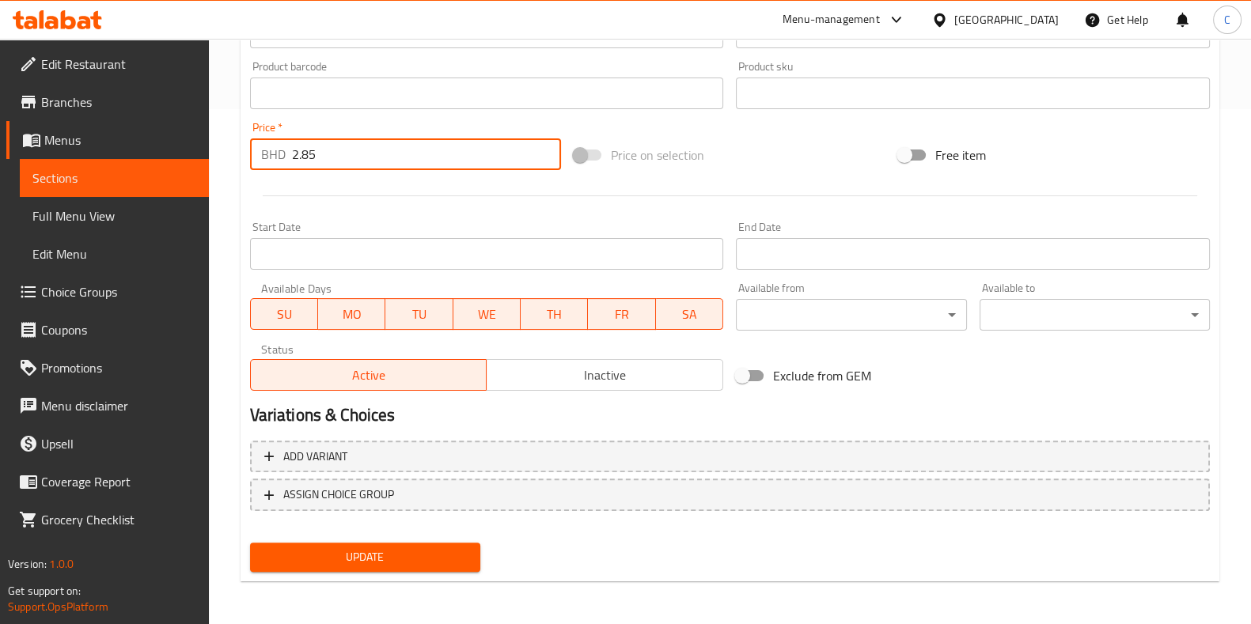
type input "2.85"
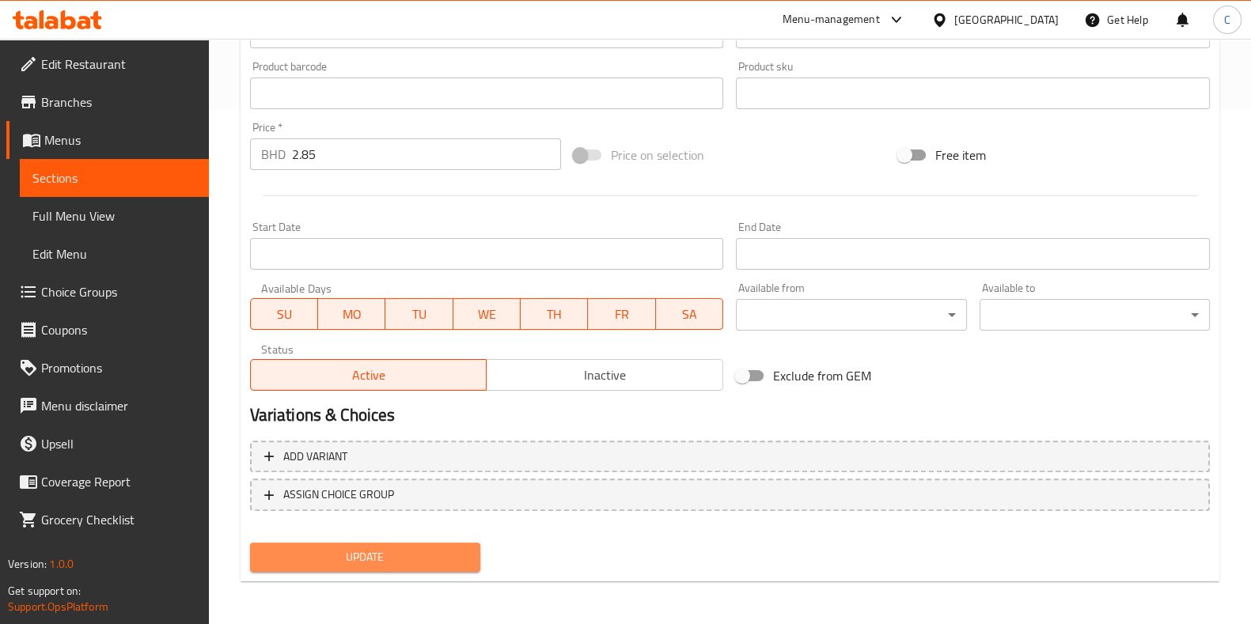
click at [368, 552] on span "Update" at bounding box center [365, 558] width 205 height 20
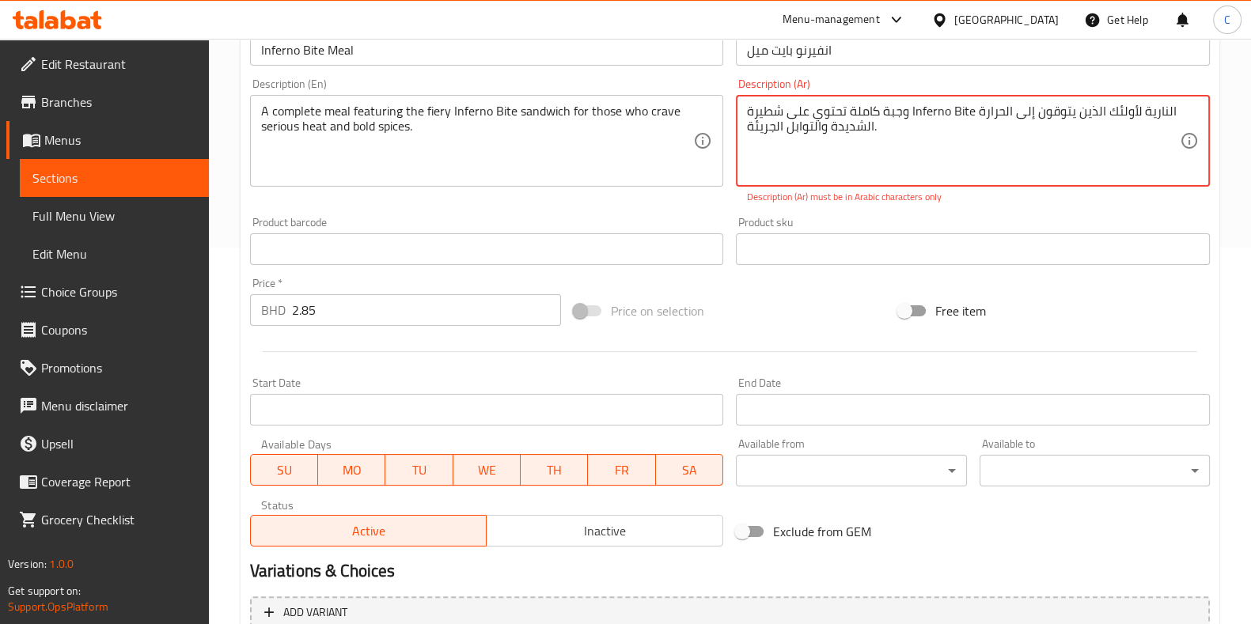
scroll to position [257, 0]
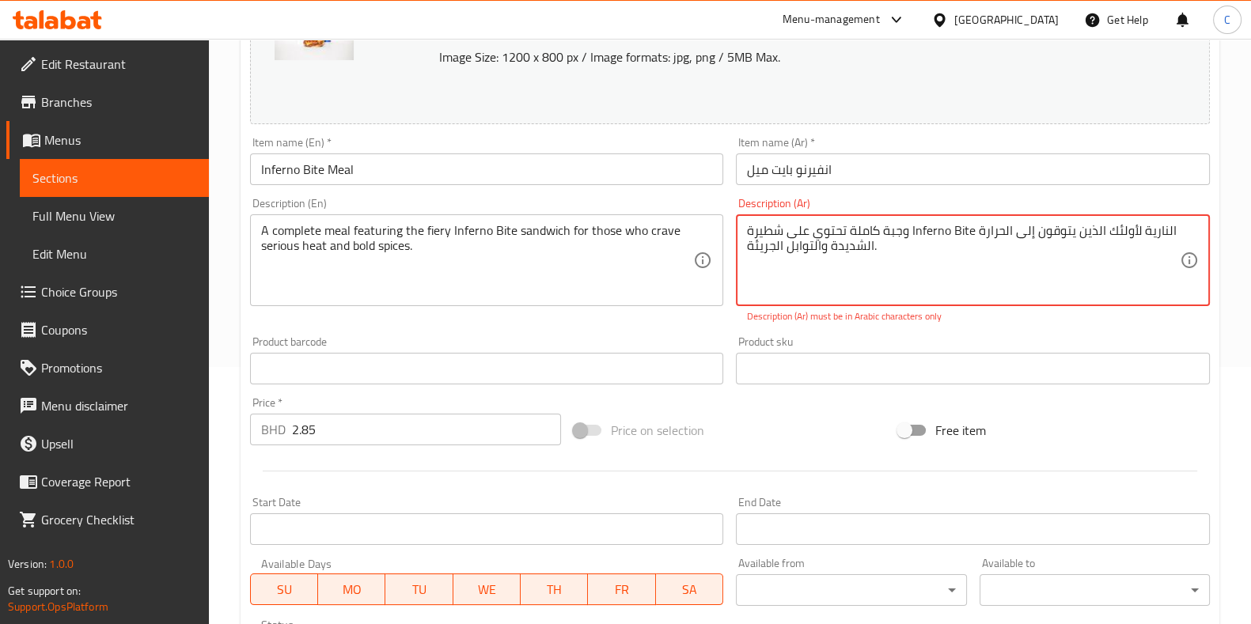
click at [894, 255] on textarea "وجبة كاملة تحتوي على شطيرة Inferno Bite النارية لأولئك الذين يتوقون إلى الحرارة…" at bounding box center [963, 260] width 433 height 75
drag, startPoint x: 972, startPoint y: 233, endPoint x: 912, endPoint y: 230, distance: 60.2
click at [912, 230] on textarea "وجبة كاملة تحتوي على شطيرة Inferno Bite النارية لأولئك الذين يتوقون إلى الحرارة…" at bounding box center [963, 260] width 433 height 75
click at [758, 243] on textarea "وجبة كاملة تحتوي على شطيرة Inferno Bite النارية لأولئك الذين يتوقون إلى الحرارة…" at bounding box center [963, 260] width 433 height 75
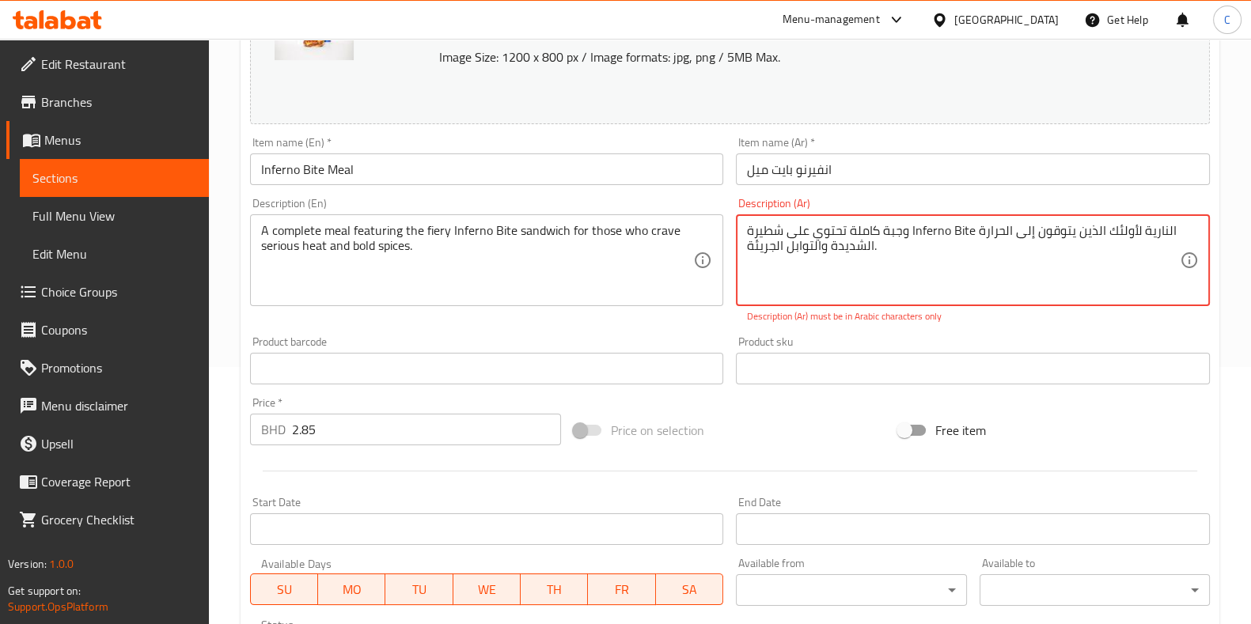
click at [758, 243] on textarea "وجبة كاملة تحتوي على شطيرة Inferno Bite النارية لأولئك الذين يتوقون إلى الحرارة…" at bounding box center [963, 260] width 433 height 75
click at [803, 249] on textarea "وجبة كاملة تحتوي على شطيرة Inferno Bite النارية لأولئك الذين يتوقون إلى الحرارة…" at bounding box center [963, 260] width 433 height 75
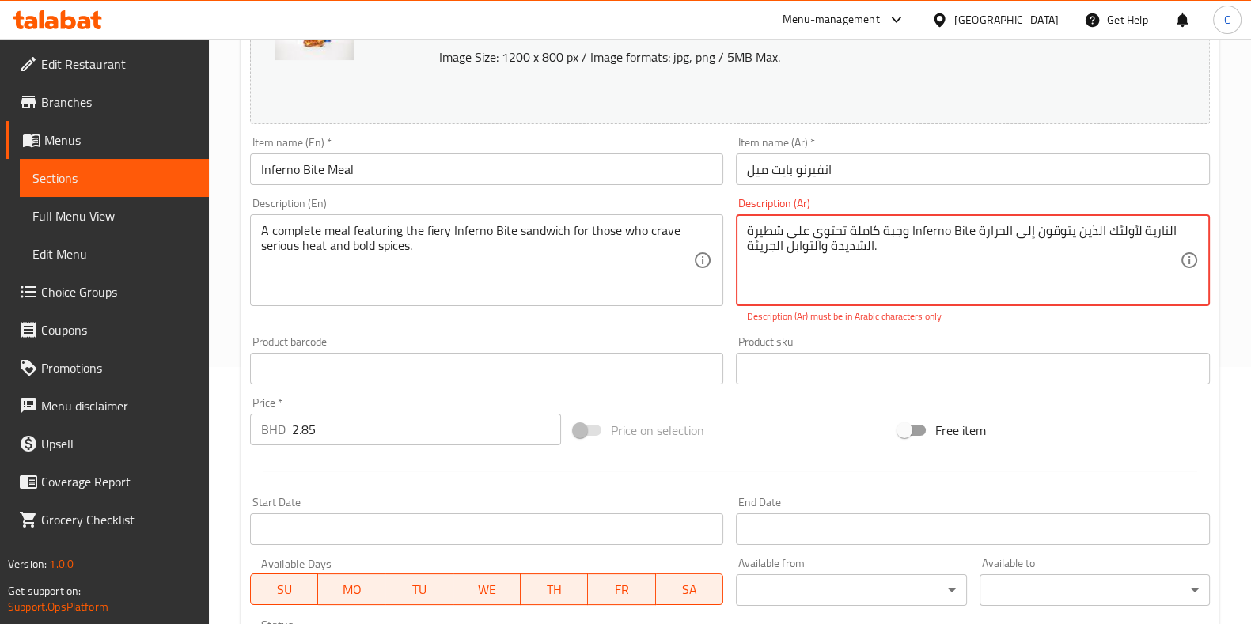
click at [803, 249] on textarea "وجبة كاملة تحتوي على شطيرة Inferno Bite النارية لأولئك الذين يتوقون إلى الحرارة…" at bounding box center [963, 260] width 433 height 75
paste textarea "نارية قضمة الجحيم الذين يتوقون إلى درجات حرارة"
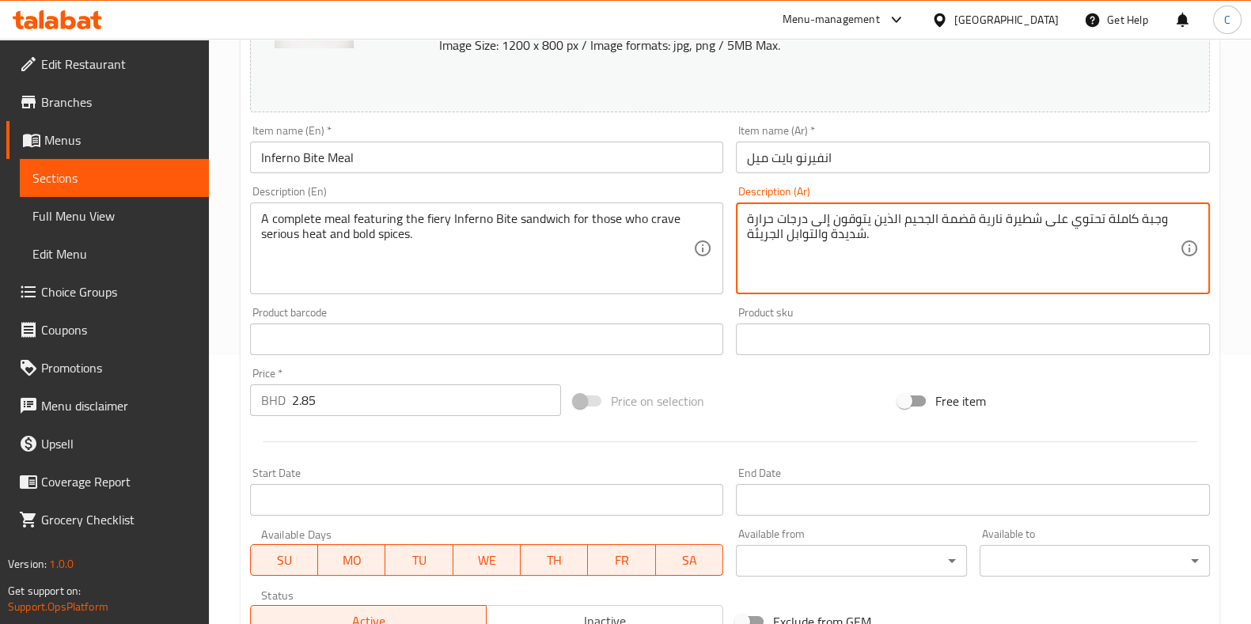
scroll to position [515, 0]
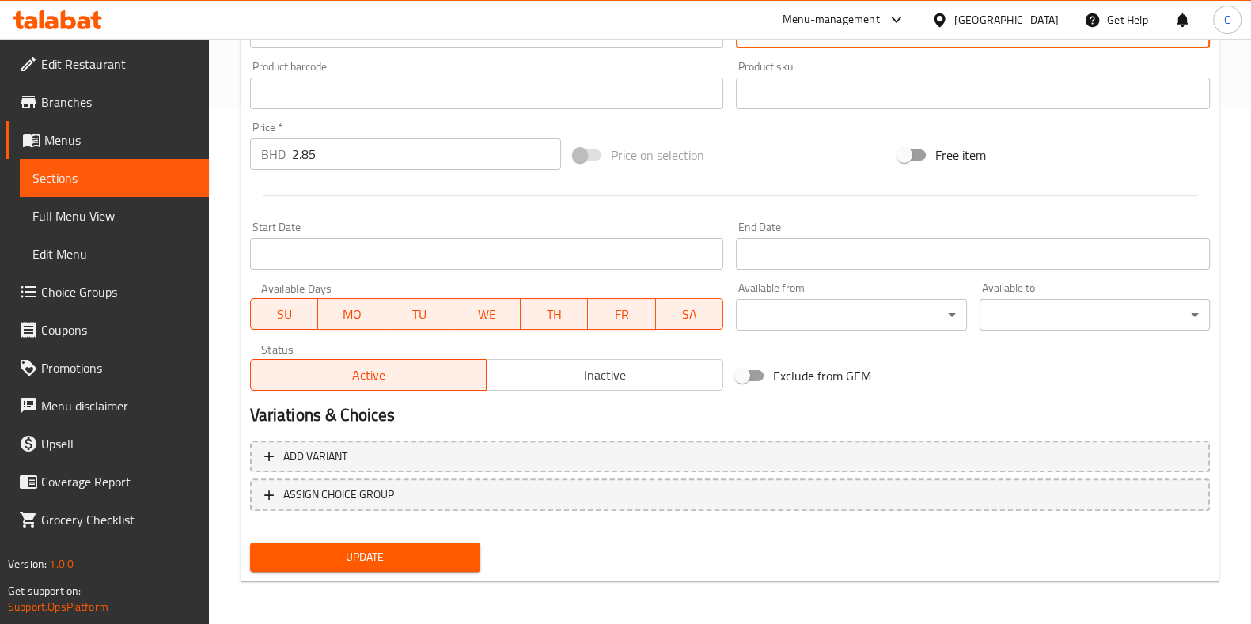
type textarea "وجبة كاملة تحتوي على شطيرة نارية قضمة الجحيم الذين يتوقون إلى درجات حرارة شديدة…"
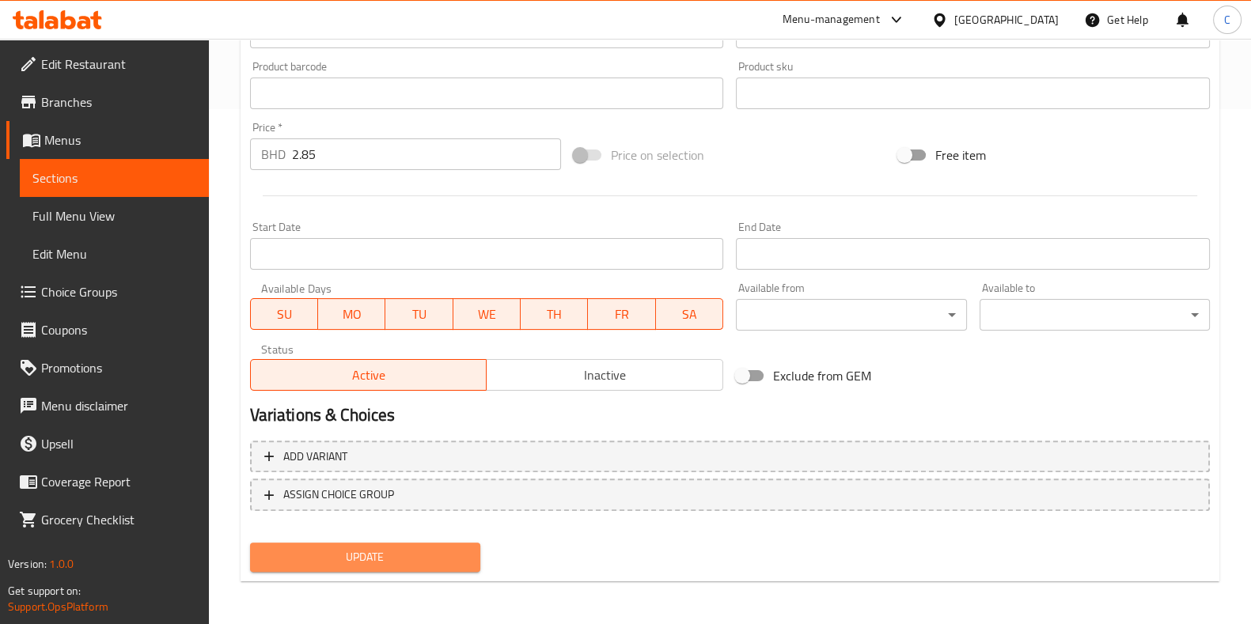
click at [431, 552] on span "Update" at bounding box center [365, 558] width 205 height 20
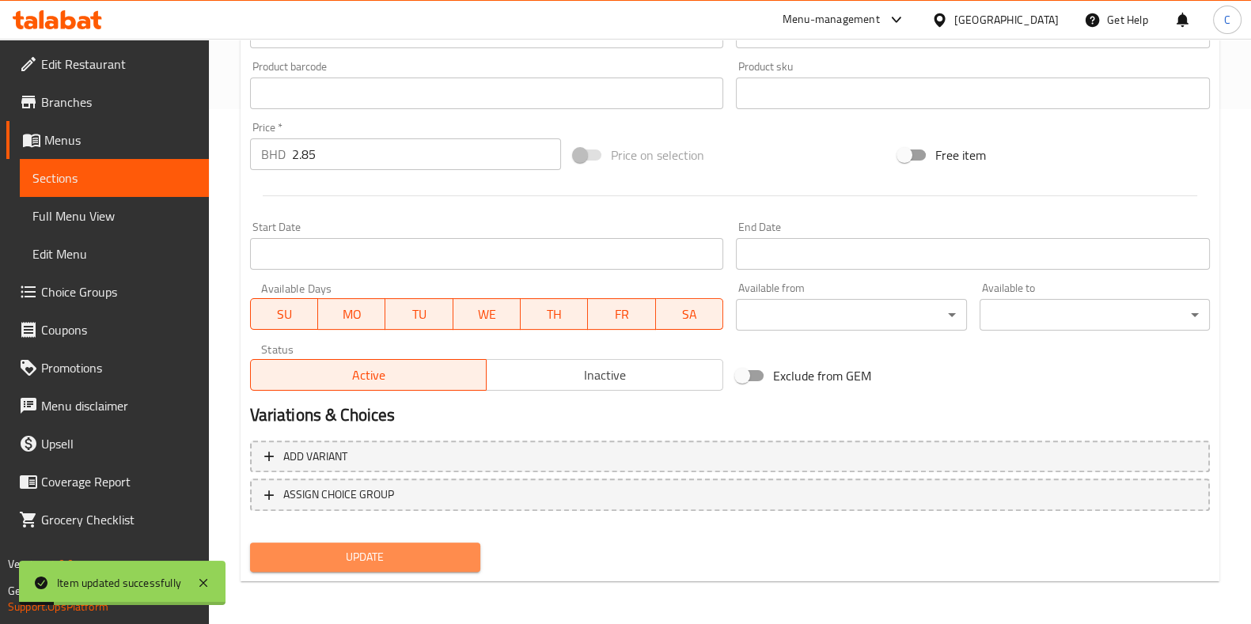
click at [431, 552] on span "Update" at bounding box center [365, 558] width 205 height 20
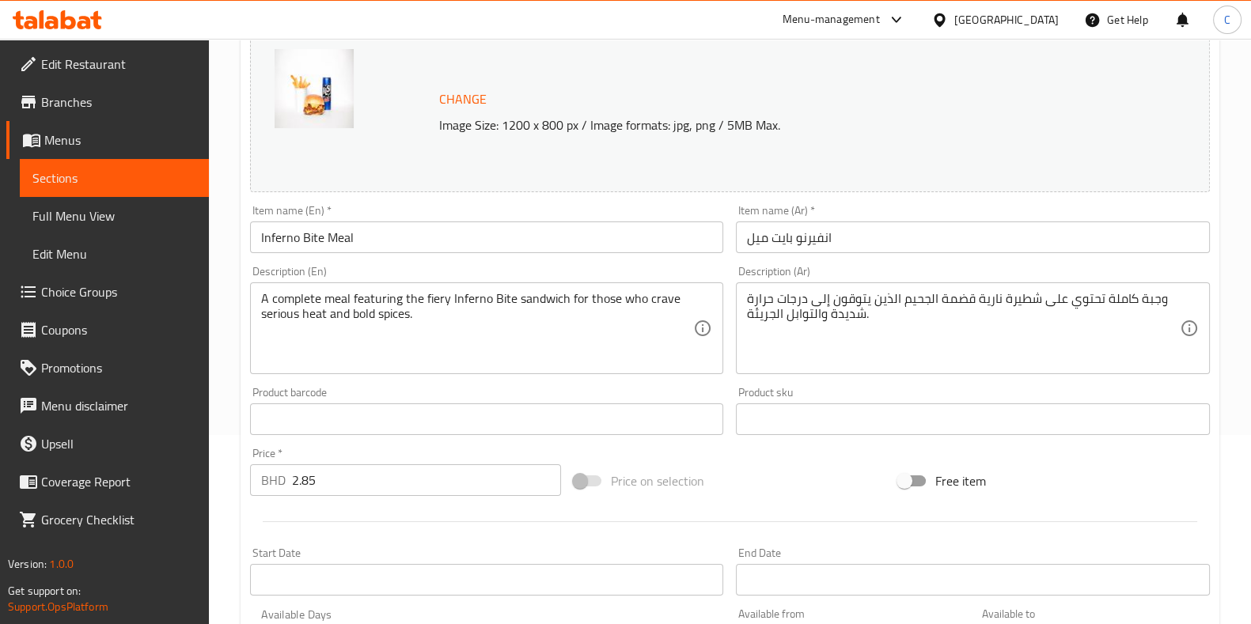
scroll to position [0, 0]
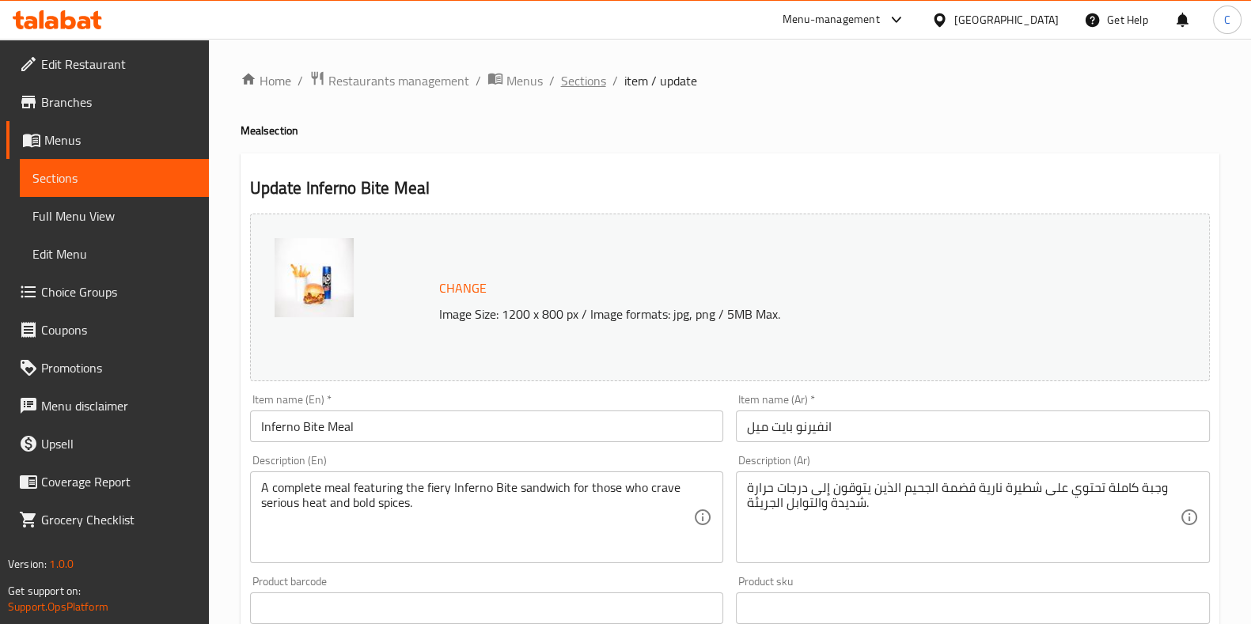
click at [570, 90] on span "Sections" at bounding box center [583, 80] width 45 height 19
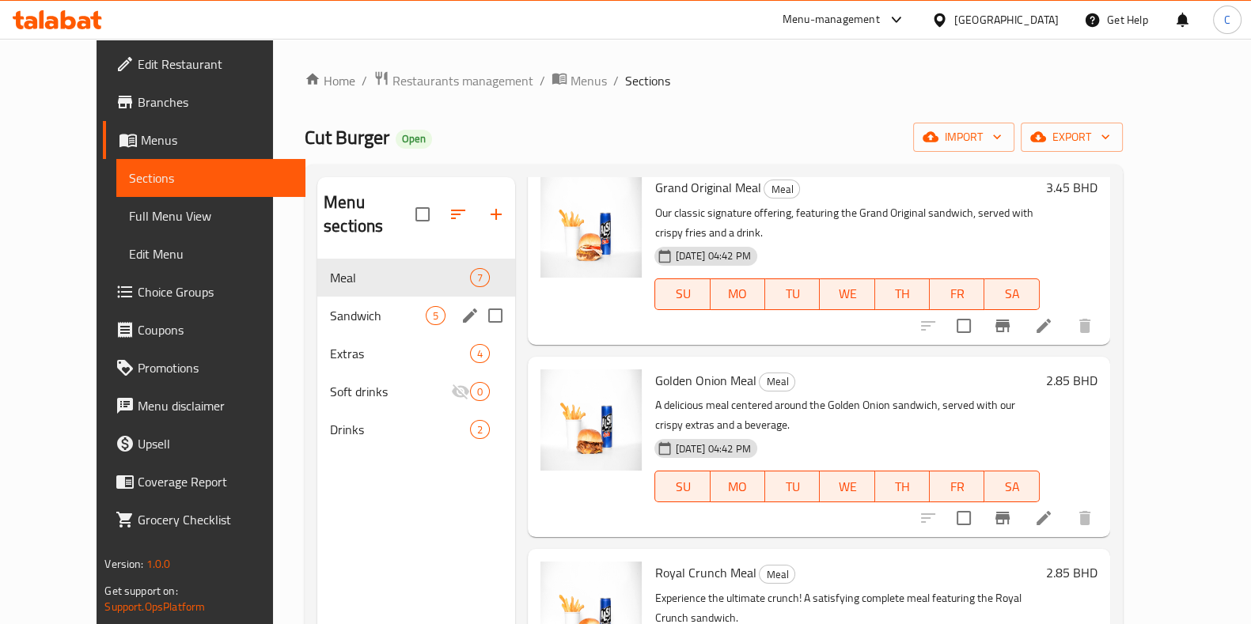
scroll to position [239, 0]
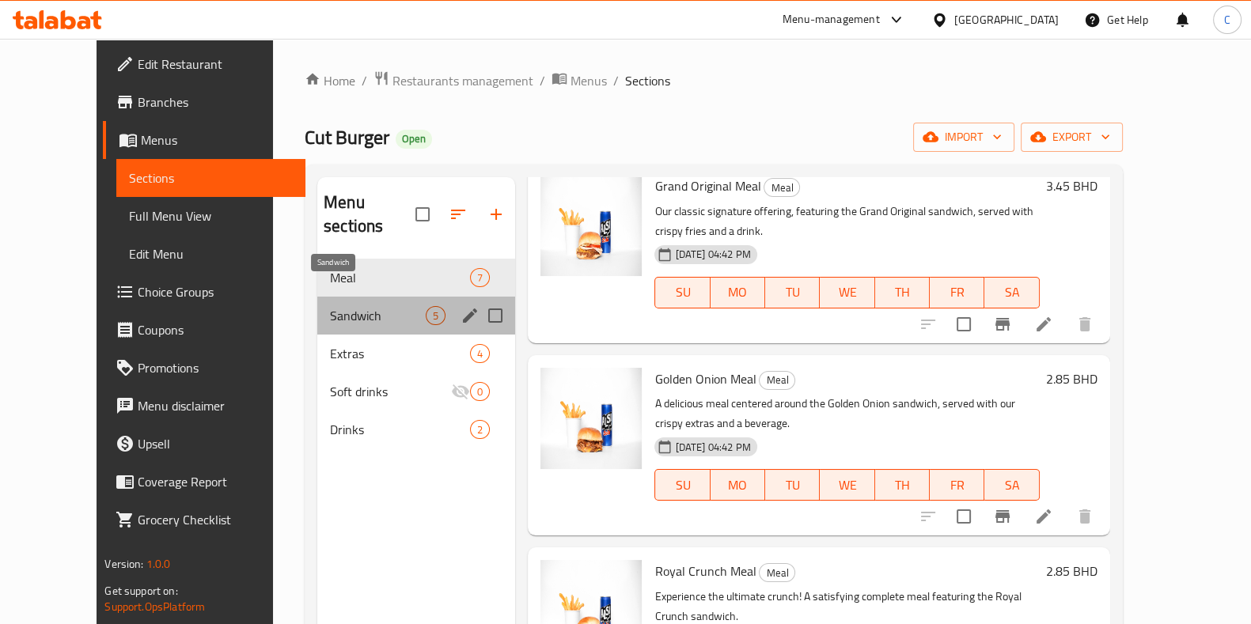
click at [396, 306] on span "Sandwich" at bounding box center [378, 315] width 96 height 19
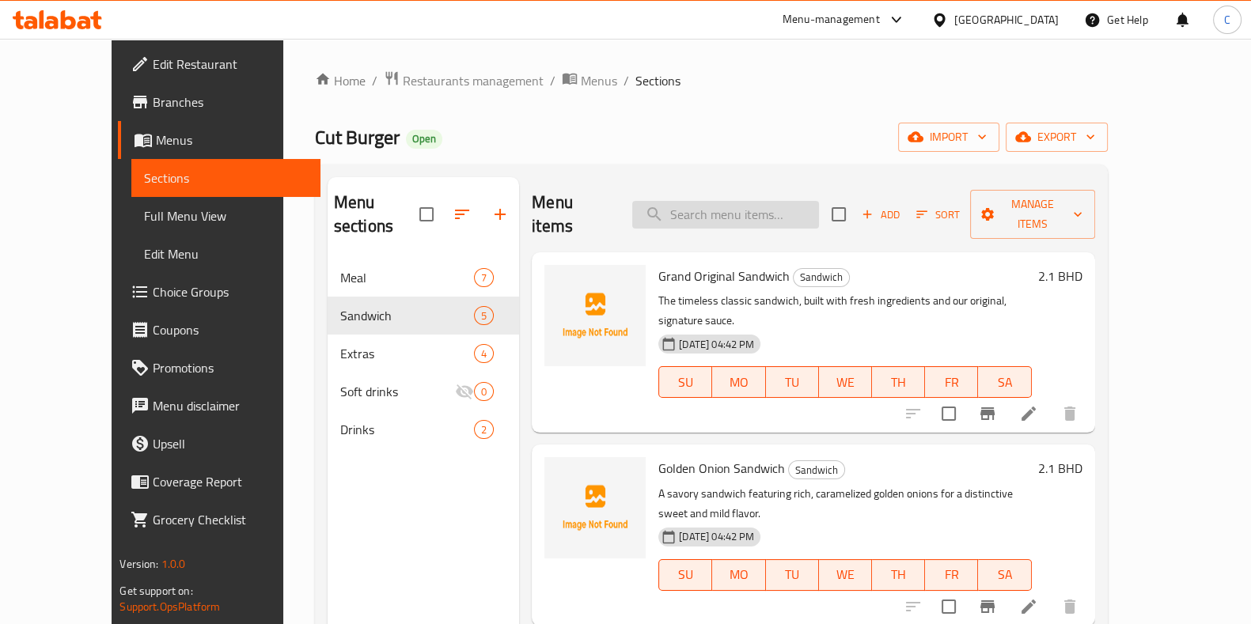
click at [743, 201] on input "search" at bounding box center [725, 215] width 187 height 28
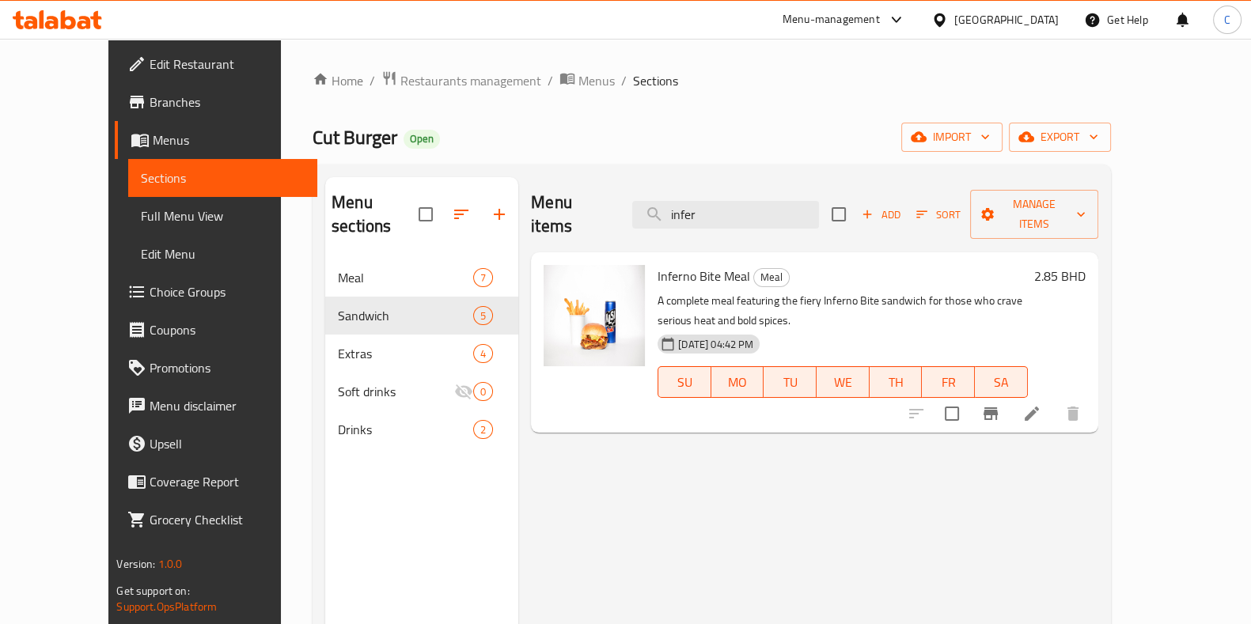
type input "infer"
click at [579, 72] on span "Menus" at bounding box center [597, 80] width 36 height 19
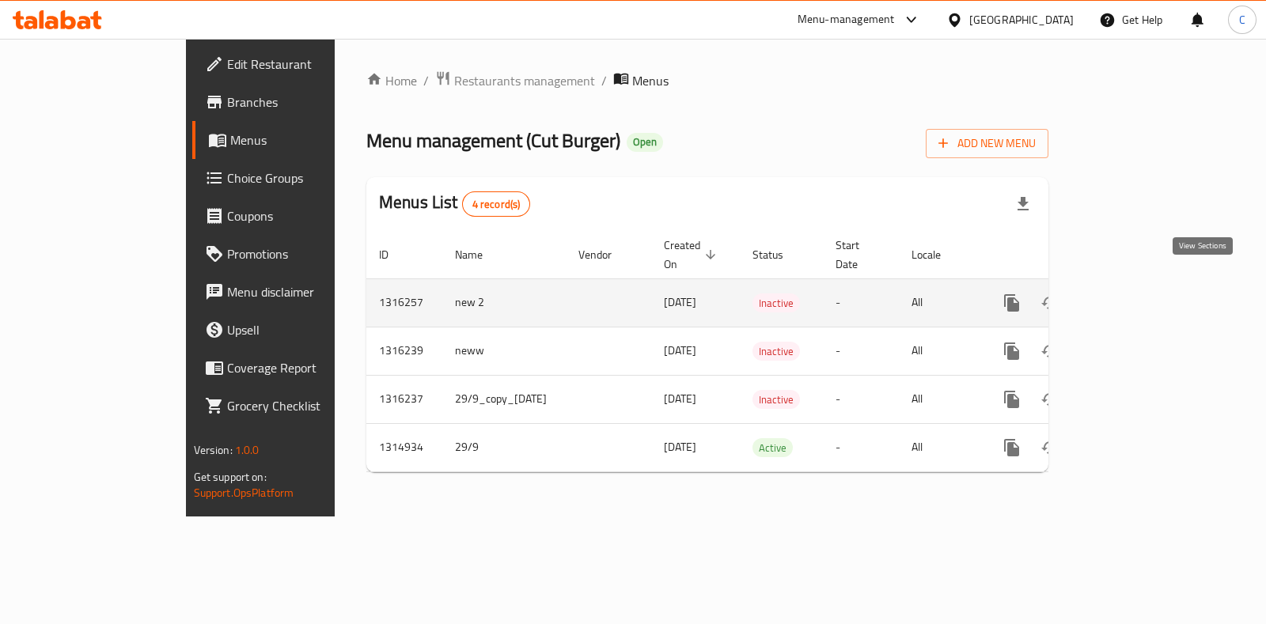
click at [1136, 294] on icon "enhanced table" at bounding box center [1126, 303] width 19 height 19
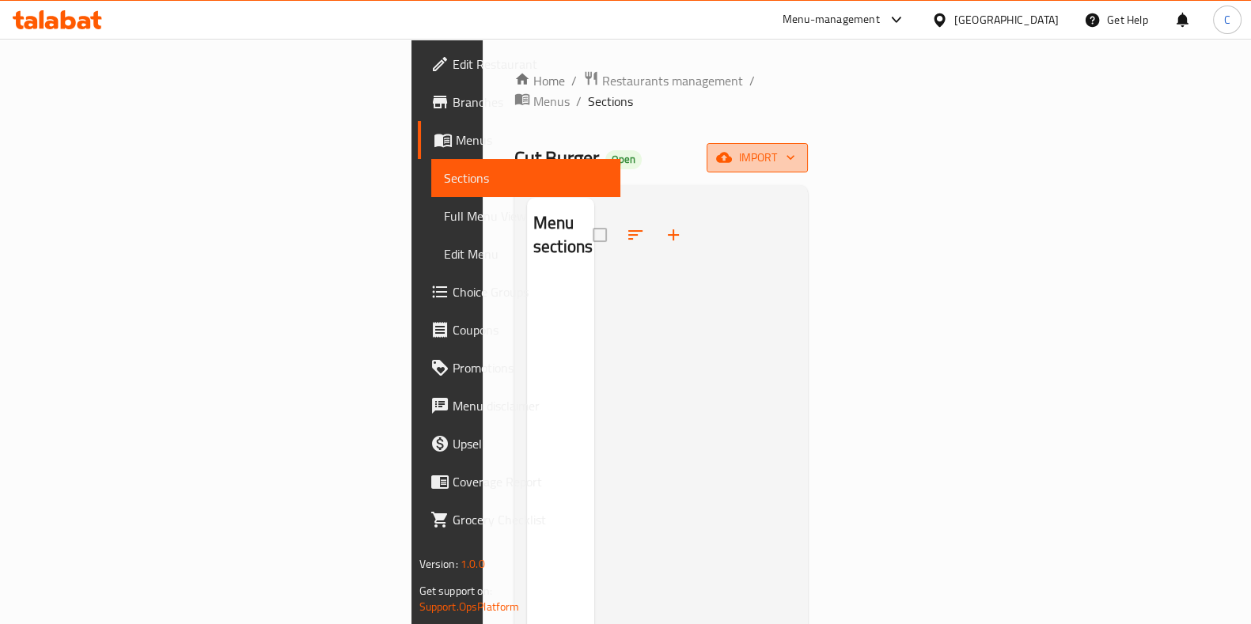
click at [808, 150] on button "import" at bounding box center [757, 157] width 101 height 29
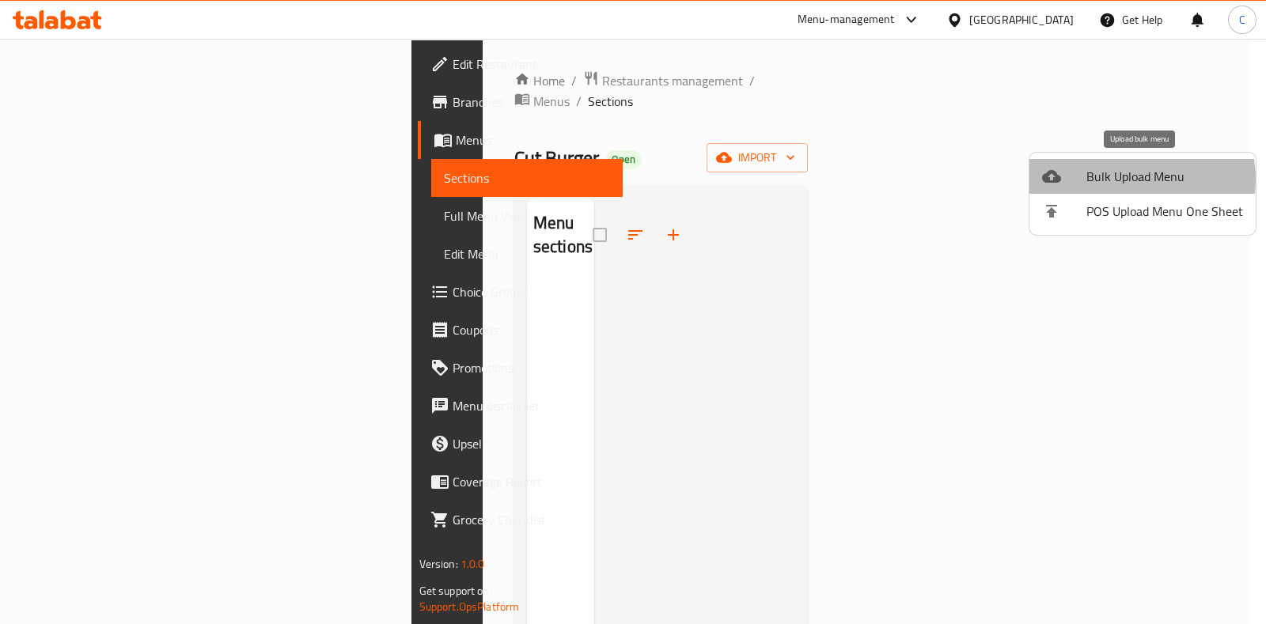
click at [1117, 180] on span "Bulk Upload Menu" at bounding box center [1165, 176] width 157 height 19
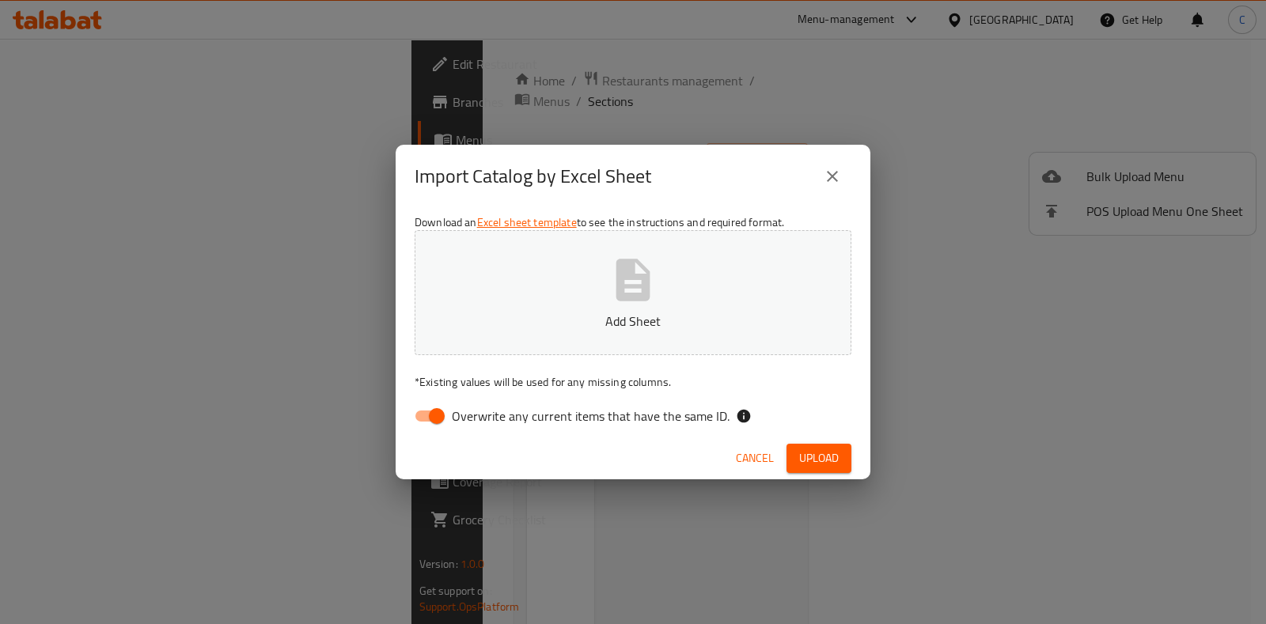
click at [621, 275] on icon "button" at bounding box center [634, 280] width 34 height 42
click at [822, 451] on span "Upload" at bounding box center [819, 459] width 40 height 20
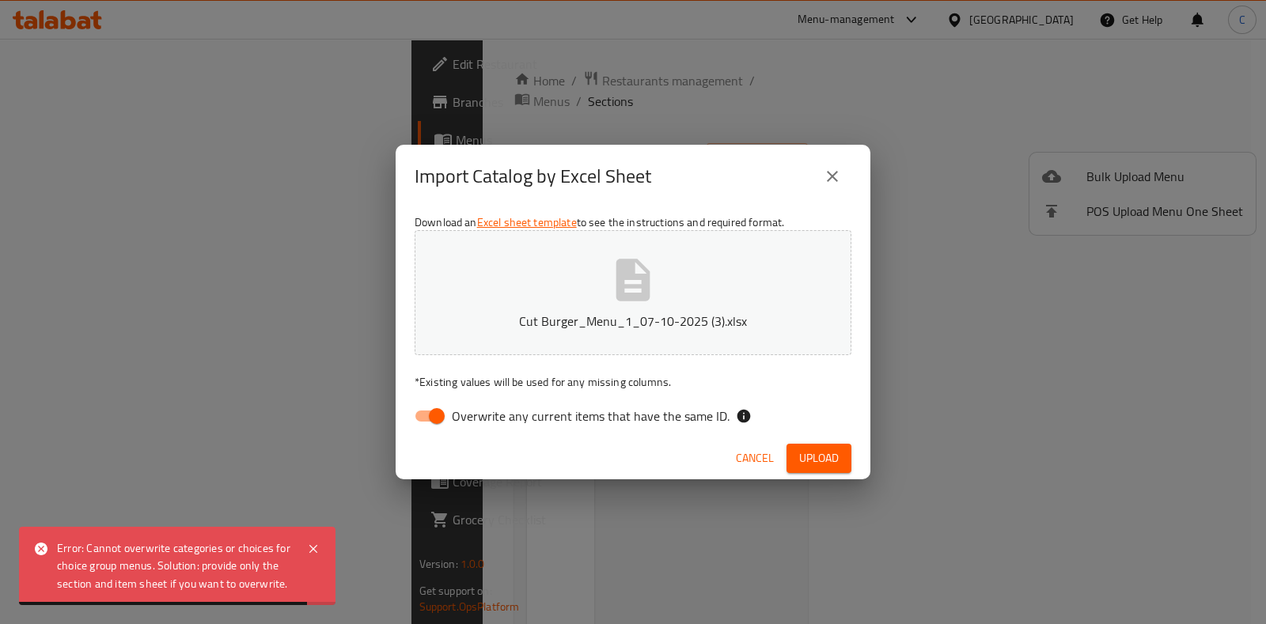
click at [483, 408] on span "Overwrite any current items that have the same ID." at bounding box center [591, 416] width 278 height 19
click at [482, 408] on input "Overwrite any current items that have the same ID." at bounding box center [437, 416] width 90 height 30
checkbox input "false"
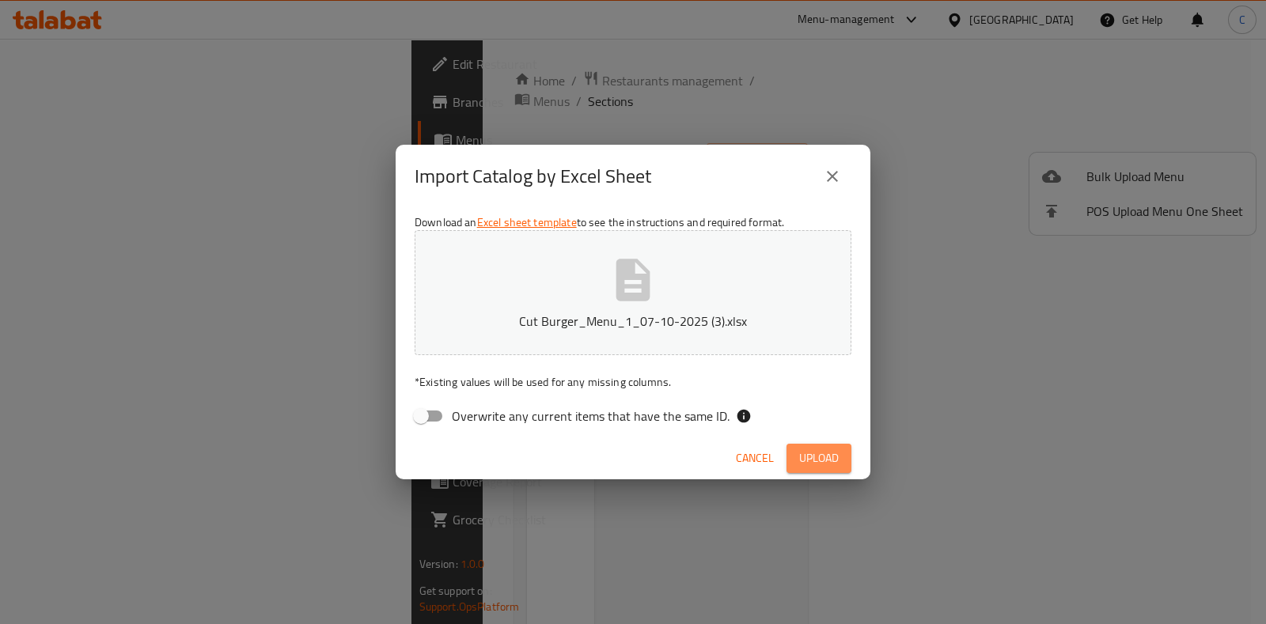
click at [839, 457] on button "Upload" at bounding box center [819, 458] width 65 height 29
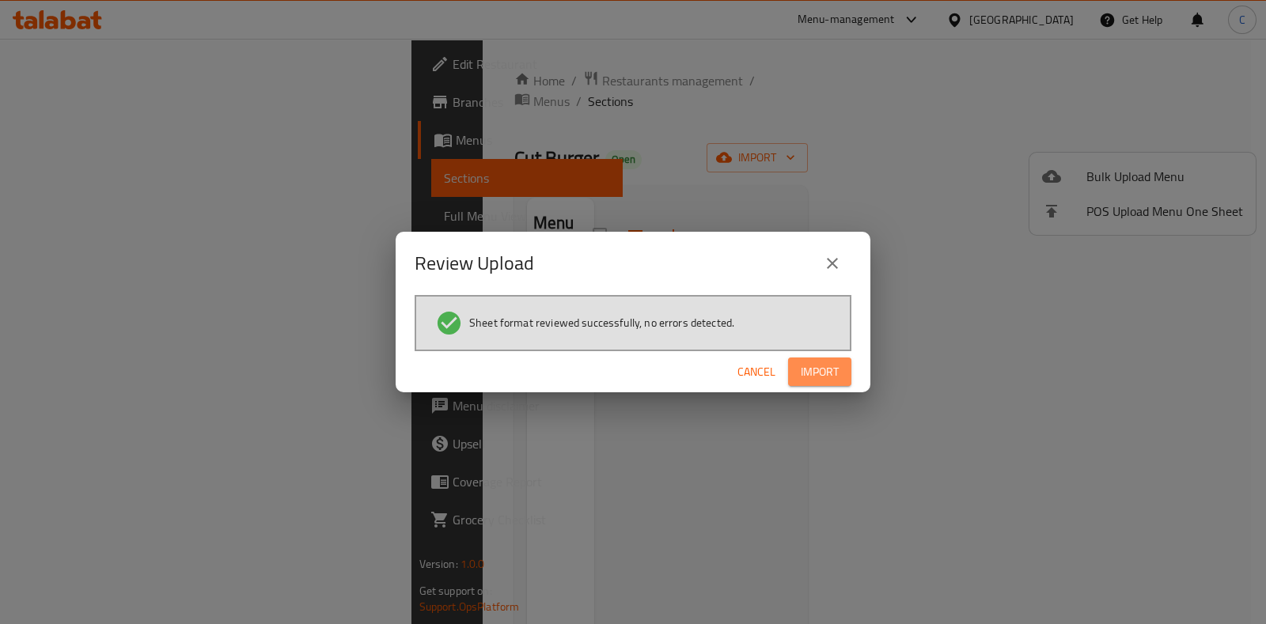
click at [830, 368] on span "Import" at bounding box center [820, 372] width 38 height 20
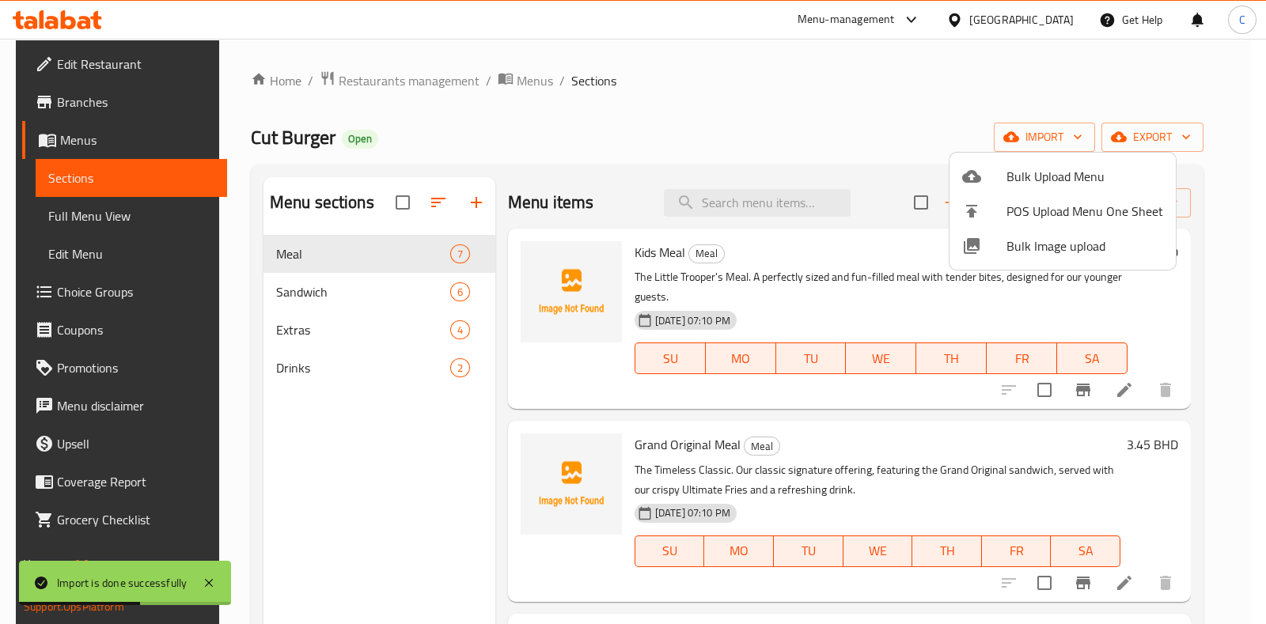
click at [843, 298] on div at bounding box center [633, 312] width 1266 height 624
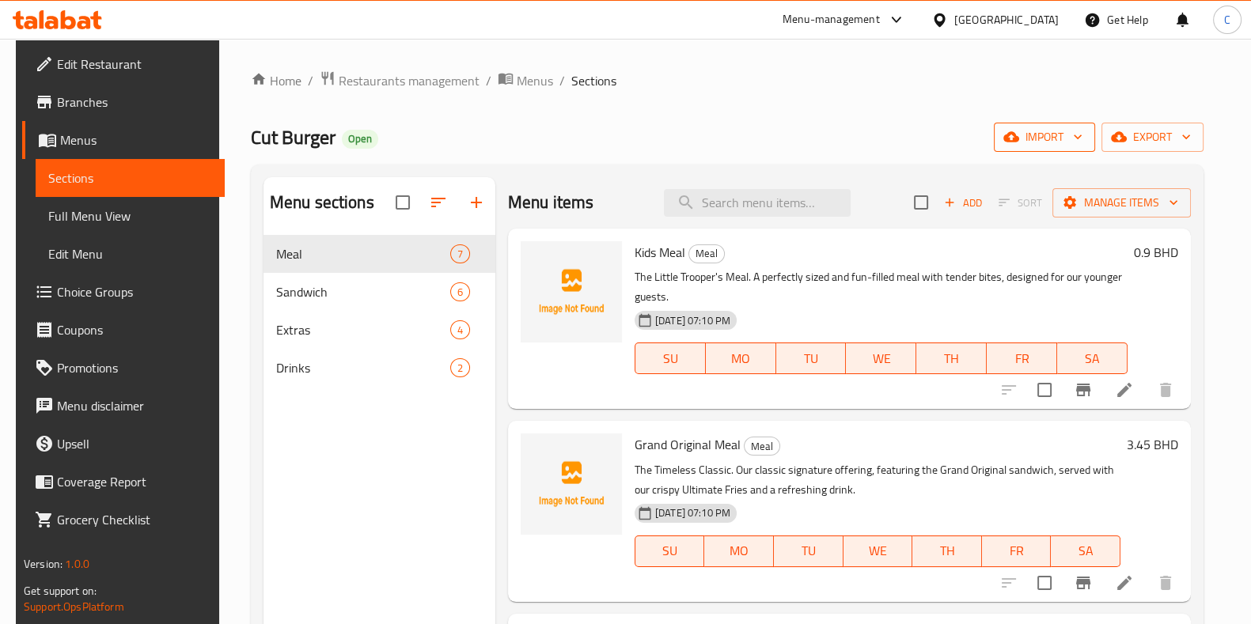
click at [1083, 128] on span "import" at bounding box center [1045, 137] width 76 height 20
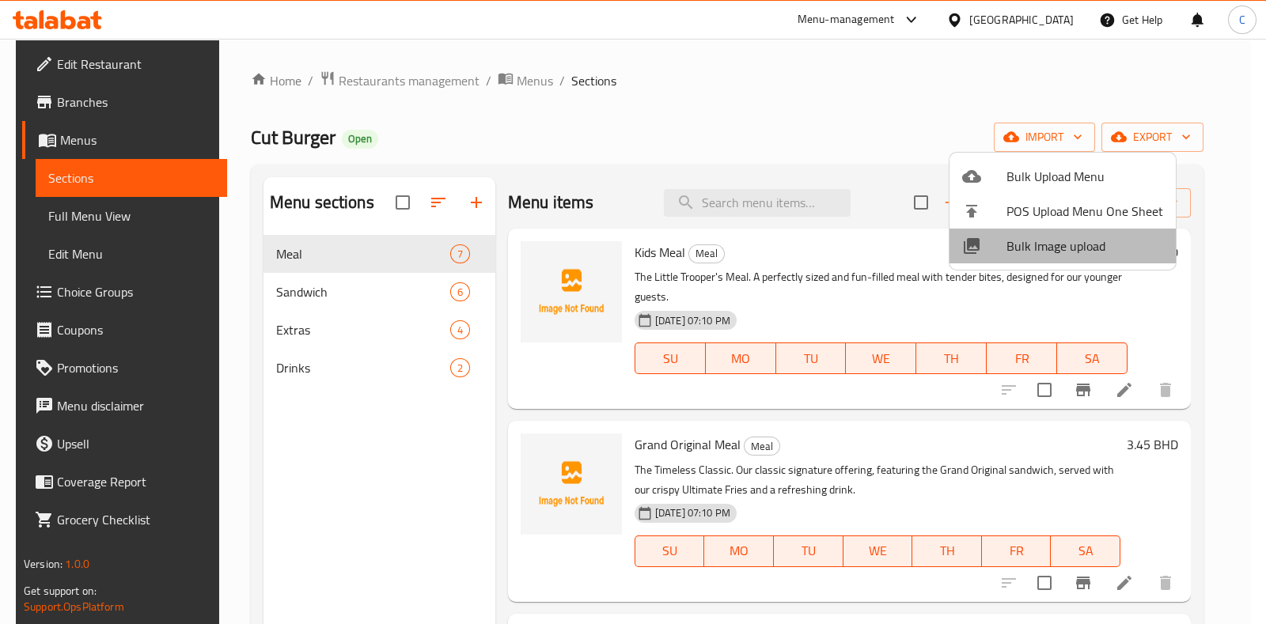
click at [1103, 246] on span "Bulk Image upload" at bounding box center [1085, 246] width 157 height 19
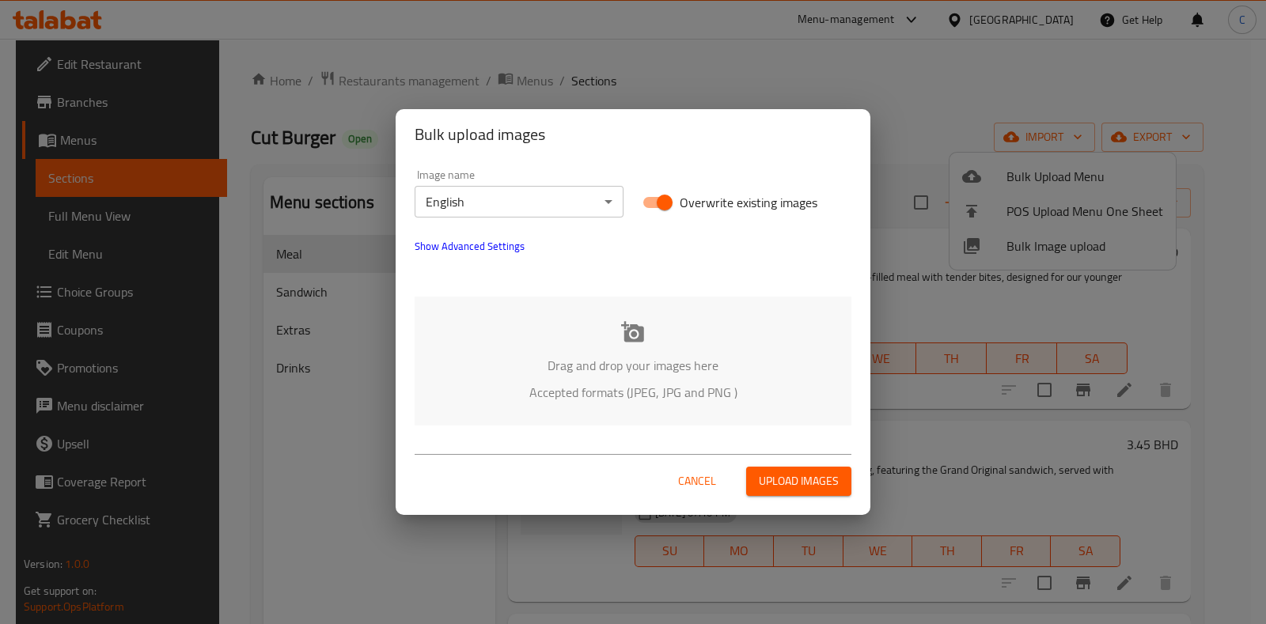
click at [716, 352] on div "Drag and drop your images here Accepted formats (JPEG, JPG and PNG )" at bounding box center [633, 361] width 437 height 129
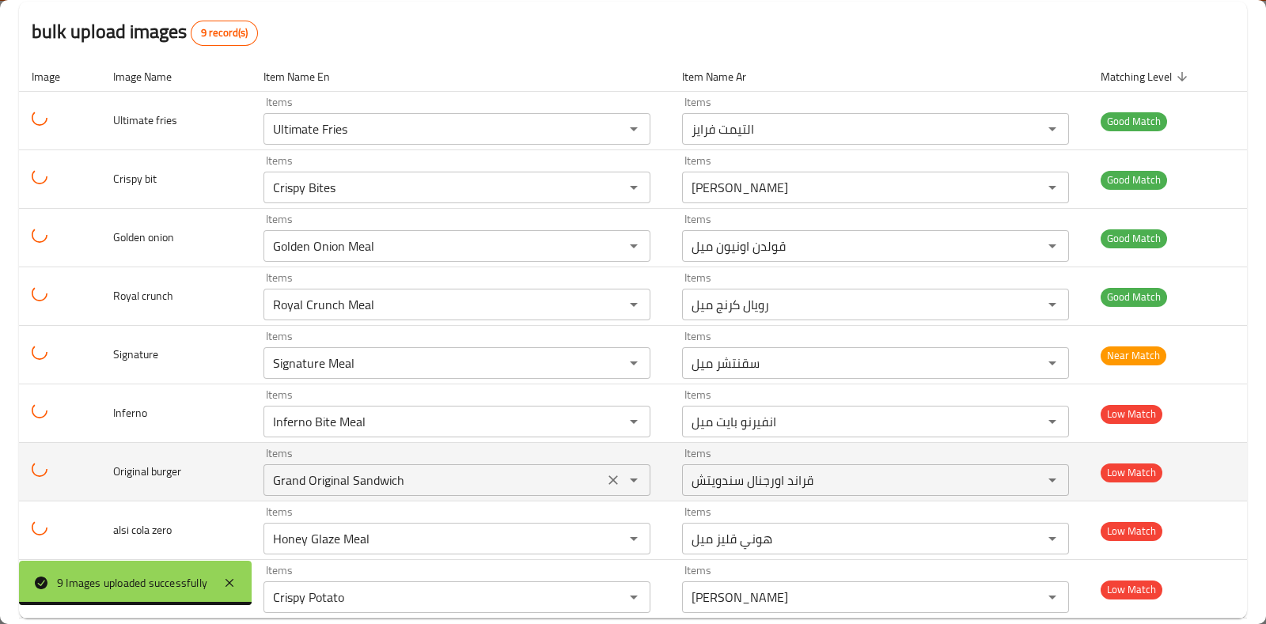
scroll to position [174, 0]
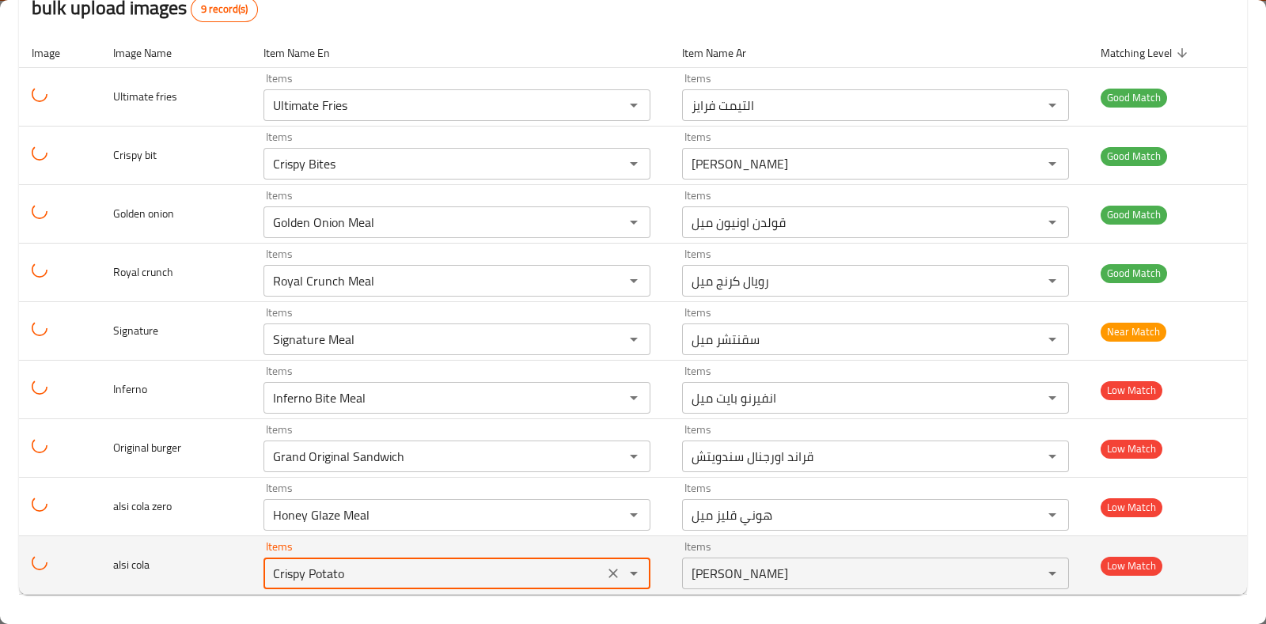
click at [416, 567] on cola "Crispy Potato" at bounding box center [433, 574] width 331 height 22
click at [630, 568] on icon "Open" at bounding box center [633, 573] width 19 height 19
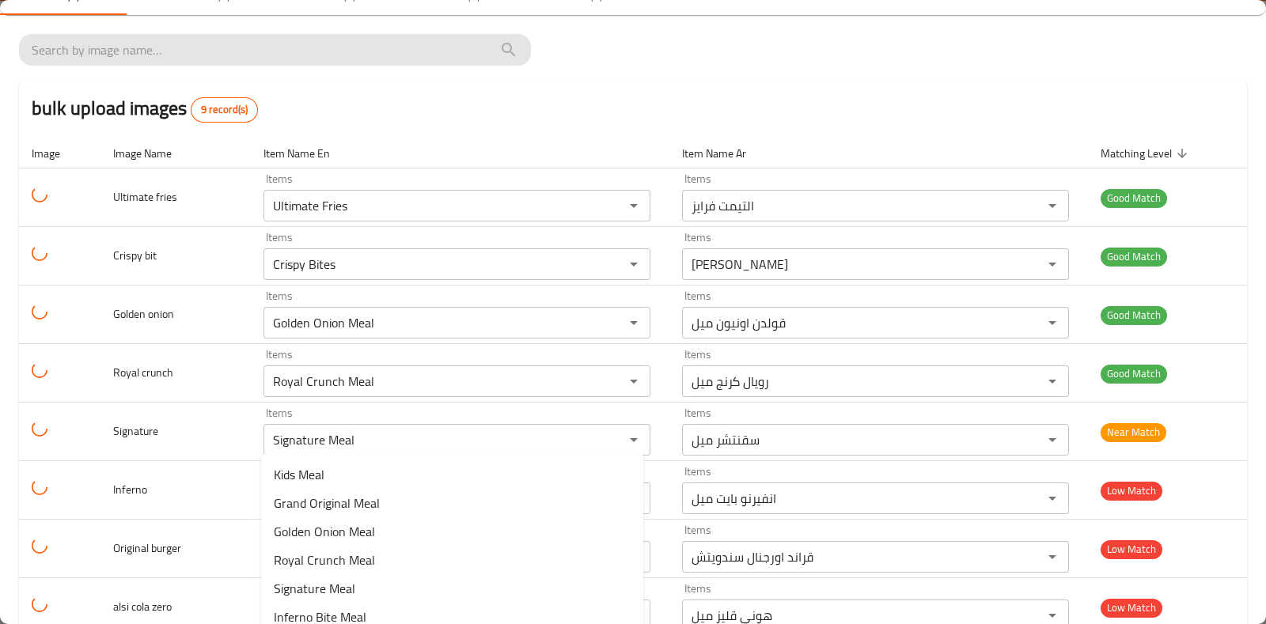
scroll to position [0, 0]
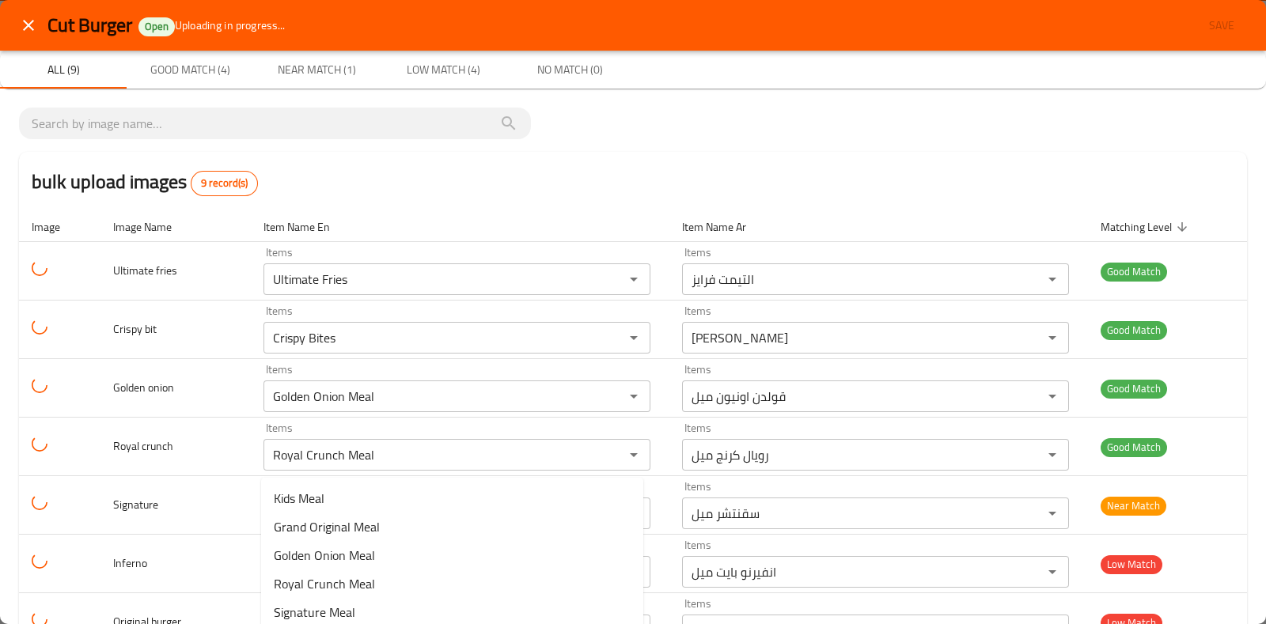
click at [24, 17] on icon "close" at bounding box center [28, 25] width 19 height 19
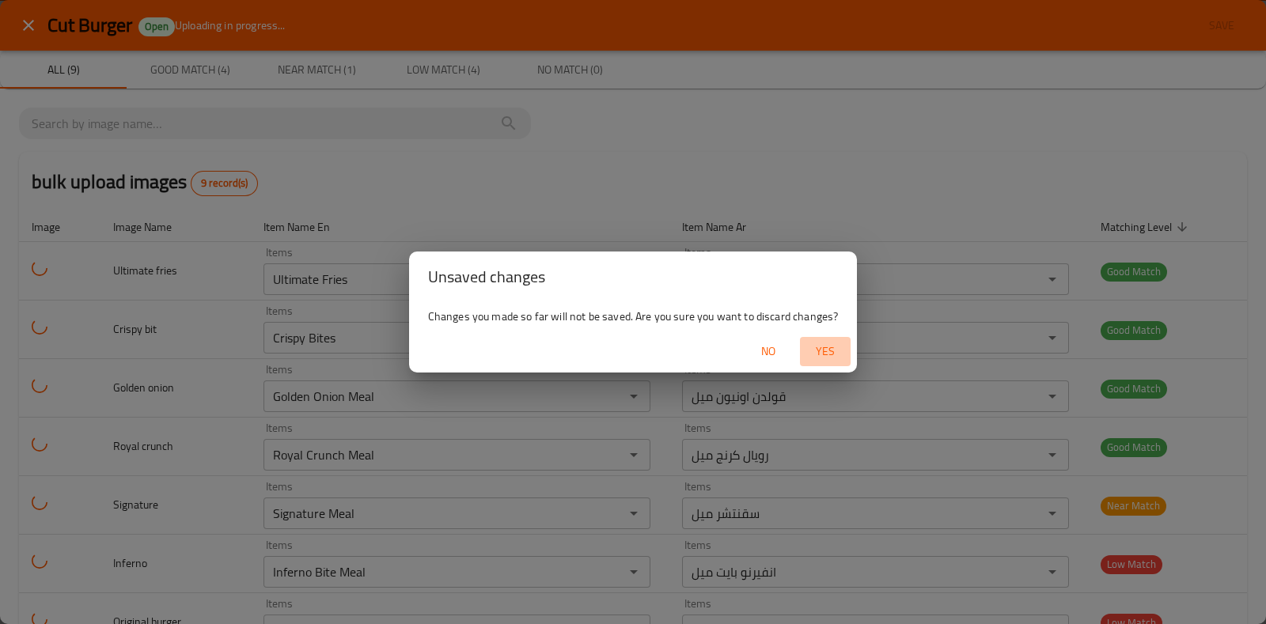
drag, startPoint x: 814, startPoint y: 342, endPoint x: 789, endPoint y: 342, distance: 25.3
click at [815, 342] on span "Yes" at bounding box center [825, 352] width 38 height 20
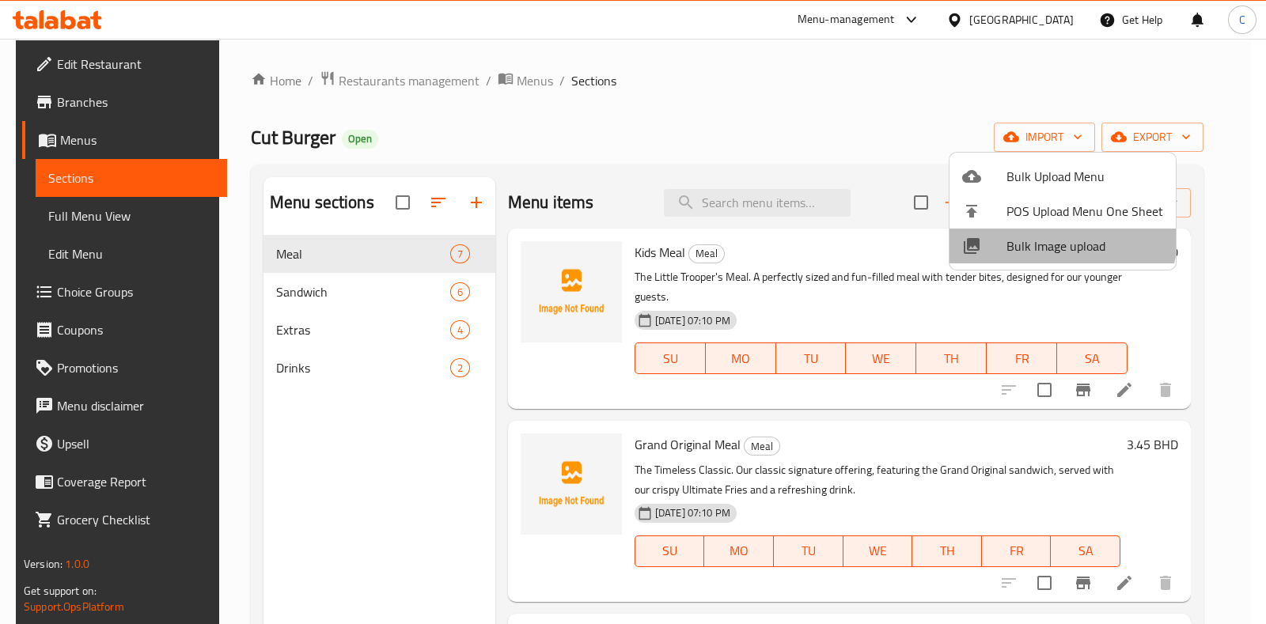
click at [1057, 237] on span "Bulk Image upload" at bounding box center [1085, 246] width 157 height 19
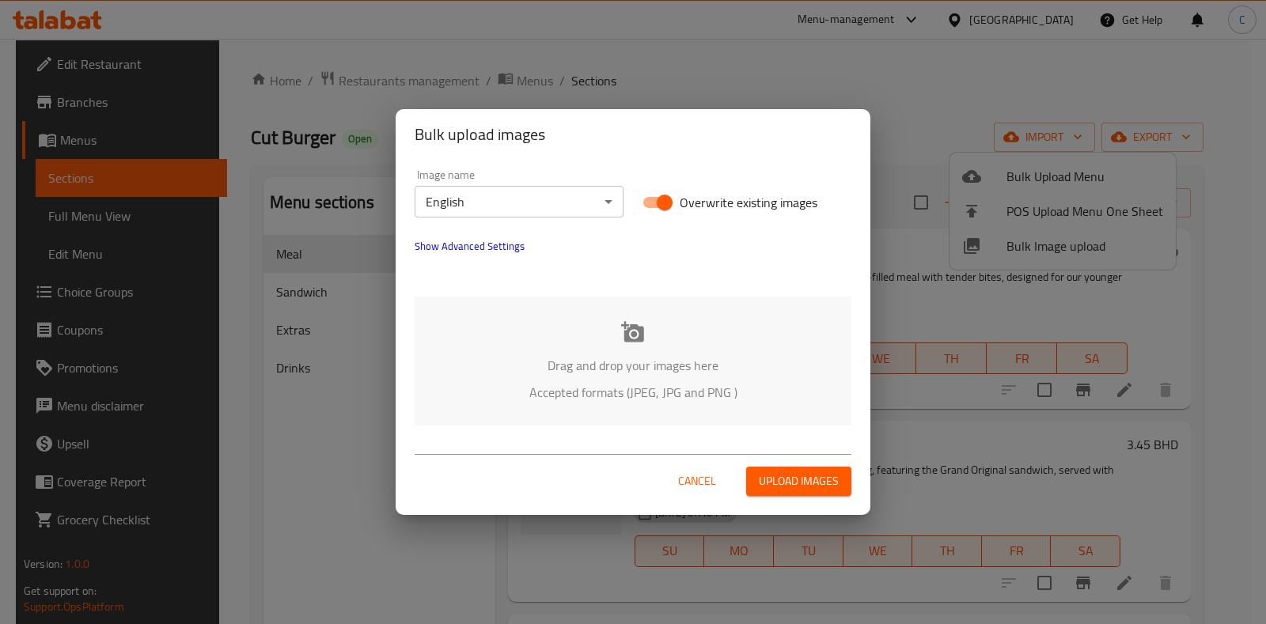
click at [647, 341] on div "Drag and drop your images here Accepted formats (JPEG, JPG and PNG )" at bounding box center [633, 361] width 437 height 129
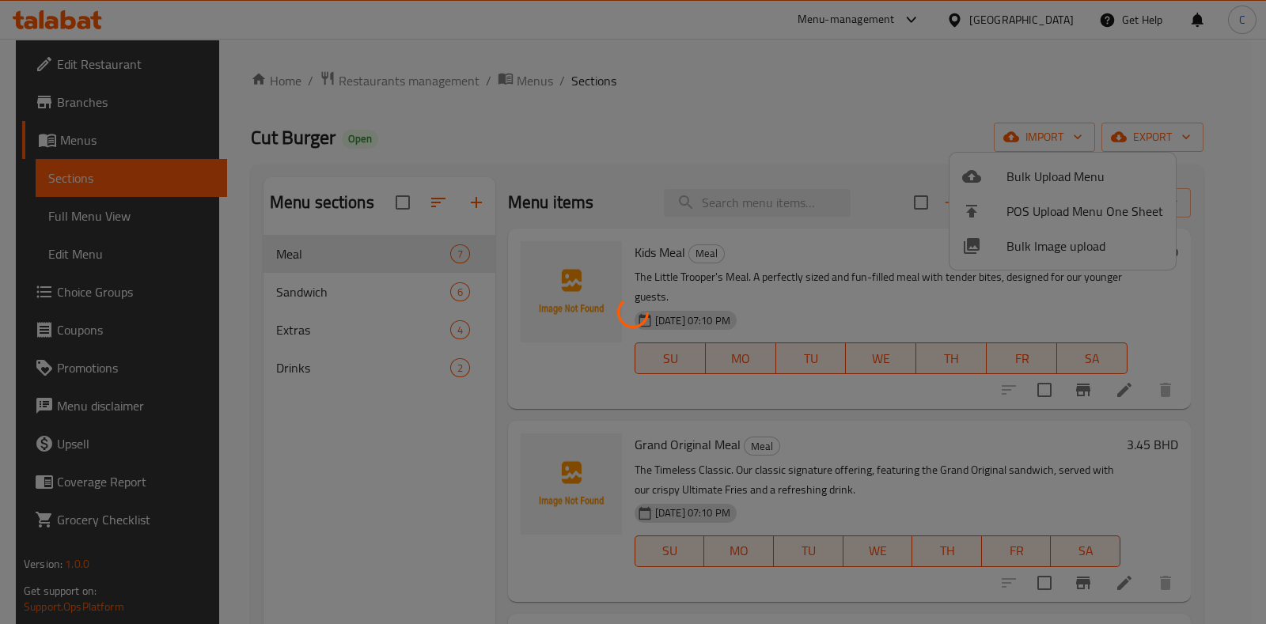
click at [700, 142] on div at bounding box center [633, 312] width 1266 height 624
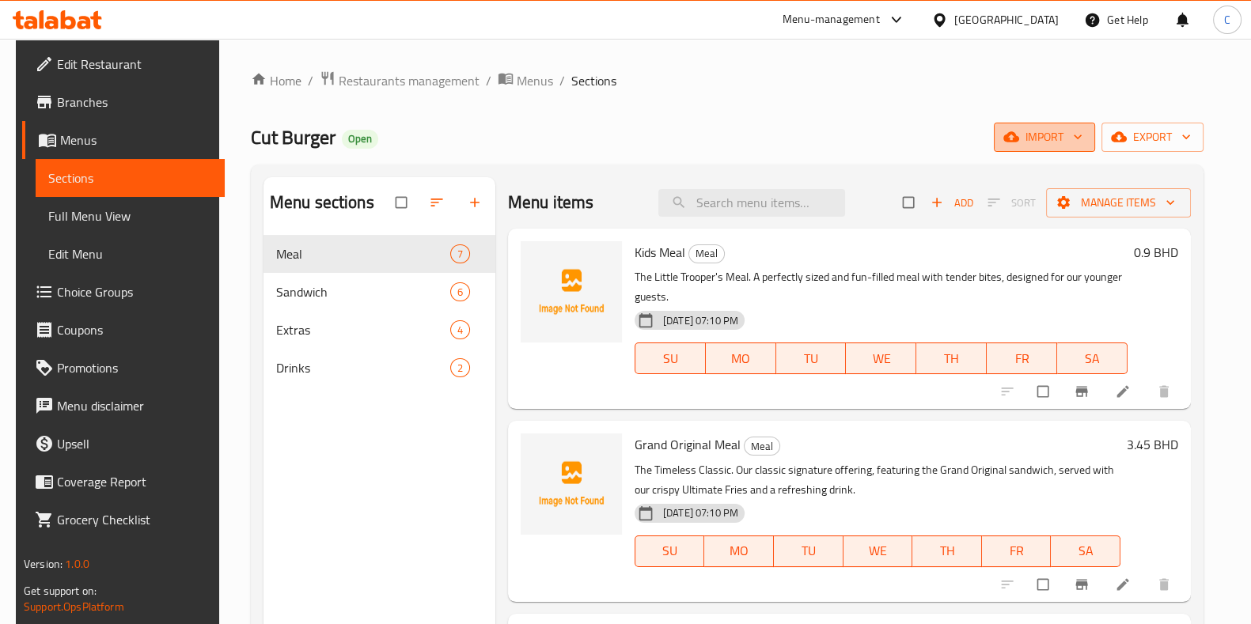
click at [1079, 146] on span "import" at bounding box center [1045, 137] width 76 height 20
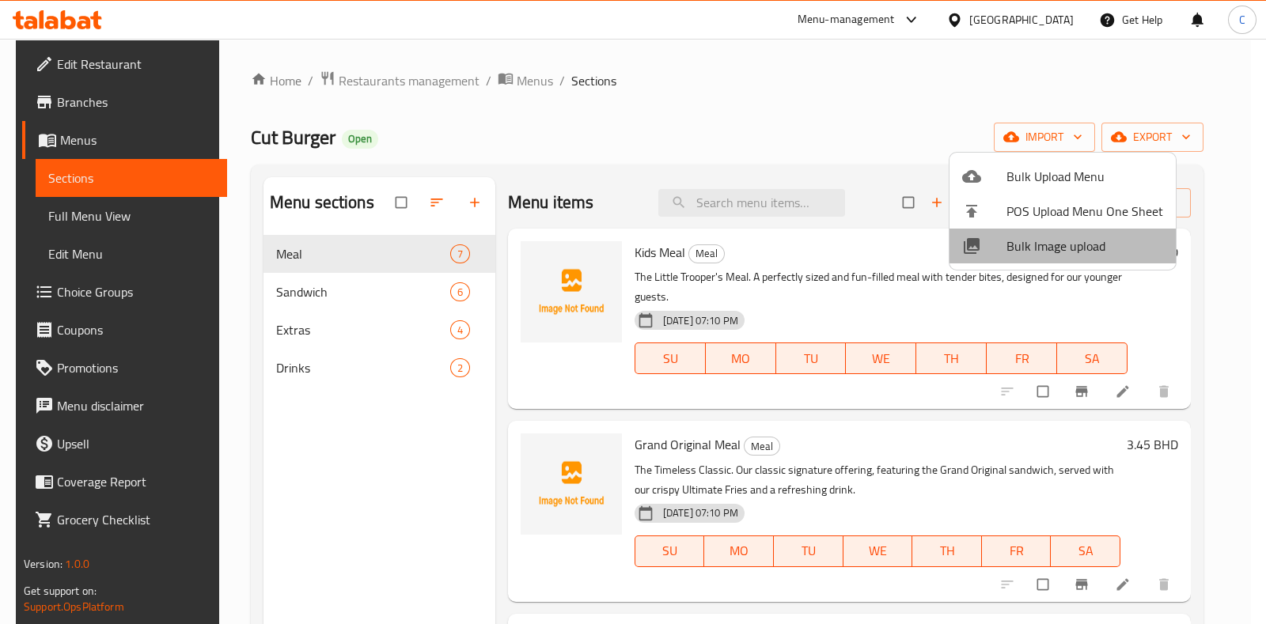
click at [1077, 240] on span "Bulk Image upload" at bounding box center [1085, 246] width 157 height 19
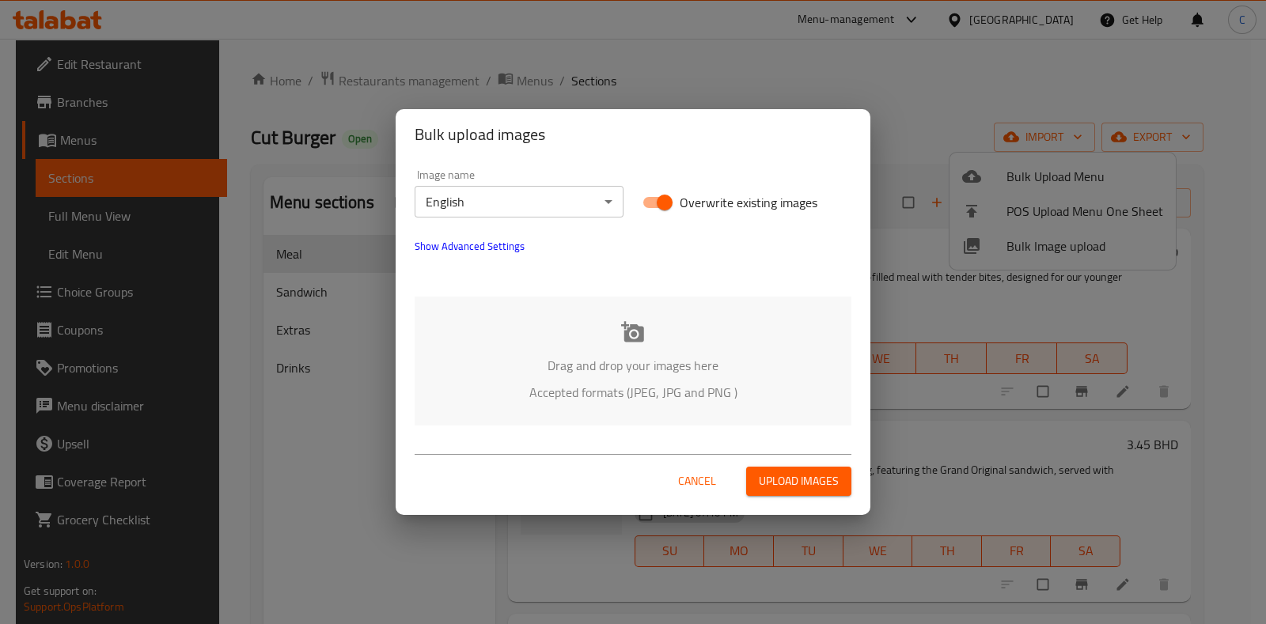
click at [624, 369] on p "Drag and drop your images here" at bounding box center [632, 365] width 389 height 19
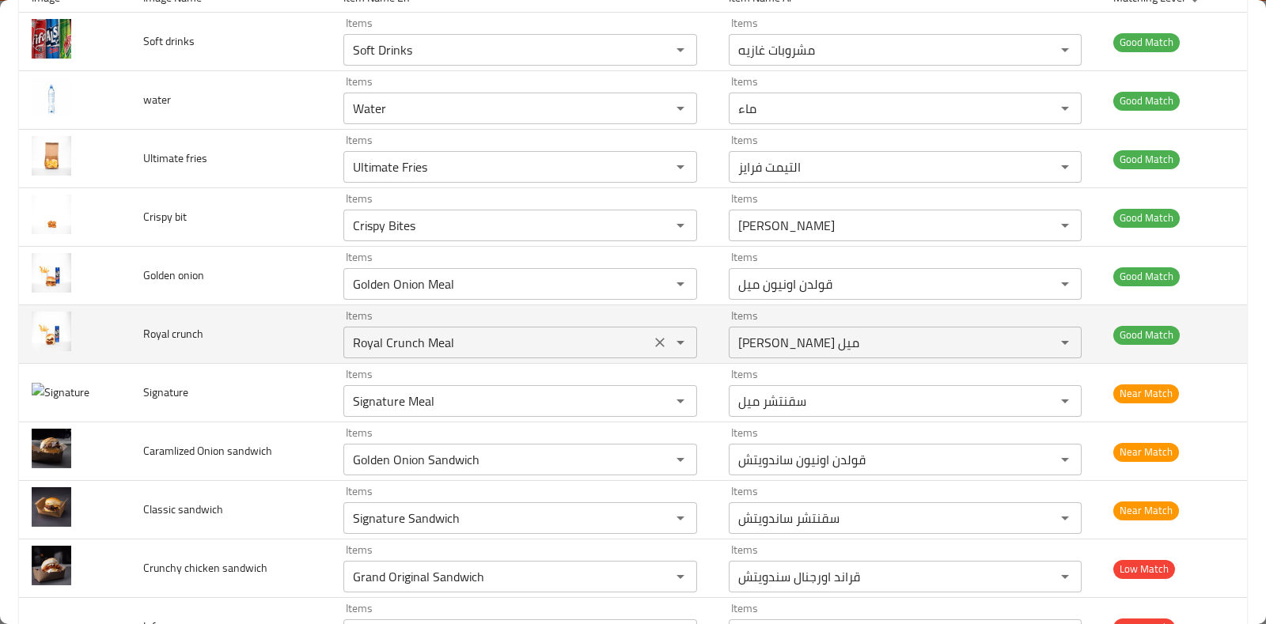
scroll to position [233, 0]
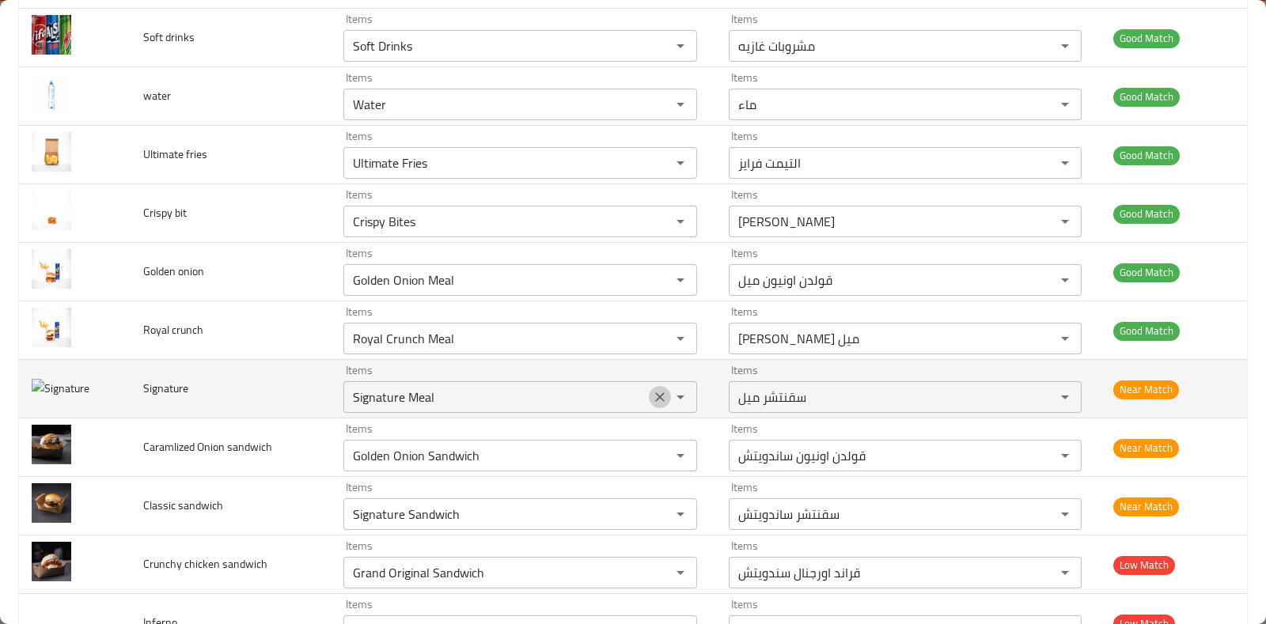
click at [655, 401] on icon "Clear" at bounding box center [660, 397] width 16 height 16
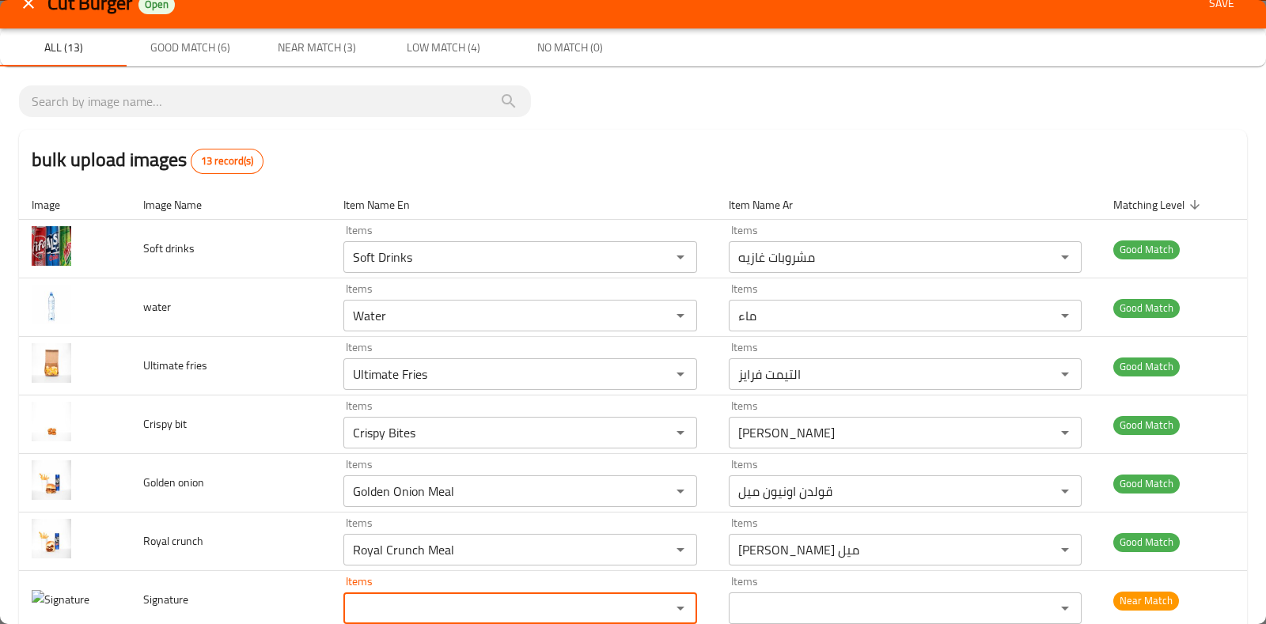
scroll to position [0, 0]
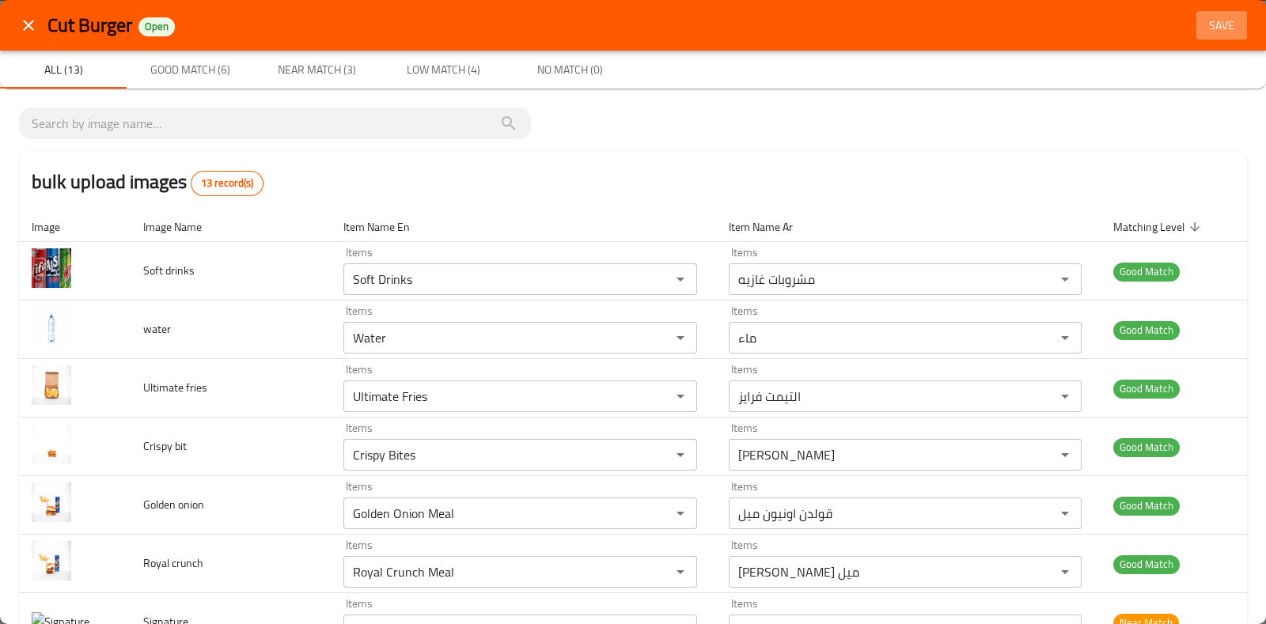
click at [1203, 16] on span "Save" at bounding box center [1222, 26] width 38 height 20
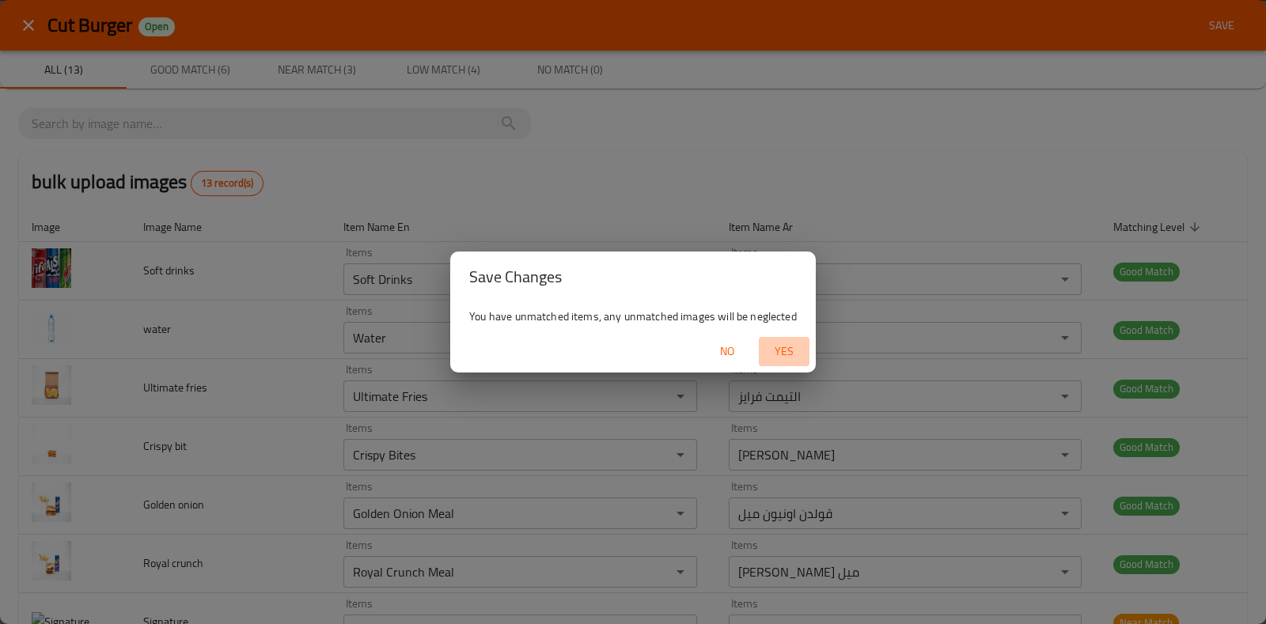
click at [791, 356] on span "Yes" at bounding box center [784, 352] width 38 height 20
